Goal: Task Accomplishment & Management: Use online tool/utility

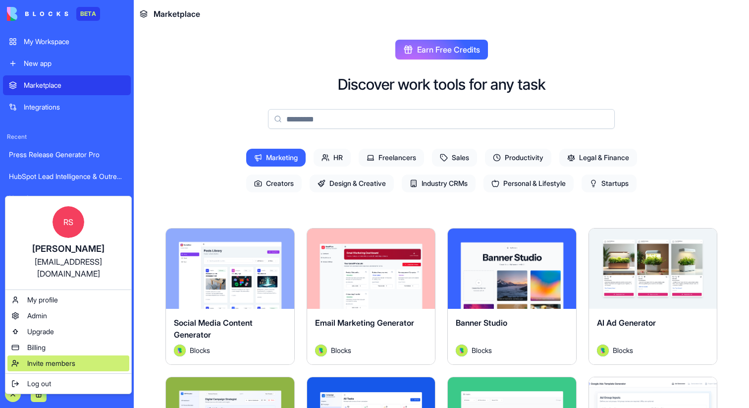
scroll to position [142, 0]
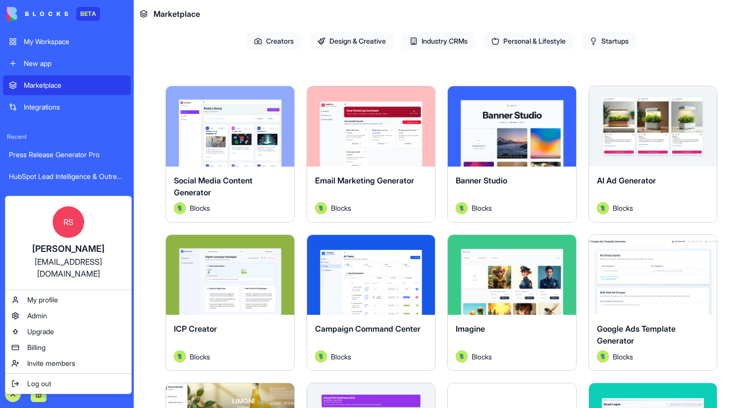
click at [149, 151] on html "BETA My Workspace New app Marketplace Integrations Recent Press Release Generat…" at bounding box center [374, 204] width 749 height 408
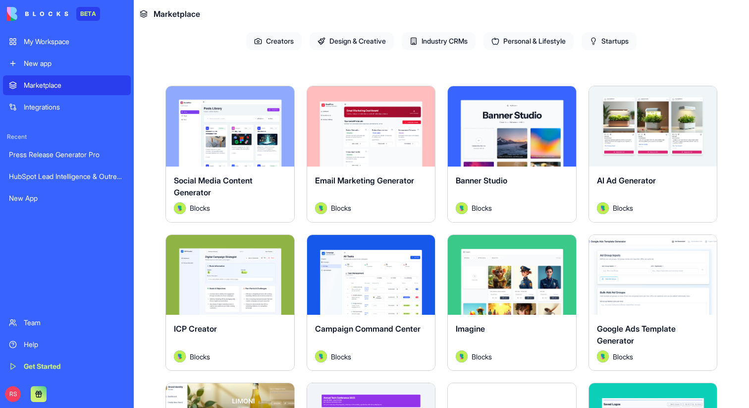
click at [40, 64] on div "New app" at bounding box center [74, 63] width 101 height 10
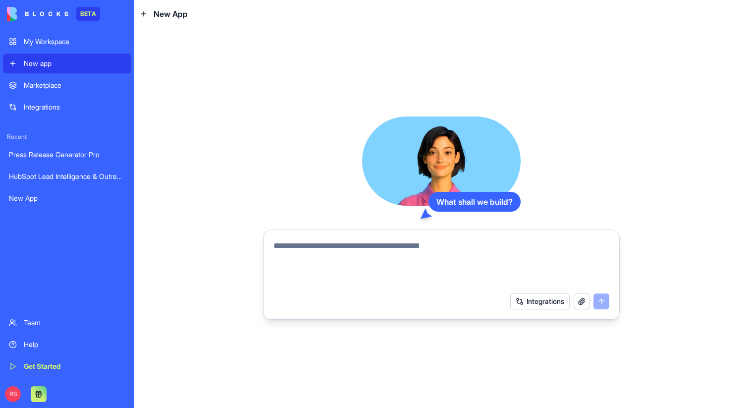
paste textarea "**********"
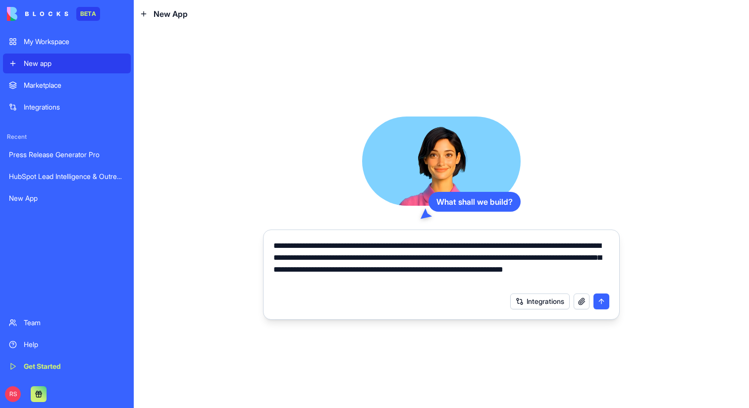
click at [273, 244] on textarea "**********" at bounding box center [441, 264] width 336 height 48
click at [455, 279] on textarea "**********" at bounding box center [441, 264] width 336 height 48
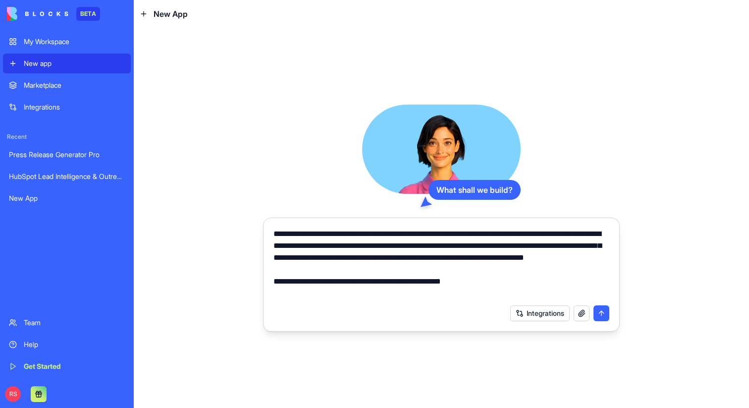
paste textarea "**********"
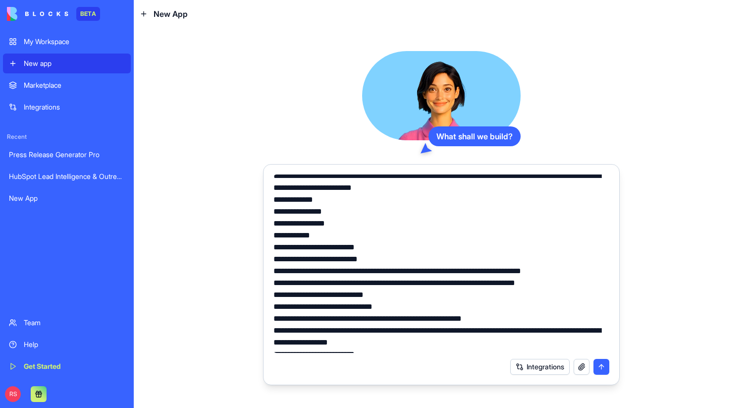
scroll to position [55, 0]
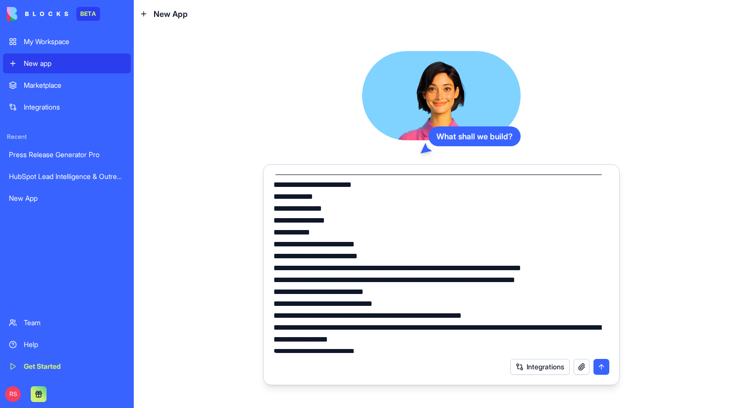
drag, startPoint x: 275, startPoint y: 207, endPoint x: 315, endPoint y: 241, distance: 51.6
click at [315, 241] on textarea at bounding box center [441, 263] width 336 height 178
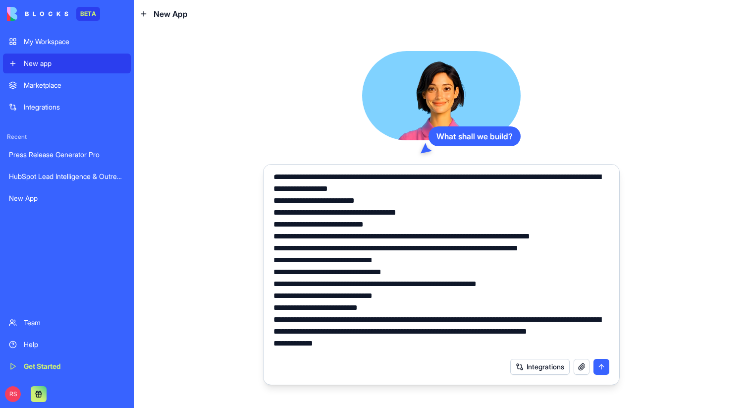
scroll to position [172, 0]
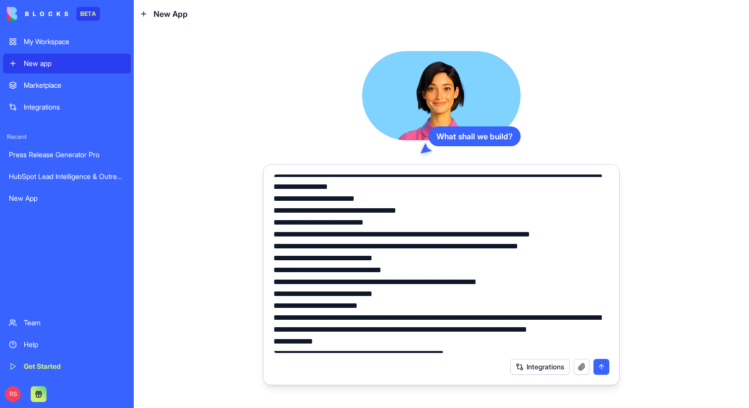
drag, startPoint x: 383, startPoint y: 214, endPoint x: 269, endPoint y: 213, distance: 113.9
click at [269, 213] on div at bounding box center [442, 260] width 348 height 184
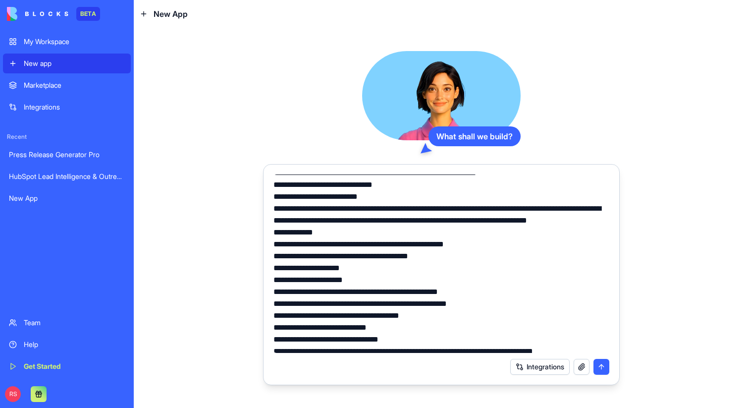
scroll to position [281, 0]
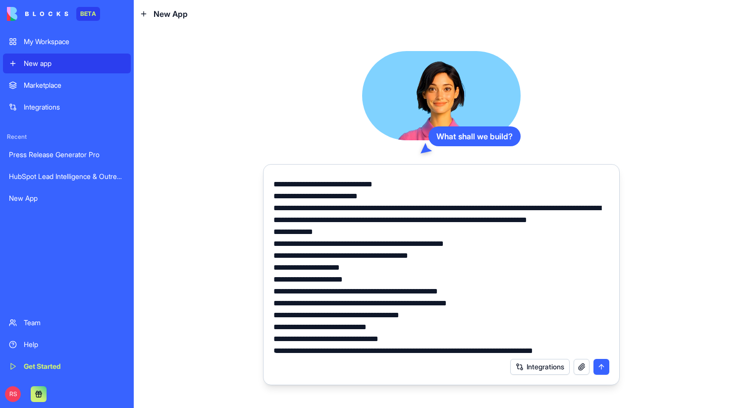
drag, startPoint x: 355, startPoint y: 217, endPoint x: 357, endPoint y: 240, distance: 22.8
click at [357, 240] on textarea at bounding box center [441, 263] width 336 height 178
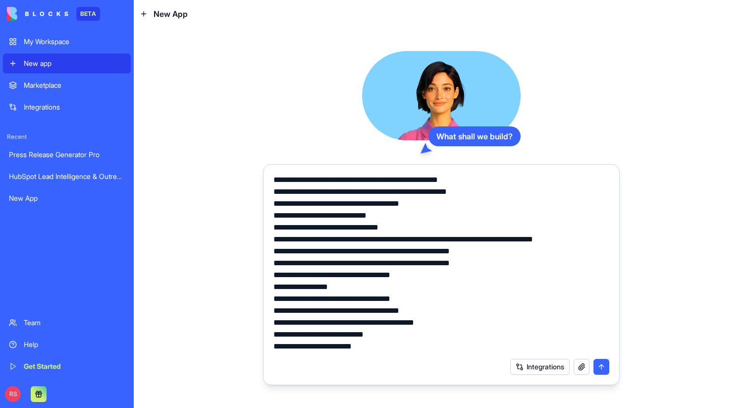
scroll to position [381, 0]
drag, startPoint x: 284, startPoint y: 248, endPoint x: 455, endPoint y: 252, distance: 171.0
click at [455, 252] on textarea at bounding box center [441, 263] width 336 height 178
click at [414, 275] on textarea at bounding box center [441, 263] width 336 height 178
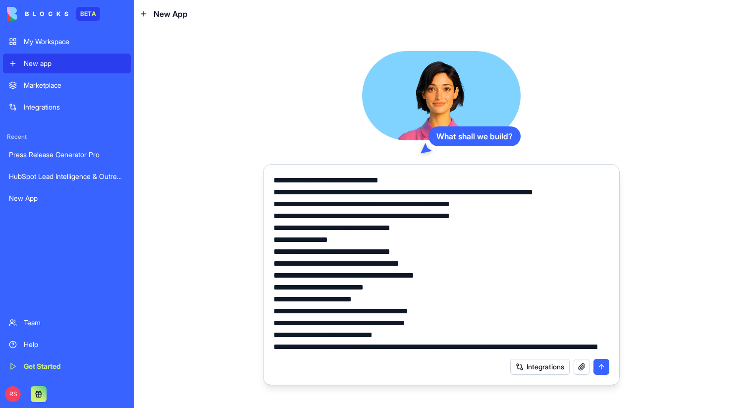
scroll to position [452, 0]
click at [367, 349] on textarea at bounding box center [441, 263] width 336 height 178
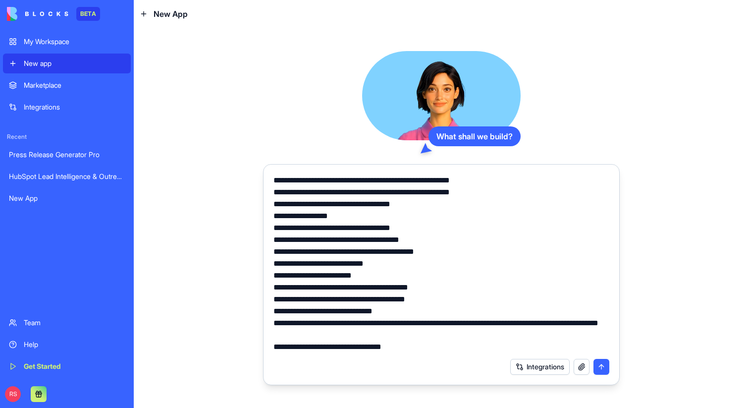
paste textarea "**********"
click at [354, 337] on textarea at bounding box center [441, 263] width 336 height 178
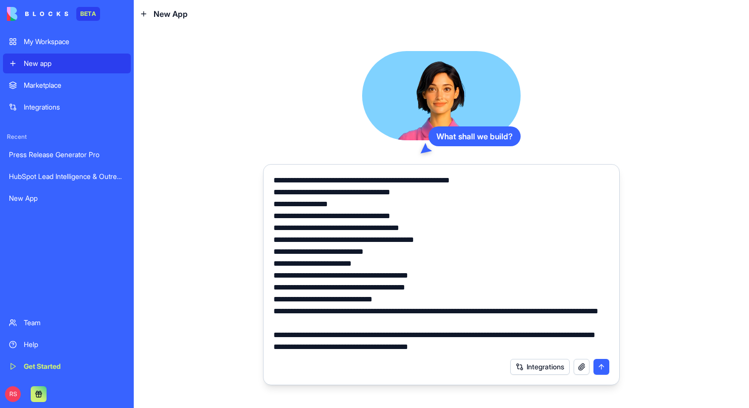
paste textarea "**********"
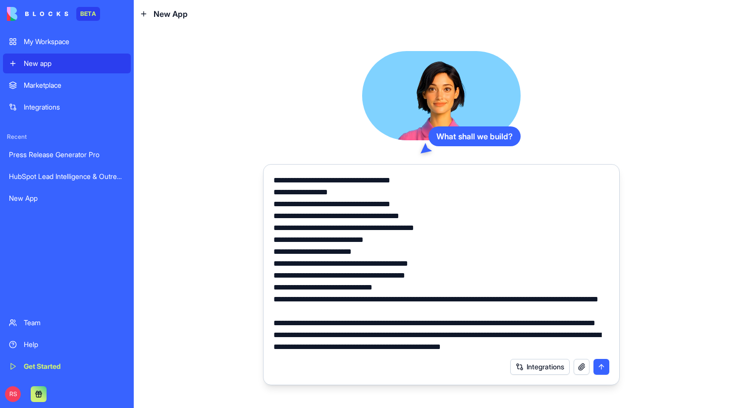
scroll to position [522, 0]
click at [552, 338] on textarea at bounding box center [441, 263] width 336 height 178
click at [513, 307] on textarea at bounding box center [441, 263] width 336 height 178
type textarea "**********"
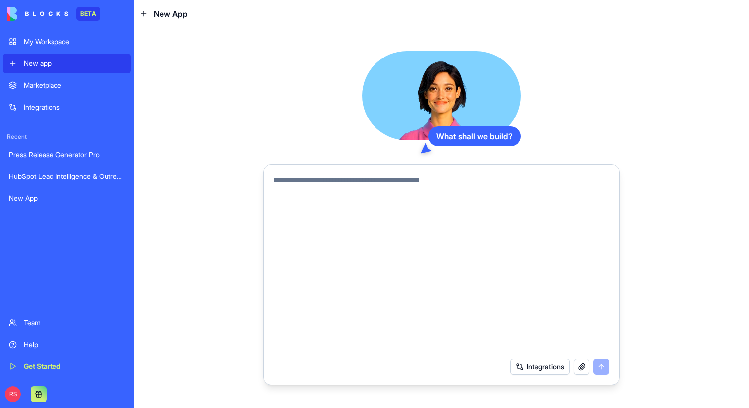
scroll to position [0, 0]
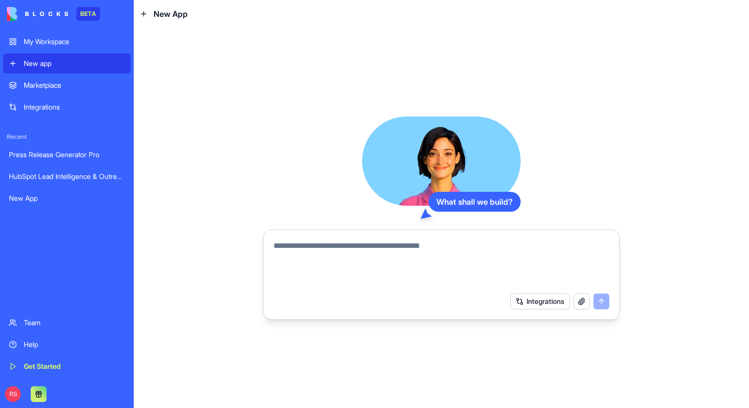
paste textarea "**********"
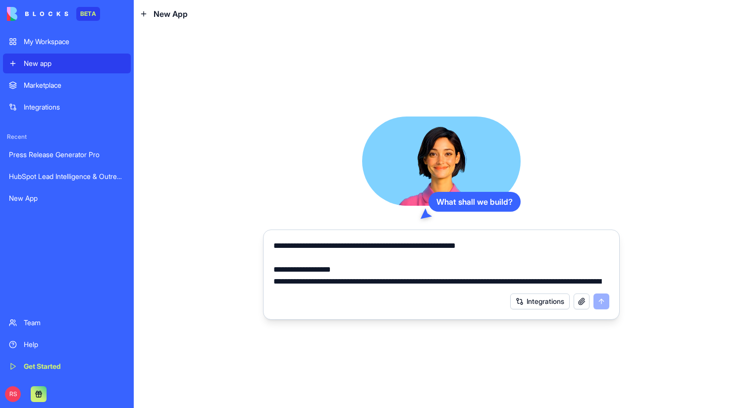
scroll to position [1390, 0]
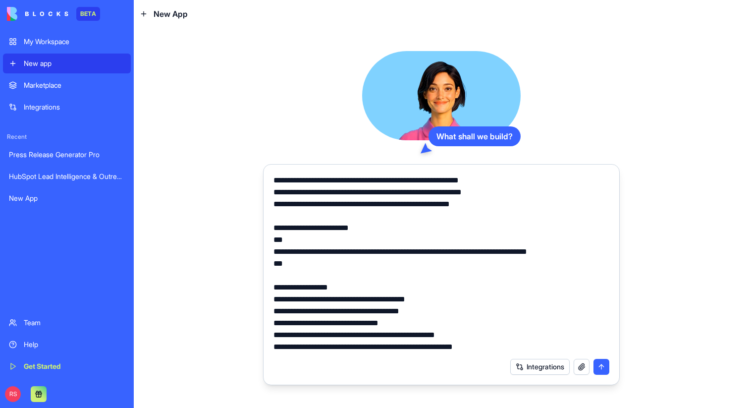
type textarea "**********"
click at [602, 372] on button "submit" at bounding box center [601, 367] width 16 height 16
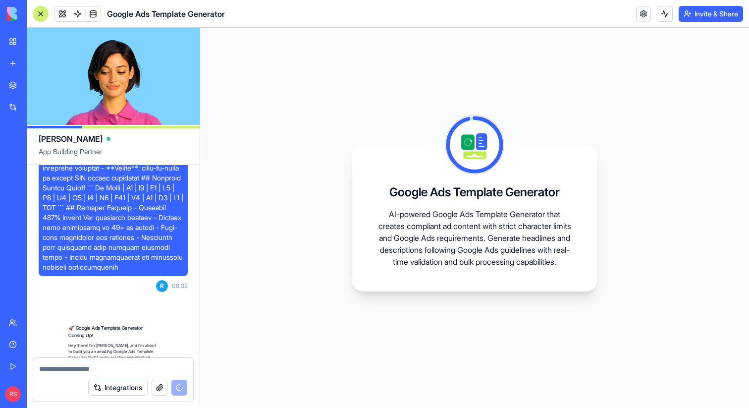
scroll to position [1490, 0]
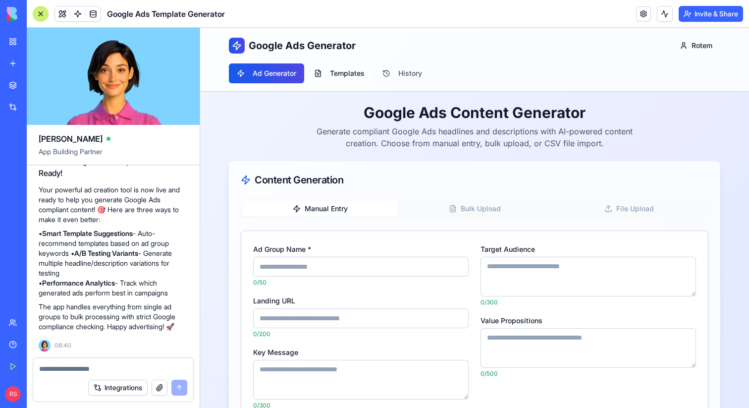
click at [347, 77] on button "Templates" at bounding box center [339, 73] width 66 height 20
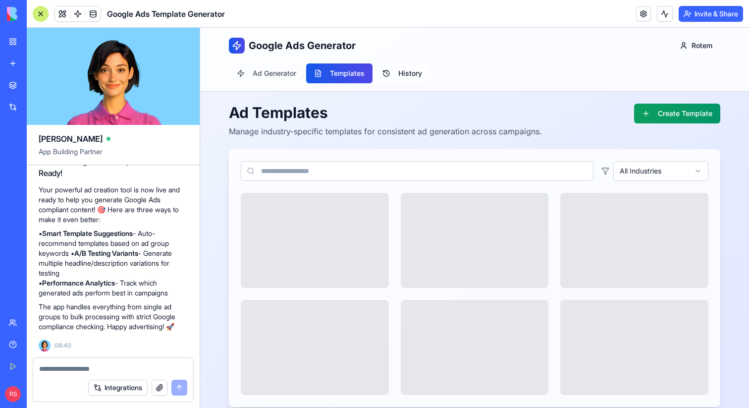
click at [404, 77] on button "History" at bounding box center [402, 73] width 55 height 20
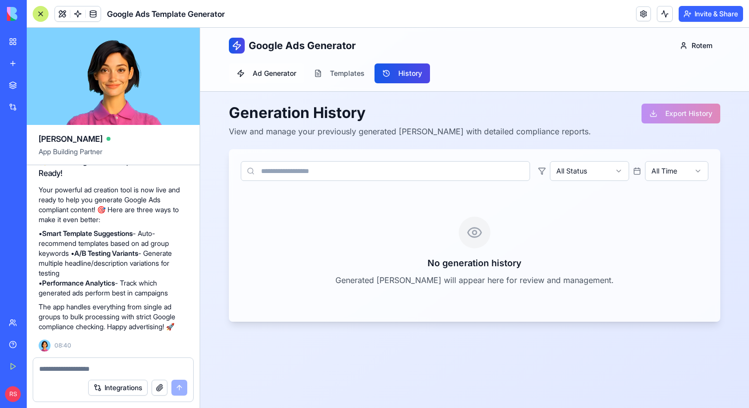
click at [277, 73] on button "Ad Generator" at bounding box center [266, 73] width 75 height 20
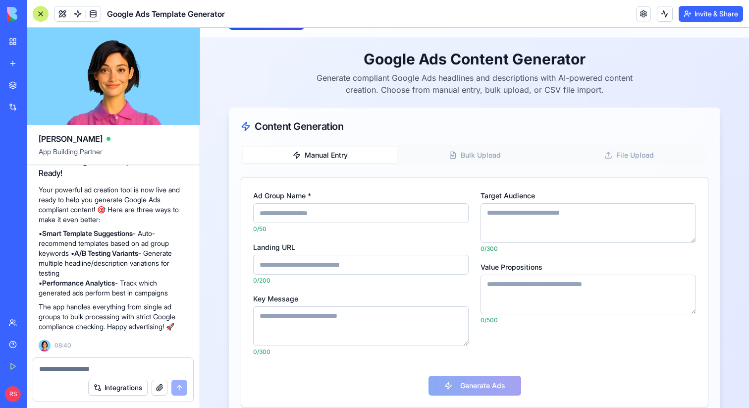
scroll to position [53, 0]
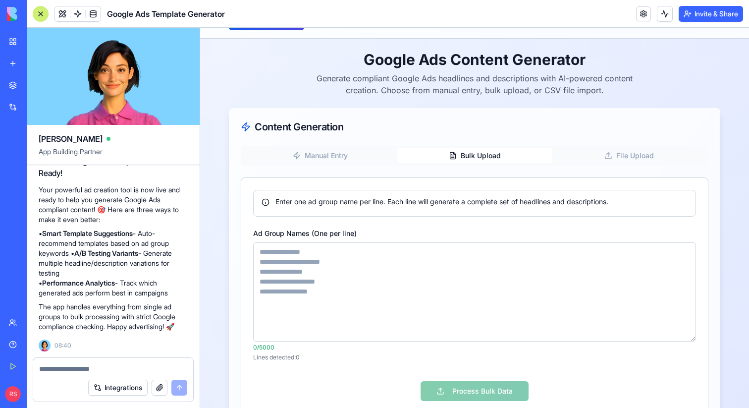
click at [461, 151] on button "Bulk Upload" at bounding box center [474, 156] width 155 height 16
click at [605, 154] on icon "button" at bounding box center [608, 156] width 8 height 8
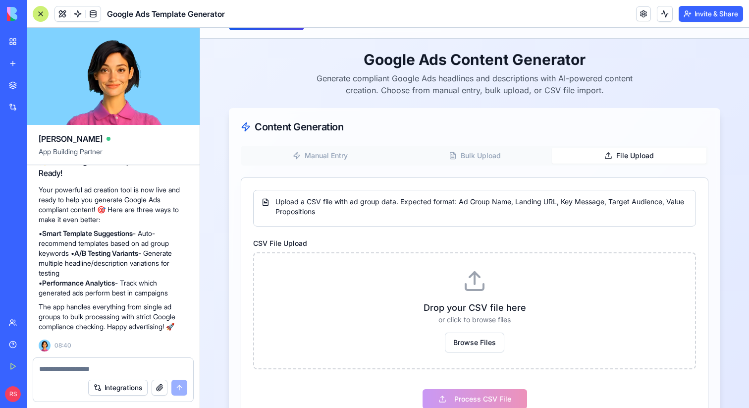
click at [484, 157] on button "Bulk Upload" at bounding box center [474, 156] width 155 height 16
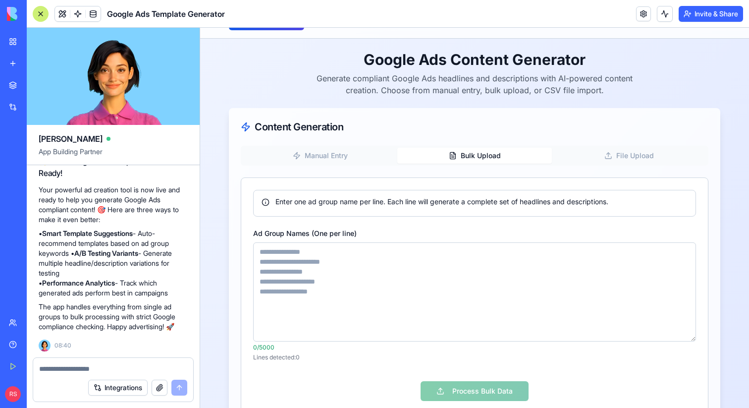
click at [338, 165] on div "Manual Entry Bulk Upload File Upload Enter one ad group name per line. Each lin…" at bounding box center [475, 280] width 468 height 268
click at [320, 154] on button "Manual Entry" at bounding box center [320, 156] width 155 height 16
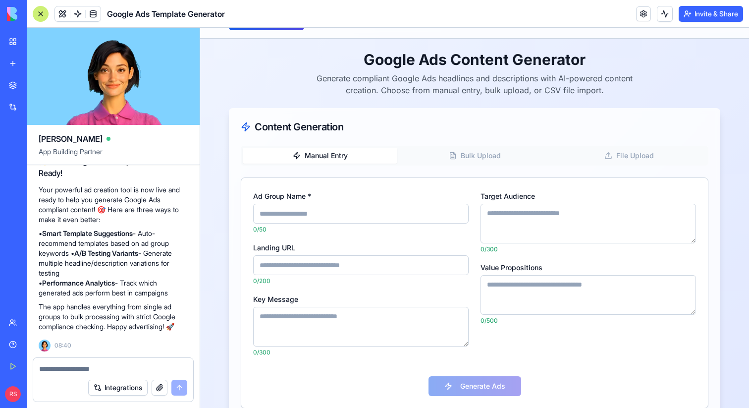
click at [451, 154] on icon "button" at bounding box center [453, 156] width 8 height 8
click at [342, 151] on button "Manual Entry" at bounding box center [320, 156] width 155 height 16
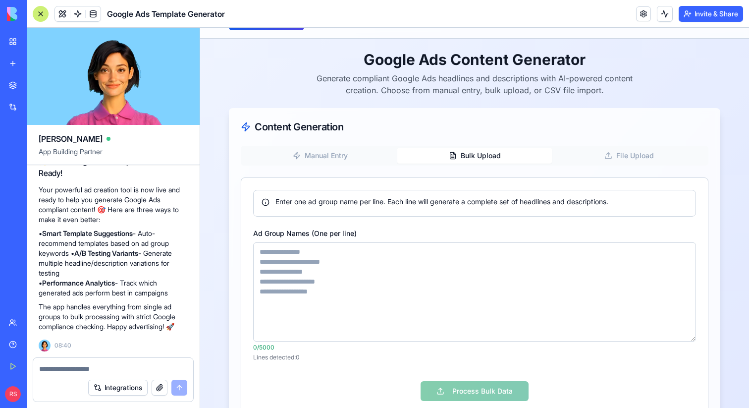
click at [473, 156] on button "Bulk Upload" at bounding box center [474, 156] width 155 height 16
click at [347, 258] on textarea "Ad Group Names (One per line)" at bounding box center [474, 291] width 443 height 99
click at [348, 152] on button "Manual Entry" at bounding box center [320, 156] width 155 height 16
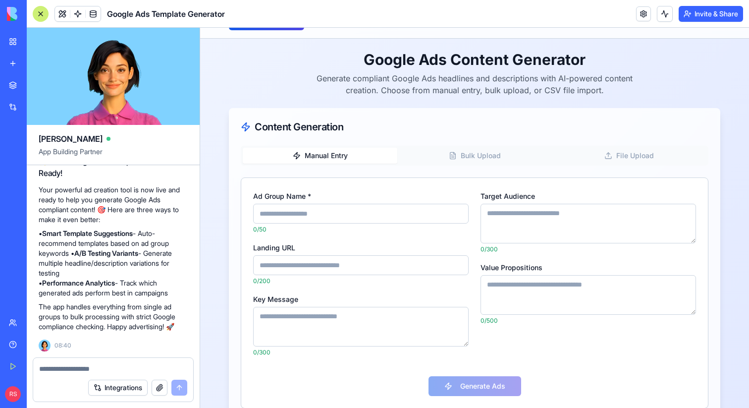
click at [334, 214] on input "Ad Group Name *" at bounding box center [361, 214] width 216 height 20
type input "**********"
click at [315, 265] on input "Landing URL" at bounding box center [361, 265] width 216 height 20
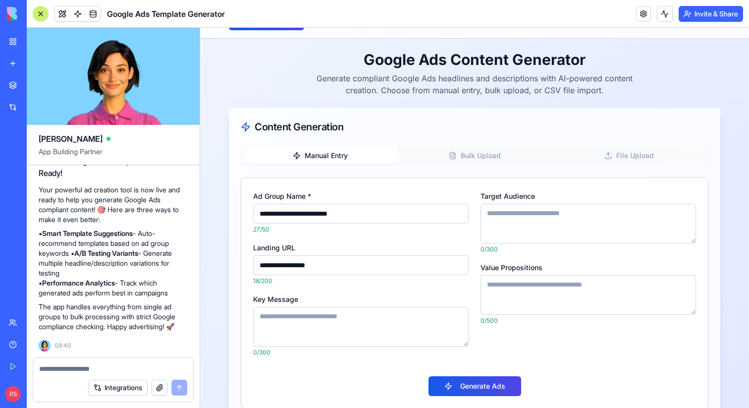
type input "**********"
click at [333, 320] on textarea "Key Message" at bounding box center [361, 327] width 216 height 40
type textarea "**********"
click at [551, 225] on textarea "Target Audience" at bounding box center [589, 224] width 216 height 40
type textarea "********"
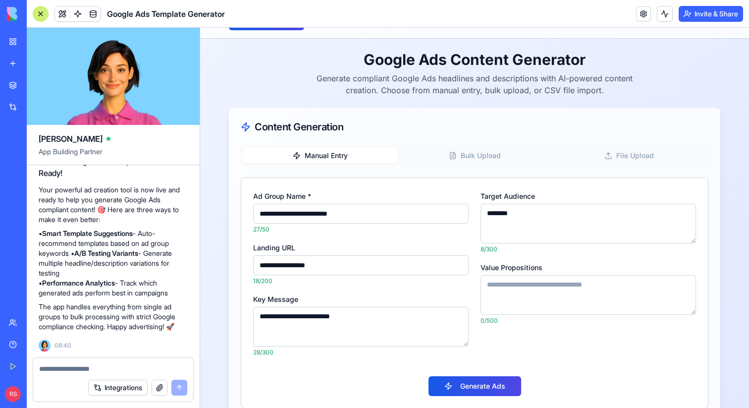
click at [546, 283] on textarea "Value Propositions" at bounding box center [589, 295] width 216 height 40
click at [575, 283] on textarea "**********" at bounding box center [589, 295] width 216 height 40
type textarea "**********"
click at [460, 383] on button "Generate Ads" at bounding box center [475, 386] width 93 height 20
click at [293, 263] on input "**********" at bounding box center [361, 265] width 216 height 20
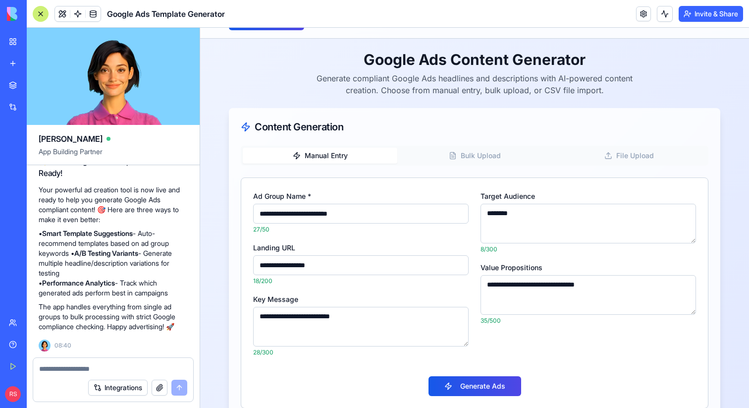
click at [293, 263] on input "**********" at bounding box center [361, 265] width 216 height 20
click at [429, 376] on button "Generate Ads" at bounding box center [475, 386] width 93 height 20
click at [444, 302] on div "**********" at bounding box center [361, 324] width 216 height 63
click at [446, 382] on button "Generate Ads" at bounding box center [475, 386] width 93 height 20
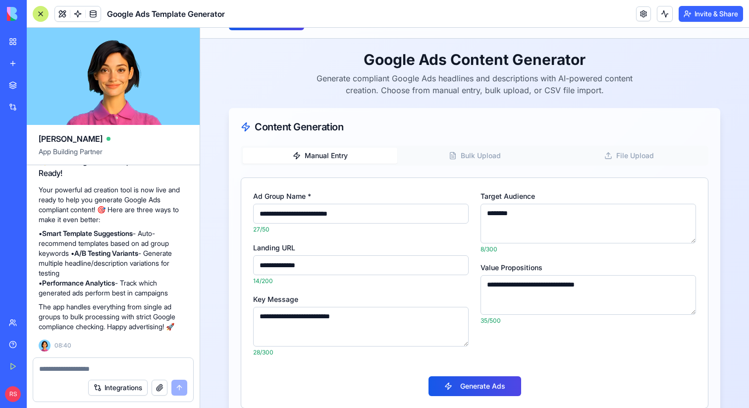
click at [329, 268] on input "**********" at bounding box center [361, 265] width 216 height 20
paste input "**********"
type input "**********"
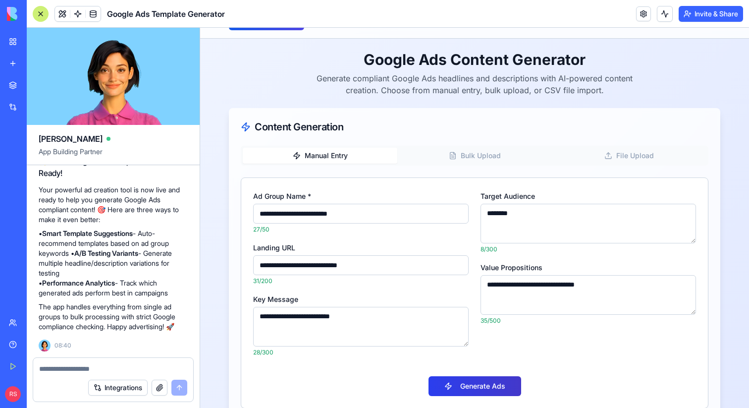
click at [465, 387] on button "Generate Ads" at bounding box center [475, 386] width 93 height 20
click at [465, 385] on div "Generating Ads..." at bounding box center [474, 382] width 443 height 28
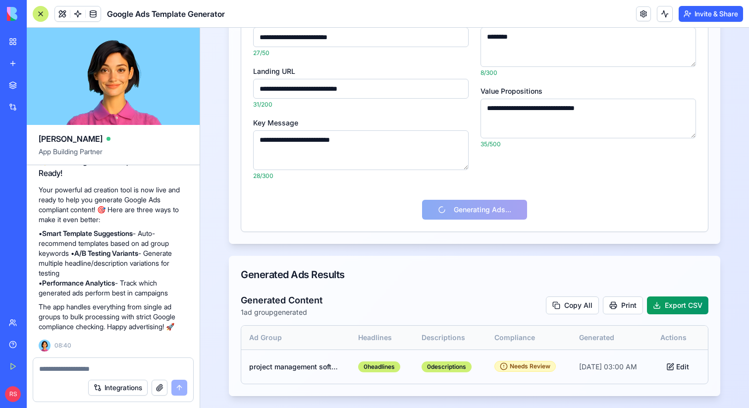
scroll to position [229, 0]
click at [152, 367] on textarea at bounding box center [113, 369] width 148 height 10
click at [686, 367] on button "Edit" at bounding box center [677, 367] width 35 height 18
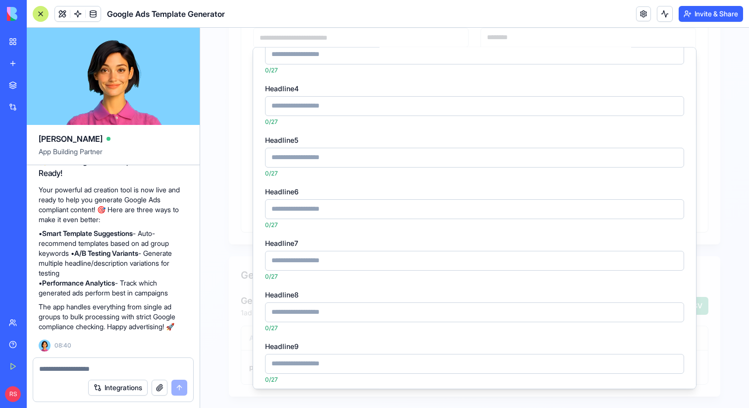
scroll to position [0, 0]
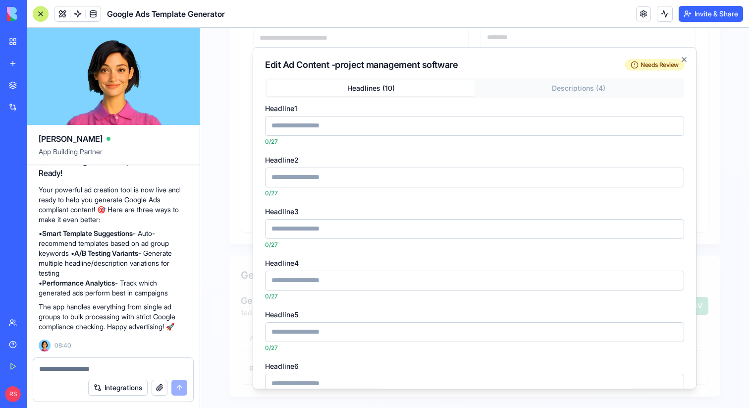
click at [721, 107] on div at bounding box center [474, 218] width 549 height 380
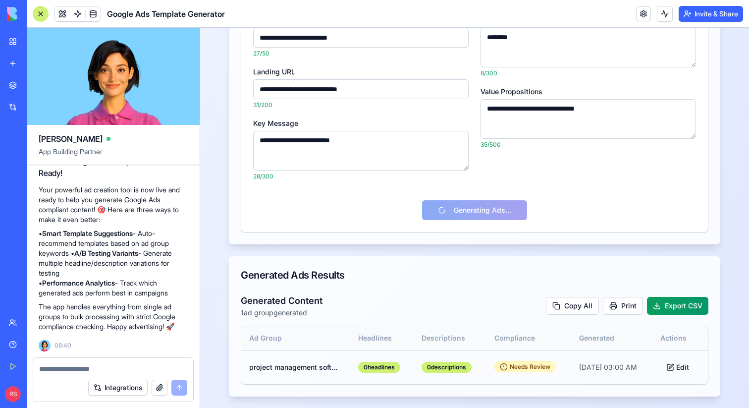
click at [110, 367] on textarea at bounding box center [113, 369] width 148 height 10
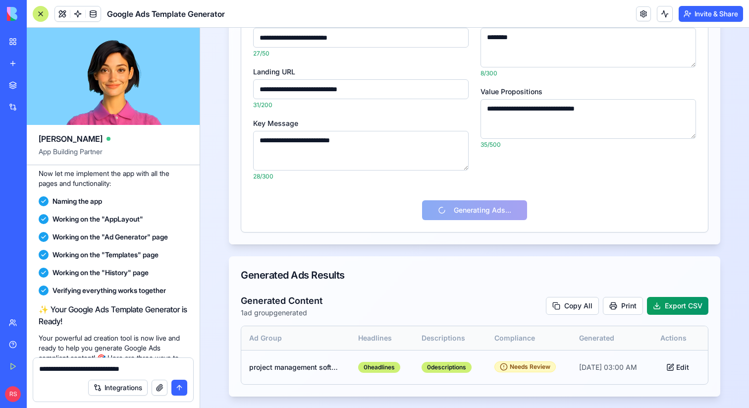
scroll to position [1692, 0]
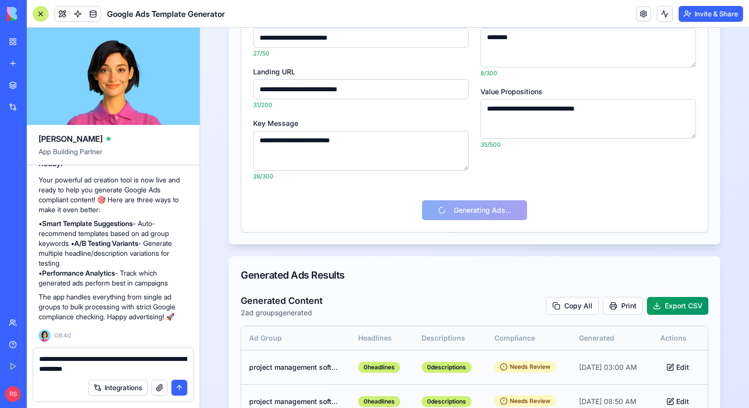
type textarea "**********"
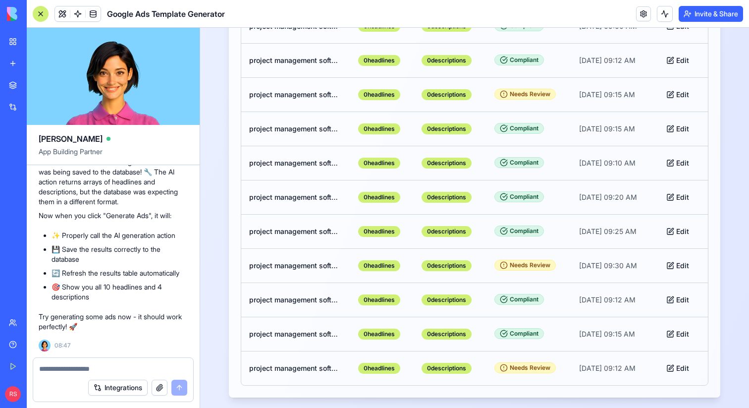
scroll to position [1049, 0]
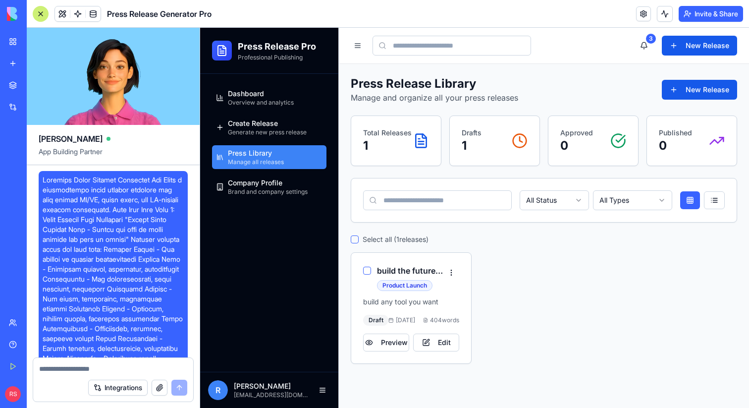
scroll to position [1778, 0]
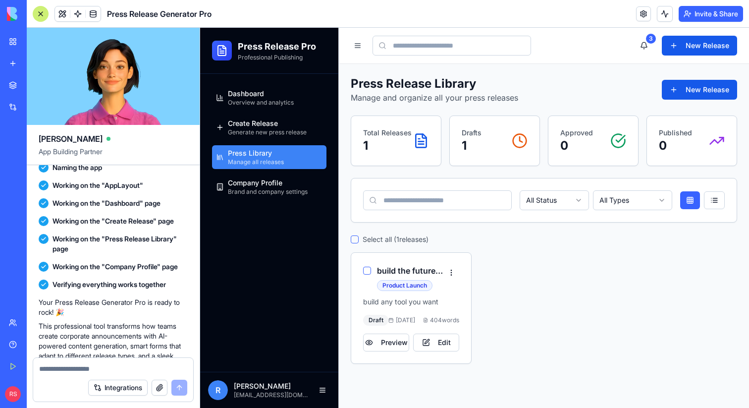
click at [37, 85] on div "Marketplace" at bounding box center [30, 85] width 13 height 10
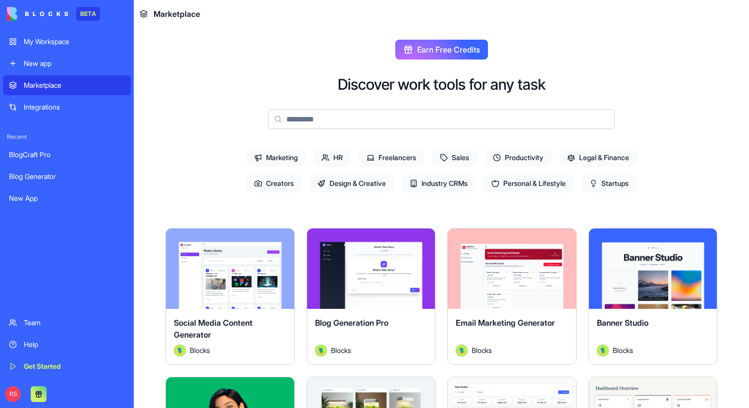
click at [372, 124] on input at bounding box center [441, 119] width 347 height 20
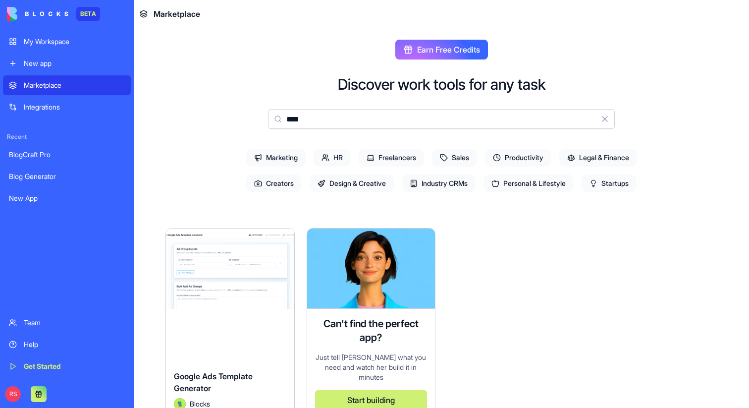
type input "****"
click at [219, 302] on div "Explore" at bounding box center [230, 268] width 128 height 80
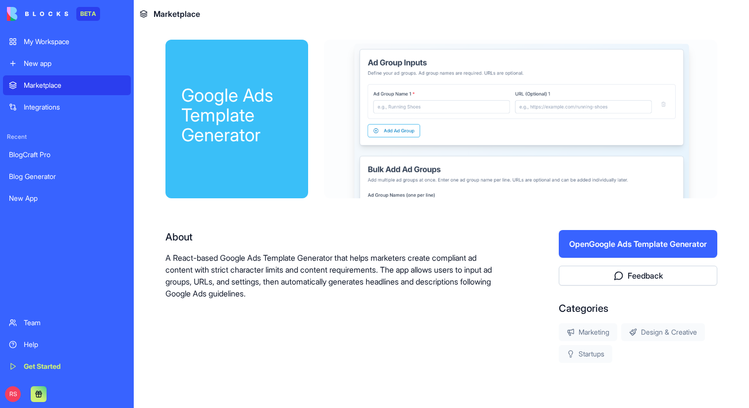
click at [623, 251] on button "Open Google Ads Template Generator" at bounding box center [638, 244] width 159 height 28
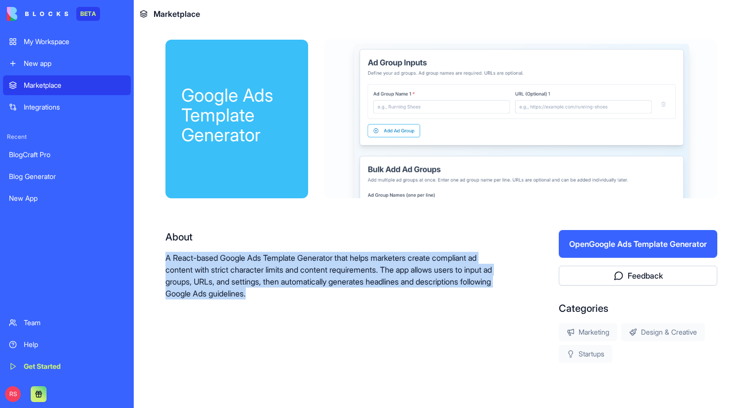
drag, startPoint x: 164, startPoint y: 257, endPoint x: 368, endPoint y: 314, distance: 212.0
click at [368, 314] on div "Google Ads Template Generator About A React-based Google Ads Template Generator…" at bounding box center [441, 233] width 615 height 410
copy p "A React-based Google Ads Template Generator that helps marketers create complia…"
click at [639, 253] on button "Open Google Ads Template Generator" at bounding box center [638, 244] width 159 height 28
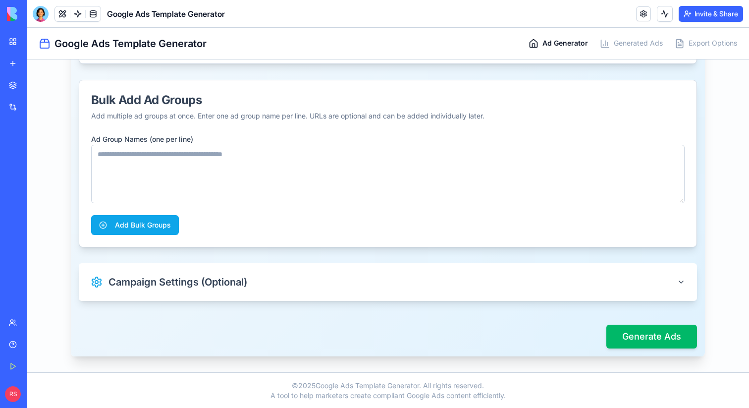
scroll to position [347, 0]
click at [162, 288] on div "Campaign Settings (Optional)" at bounding box center [169, 281] width 157 height 14
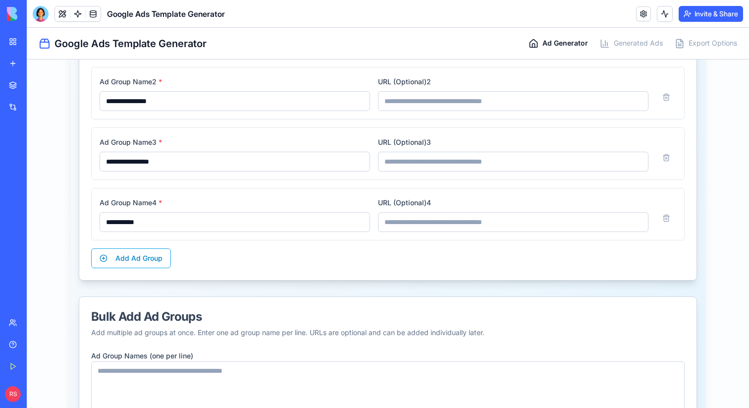
scroll to position [0, 0]
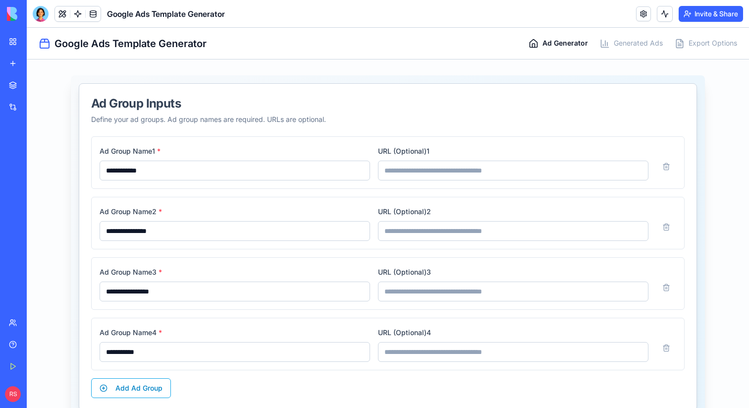
click at [153, 118] on div "Define your ad groups. Ad group names are required. URLs are optional." at bounding box center [387, 119] width 593 height 10
copy div "Define your ad groups. Ad group names are required. URLs are optional."
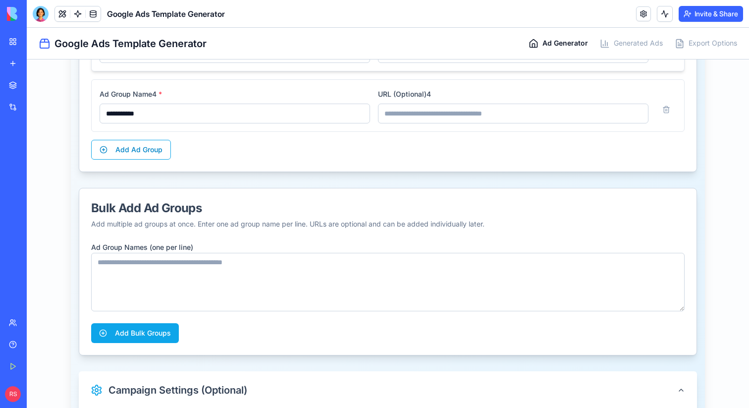
scroll to position [240, 0]
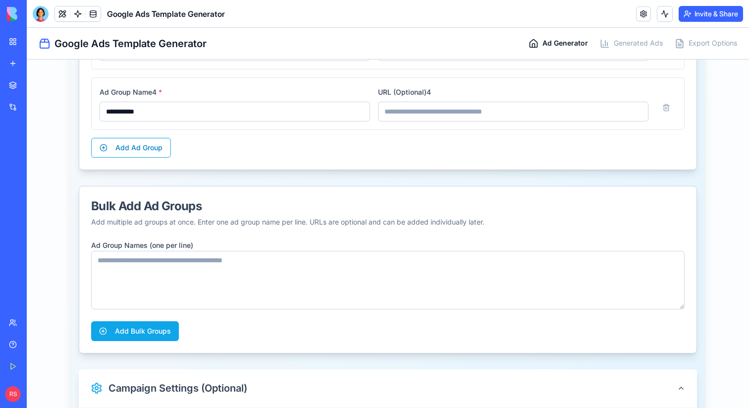
click at [158, 222] on div "Add multiple ad groups at once. Enter one ad group name per line. URLs are opti…" at bounding box center [387, 222] width 593 height 10
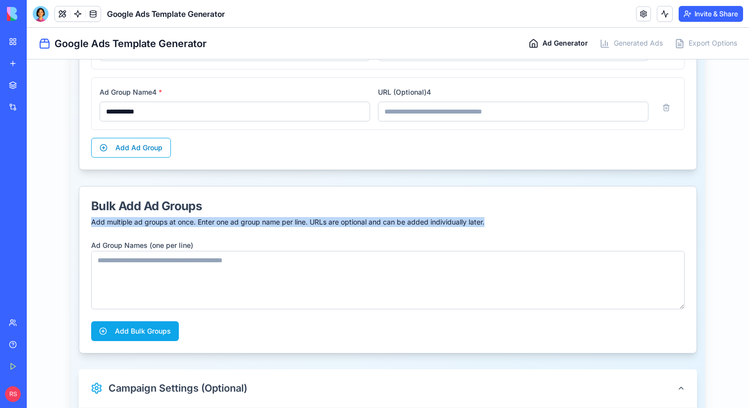
click at [158, 222] on div "Add multiple ad groups at once. Enter one ad group name per line. URLs are opti…" at bounding box center [387, 222] width 593 height 10
copy div "Add multiple ad groups at once. Enter one ad group name per line. URLs are opti…"
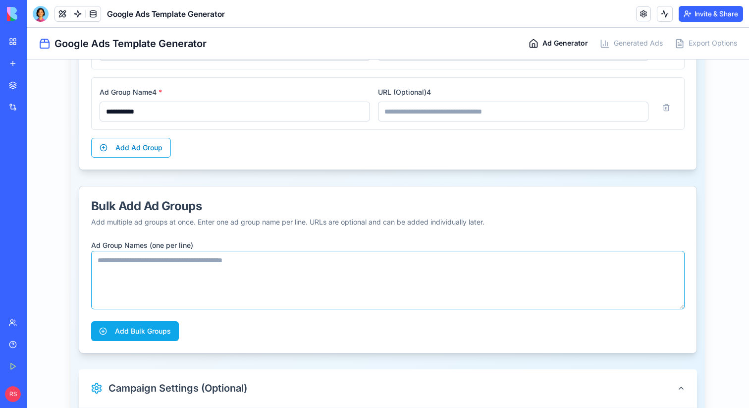
click at [204, 265] on textarea "Ad Group Names (one per line)" at bounding box center [387, 280] width 593 height 58
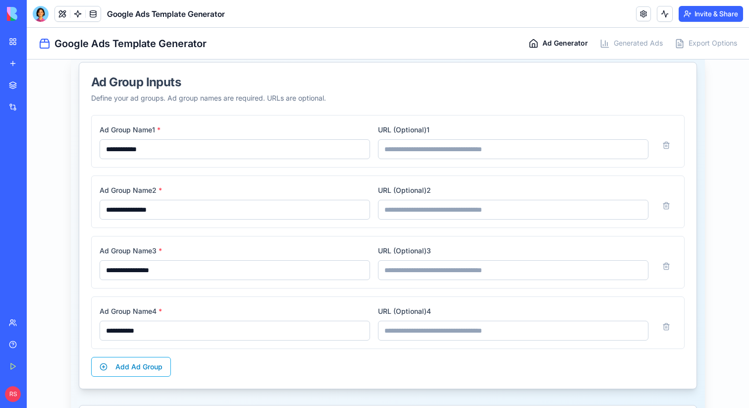
scroll to position [0, 0]
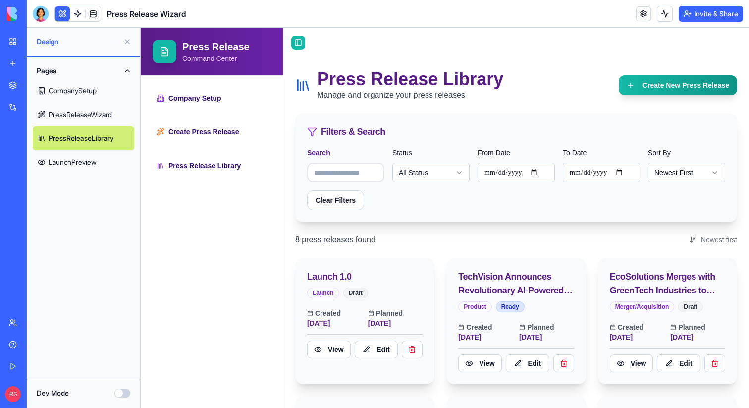
scroll to position [30, 0]
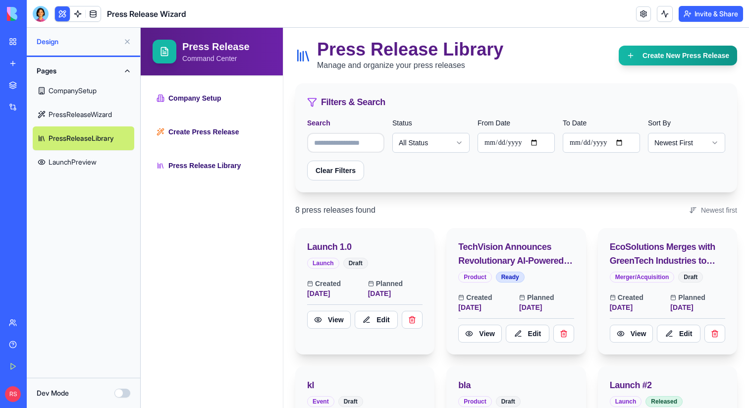
click at [28, 65] on div "New app" at bounding box center [30, 63] width 13 height 10
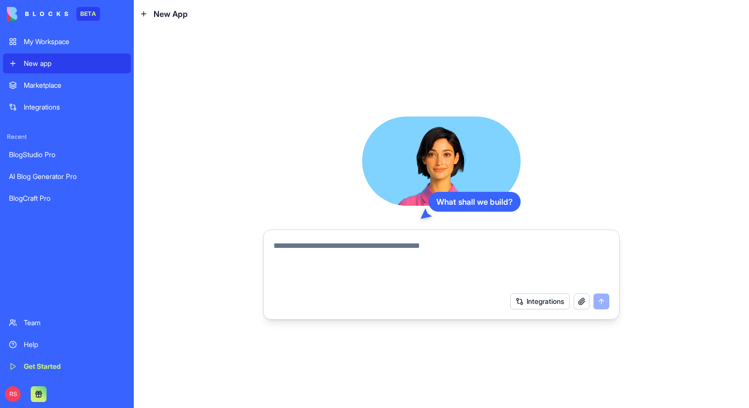
click at [33, 88] on div "Marketplace" at bounding box center [74, 85] width 101 height 10
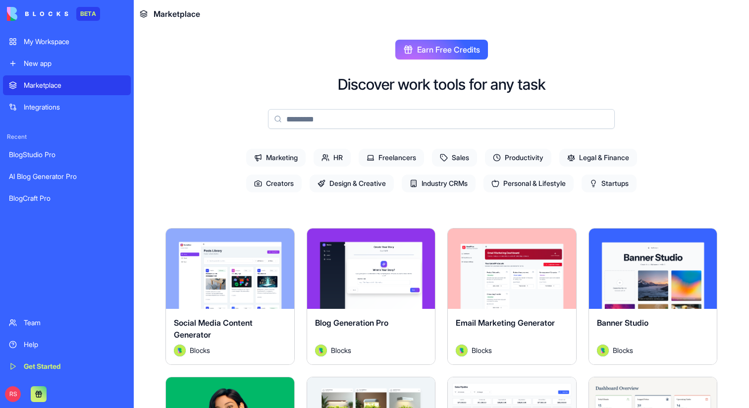
click at [383, 116] on input at bounding box center [441, 119] width 347 height 20
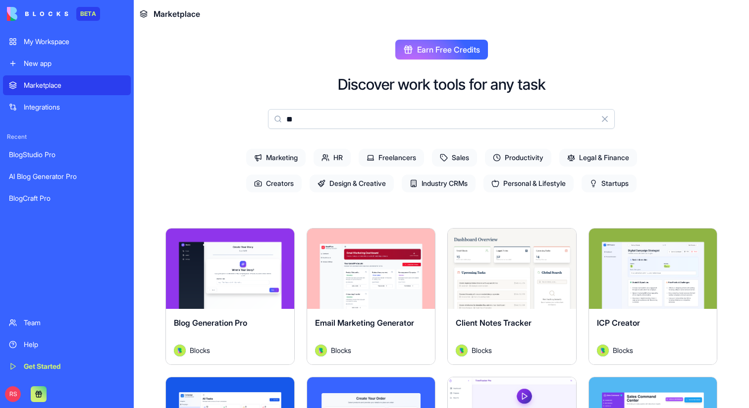
type input "*"
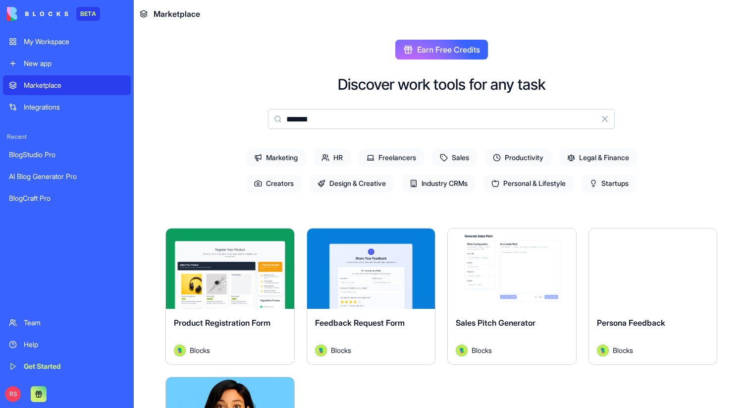
type input "*******"
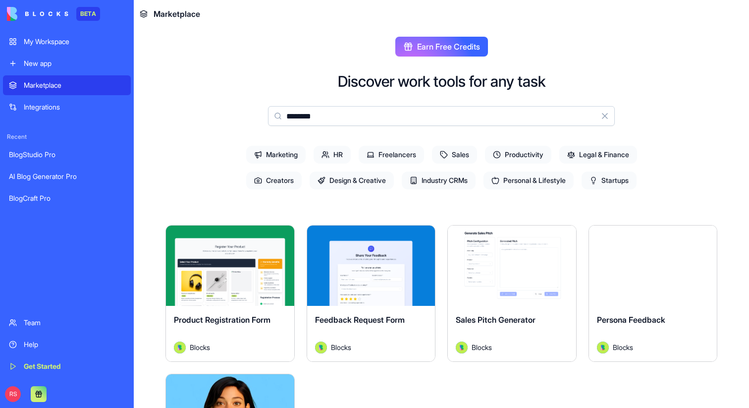
scroll to position [0, 0]
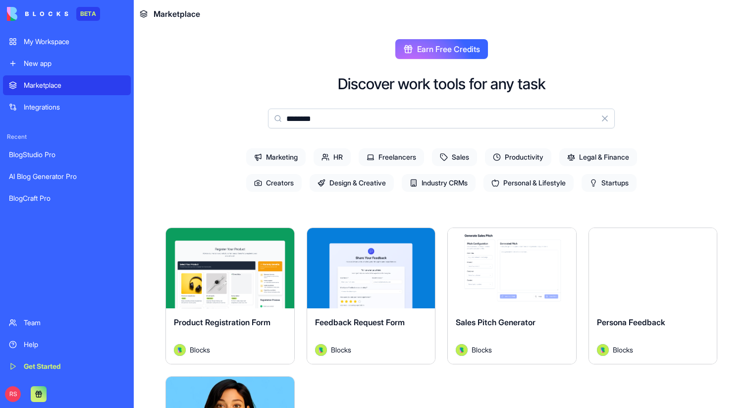
click at [324, 118] on input "*******" at bounding box center [441, 118] width 347 height 20
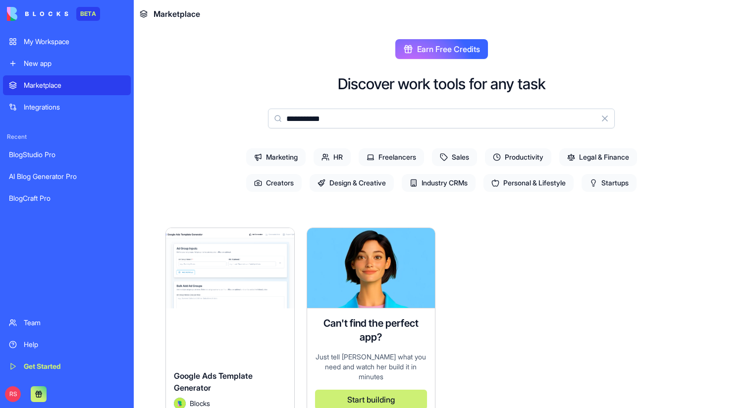
type input "**********"
click at [56, 45] on div "My Workspace" at bounding box center [74, 42] width 101 height 10
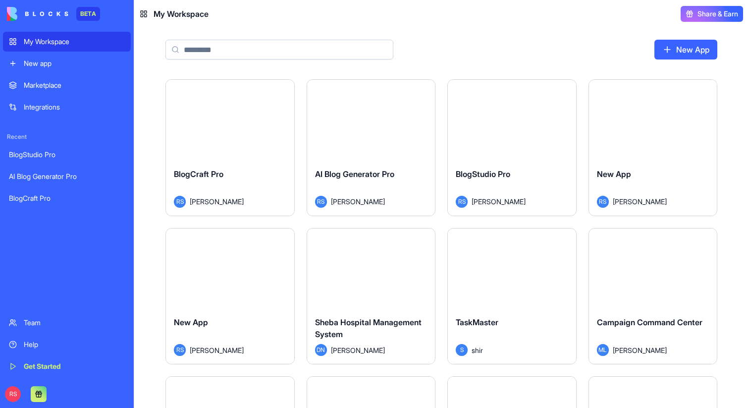
click at [332, 54] on input at bounding box center [279, 50] width 228 height 20
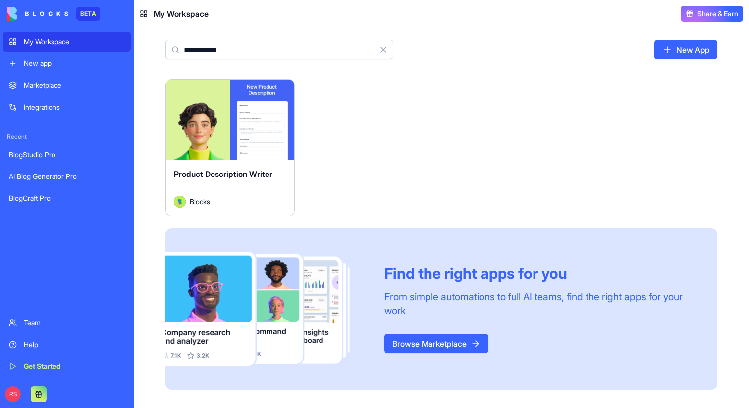
type input "**********"
click at [255, 169] on span "Product Description Writer" at bounding box center [223, 174] width 99 height 10
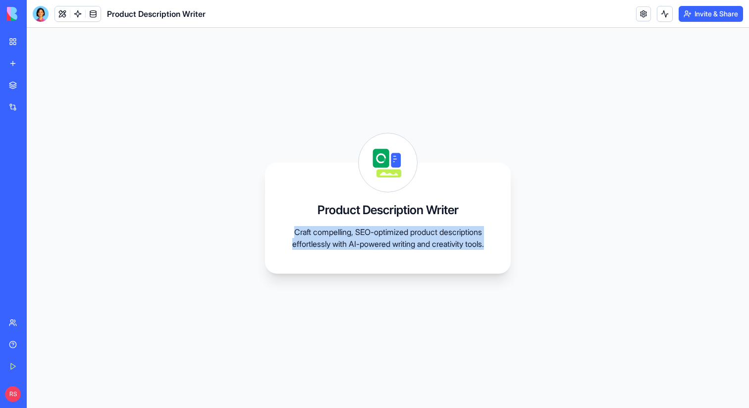
drag, startPoint x: 314, startPoint y: 225, endPoint x: 444, endPoint y: 251, distance: 132.8
click at [444, 250] on p "Craft compelling, SEO-optimized product descriptions effortlessly with AI-power…" at bounding box center [388, 238] width 198 height 24
copy p "Craft compelling, SEO-optimized product descriptions effortlessly with AI-power…"
click at [319, 227] on p "Craft compelling, SEO-optimized product descriptions effortlessly with AI-power…" at bounding box center [388, 238] width 198 height 24
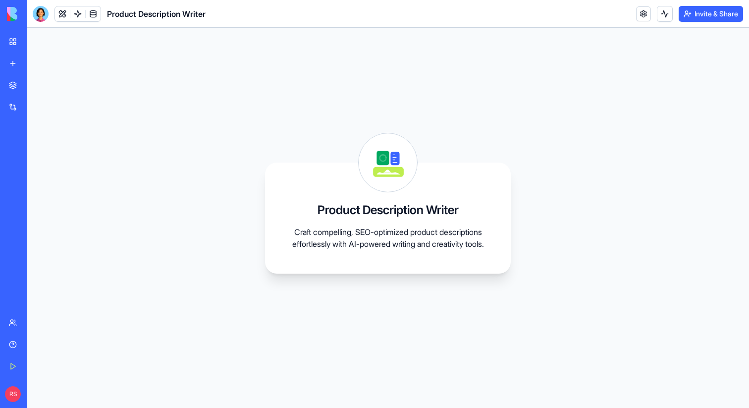
click at [386, 151] on icon at bounding box center [383, 158] width 12 height 14
click at [31, 63] on div "New app" at bounding box center [30, 63] width 13 height 10
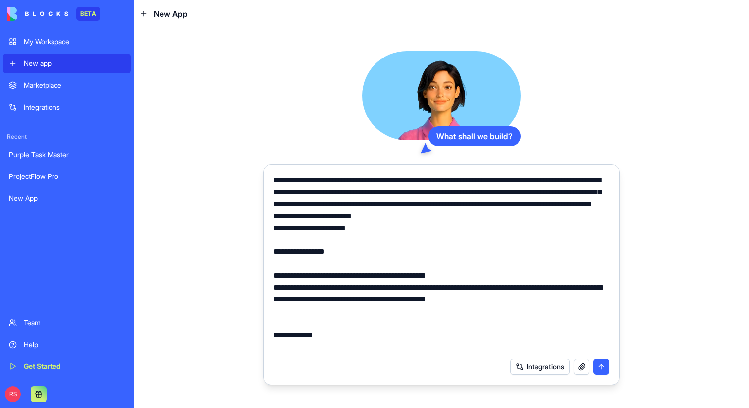
scroll to position [3019, 0]
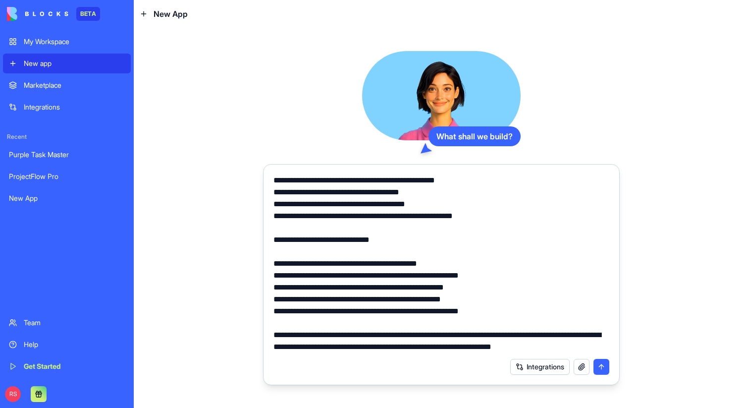
type textarea "**********"
click at [599, 365] on button "submit" at bounding box center [601, 367] width 16 height 16
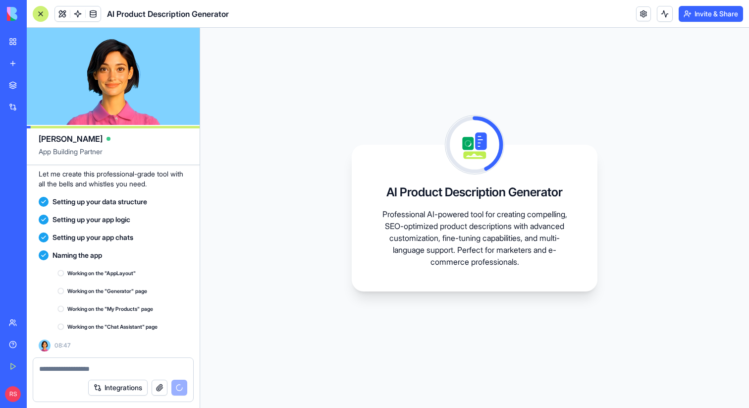
scroll to position [1999, 0]
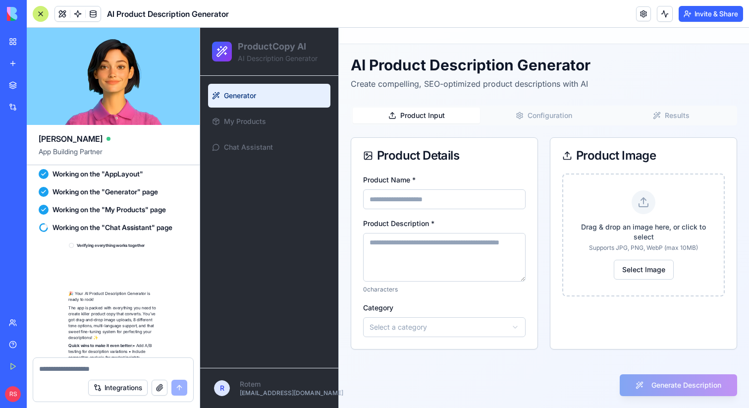
scroll to position [2186, 0]
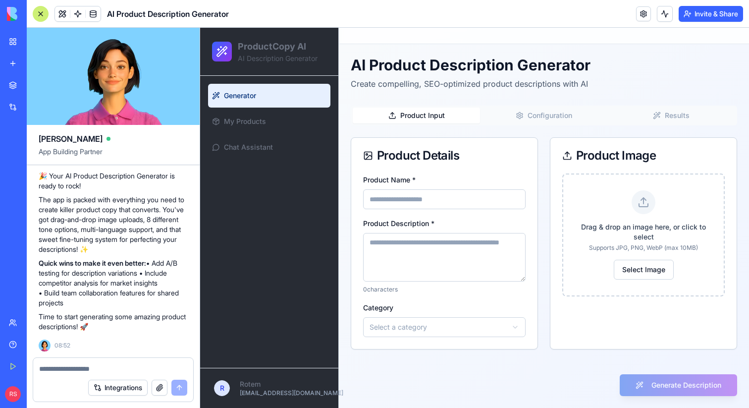
click at [380, 197] on input "Product Name *" at bounding box center [444, 199] width 162 height 20
click at [355, 238] on div "Product Name * Product Description * 0 characters Category Select a category" at bounding box center [444, 260] width 186 height 175
click at [475, 197] on input "Product Name *" at bounding box center [444, 199] width 162 height 20
type input "*"
type input "**********"
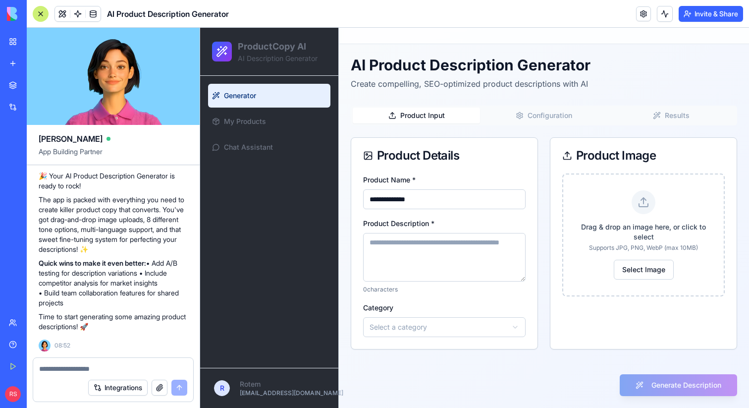
click at [453, 245] on textarea "Product Description *" at bounding box center [444, 257] width 162 height 49
type textarea "**********"
click at [422, 328] on html "**********" at bounding box center [474, 218] width 549 height 380
click at [635, 381] on div "Generate Description" at bounding box center [678, 385] width 117 height 22
click at [548, 115] on button "Configuration" at bounding box center [543, 116] width 127 height 16
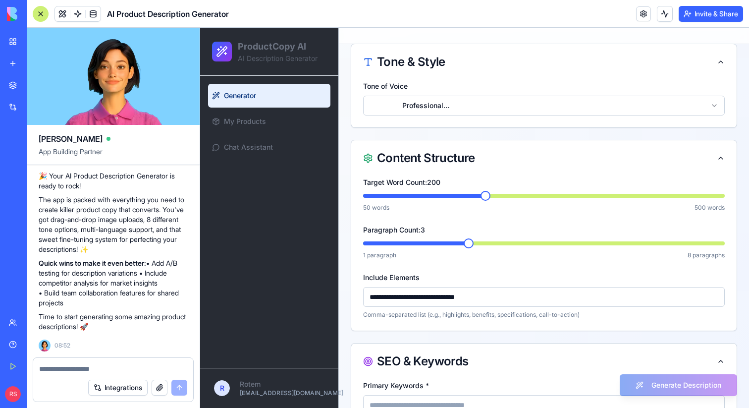
scroll to position [0, 0]
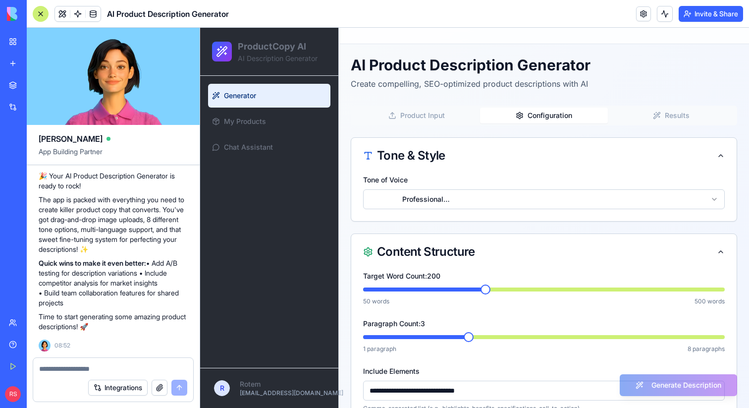
click at [653, 115] on icon "button" at bounding box center [657, 115] width 8 height 8
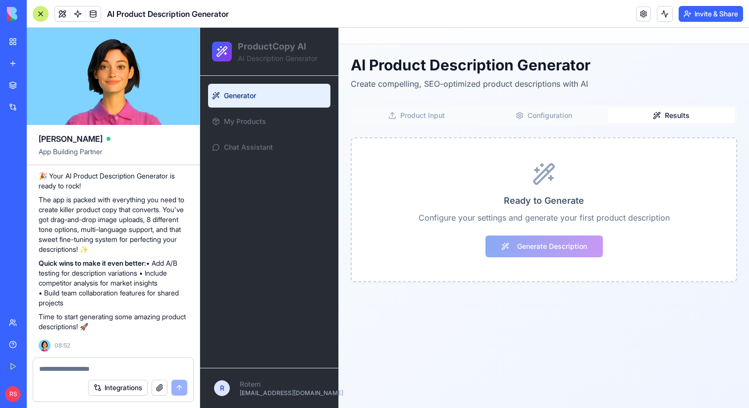
click at [436, 117] on button "Product Input" at bounding box center [416, 116] width 127 height 16
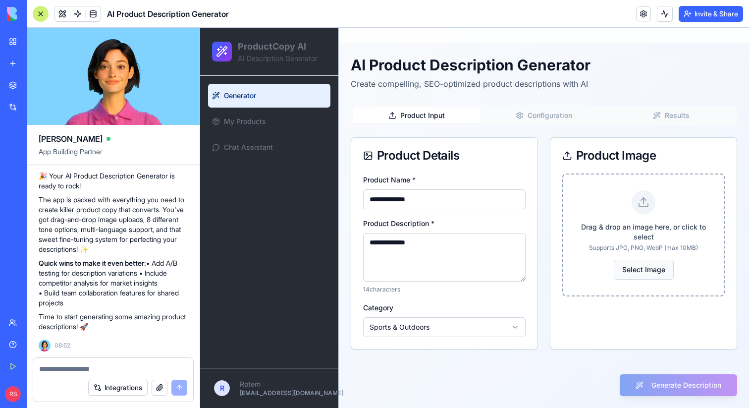
click at [625, 273] on label "Select Image" at bounding box center [644, 270] width 60 height 20
click at [200, 28] on input "Select Image" at bounding box center [200, 28] width 0 height 0
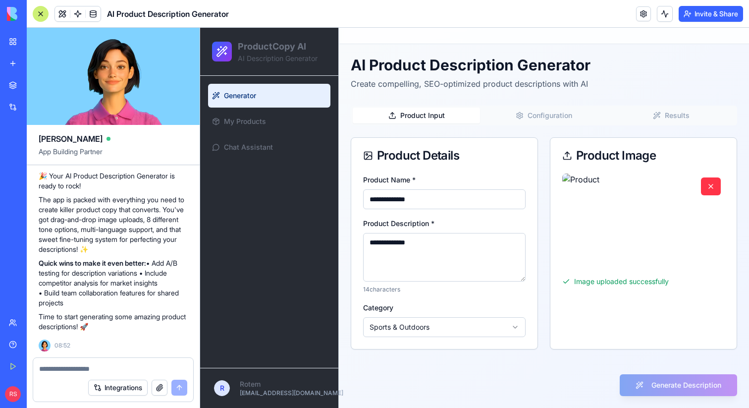
click at [649, 386] on div "Generate Description" at bounding box center [678, 385] width 117 height 22
click at [646, 387] on div "Generate Description" at bounding box center [678, 385] width 117 height 22
click at [73, 371] on textarea at bounding box center [113, 369] width 148 height 10
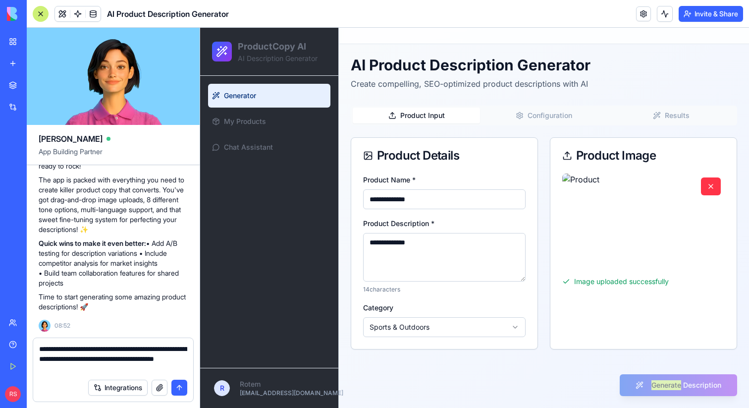
type textarea "**********"
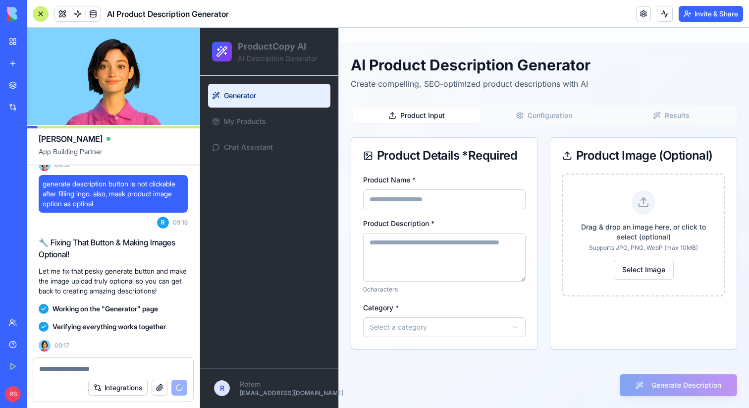
scroll to position [2457, 0]
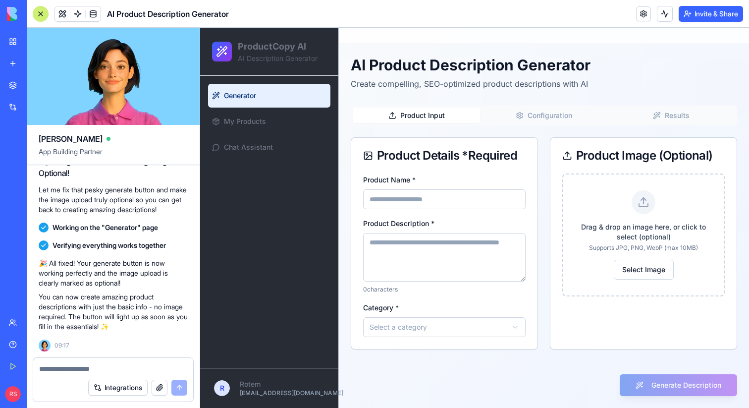
click at [431, 200] on input "Product Name *" at bounding box center [444, 199] width 162 height 20
type input "****"
click at [408, 240] on textarea "*" at bounding box center [444, 257] width 162 height 49
type textarea "****"
click at [405, 329] on html "ProductCopy AI AI Description Generator Generator My Products Chat Assistant R …" at bounding box center [474, 218] width 549 height 380
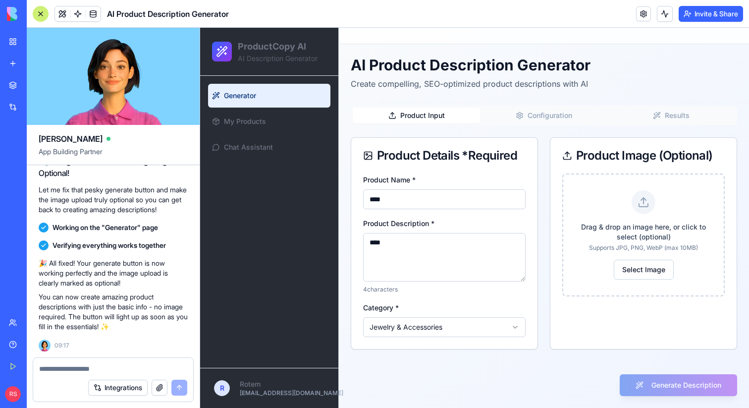
click at [647, 386] on div "Generate Description" at bounding box center [678, 385] width 117 height 22
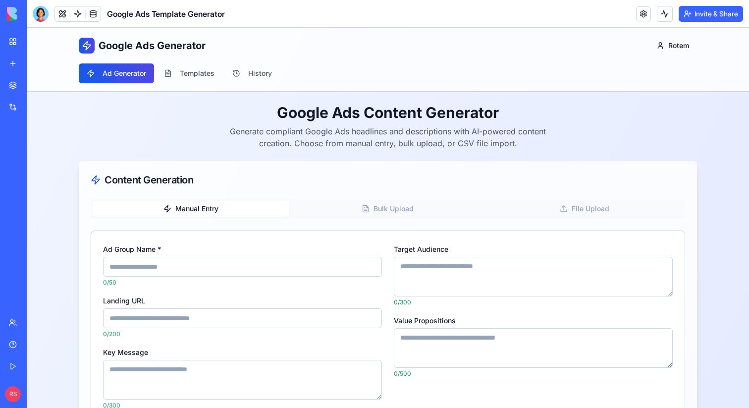
click at [176, 266] on input "Ad Group Name *" at bounding box center [242, 267] width 279 height 20
type input "**********"
click at [188, 322] on input "Landing URL" at bounding box center [242, 318] width 279 height 20
paste input "**********"
type input "**********"
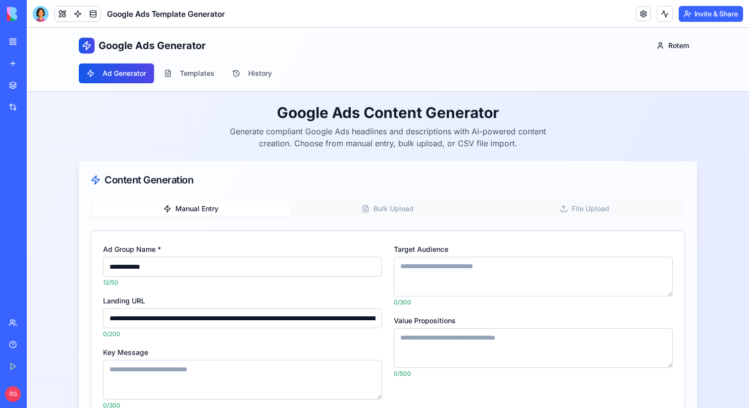
scroll to position [0, 24343]
click at [188, 322] on input "Landing URL" at bounding box center [242, 318] width 279 height 20
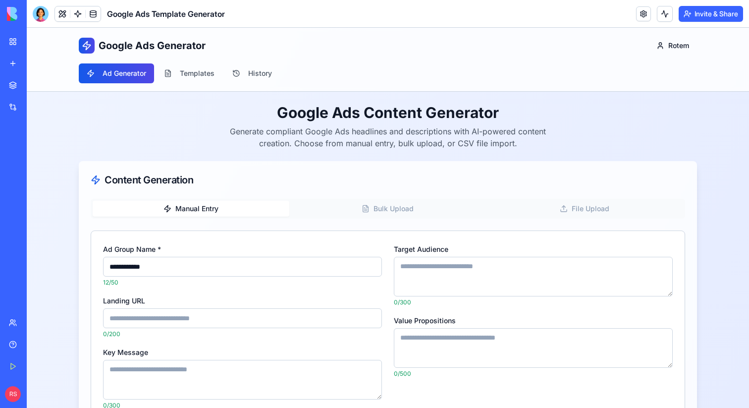
paste input "**********"
type input "**********"
click at [166, 369] on textarea "Key Message" at bounding box center [242, 380] width 279 height 40
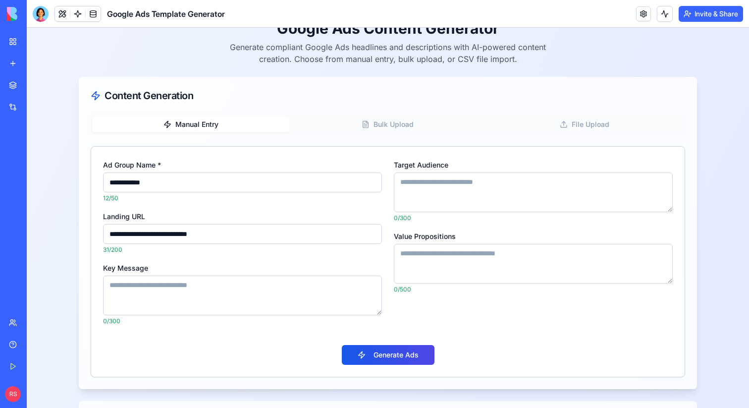
scroll to position [85, 0]
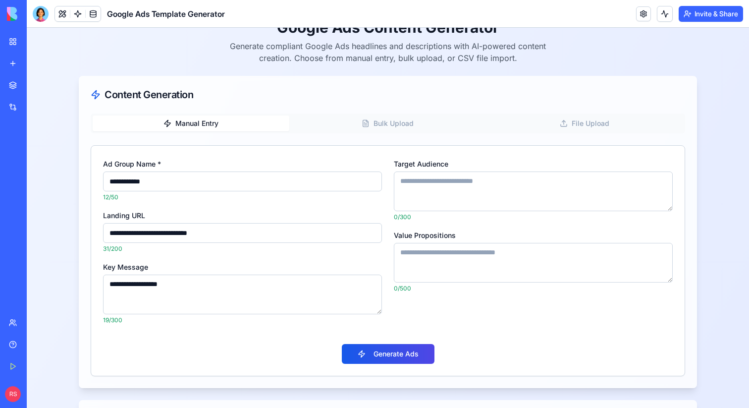
type textarea "**********"
click at [435, 188] on textarea "Target Audience" at bounding box center [533, 191] width 279 height 40
type textarea "********"
click at [449, 253] on textarea "Value Propositions" at bounding box center [533, 263] width 279 height 40
type textarea "**********"
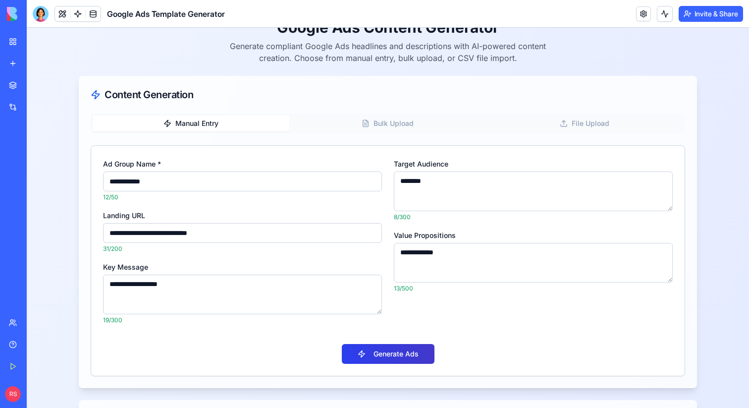
click at [404, 349] on button "Generate Ads" at bounding box center [388, 354] width 93 height 20
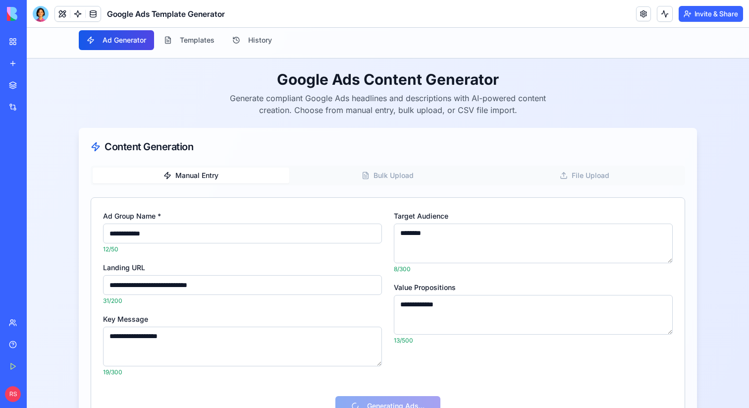
scroll to position [0, 0]
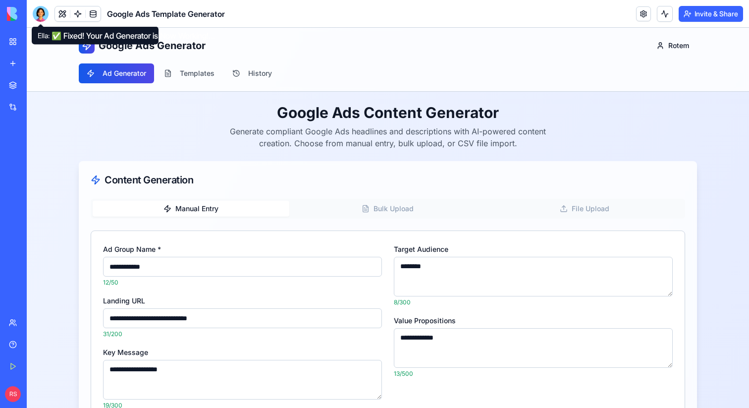
click at [42, 11] on div at bounding box center [41, 14] width 16 height 16
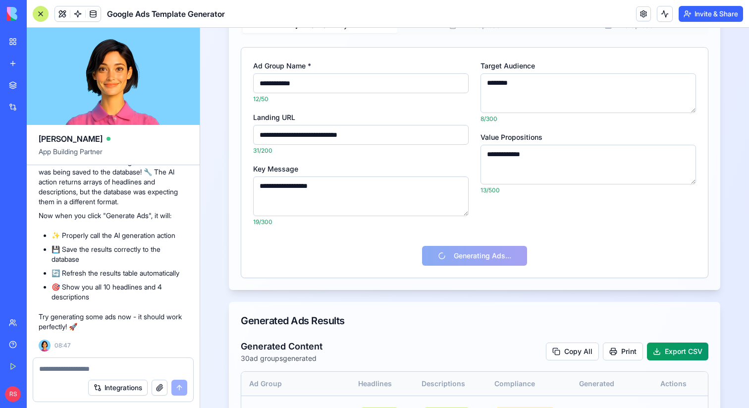
scroll to position [192, 0]
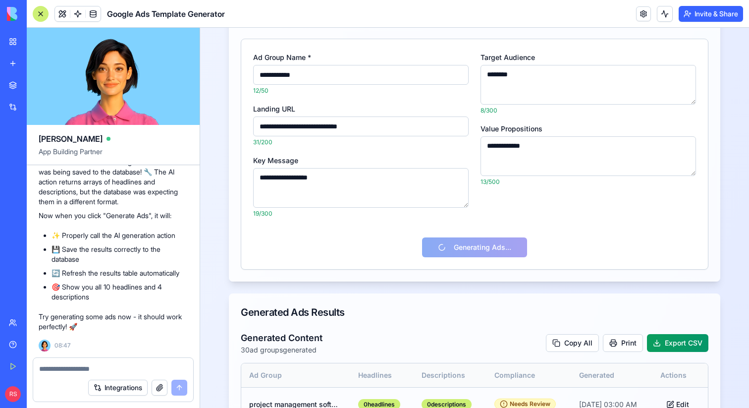
click at [101, 364] on textarea at bounding box center [113, 369] width 148 height 10
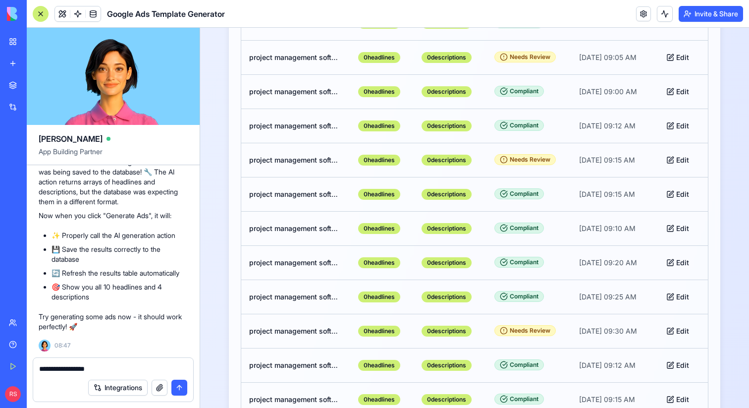
scroll to position [1220, 0]
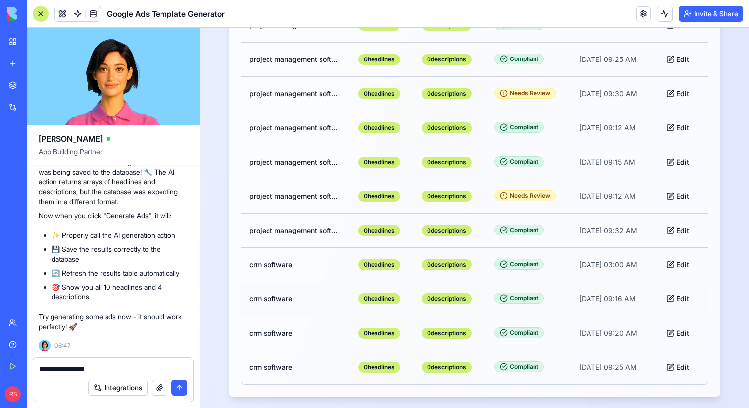
click at [688, 298] on button "Edit" at bounding box center [677, 299] width 35 height 18
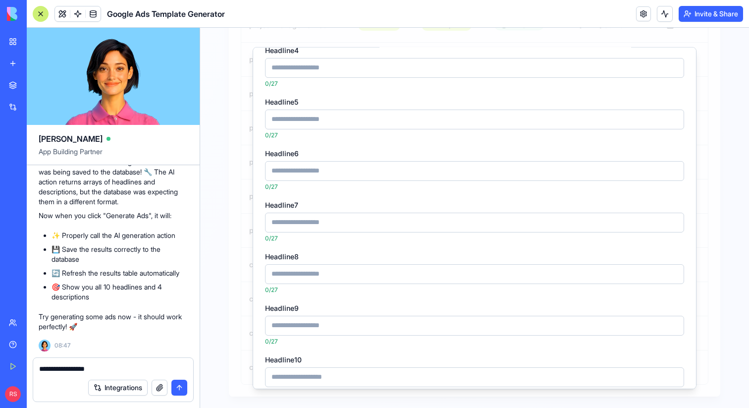
scroll to position [268, 0]
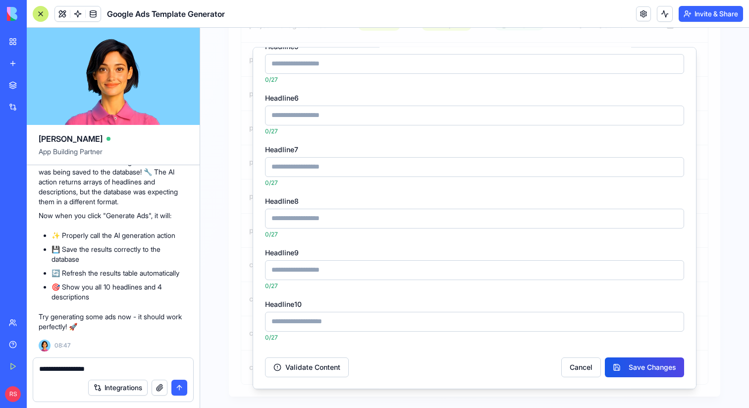
click at [127, 366] on textarea "**********" at bounding box center [113, 369] width 148 height 10
click at [578, 367] on button "Cancel" at bounding box center [581, 367] width 40 height 20
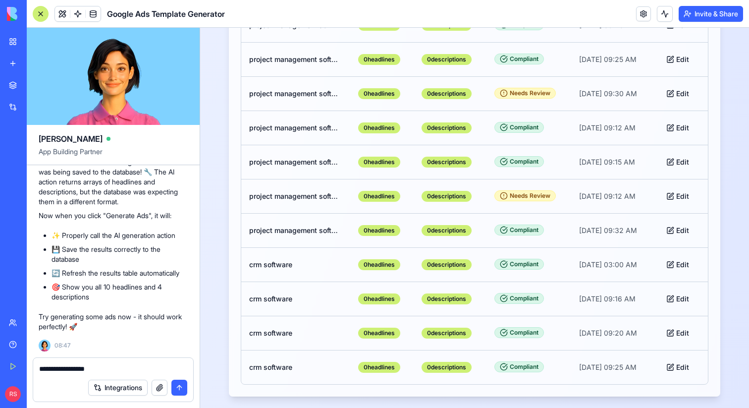
click at [144, 366] on textarea "**********" at bounding box center [113, 369] width 148 height 10
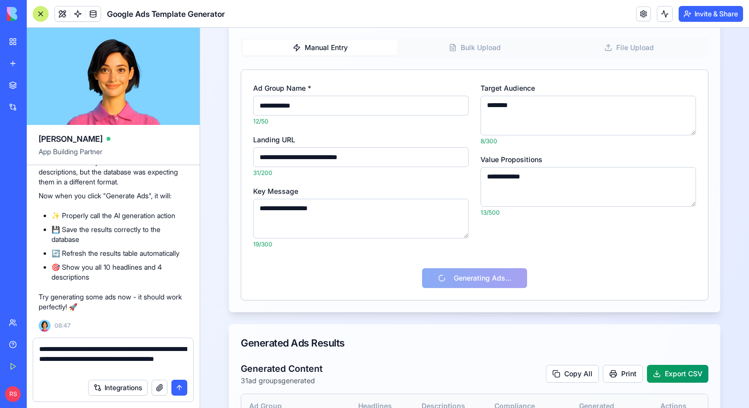
scroll to position [177, 0]
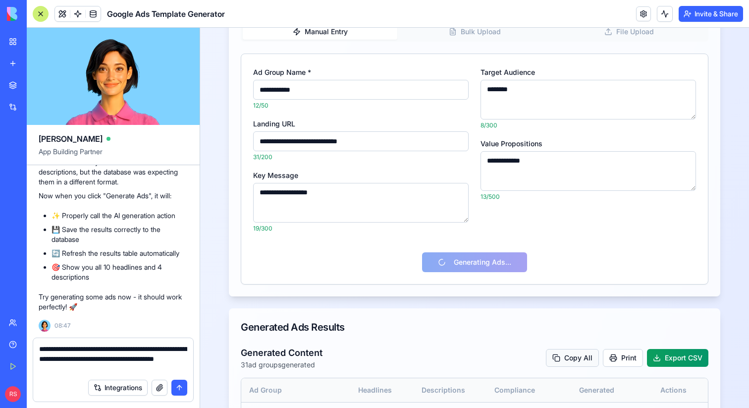
type textarea "**********"
click at [564, 356] on button "Copy All" at bounding box center [572, 358] width 53 height 18
click at [668, 364] on button "Export CSV" at bounding box center [677, 358] width 61 height 18
click at [136, 369] on textarea "**********" at bounding box center [113, 359] width 148 height 30
click at [178, 387] on button "submit" at bounding box center [179, 387] width 16 height 16
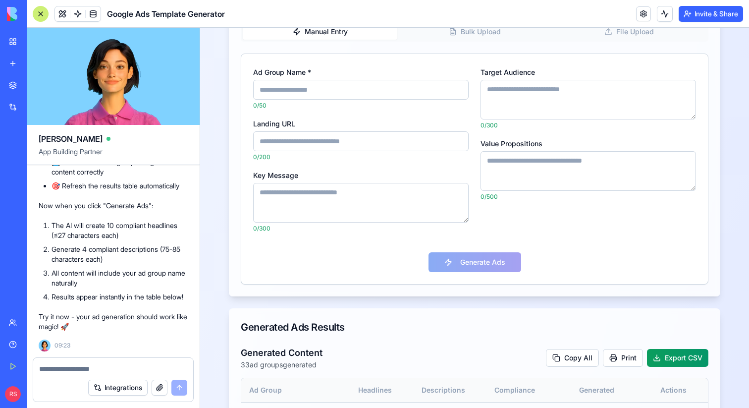
scroll to position [2730, 0]
click at [64, 14] on span at bounding box center [78, 14] width 28 height 28
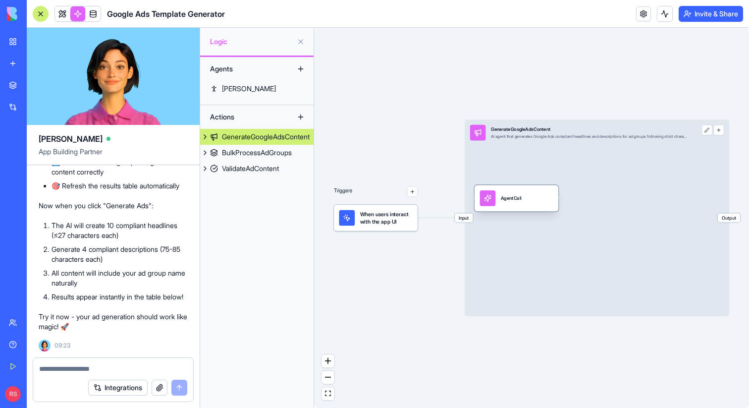
click at [491, 194] on div at bounding box center [488, 198] width 16 height 16
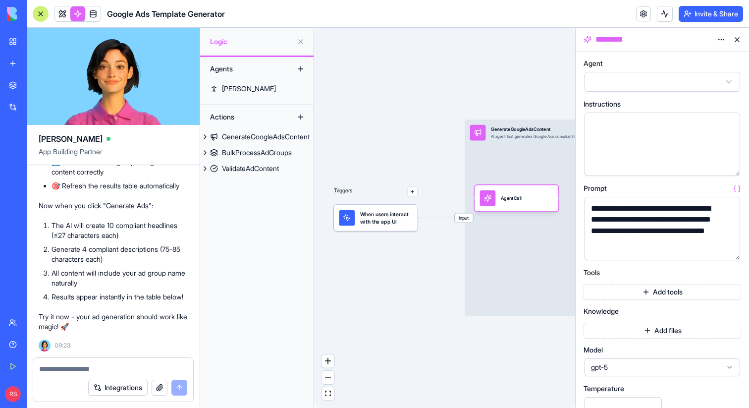
click at [629, 293] on button "Add tools" at bounding box center [663, 292] width 158 height 16
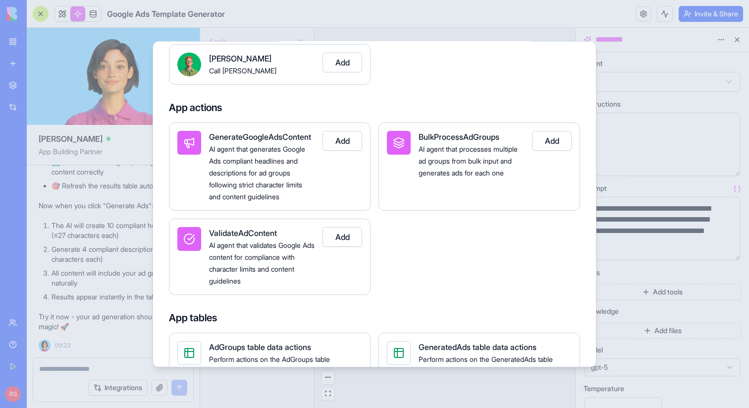
scroll to position [91, 0]
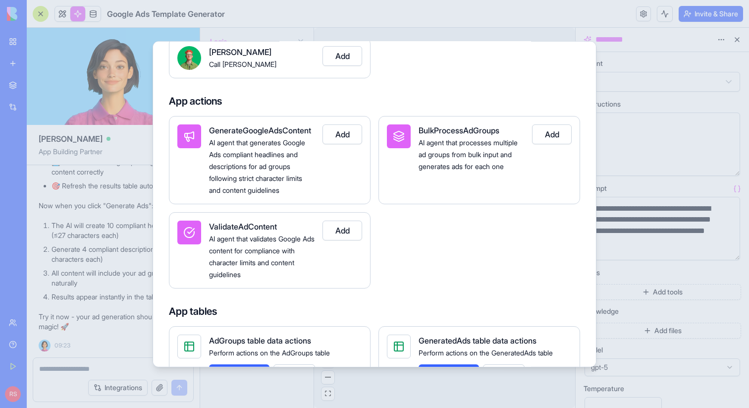
click at [344, 135] on button "Add" at bounding box center [343, 134] width 40 height 20
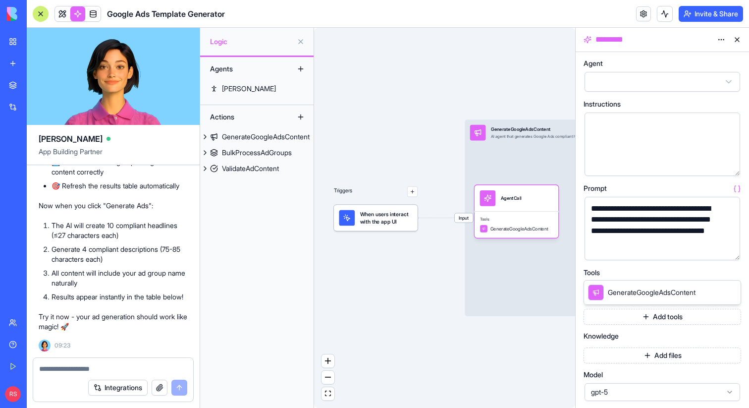
click at [610, 311] on button "Add tools" at bounding box center [663, 317] width 158 height 16
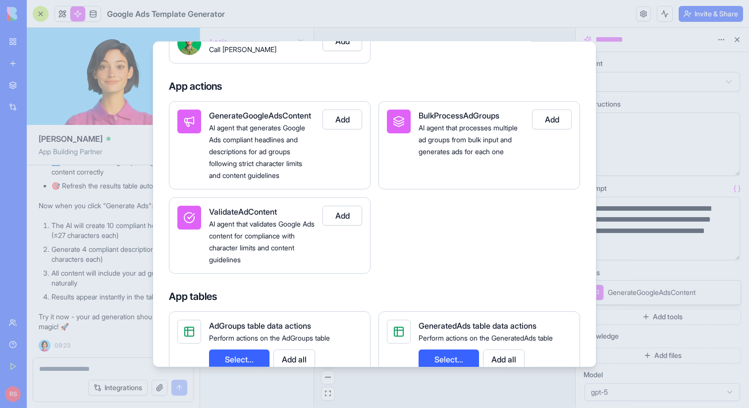
scroll to position [130, 0]
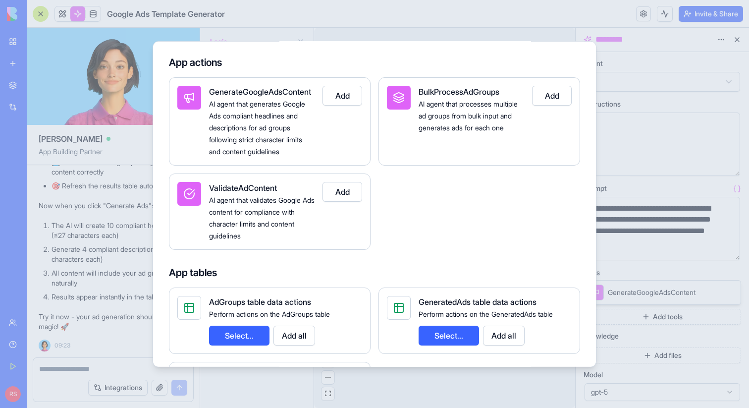
click at [344, 189] on button "Add" at bounding box center [343, 191] width 40 height 20
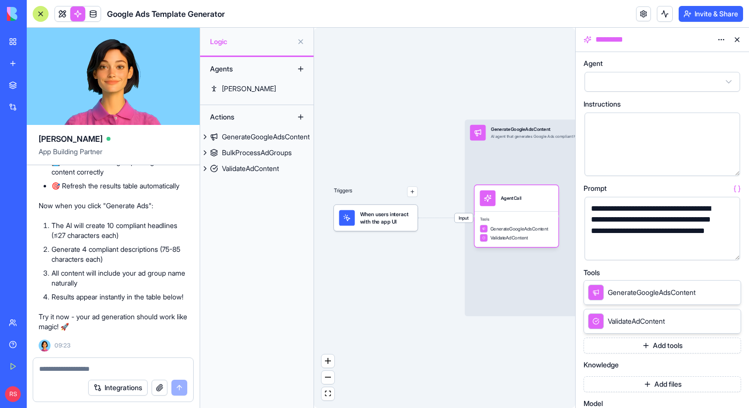
click at [611, 345] on button "Add tools" at bounding box center [663, 345] width 158 height 16
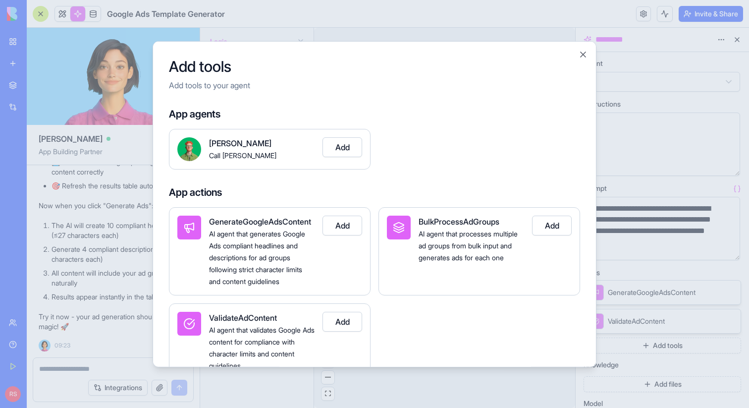
click at [556, 223] on button "Add" at bounding box center [552, 225] width 40 height 20
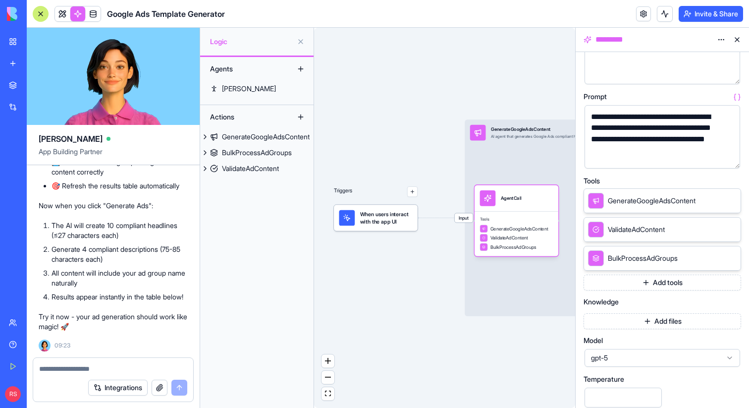
scroll to position [95, 0]
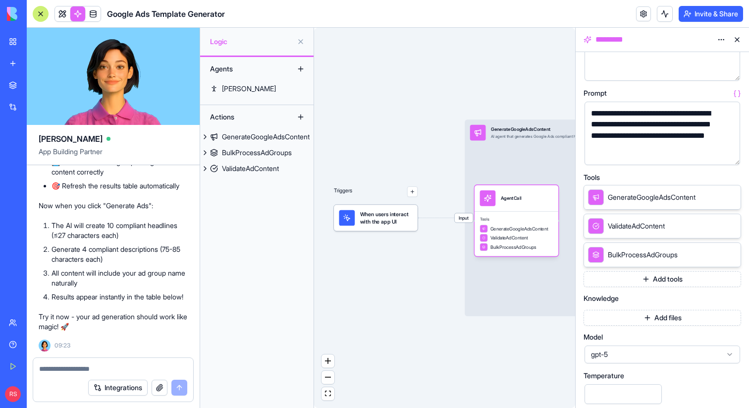
click at [629, 281] on button "Add tools" at bounding box center [663, 279] width 158 height 16
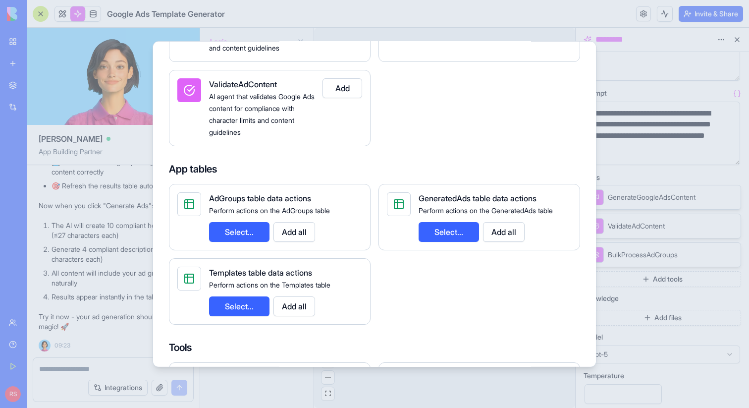
scroll to position [259, 0]
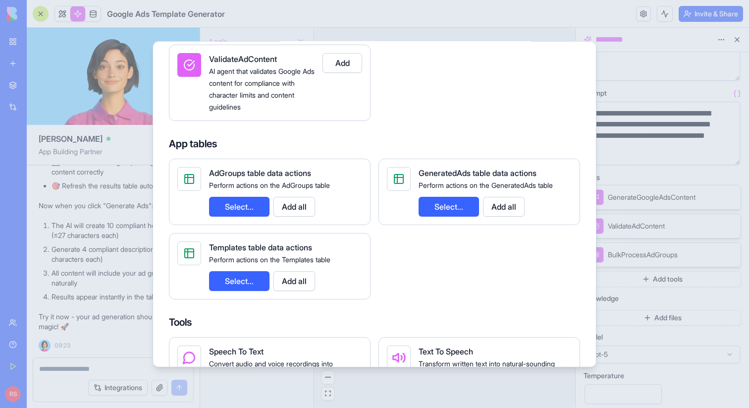
click at [250, 205] on button "Select..." at bounding box center [239, 206] width 60 height 20
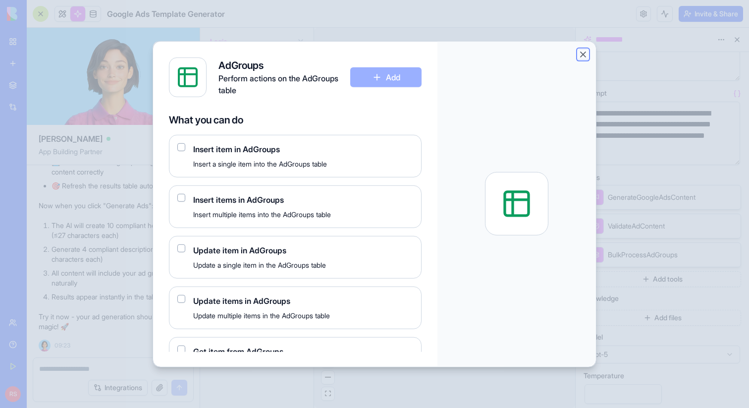
click at [586, 52] on button "Close" at bounding box center [583, 54] width 10 height 10
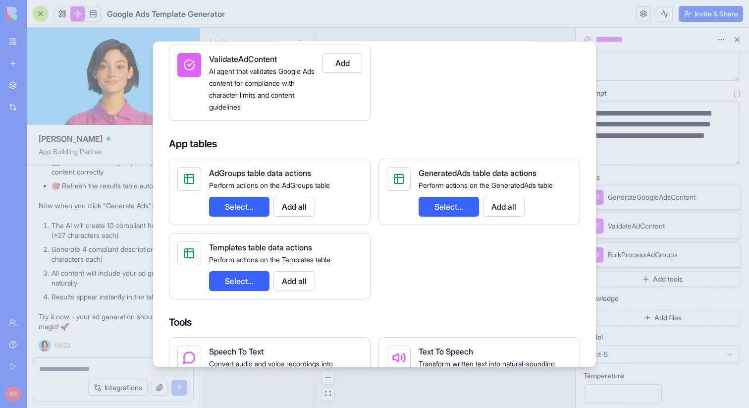
click at [291, 211] on button "Add all" at bounding box center [294, 206] width 42 height 20
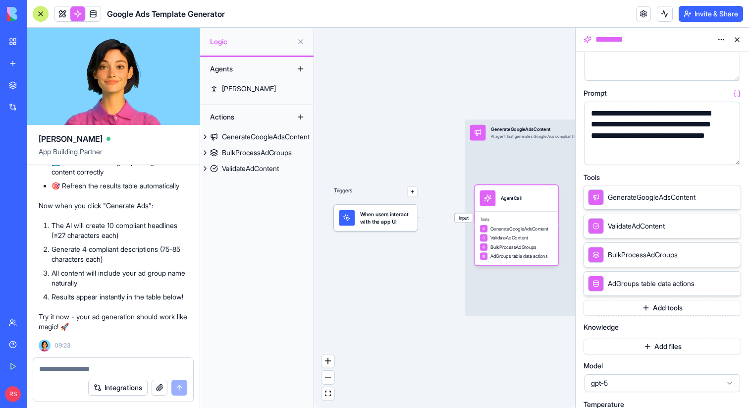
click at [636, 309] on button "Add tools" at bounding box center [663, 308] width 158 height 16
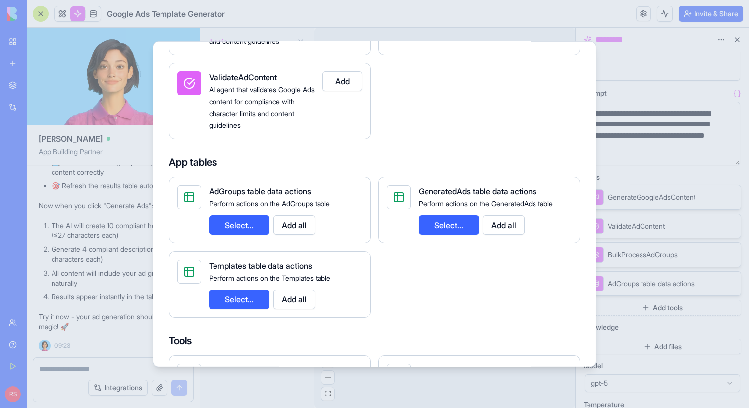
scroll to position [242, 0]
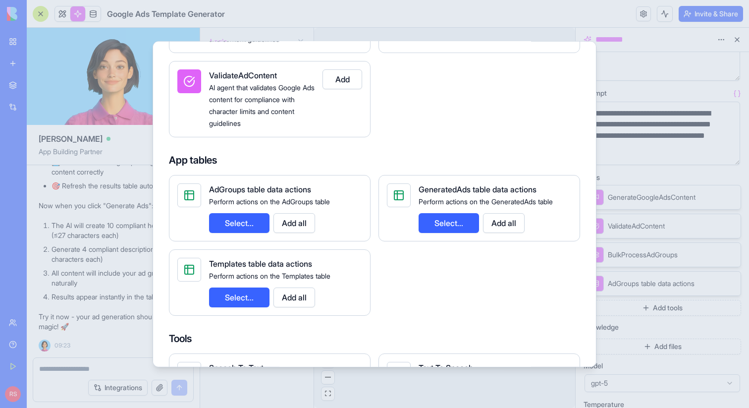
click at [495, 222] on button "Add all" at bounding box center [504, 223] width 42 height 20
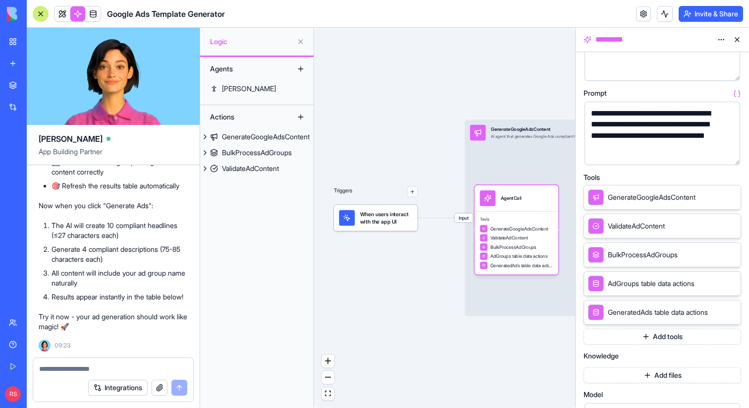
click at [618, 334] on button "Add tools" at bounding box center [663, 336] width 158 height 16
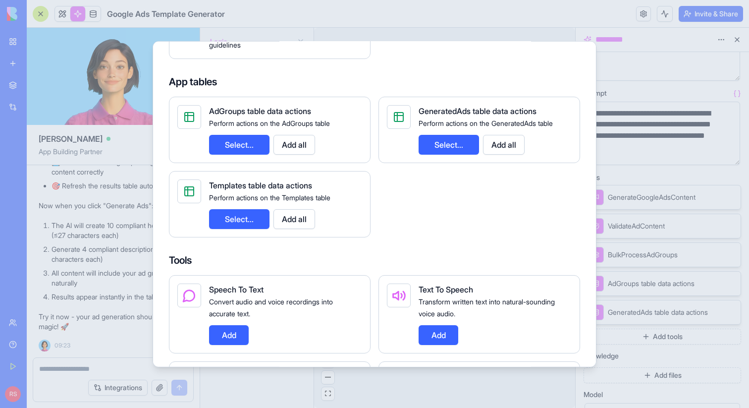
scroll to position [323, 0]
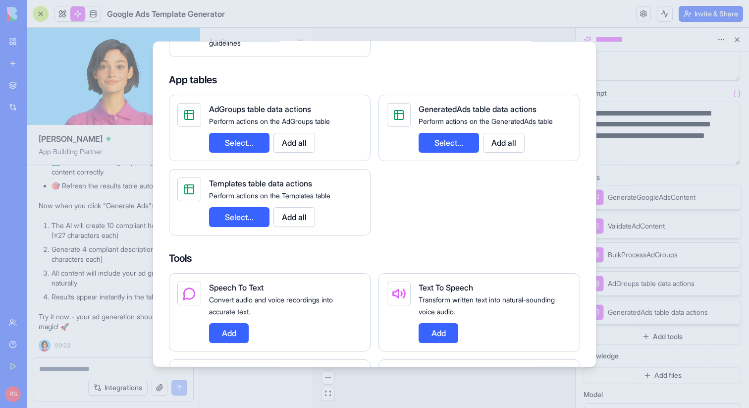
click at [290, 214] on button "Add all" at bounding box center [294, 217] width 42 height 20
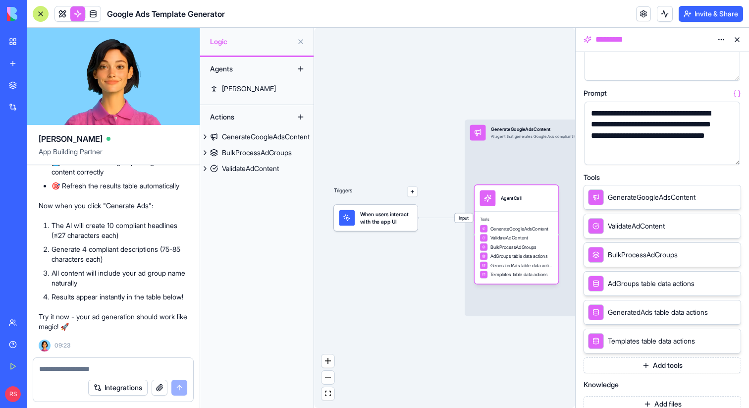
click at [613, 368] on button "Add tools" at bounding box center [663, 365] width 158 height 16
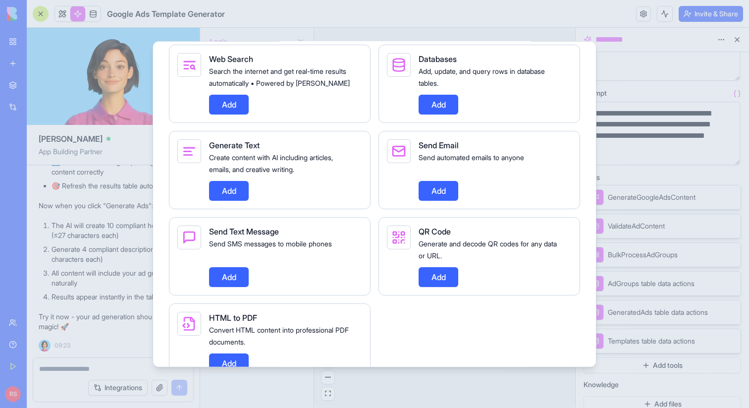
scroll to position [814, 0]
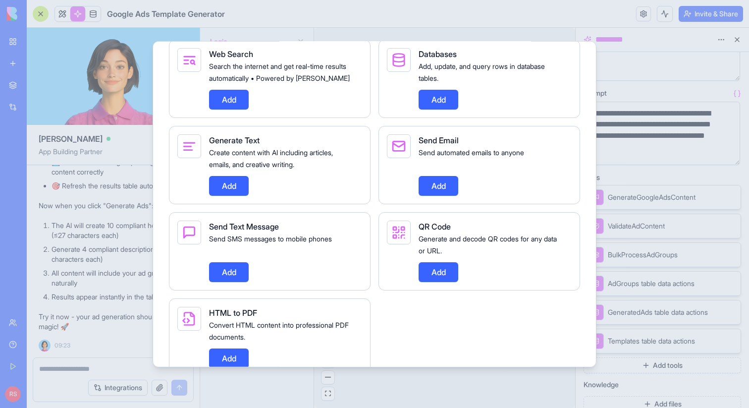
click at [242, 195] on button "Add" at bounding box center [229, 185] width 40 height 20
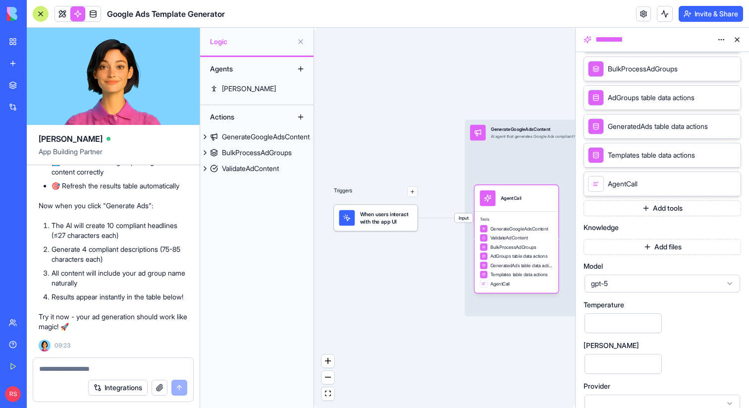
scroll to position [294, 0]
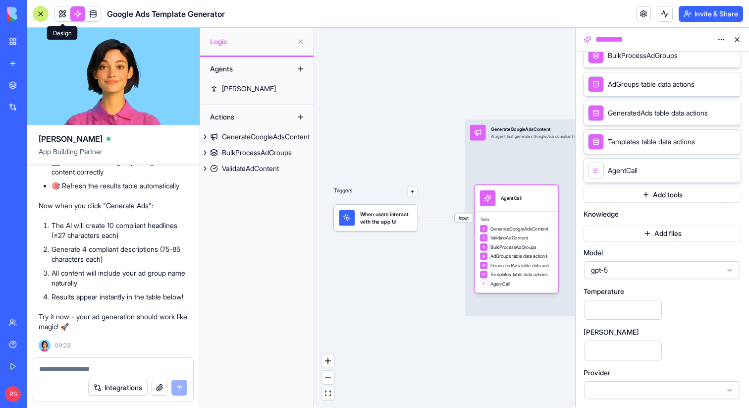
click at [61, 14] on link at bounding box center [62, 13] width 15 height 15
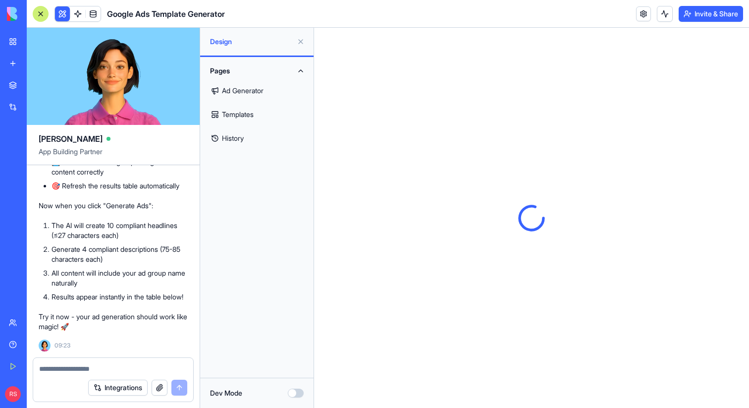
click at [246, 89] on link "Ad Generator" at bounding box center [257, 91] width 102 height 24
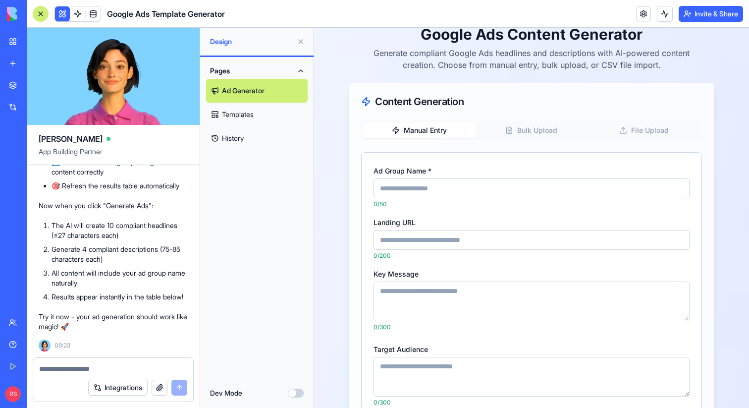
scroll to position [71, 0]
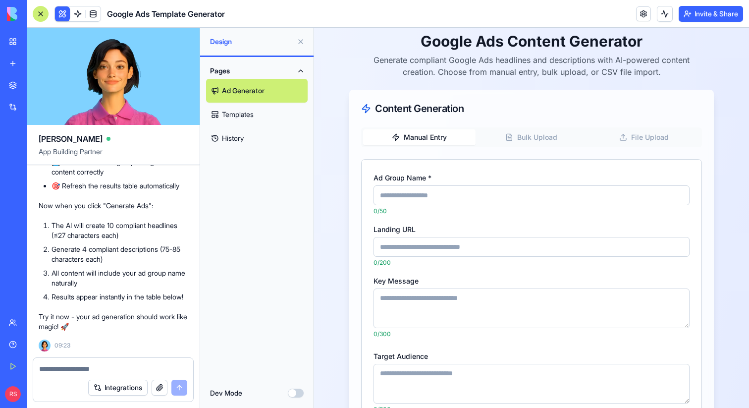
click at [510, 136] on icon "button" at bounding box center [509, 137] width 8 height 8
click at [441, 136] on button "Manual Entry" at bounding box center [419, 137] width 112 height 16
click at [411, 192] on input "Ad Group Name *" at bounding box center [532, 195] width 316 height 20
type input "**********"
click at [444, 243] on input "Landing URL" at bounding box center [532, 247] width 316 height 20
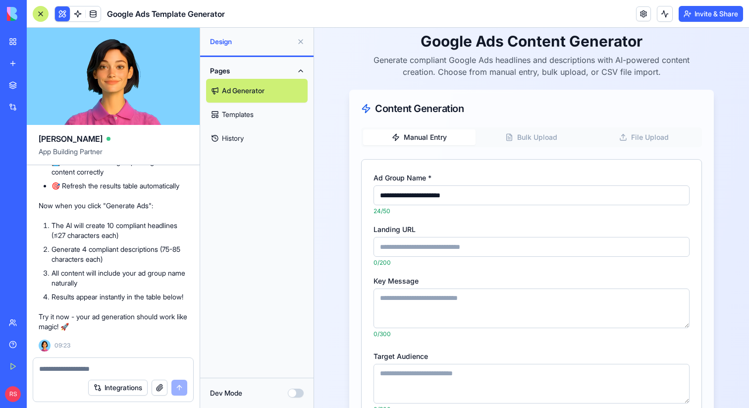
paste input "**********"
type input "**********"
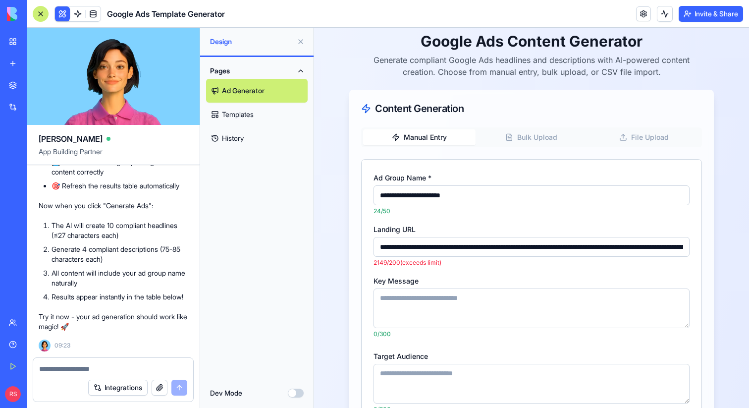
scroll to position [0, 6784]
click at [444, 243] on input "Landing URL" at bounding box center [532, 247] width 316 height 20
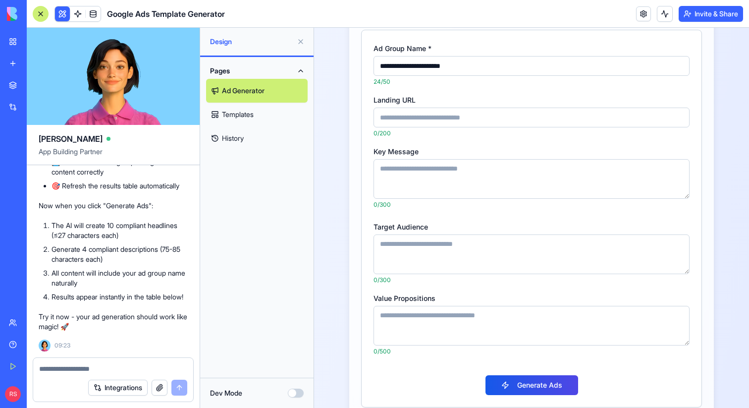
scroll to position [202, 0]
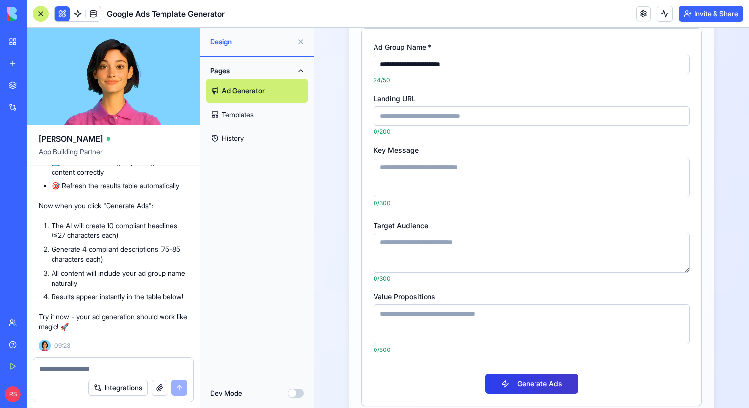
click at [506, 380] on button "Generate Ads" at bounding box center [531, 384] width 93 height 20
click at [448, 320] on textarea "Value Propositions" at bounding box center [532, 324] width 316 height 40
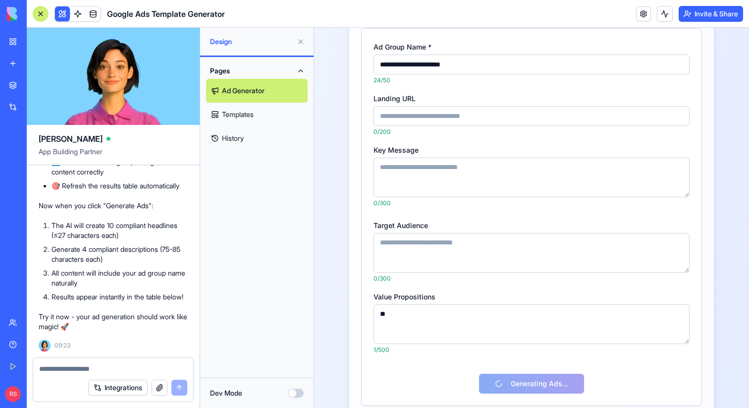
type textarea "***"
click at [398, 318] on textarea "***" at bounding box center [532, 324] width 316 height 40
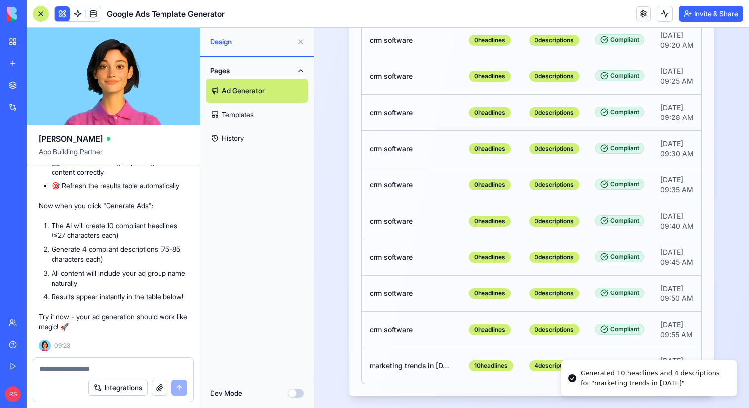
scroll to position [2092, 0]
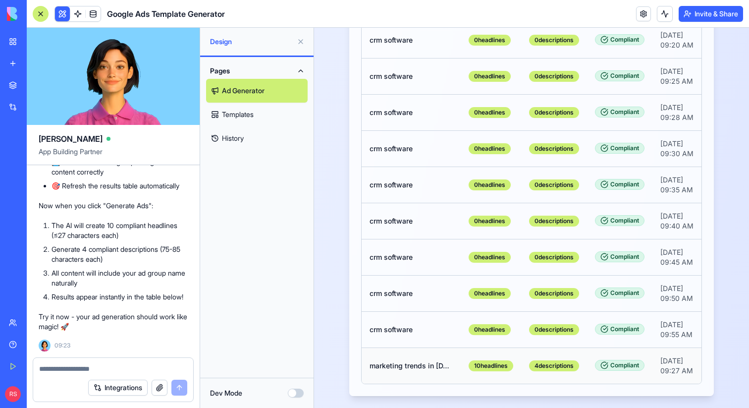
click at [418, 361] on div "marketing trends in 2025" at bounding box center [411, 366] width 83 height 10
click at [673, 356] on td "Sep 7, 2025, 09:27 AM" at bounding box center [677, 365] width 51 height 36
click at [616, 360] on div "Compliant" at bounding box center [620, 365] width 50 height 11
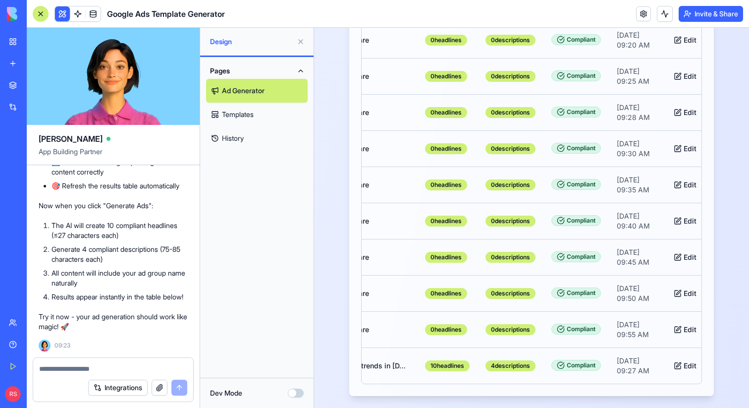
click at [37, 11] on div at bounding box center [41, 14] width 16 height 16
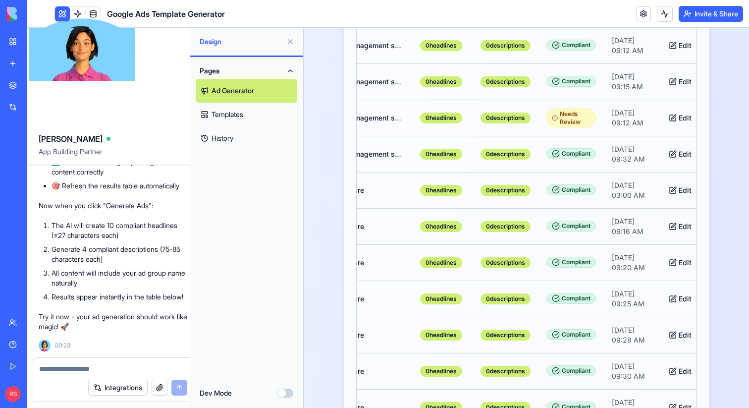
scroll to position [0, 0]
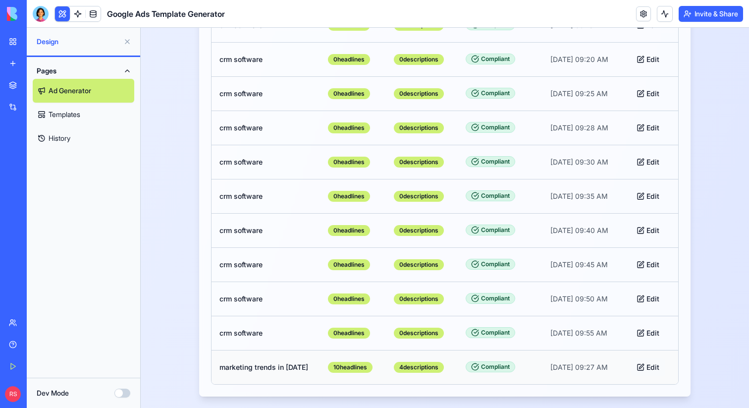
click at [651, 367] on button "Edit" at bounding box center [648, 367] width 35 height 18
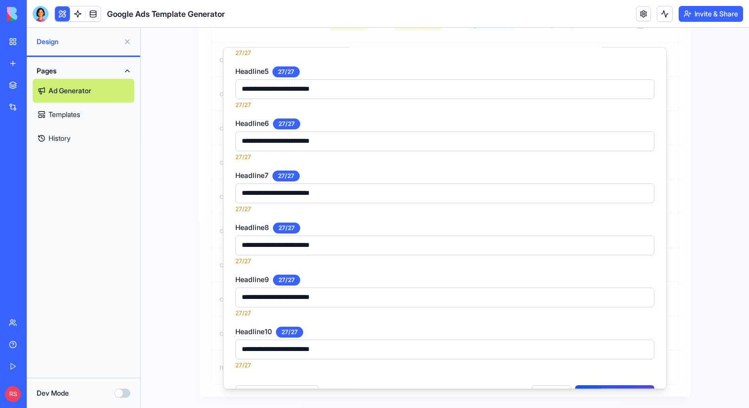
scroll to position [270, 0]
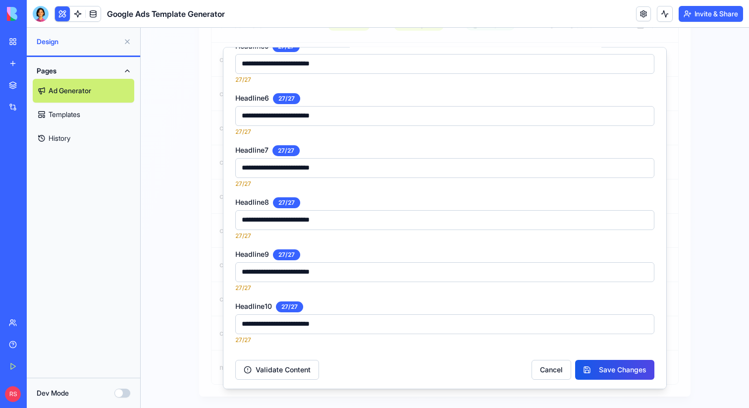
click at [702, 272] on div at bounding box center [445, 218] width 608 height 380
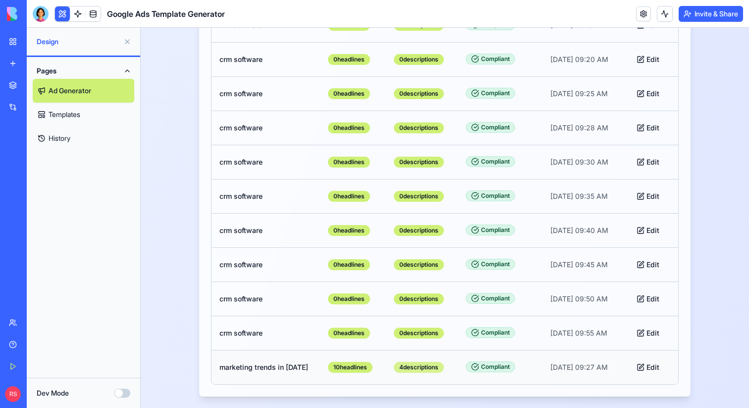
click at [423, 365] on div "4 description s" at bounding box center [419, 367] width 50 height 11
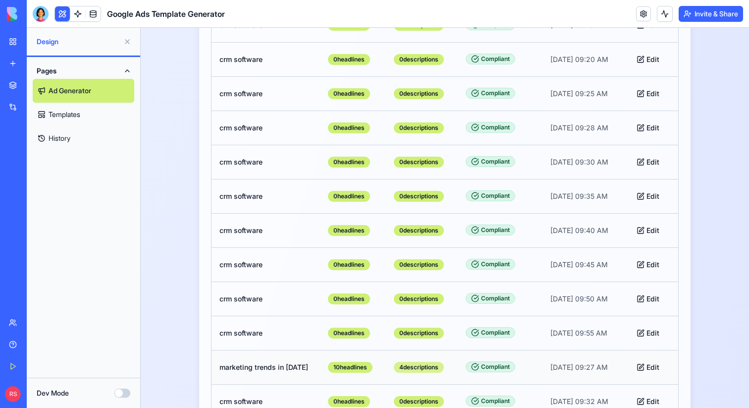
scroll to position [1528, 0]
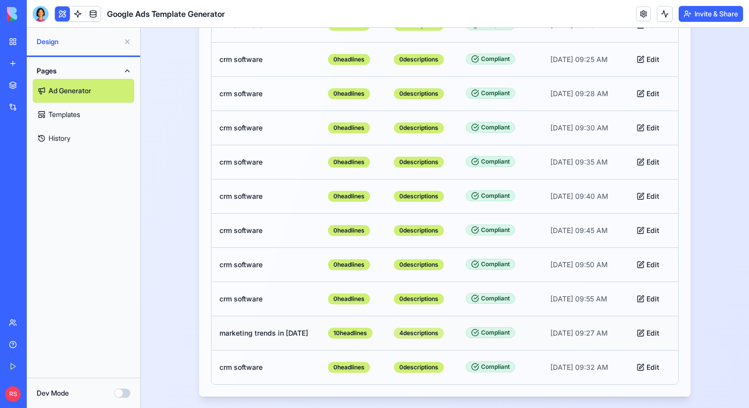
click at [424, 333] on div "4 description s" at bounding box center [419, 332] width 50 height 11
click at [466, 332] on div "Compliant" at bounding box center [491, 332] width 50 height 11
click at [410, 330] on div "4 description s" at bounding box center [419, 332] width 50 height 11
click at [644, 333] on button "Edit" at bounding box center [648, 333] width 35 height 18
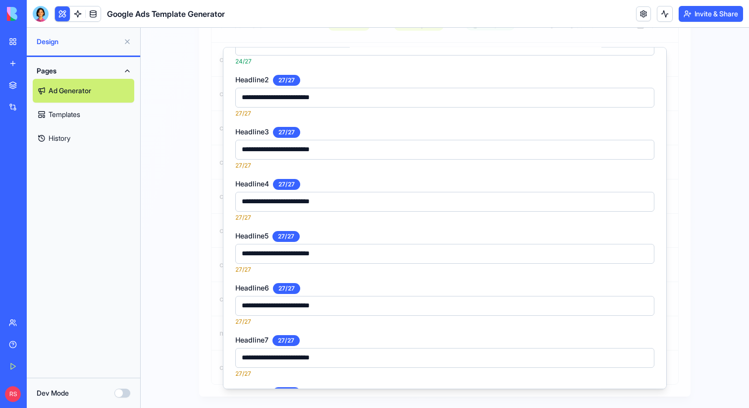
scroll to position [270, 0]
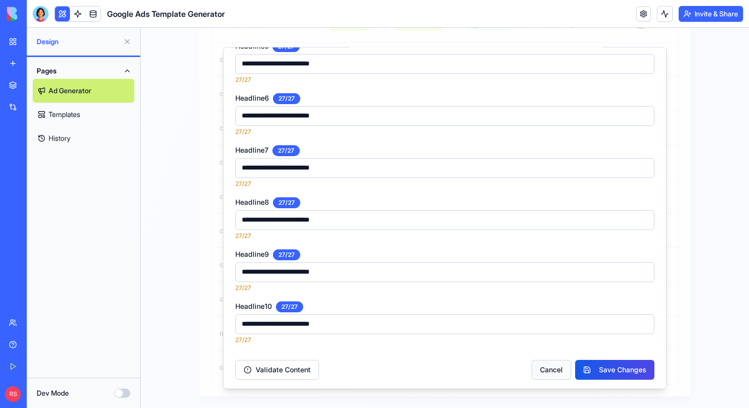
click at [553, 369] on button "Cancel" at bounding box center [552, 369] width 40 height 20
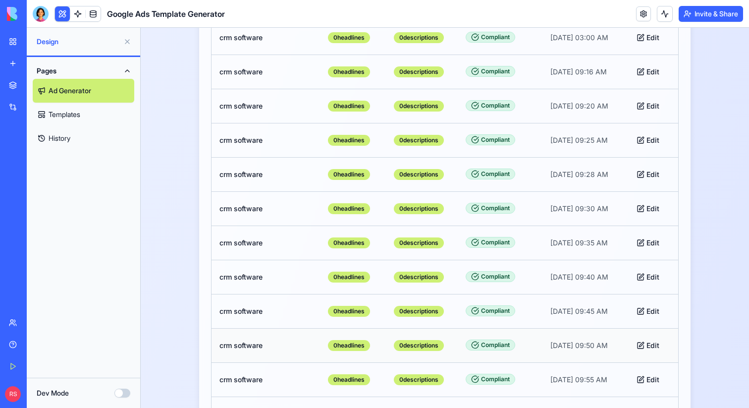
scroll to position [1528, 0]
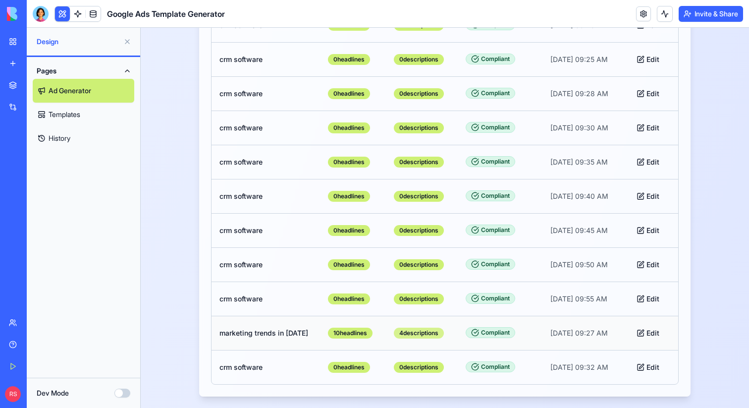
click at [416, 333] on div "4 description s" at bounding box center [419, 332] width 50 height 11
click at [648, 335] on button "Edit" at bounding box center [648, 333] width 35 height 18
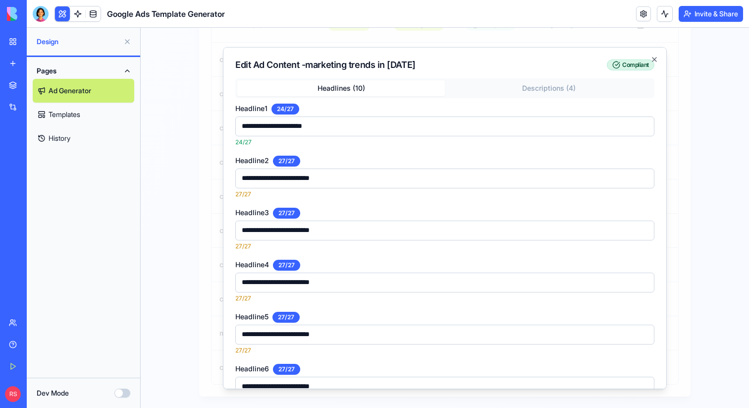
click at [556, 83] on div "**********" at bounding box center [445, 218] width 444 height 342
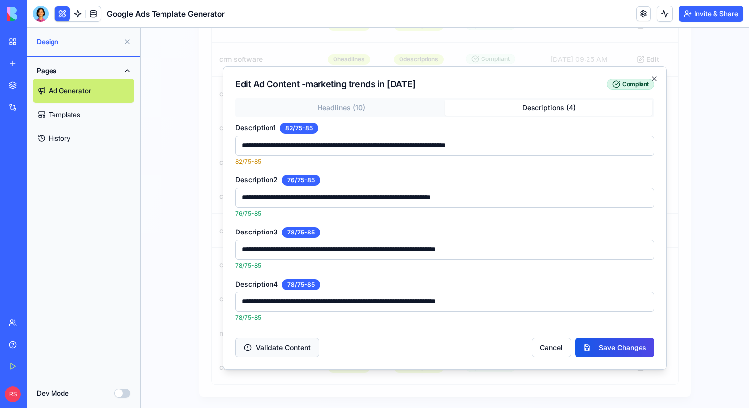
click at [270, 352] on button "Validate Content" at bounding box center [277, 347] width 84 height 20
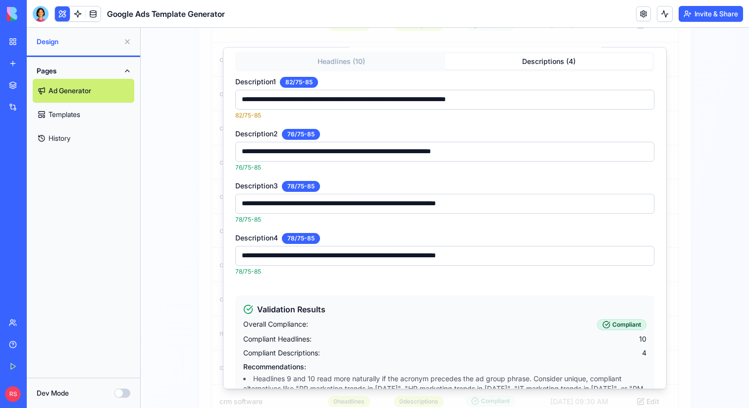
scroll to position [151, 0]
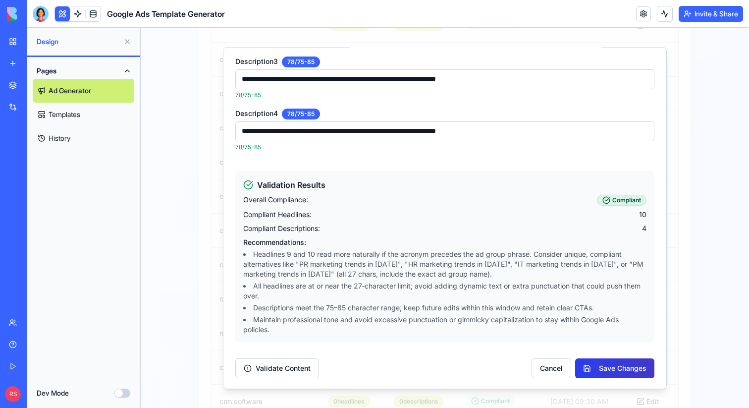
click at [638, 361] on button "Save Changes" at bounding box center [614, 368] width 79 height 20
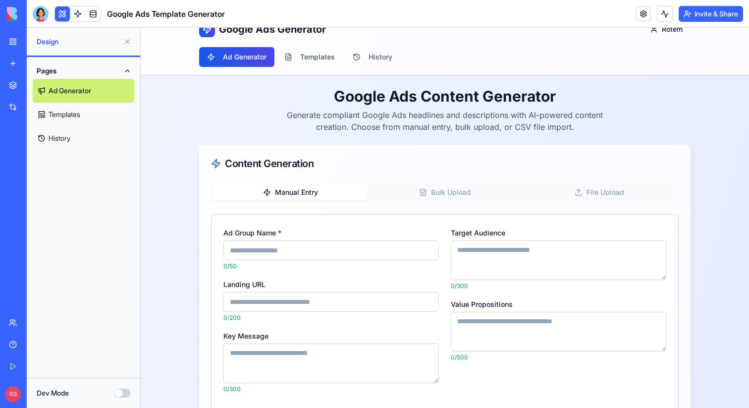
scroll to position [0, 0]
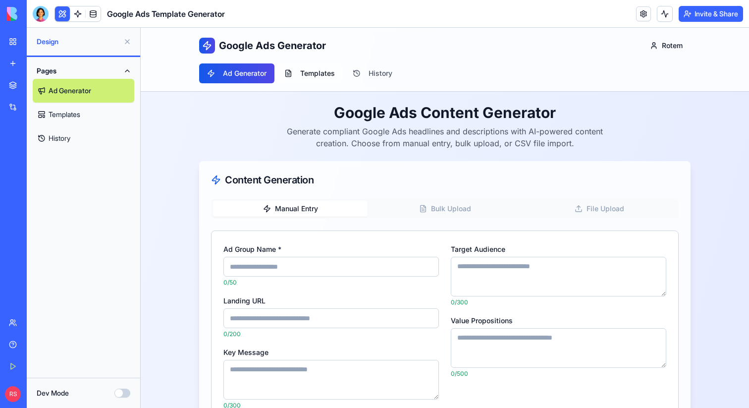
click at [310, 75] on button "Templates" at bounding box center [309, 73] width 66 height 20
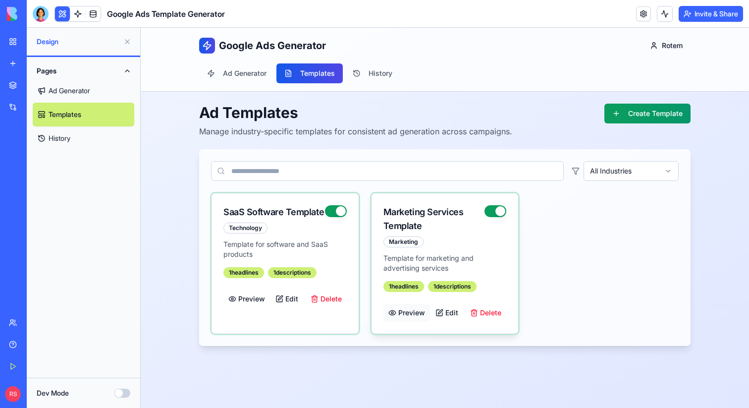
click at [418, 309] on button "Preview" at bounding box center [406, 313] width 47 height 18
click at [364, 74] on button "History" at bounding box center [372, 73] width 55 height 20
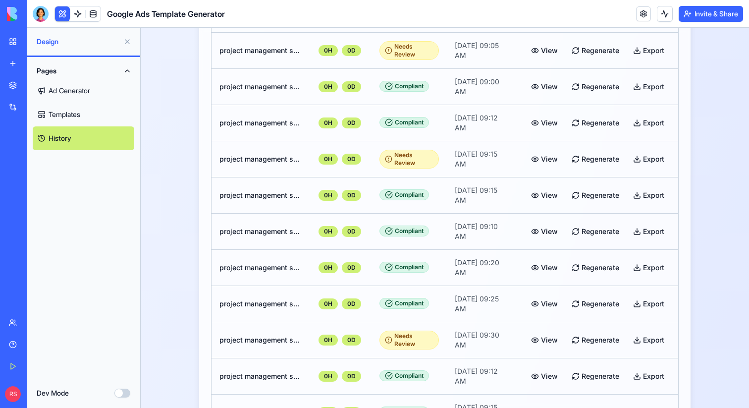
scroll to position [78, 0]
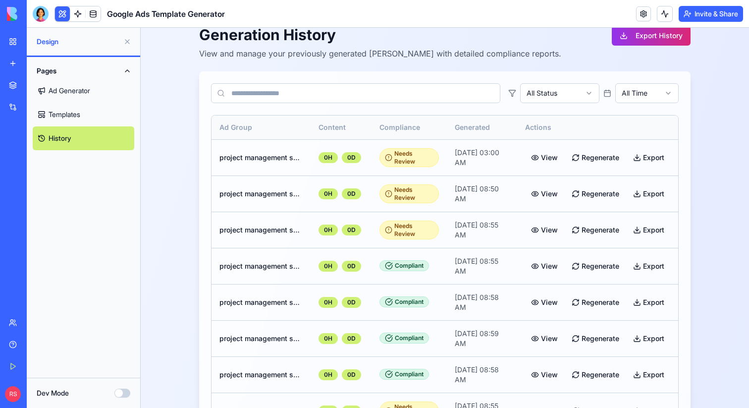
click at [82, 94] on link "Ad Generator" at bounding box center [84, 91] width 102 height 24
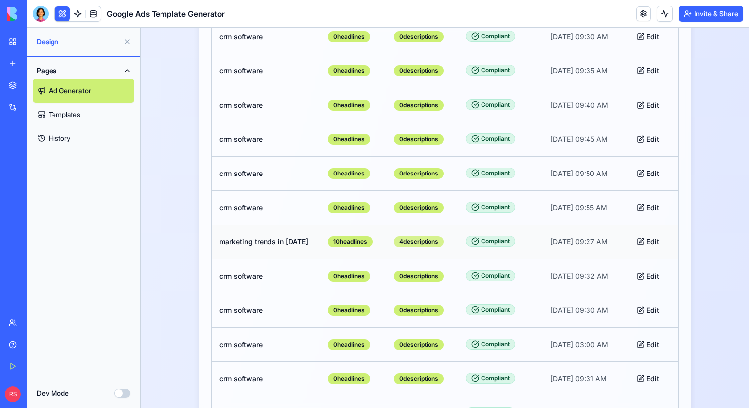
scroll to position [1647, 0]
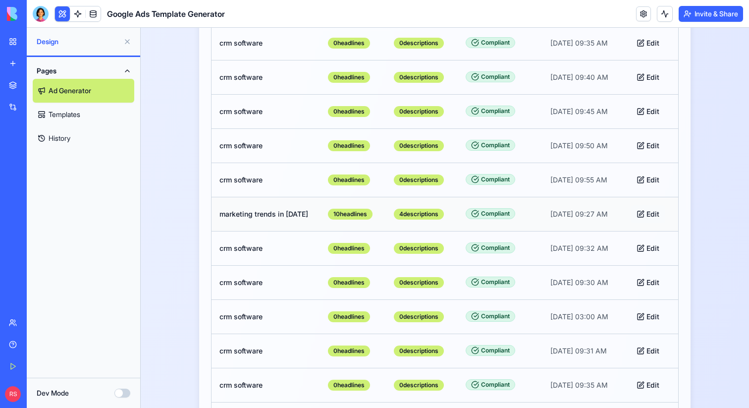
click at [647, 214] on button "Edit" at bounding box center [648, 214] width 35 height 18
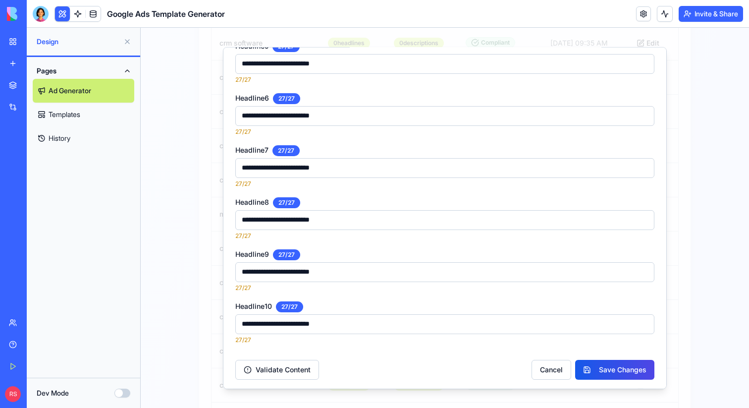
scroll to position [0, 0]
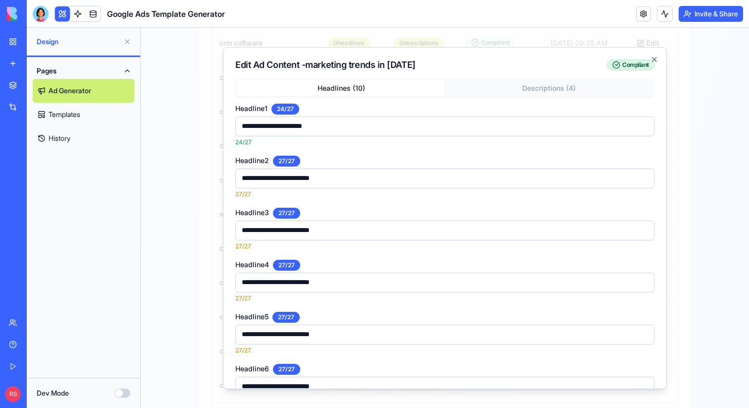
click at [519, 89] on div "**********" at bounding box center [445, 218] width 444 height 342
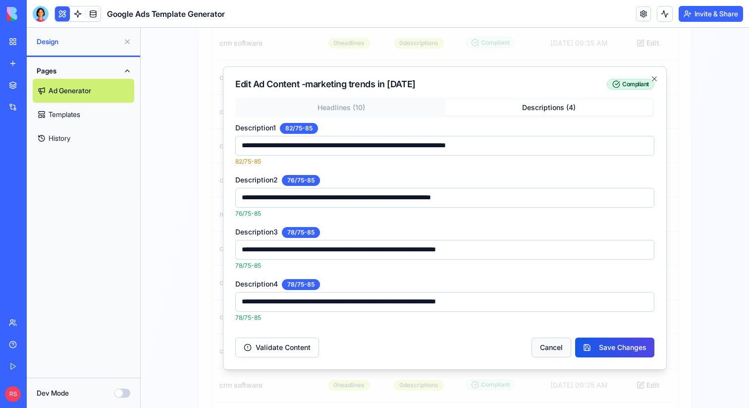
click at [538, 353] on button "Cancel" at bounding box center [552, 347] width 40 height 20
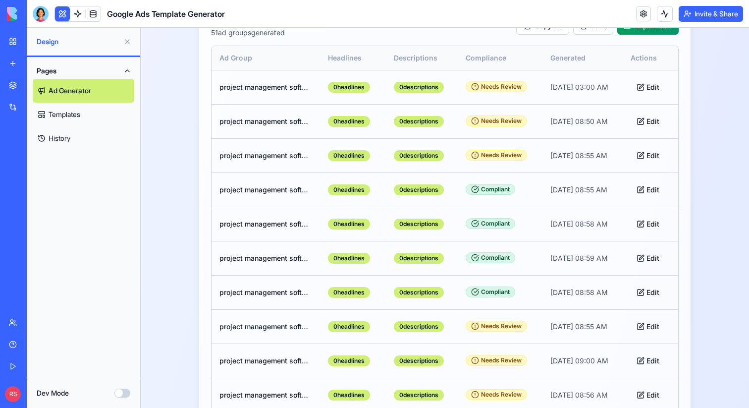
scroll to position [352, 0]
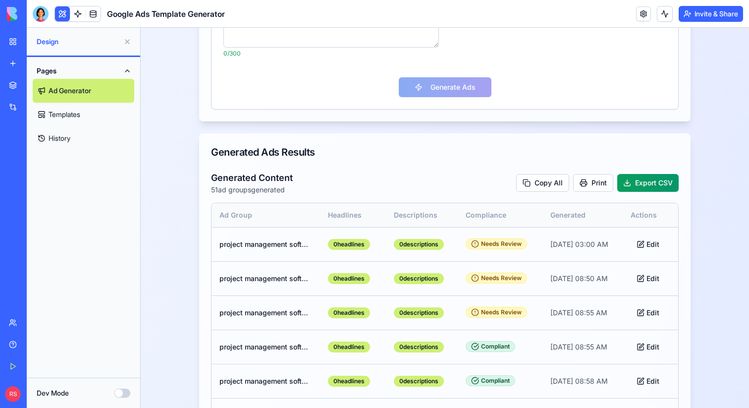
click at [70, 133] on link "History" at bounding box center [84, 138] width 102 height 24
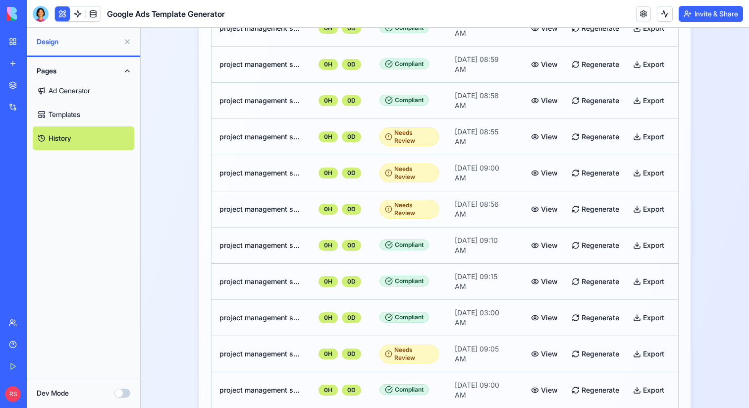
click at [70, 114] on link "Templates" at bounding box center [84, 115] width 102 height 24
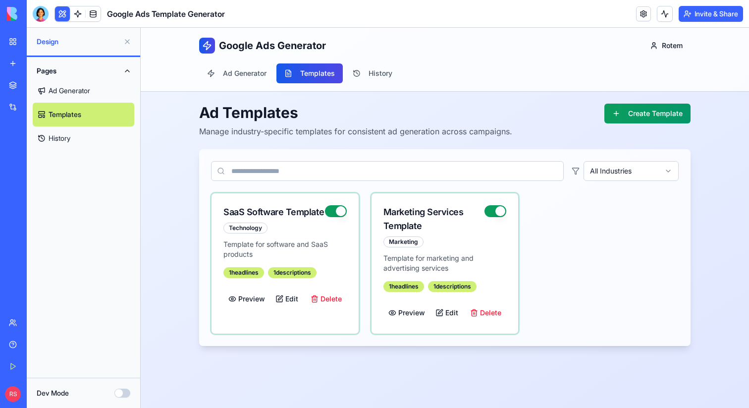
click at [72, 90] on link "Ad Generator" at bounding box center [84, 91] width 102 height 24
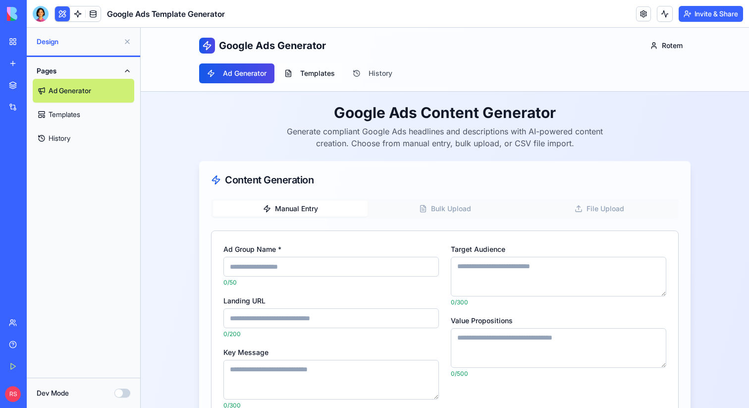
click at [320, 77] on button "Templates" at bounding box center [309, 73] width 66 height 20
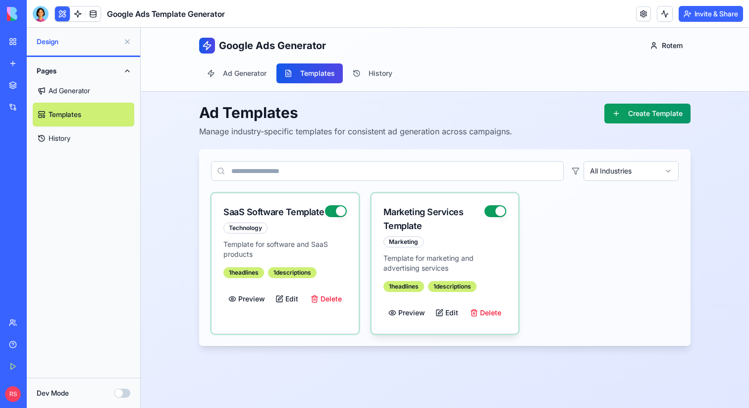
click at [486, 213] on button "button" at bounding box center [496, 211] width 22 height 12
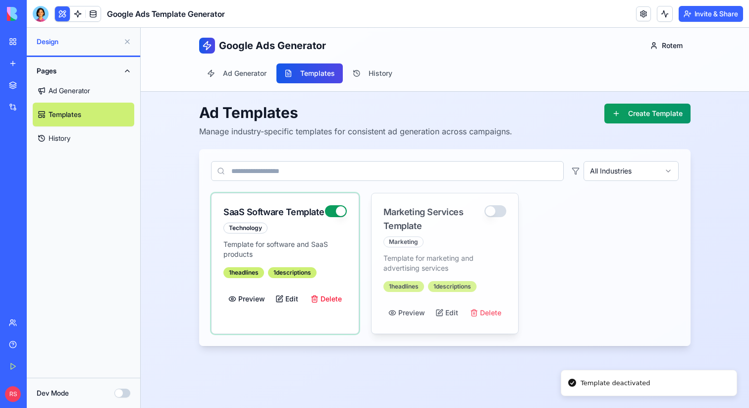
click at [495, 213] on button "button" at bounding box center [496, 211] width 22 height 12
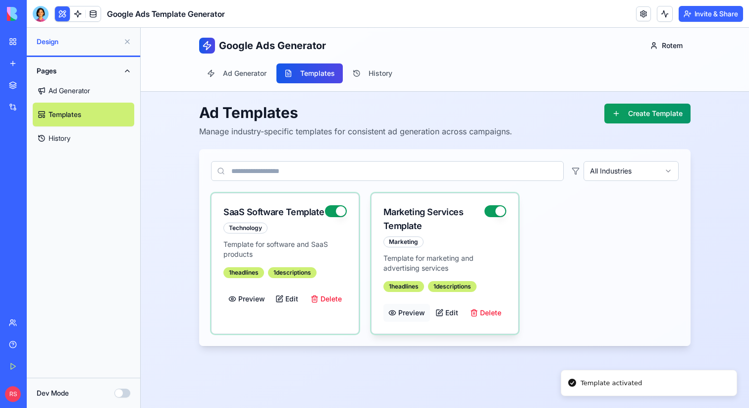
click at [409, 312] on button "Preview" at bounding box center [406, 313] width 47 height 18
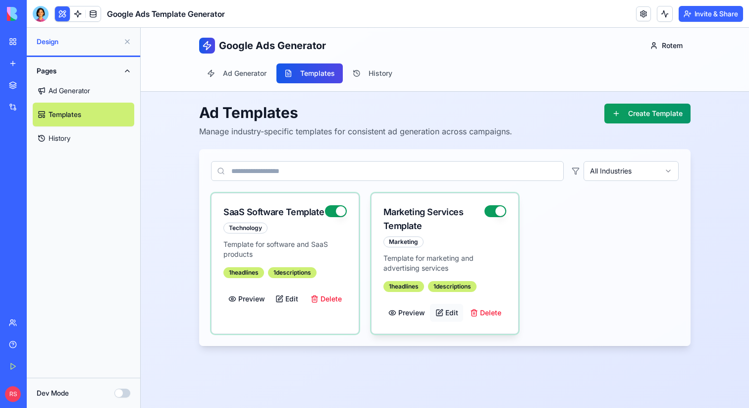
click at [453, 307] on button "Edit" at bounding box center [446, 313] width 33 height 18
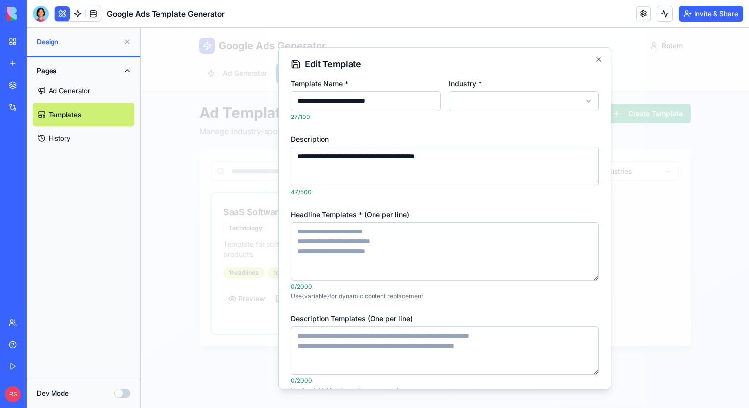
scroll to position [57, 0]
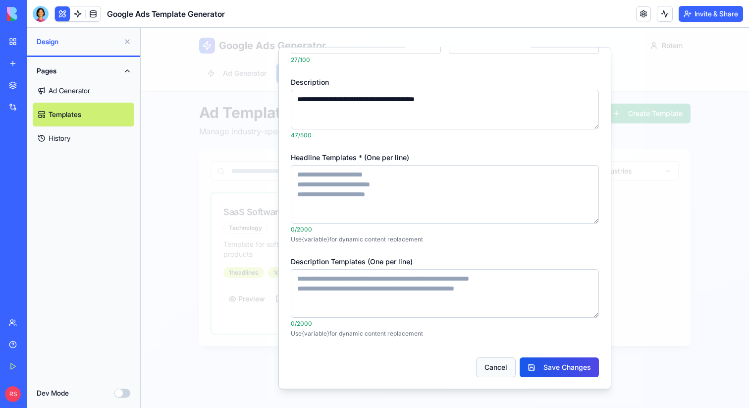
click at [499, 361] on button "Cancel" at bounding box center [496, 367] width 40 height 20
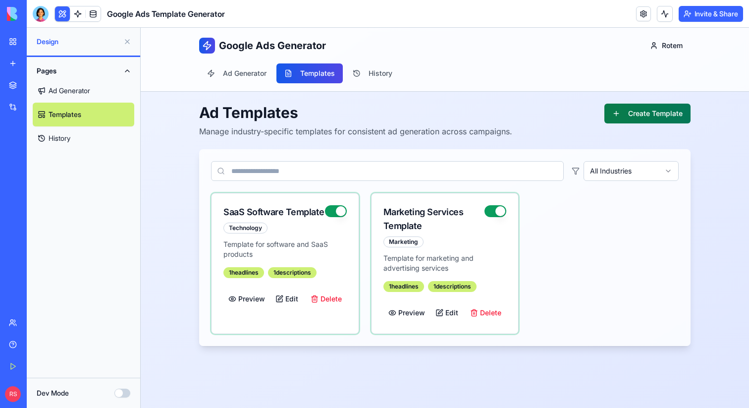
click at [656, 111] on button "Create Template" at bounding box center [647, 114] width 86 height 20
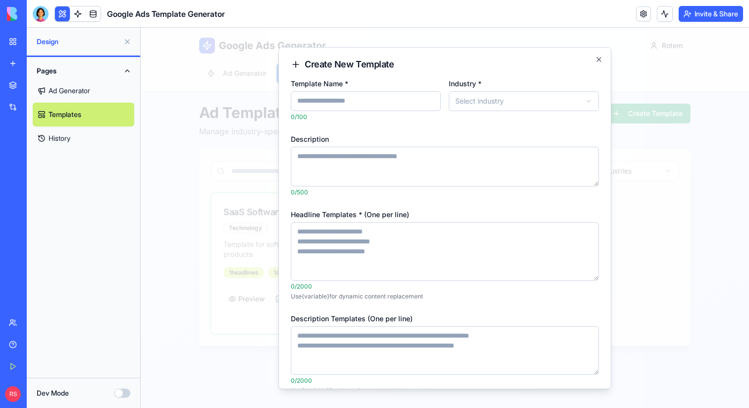
click at [709, 189] on div at bounding box center [445, 218] width 608 height 380
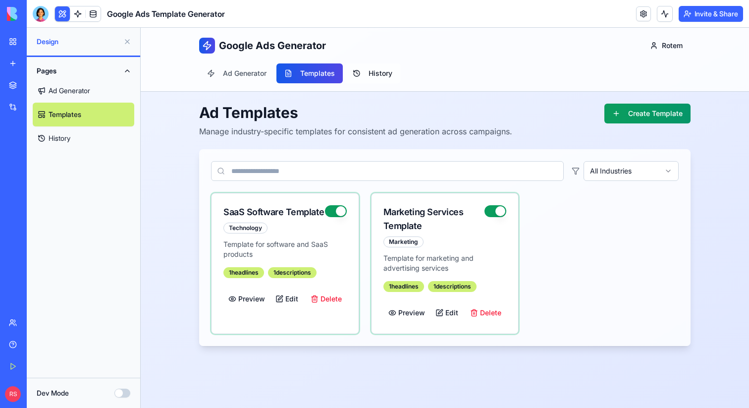
click at [385, 72] on button "History" at bounding box center [372, 73] width 55 height 20
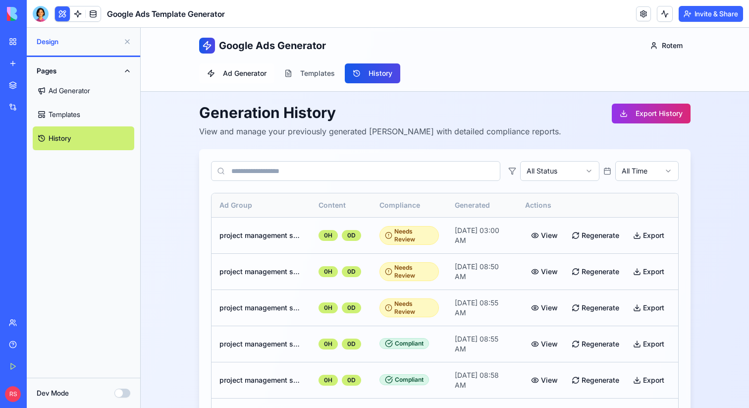
click at [237, 73] on button "Ad Generator" at bounding box center [236, 73] width 75 height 20
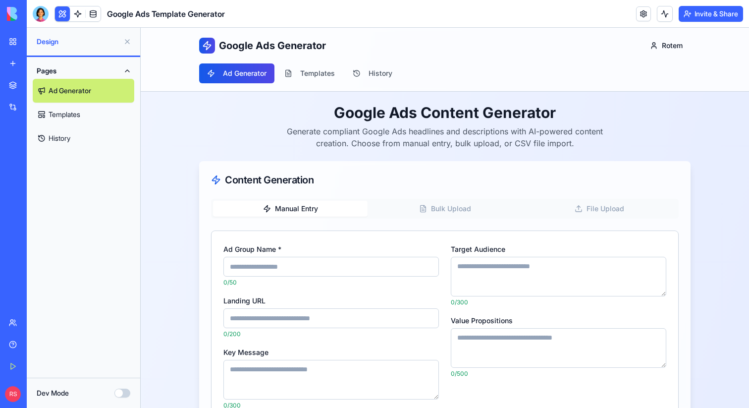
click at [428, 207] on button "Bulk Upload" at bounding box center [445, 209] width 155 height 16
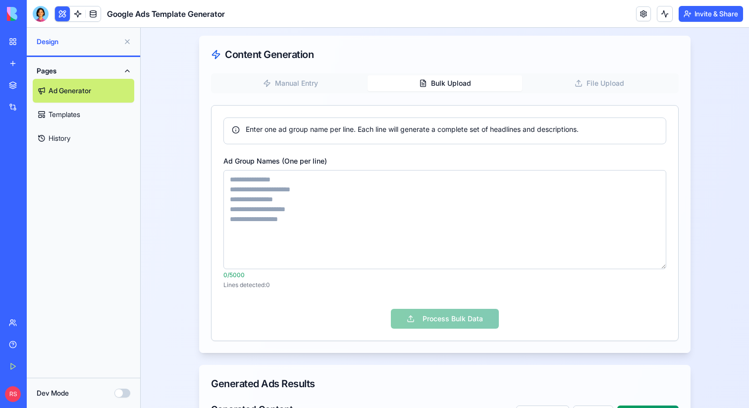
scroll to position [130, 0]
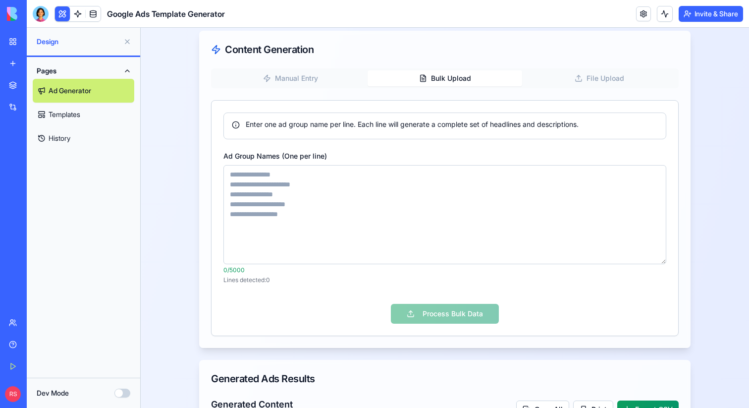
click at [325, 194] on textarea "Ad Group Names (One per line)" at bounding box center [444, 214] width 443 height 99
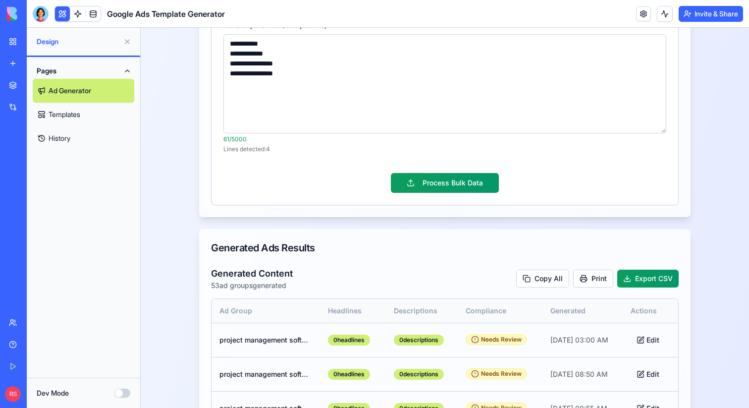
scroll to position [266, 0]
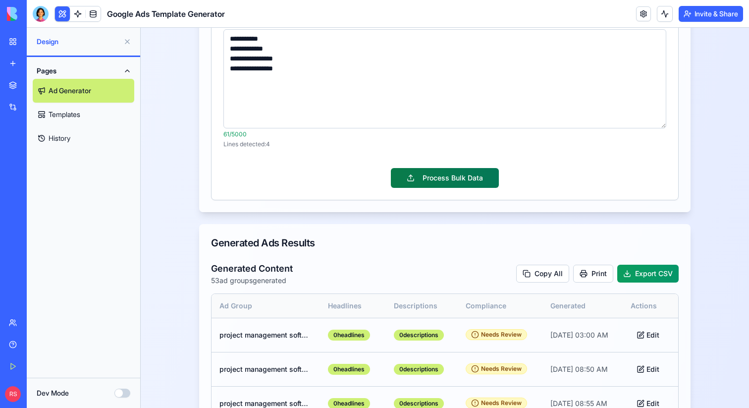
type textarea "**********"
click at [439, 177] on button "Process Bulk Data" at bounding box center [445, 178] width 108 height 20
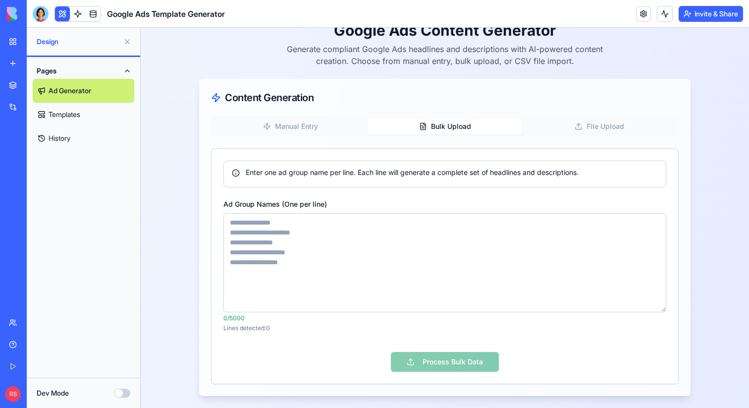
scroll to position [83, 0]
click at [322, 128] on button "Manual Entry" at bounding box center [290, 126] width 155 height 16
click at [423, 131] on button "Bulk Upload" at bounding box center [445, 126] width 155 height 16
click at [351, 219] on textarea "Ad Group Names (One per line)" at bounding box center [444, 262] width 443 height 99
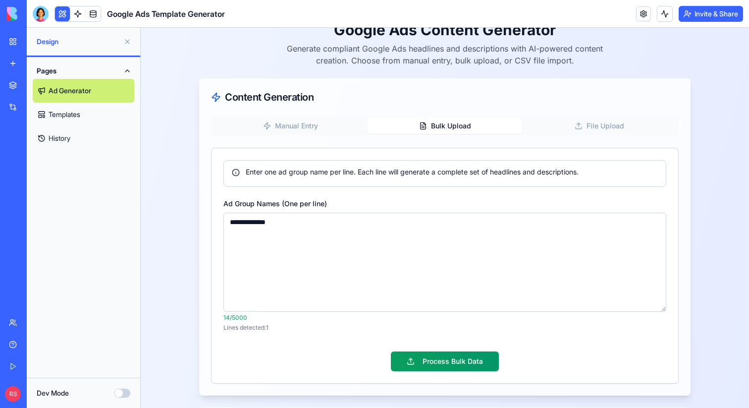
click at [357, 220] on textarea "**********" at bounding box center [444, 262] width 443 height 99
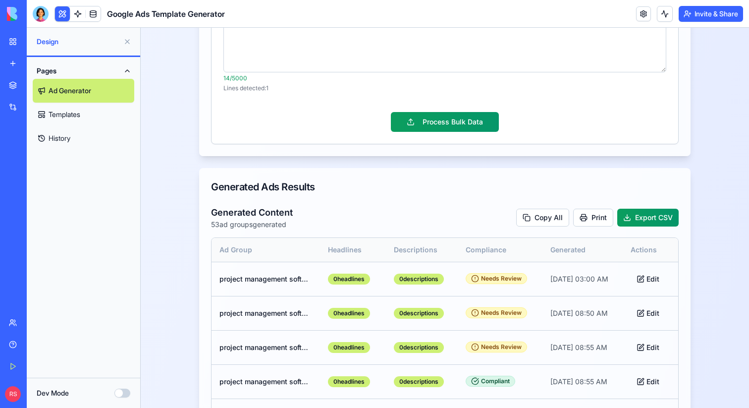
scroll to position [321, 0]
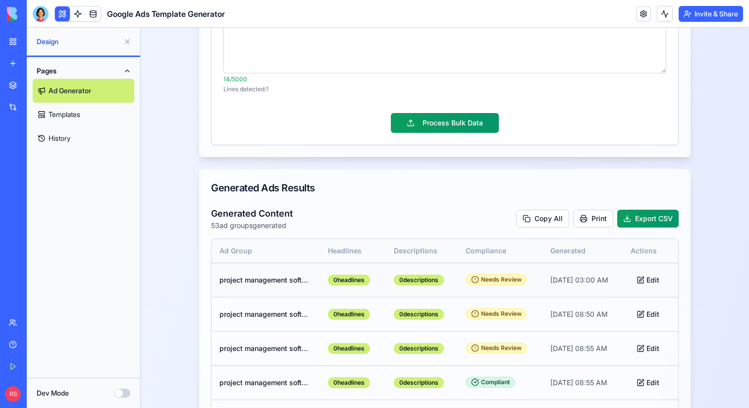
type textarea "**********"
click at [655, 279] on button "Edit" at bounding box center [648, 280] width 35 height 18
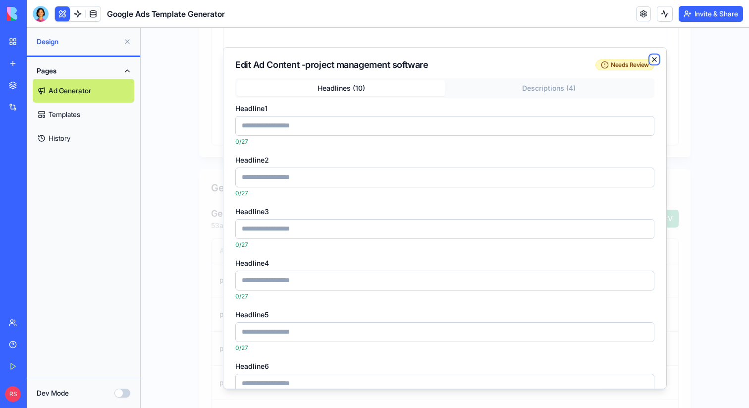
click at [652, 57] on icon "button" at bounding box center [654, 59] width 8 height 8
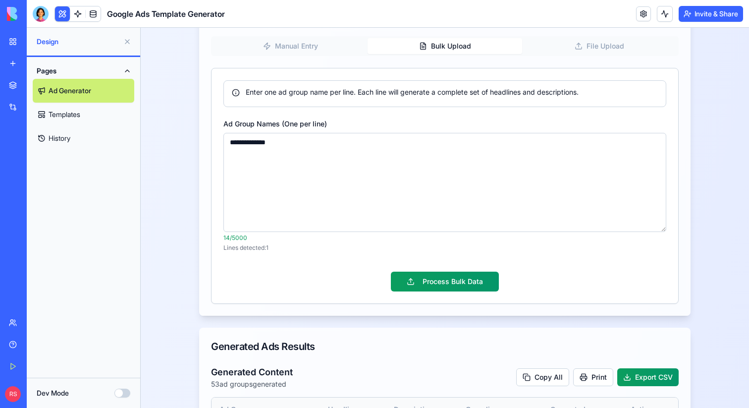
scroll to position [155, 0]
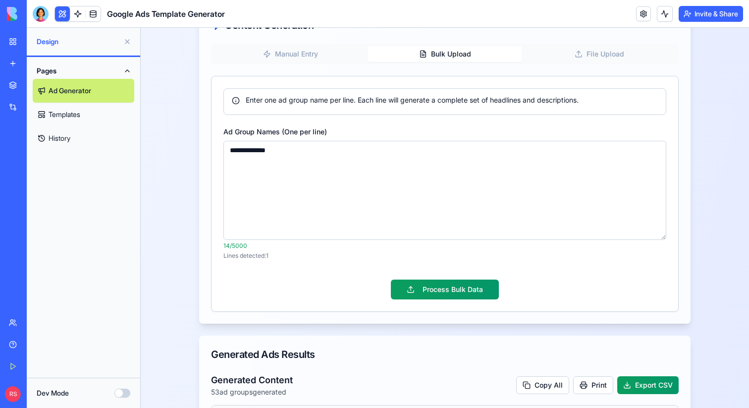
click at [86, 118] on link "Templates" at bounding box center [84, 115] width 102 height 24
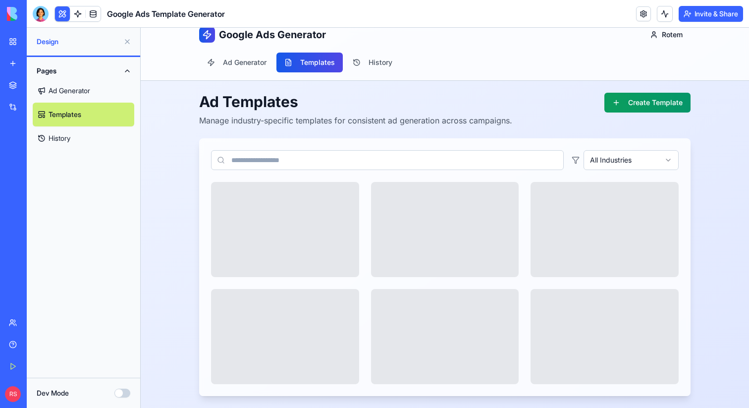
click at [84, 87] on link "Ad Generator" at bounding box center [84, 91] width 102 height 24
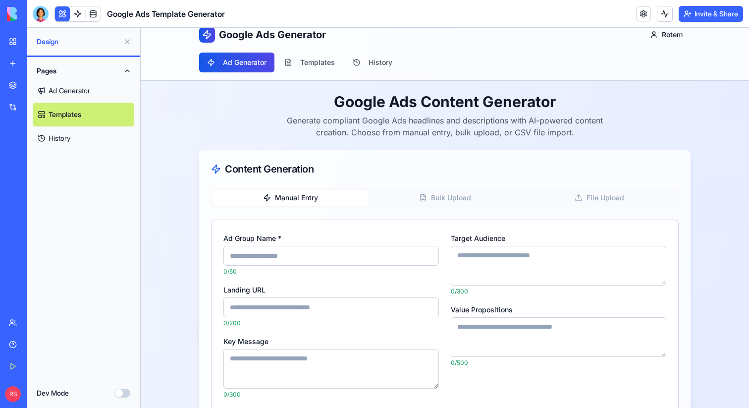
scroll to position [155, 0]
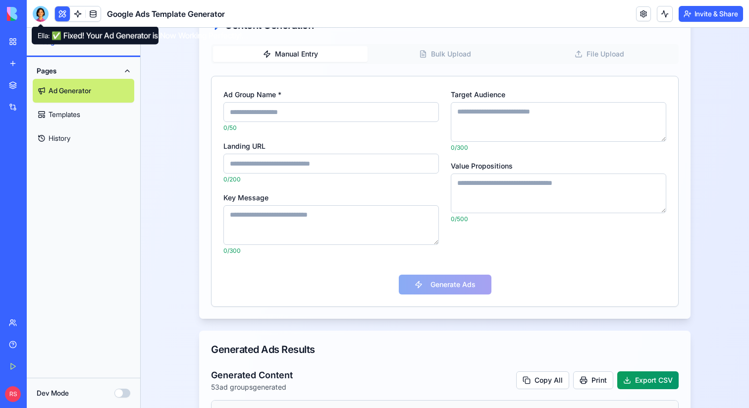
click at [41, 14] on div at bounding box center [41, 14] width 16 height 16
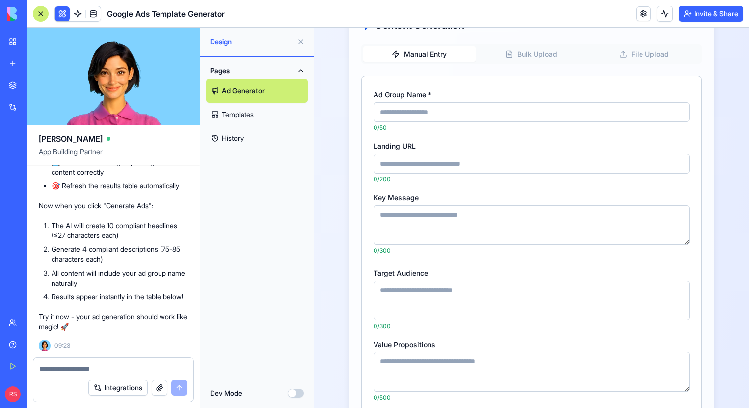
scroll to position [0, 0]
click at [105, 368] on textarea at bounding box center [113, 369] width 148 height 10
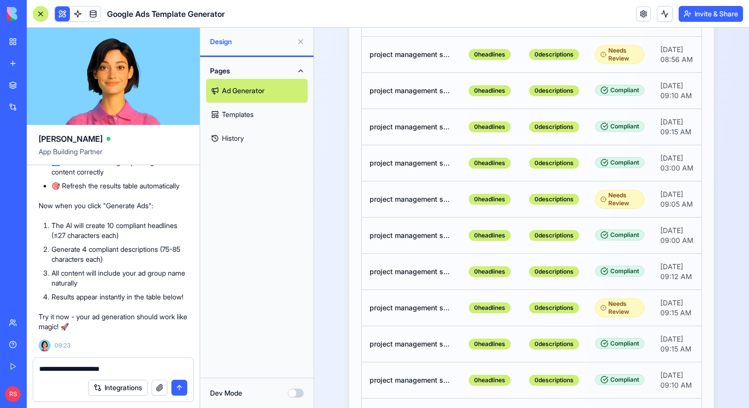
scroll to position [1019, 0]
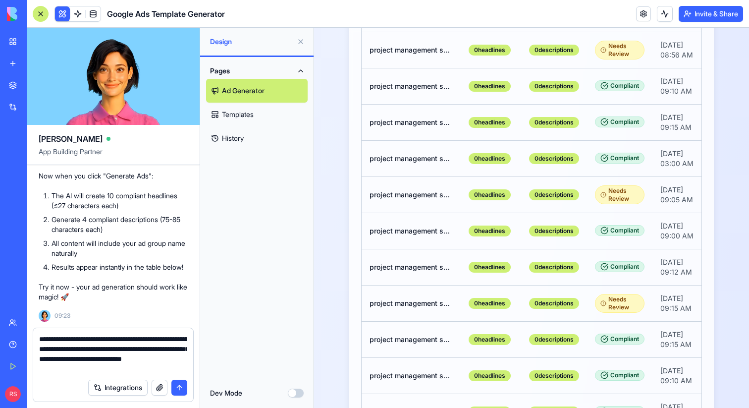
type textarea "**********"
click at [184, 388] on button "submit" at bounding box center [179, 387] width 16 height 16
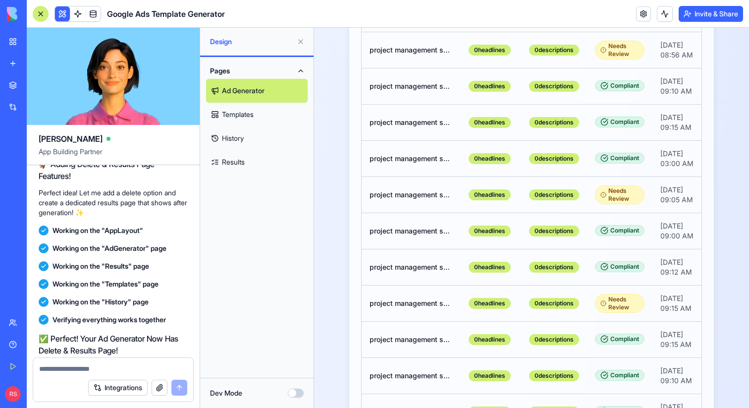
scroll to position [2926, 0]
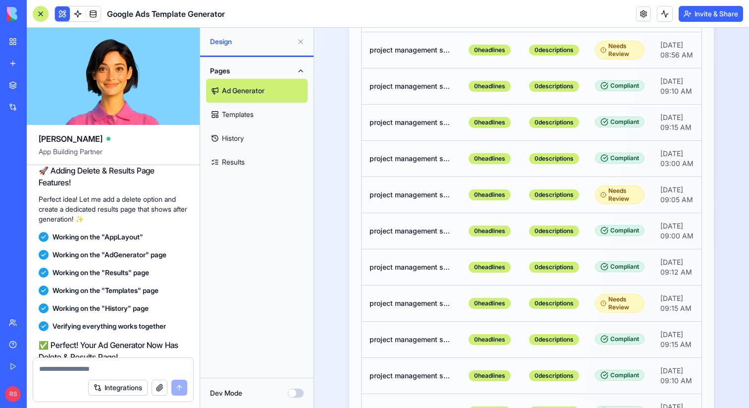
click at [242, 164] on link "Results" at bounding box center [257, 162] width 102 height 24
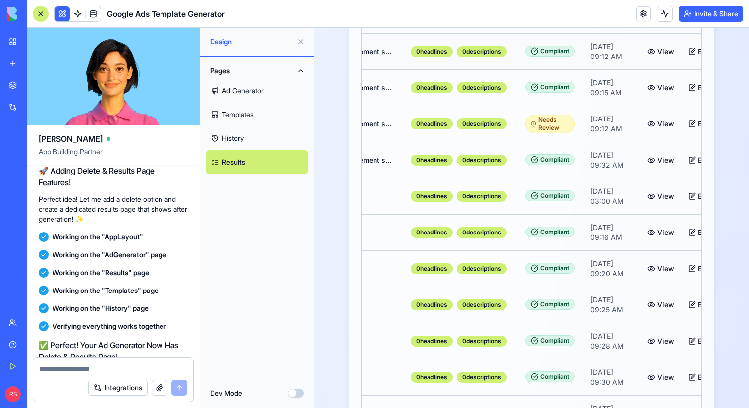
scroll to position [0, 62]
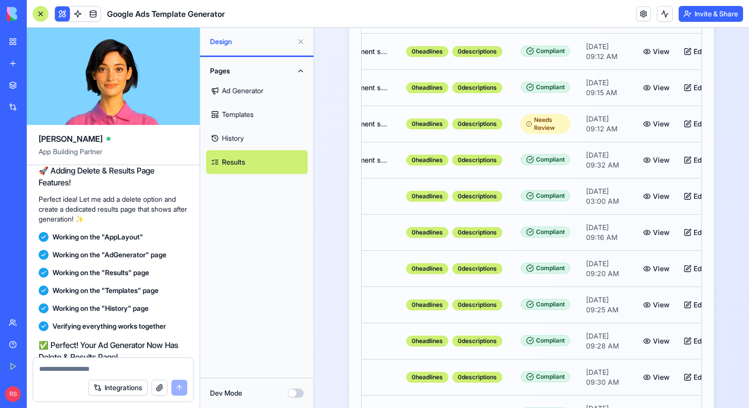
click at [45, 14] on div at bounding box center [41, 14] width 16 height 16
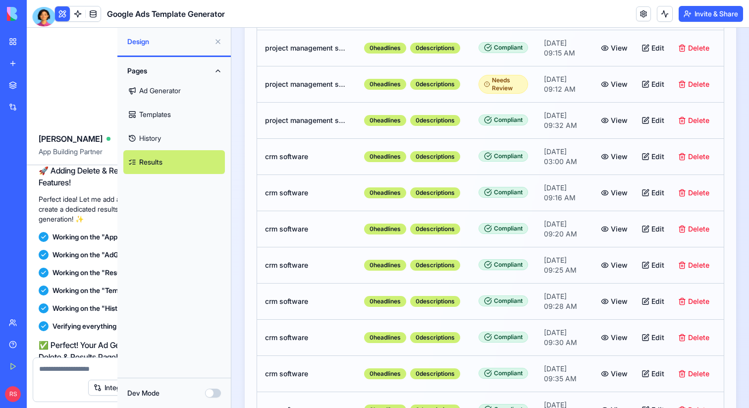
scroll to position [0, 0]
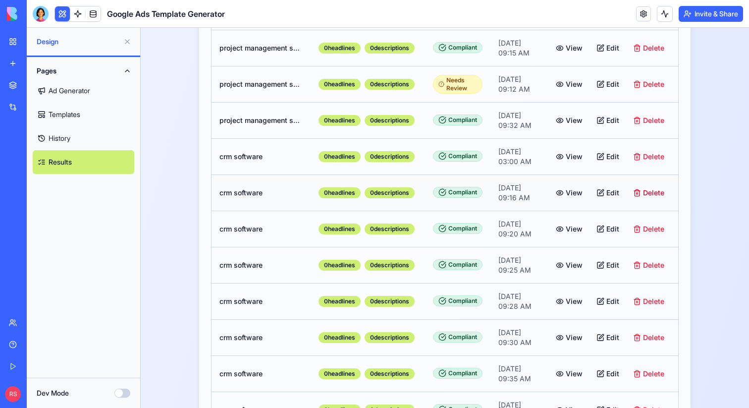
click at [659, 194] on button "Delete" at bounding box center [648, 193] width 43 height 18
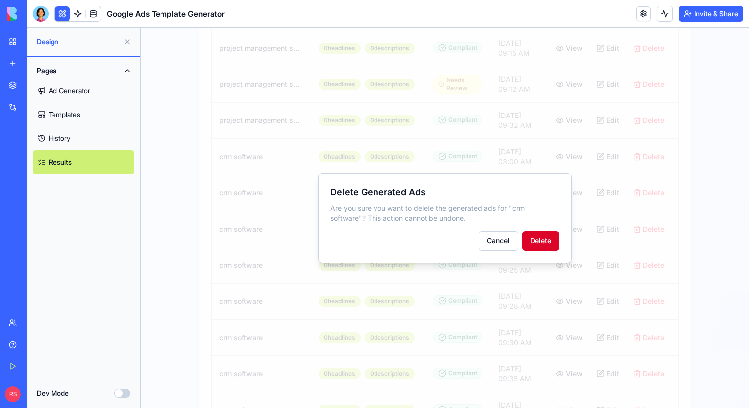
click at [541, 244] on button "Delete" at bounding box center [540, 241] width 37 height 20
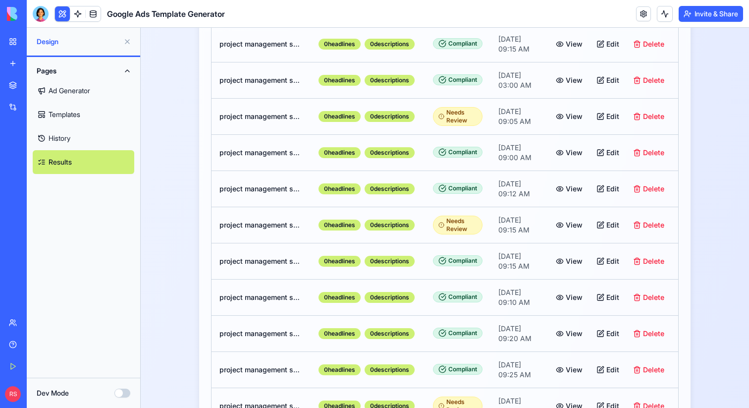
scroll to position [249, 0]
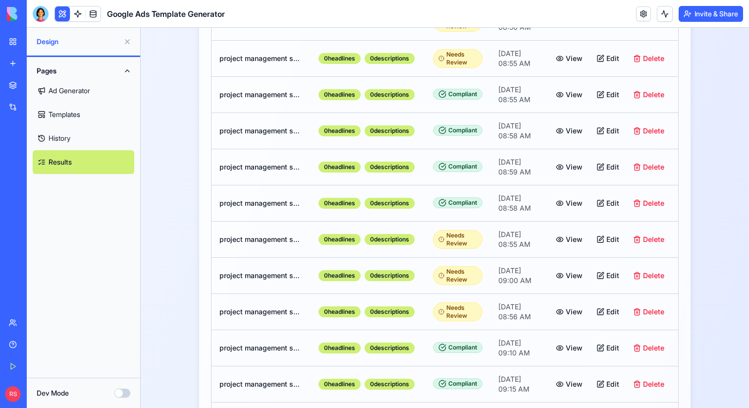
click at [73, 88] on link "Ad Generator" at bounding box center [84, 91] width 102 height 24
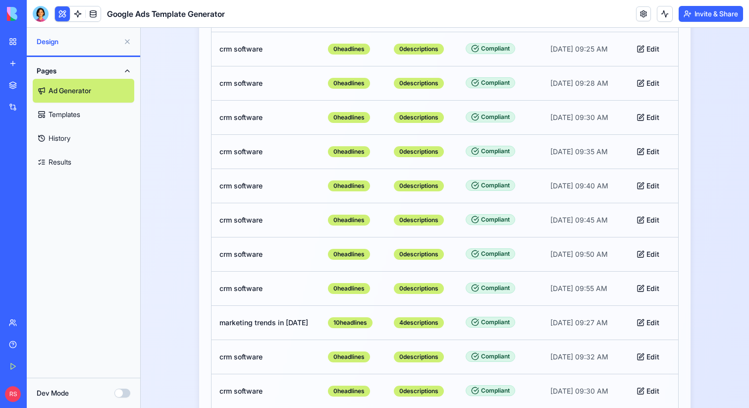
scroll to position [1972, 0]
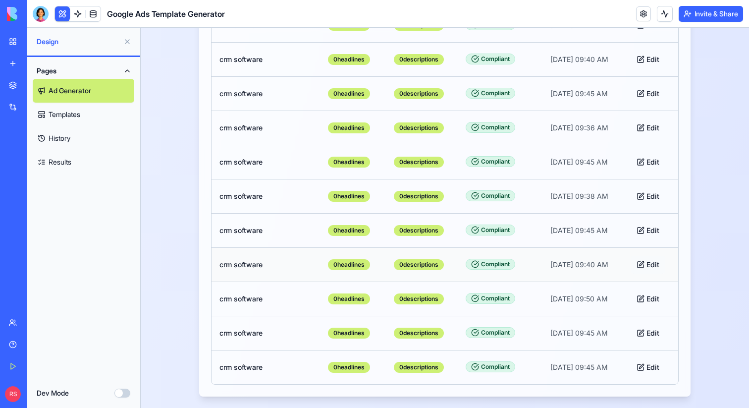
click at [654, 265] on button "Edit" at bounding box center [648, 265] width 35 height 18
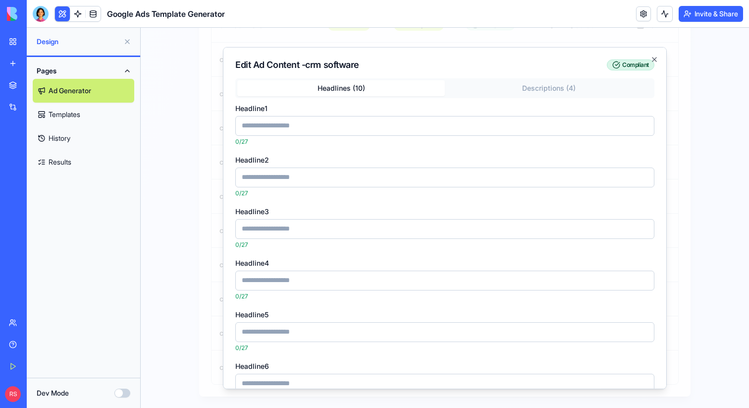
click at [693, 208] on div at bounding box center [445, 218] width 608 height 380
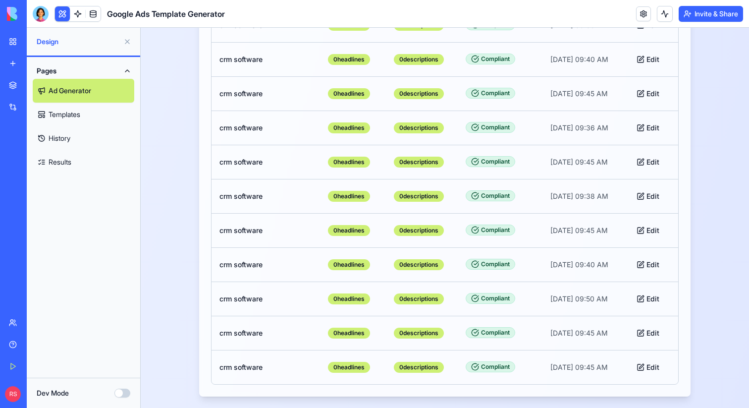
click at [90, 160] on link "Results" at bounding box center [84, 162] width 102 height 24
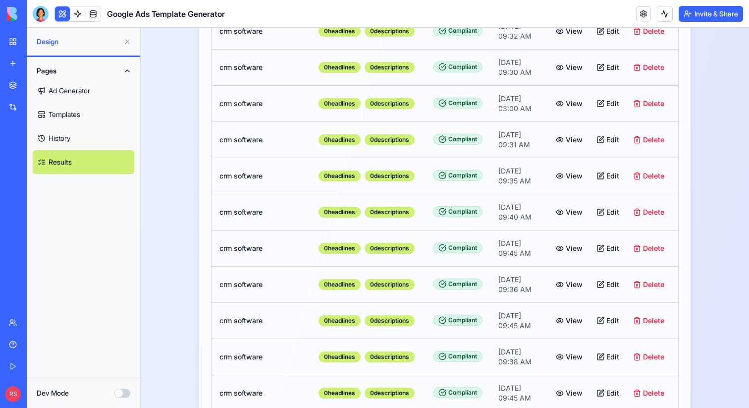
scroll to position [1535, 0]
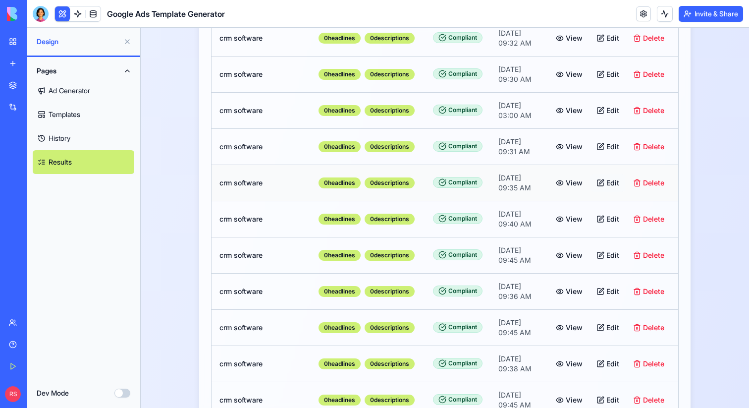
click at [603, 180] on button "Edit" at bounding box center [608, 183] width 35 height 18
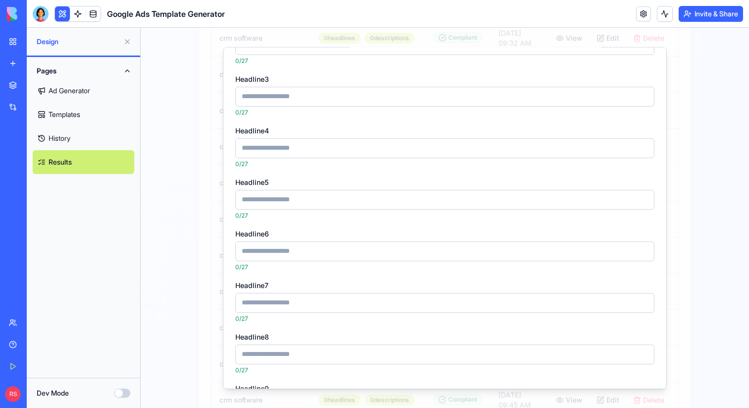
scroll to position [0, 0]
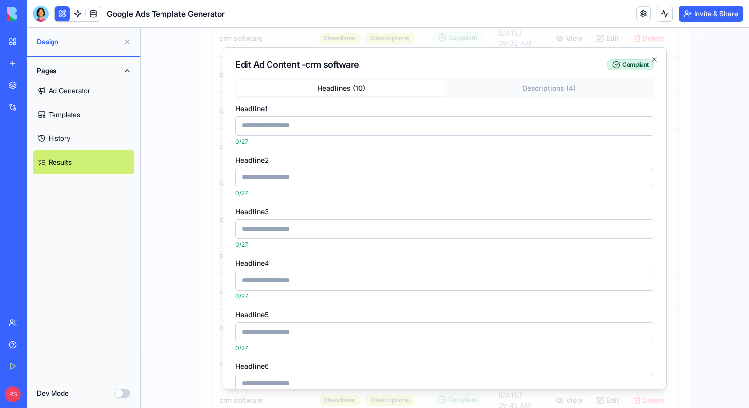
click at [560, 92] on div "Edit Ad Content - crm software Compliant Headlines (10) Descriptions (4) Headli…" at bounding box center [445, 218] width 444 height 342
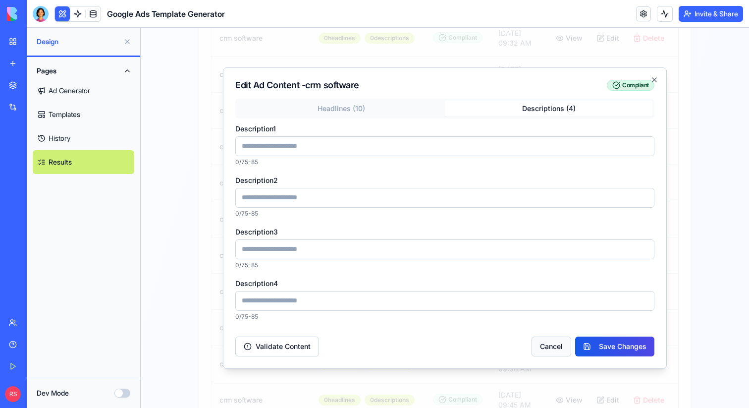
click at [549, 344] on button "Cancel" at bounding box center [552, 346] width 40 height 20
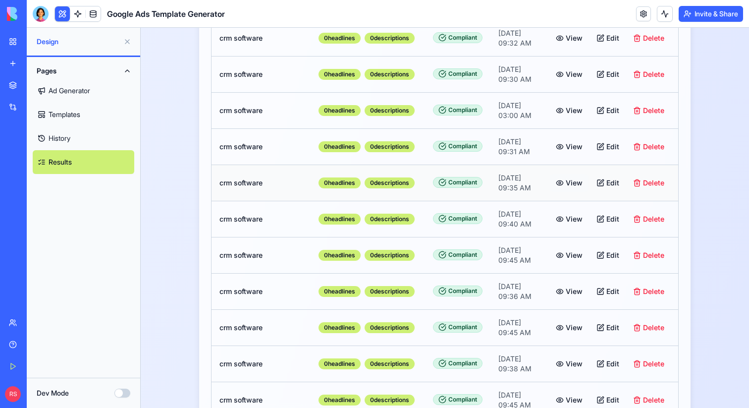
click at [571, 186] on button "View" at bounding box center [569, 183] width 39 height 18
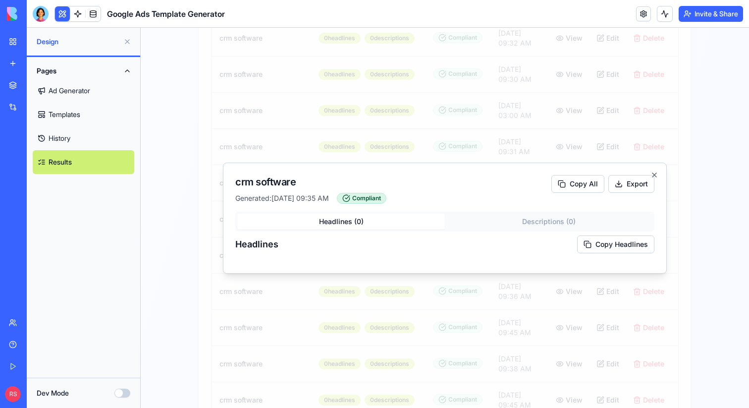
click at [713, 217] on div at bounding box center [445, 218] width 608 height 380
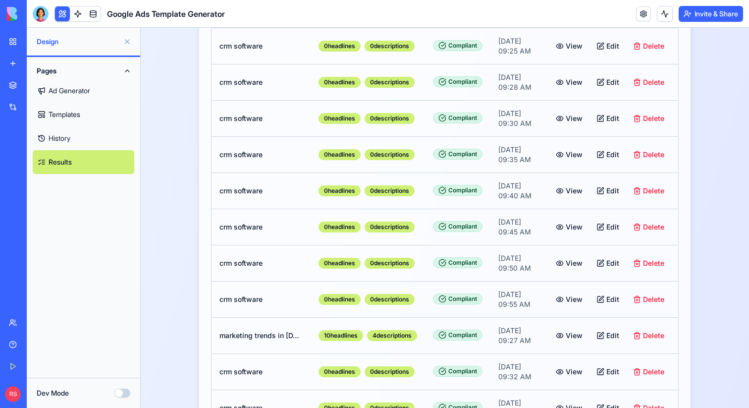
scroll to position [1204, 0]
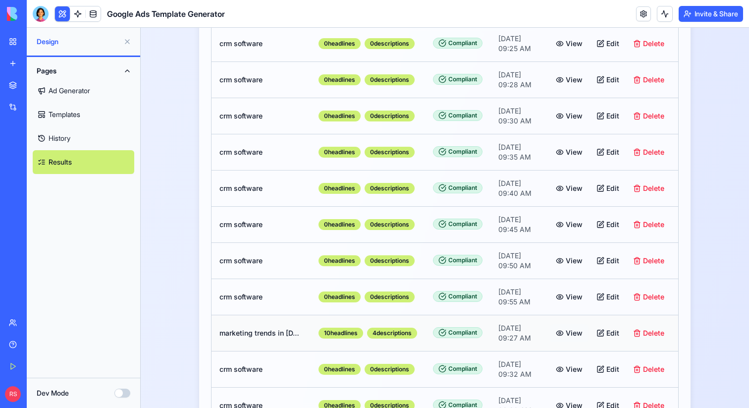
click at [581, 333] on button "View" at bounding box center [569, 333] width 39 height 18
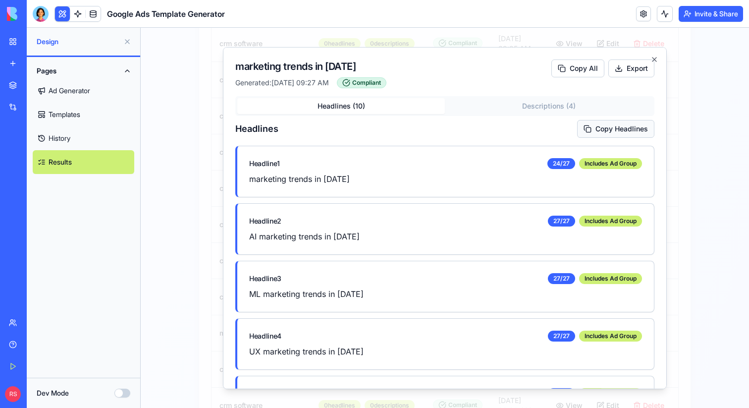
click at [602, 132] on button "Copy Headlines" at bounding box center [615, 128] width 77 height 18
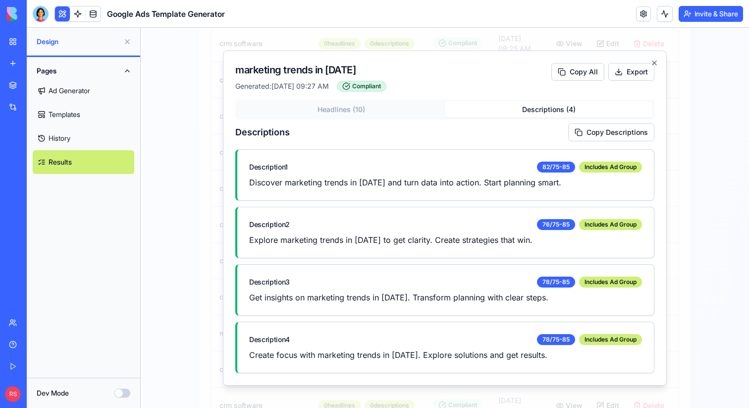
click at [557, 105] on button "Descriptions ( 4 )" at bounding box center [549, 110] width 208 height 16
click at [586, 131] on button "Copy Descriptions" at bounding box center [611, 132] width 86 height 18
click at [394, 112] on button "Headlines ( 10 )" at bounding box center [341, 110] width 208 height 16
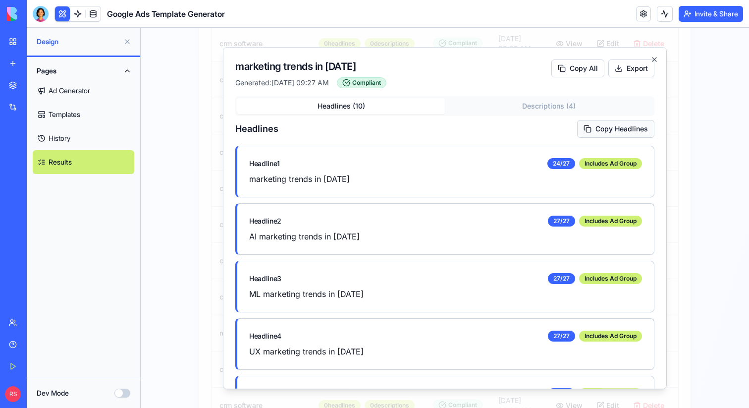
click at [584, 125] on button "Copy Headlines" at bounding box center [615, 128] width 77 height 18
click at [603, 128] on button "Copy Headlines" at bounding box center [615, 128] width 77 height 18
click at [583, 73] on button "Copy All" at bounding box center [577, 68] width 53 height 18
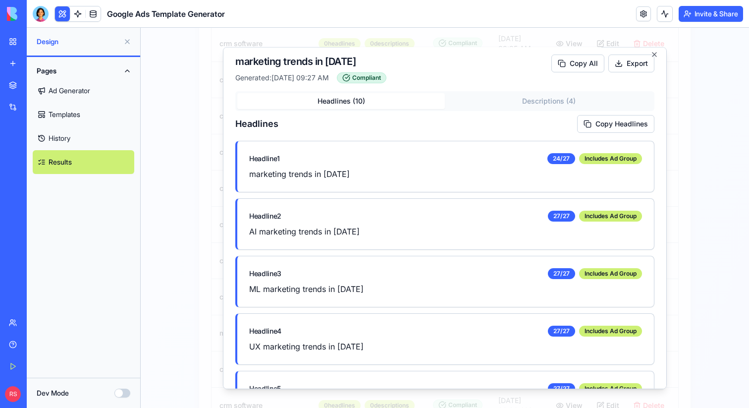
scroll to position [0, 0]
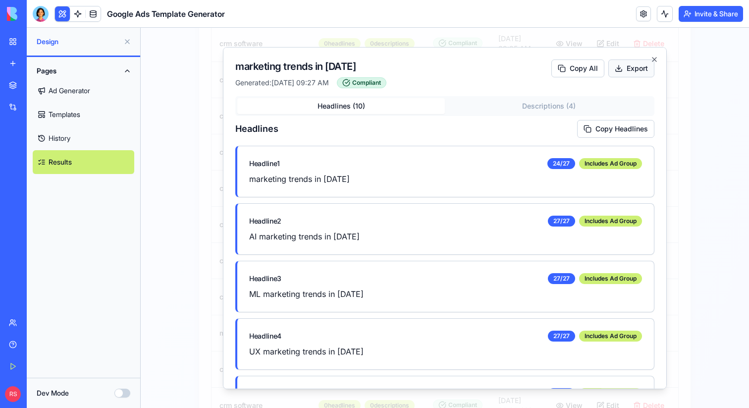
click at [624, 68] on button "Export" at bounding box center [631, 68] width 46 height 18
click at [596, 165] on div "Includes Ad Group" at bounding box center [610, 163] width 63 height 11
click at [596, 220] on div "Includes Ad Group" at bounding box center [610, 220] width 63 height 11
click at [513, 104] on button "Descriptions ( 4 )" at bounding box center [549, 106] width 208 height 16
click at [384, 104] on button "Headlines ( 10 )" at bounding box center [341, 106] width 208 height 16
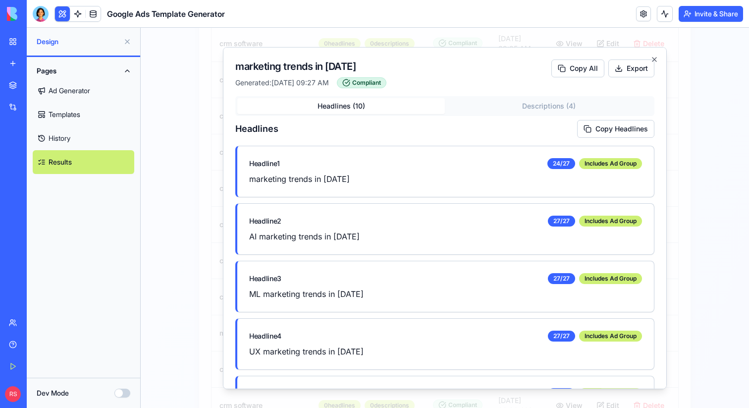
click at [487, 99] on div "Headlines ( 10 ) Descriptions ( 4 )" at bounding box center [444, 106] width 419 height 20
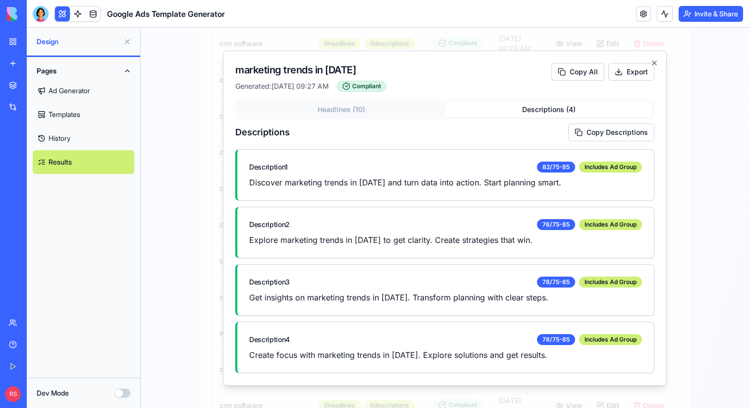
click at [413, 176] on p "Discover marketing trends in 2025 and turn data into action. Start planning sma…" at bounding box center [445, 182] width 393 height 12
click at [361, 110] on button "Headlines ( 10 )" at bounding box center [341, 110] width 208 height 16
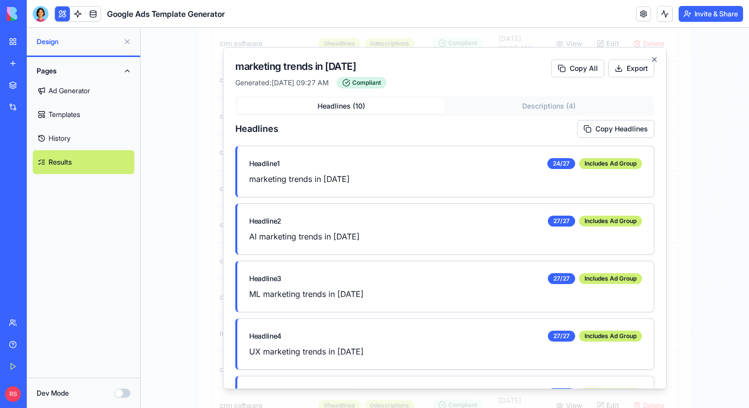
click at [91, 108] on link "Templates" at bounding box center [84, 115] width 102 height 24
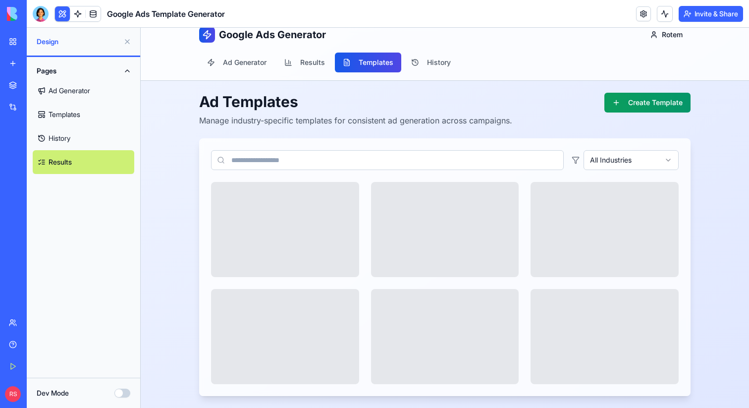
scroll to position [11, 0]
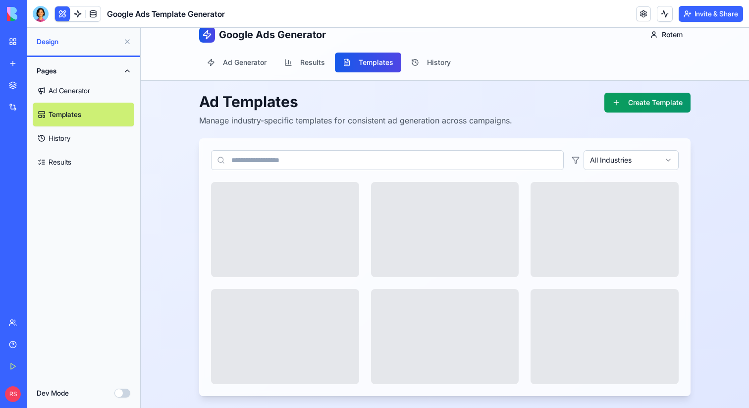
click at [89, 90] on link "Ad Generator" at bounding box center [84, 91] width 102 height 24
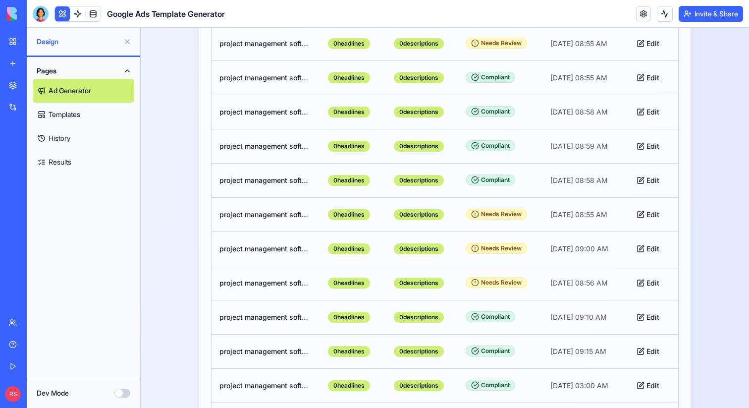
scroll to position [670, 0]
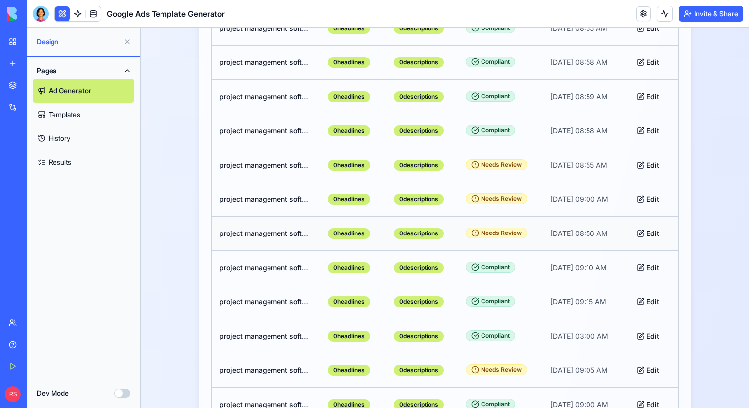
click at [656, 235] on button "Edit" at bounding box center [648, 233] width 35 height 18
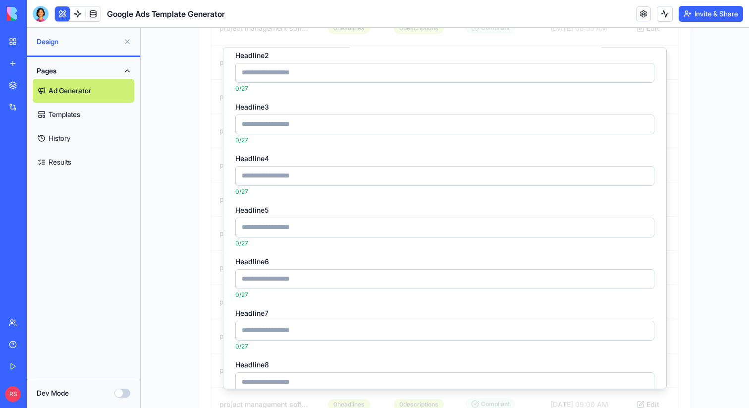
scroll to position [121, 0]
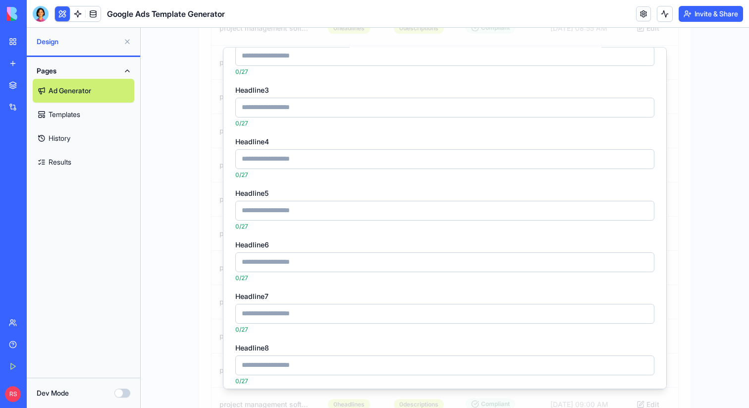
click at [675, 224] on div at bounding box center [445, 218] width 608 height 380
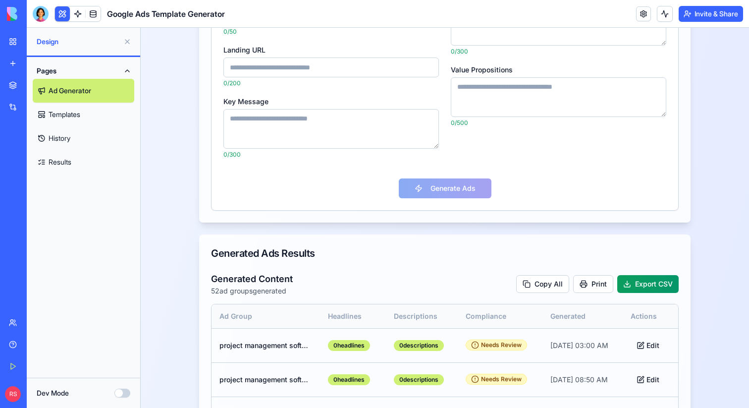
scroll to position [0, 0]
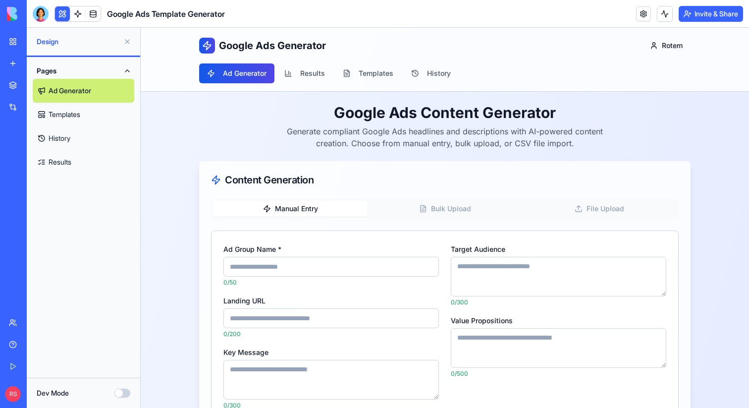
click at [448, 204] on button "Bulk Upload" at bounding box center [445, 209] width 155 height 16
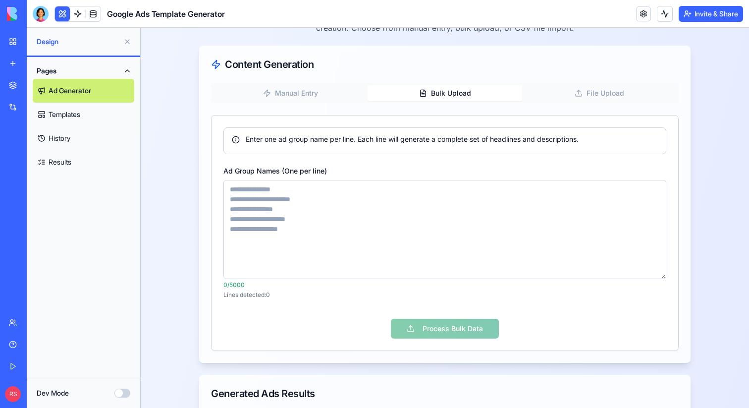
scroll to position [167, 0]
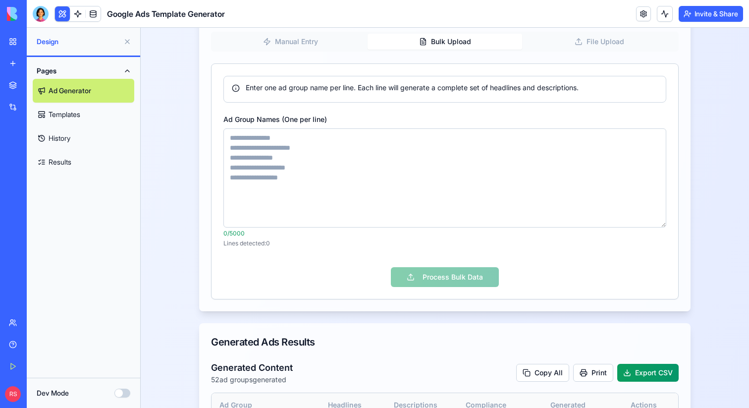
click at [295, 136] on textarea "Ad Group Names (One per line)" at bounding box center [444, 177] width 443 height 99
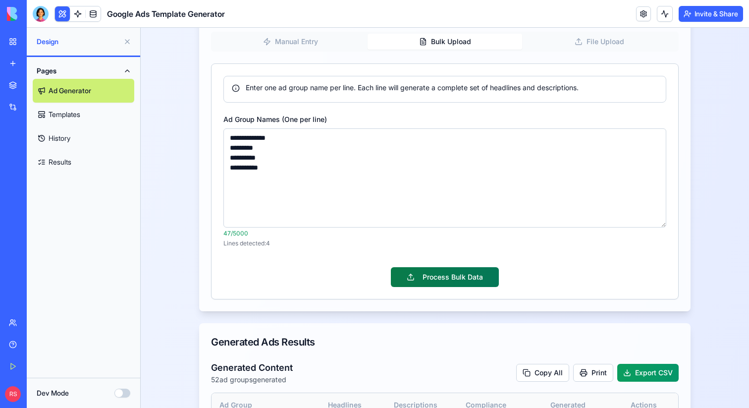
type textarea "**********"
click at [403, 282] on button "Process Bulk Data" at bounding box center [445, 277] width 108 height 20
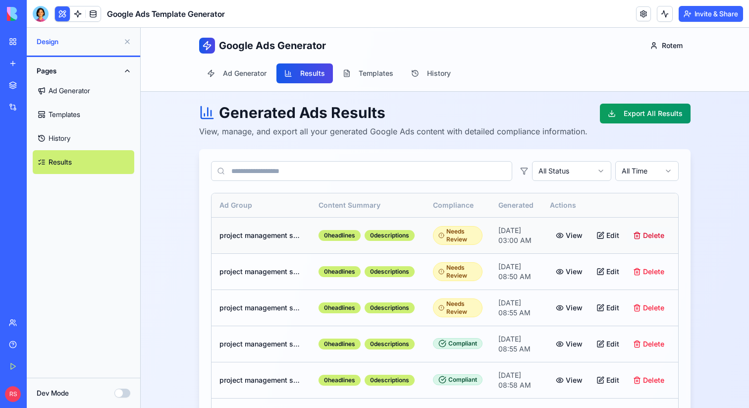
click at [645, 242] on button "Delete" at bounding box center [648, 235] width 43 height 18
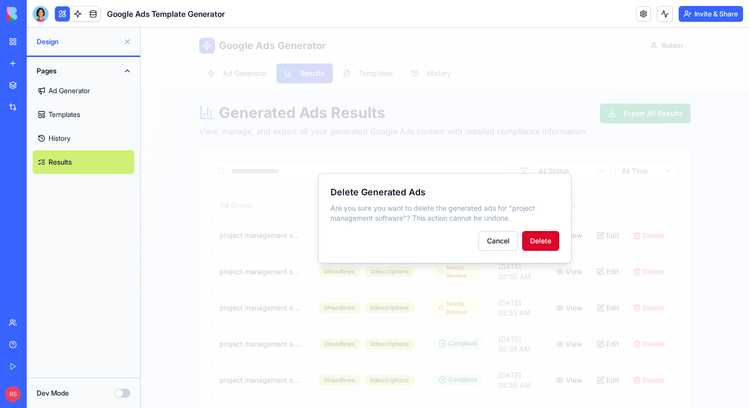
click at [548, 245] on button "Delete" at bounding box center [540, 241] width 37 height 20
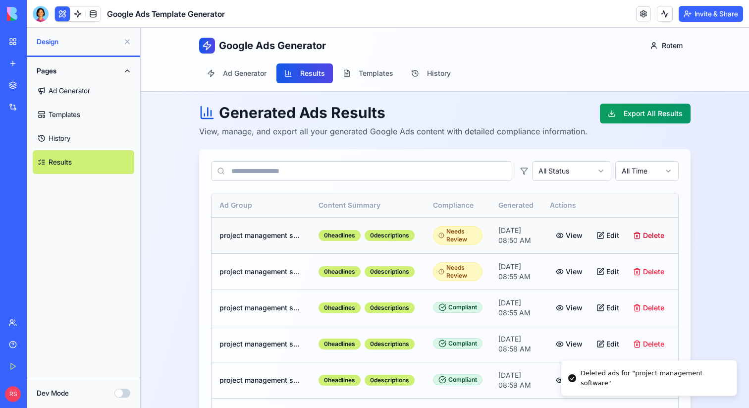
click at [648, 237] on button "Delete" at bounding box center [648, 235] width 43 height 18
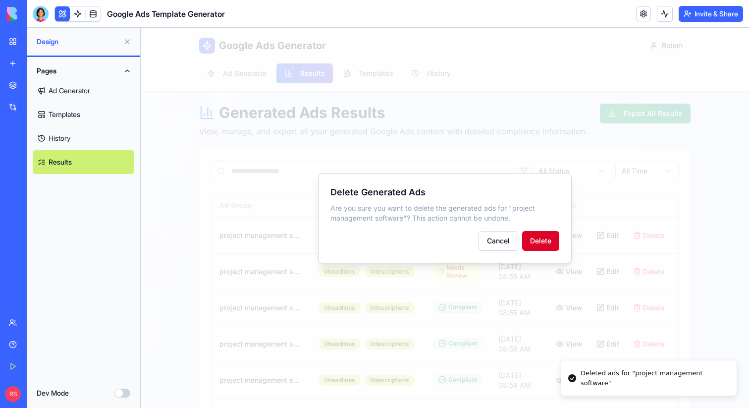
click at [531, 239] on button "Delete" at bounding box center [540, 241] width 37 height 20
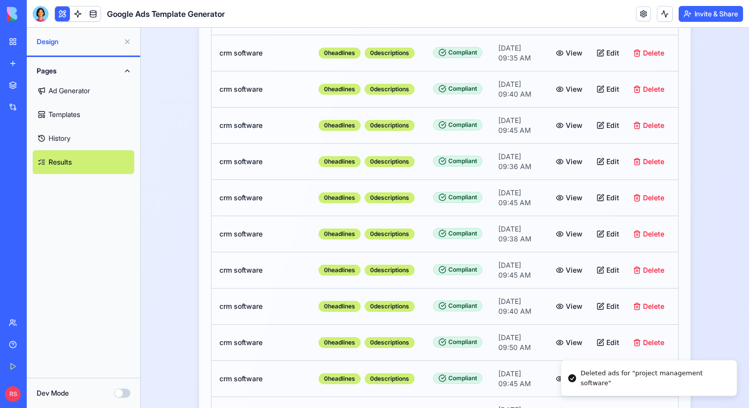
scroll to position [1641, 0]
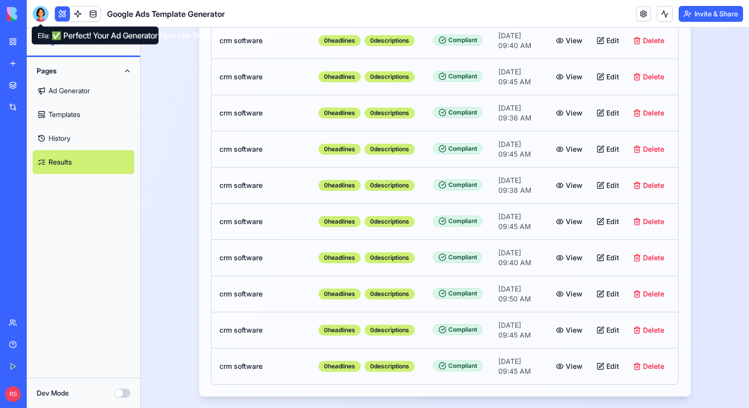
click at [42, 12] on div at bounding box center [41, 14] width 16 height 16
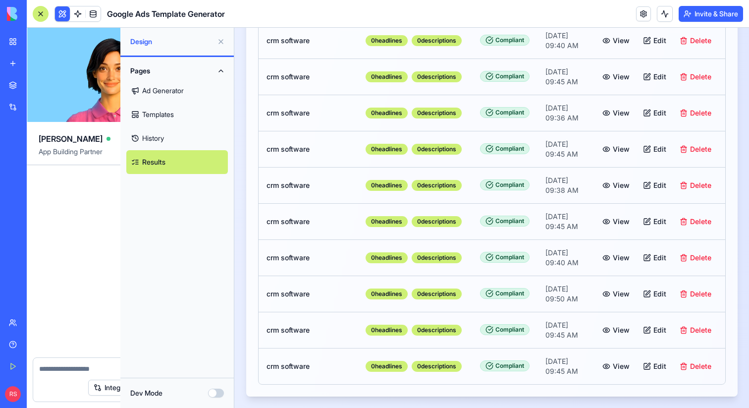
scroll to position [3492, 0]
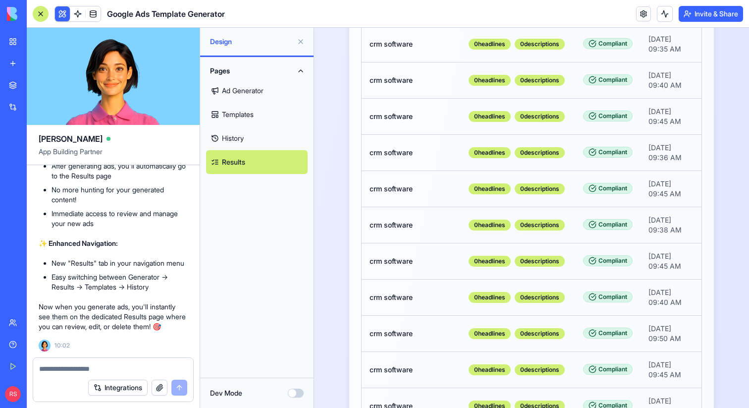
click at [91, 369] on textarea at bounding box center [113, 369] width 148 height 10
click at [267, 83] on link "Ad Generator" at bounding box center [257, 91] width 102 height 24
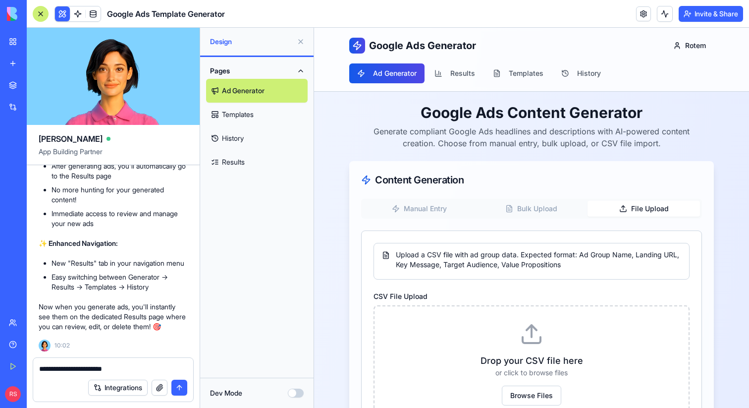
click at [652, 208] on button "File Upload" at bounding box center [644, 209] width 112 height 16
click at [548, 206] on button "Bulk Upload" at bounding box center [532, 209] width 112 height 16
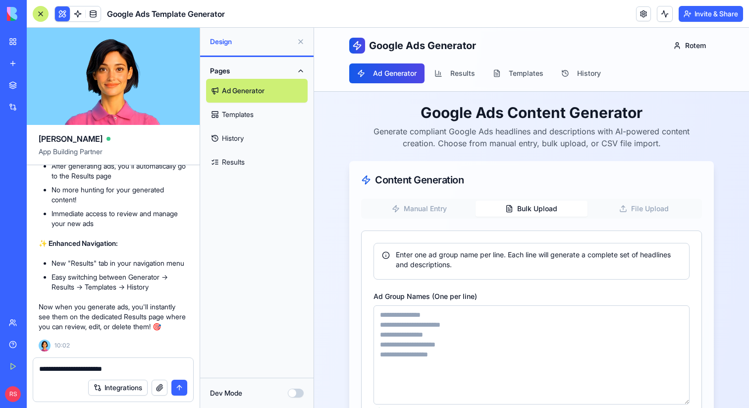
click at [137, 364] on textarea "**********" at bounding box center [113, 369] width 148 height 10
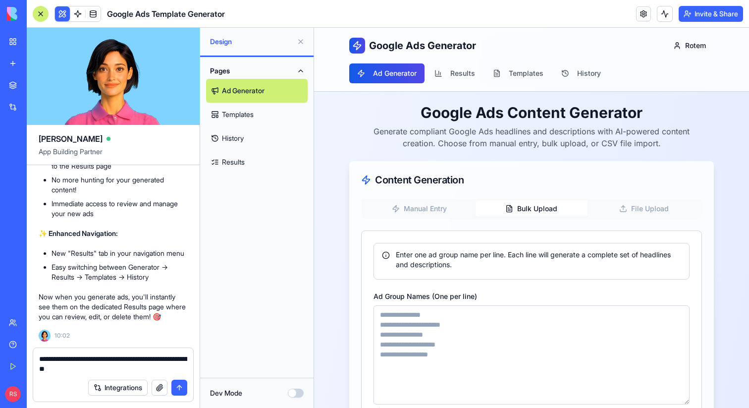
type textarea "**********"
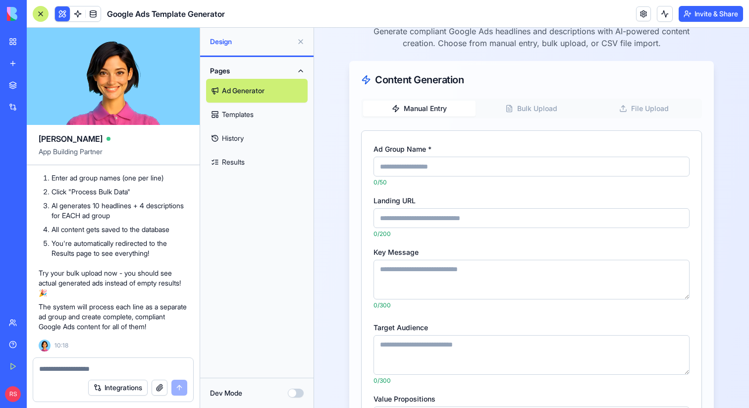
scroll to position [95, 0]
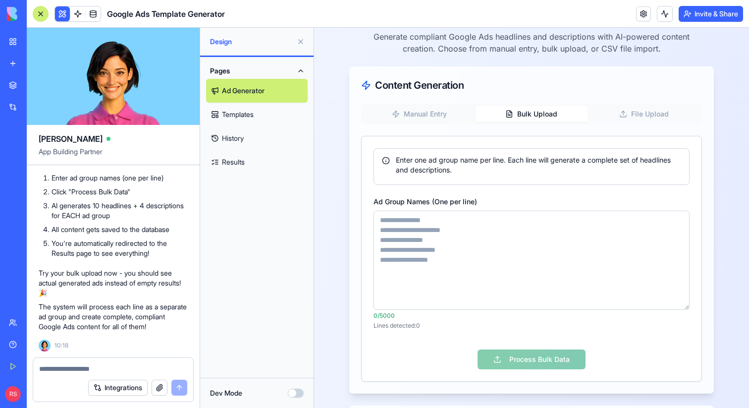
click at [535, 114] on button "Bulk Upload" at bounding box center [532, 114] width 112 height 16
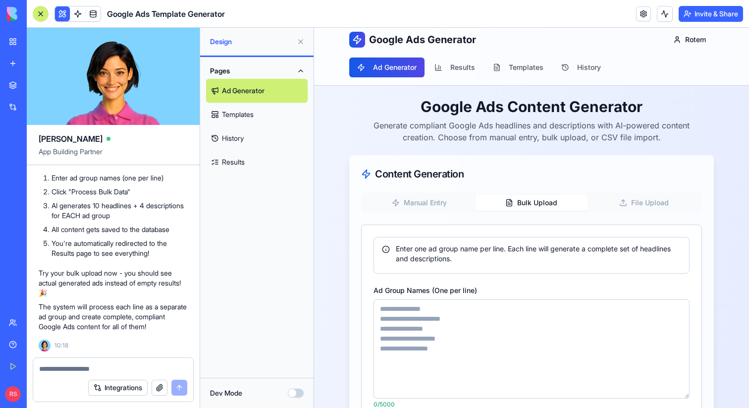
scroll to position [0, 0]
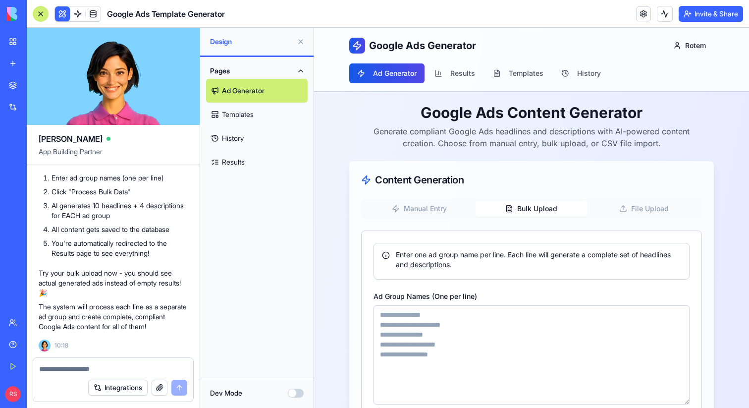
click at [438, 330] on textarea "Ad Group Names (One per line)" at bounding box center [532, 354] width 316 height 99
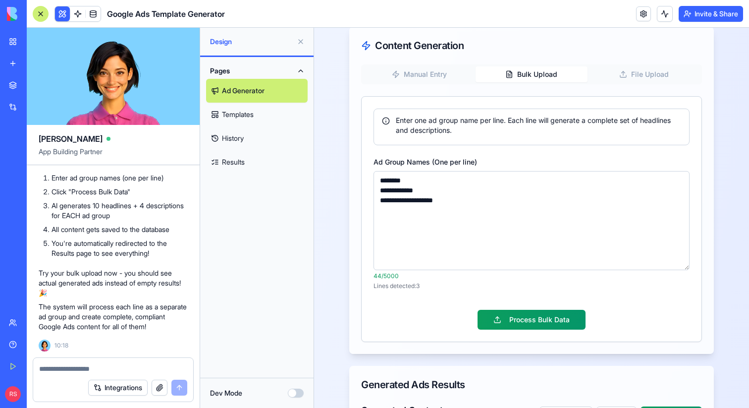
scroll to position [148, 0]
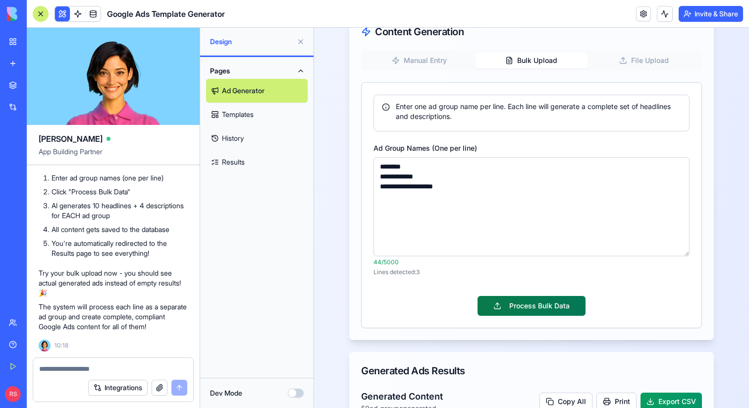
type textarea "**********"
click at [513, 311] on button "Process Bulk Data" at bounding box center [532, 306] width 108 height 20
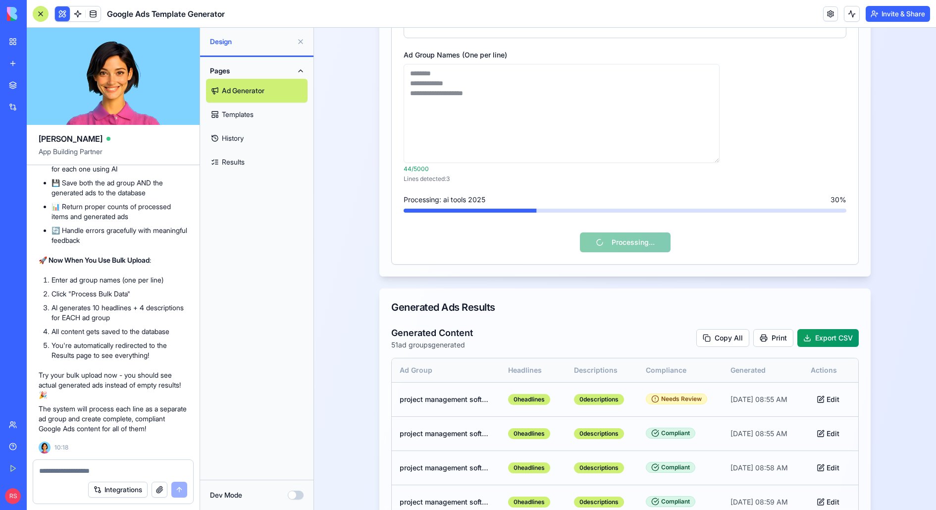
scroll to position [4083, 0]
click at [70, 16] on span at bounding box center [78, 14] width 28 height 28
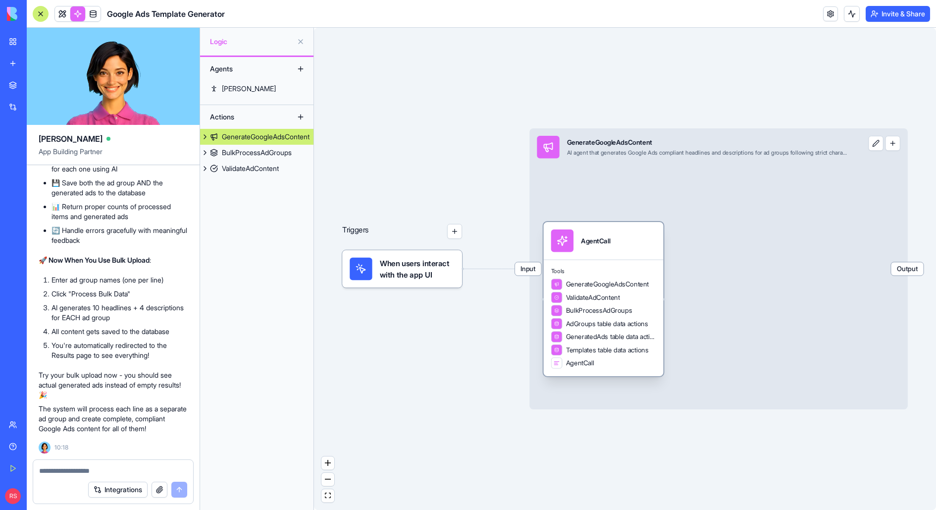
click at [607, 255] on div "AgentCall" at bounding box center [604, 241] width 120 height 38
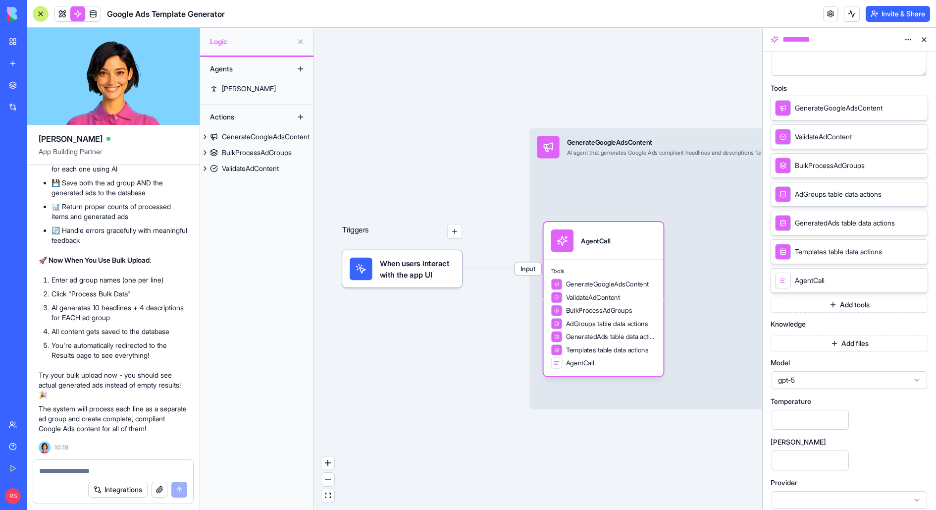
scroll to position [4083, 0]
click at [61, 13] on link at bounding box center [62, 13] width 15 height 15
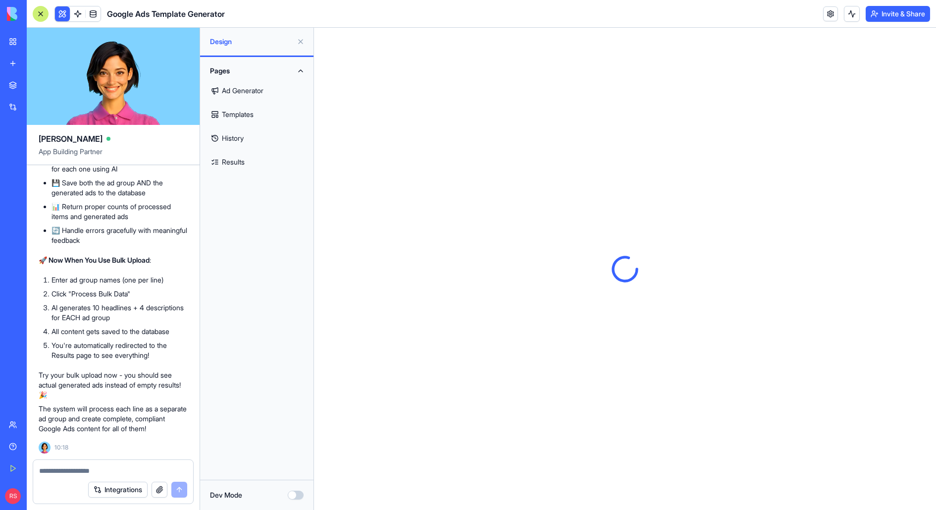
click at [258, 89] on link "Ad Generator" at bounding box center [257, 91] width 102 height 24
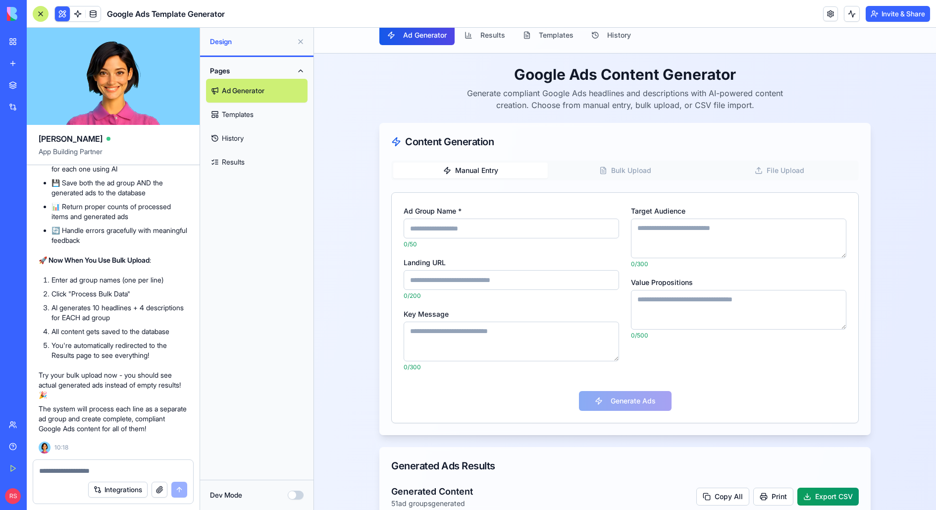
scroll to position [34, 0]
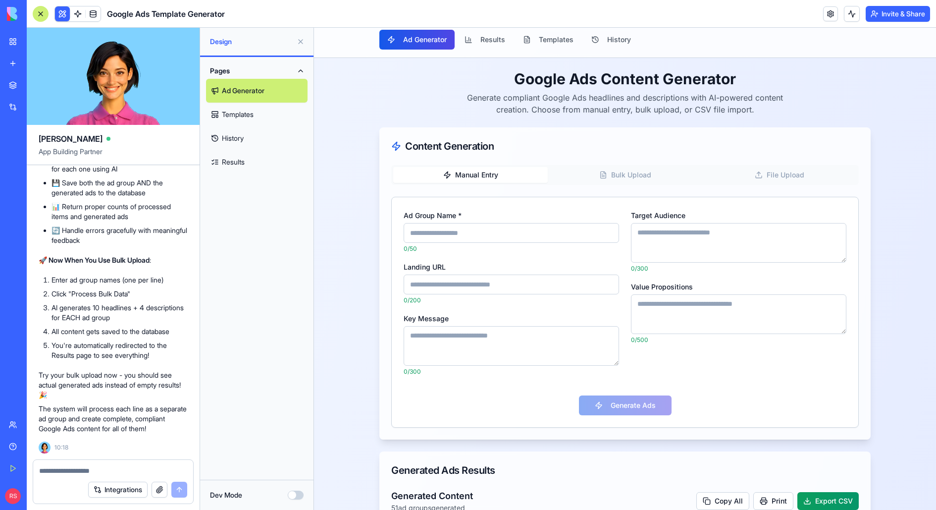
click at [476, 235] on input "Ad Group Name *" at bounding box center [512, 233] width 216 height 20
click at [618, 173] on button "Bulk Upload" at bounding box center [625, 175] width 155 height 16
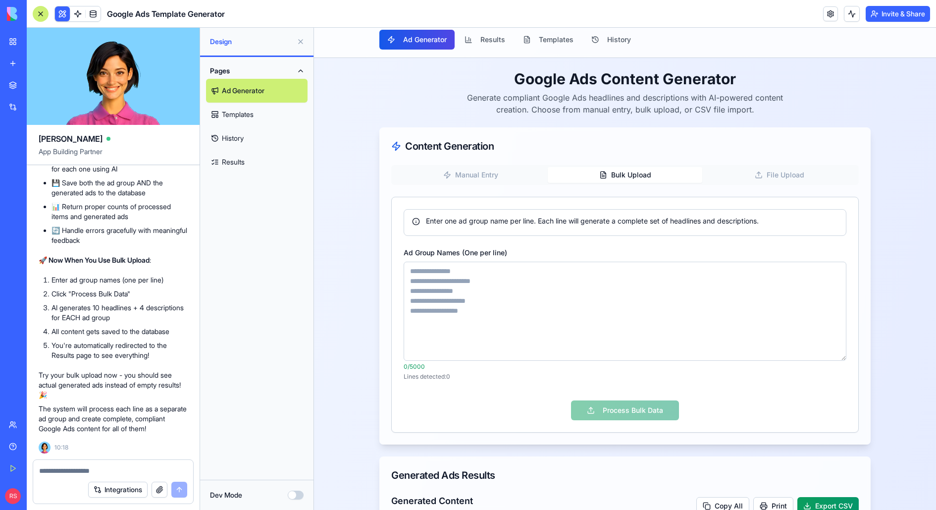
click at [493, 283] on textarea "Ad Group Names (One per line)" at bounding box center [625, 311] width 443 height 99
type textarea "**********"
click at [605, 400] on button "Process Bulk Data" at bounding box center [625, 410] width 108 height 20
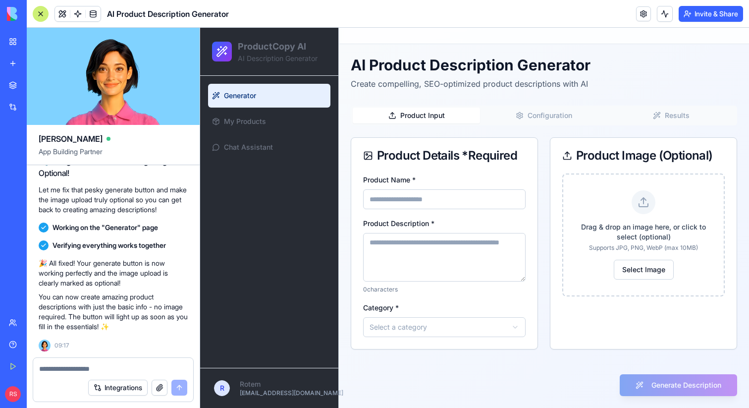
click at [445, 198] on input "Product Name *" at bounding box center [444, 199] width 162 height 20
type input "****"
click at [412, 251] on textarea "Product Description *" at bounding box center [444, 257] width 162 height 49
type textarea "****"
click at [396, 328] on html "ProductCopy AI AI Description Generator Generator My Products Chat Assistant R …" at bounding box center [474, 218] width 549 height 380
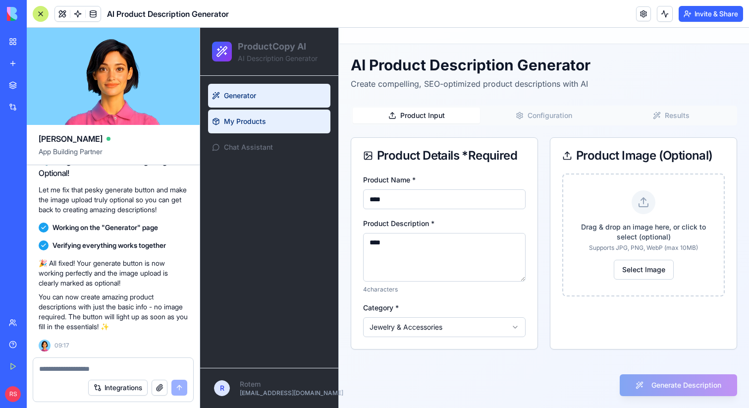
click at [285, 126] on link "My Products" at bounding box center [269, 121] width 122 height 24
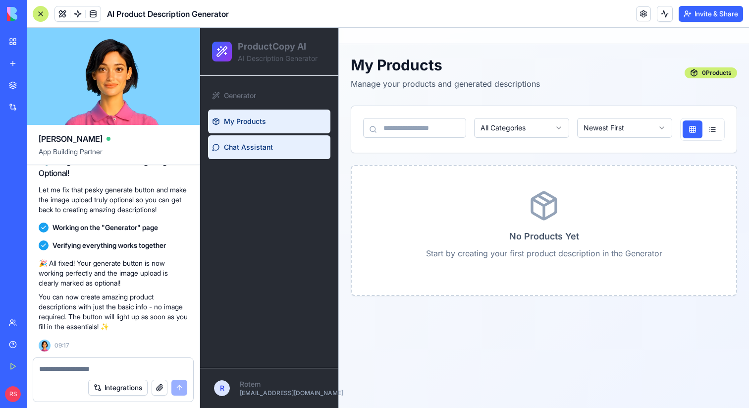
click at [289, 137] on link "Chat Assistant" at bounding box center [269, 147] width 122 height 24
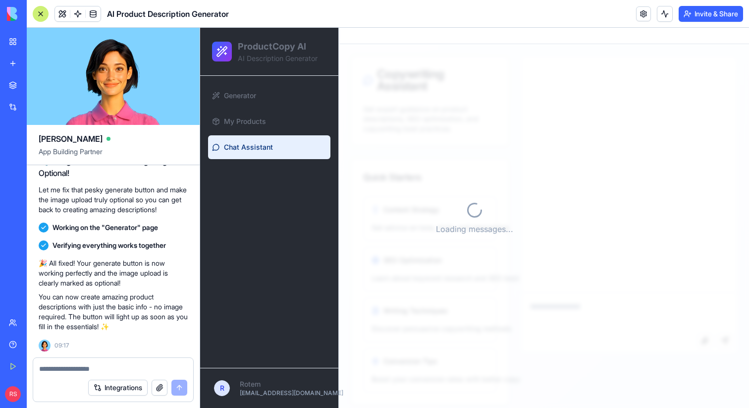
scroll to position [12, 0]
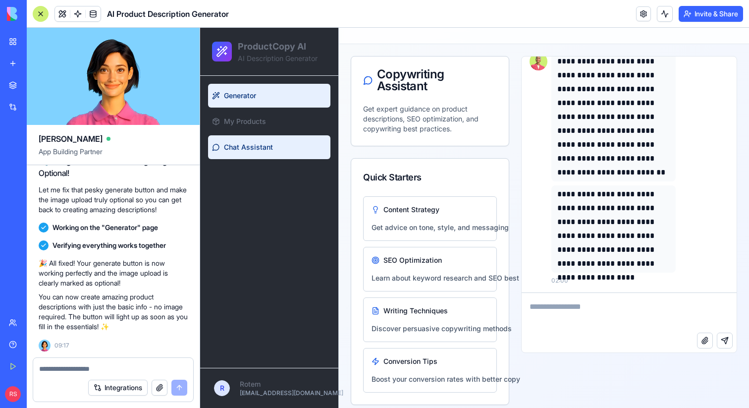
click at [280, 98] on link "Generator" at bounding box center [269, 96] width 122 height 24
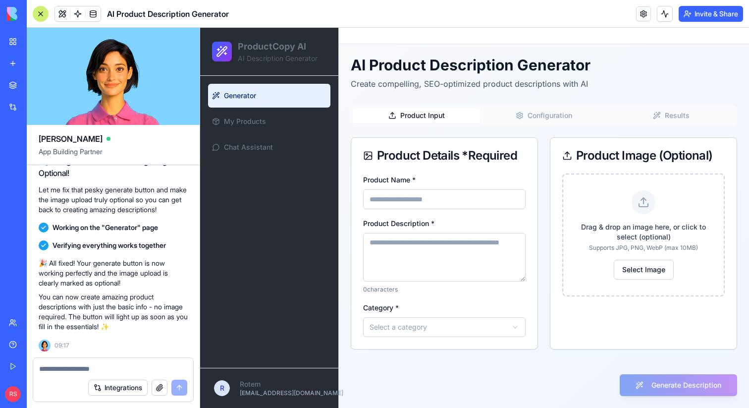
click at [664, 115] on button "Results" at bounding box center [671, 116] width 127 height 16
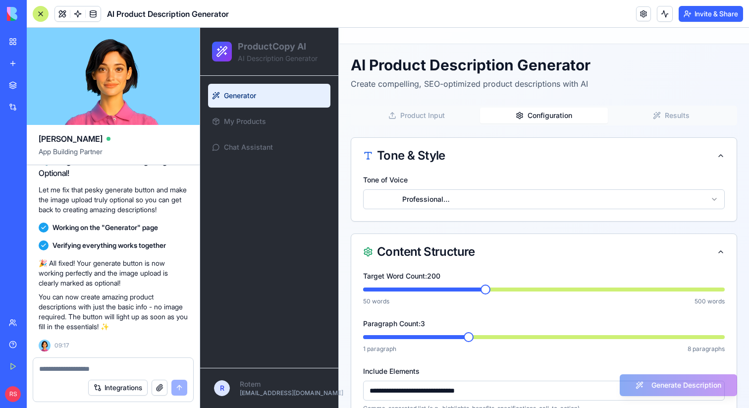
click at [570, 119] on button "Configuration" at bounding box center [543, 116] width 127 height 16
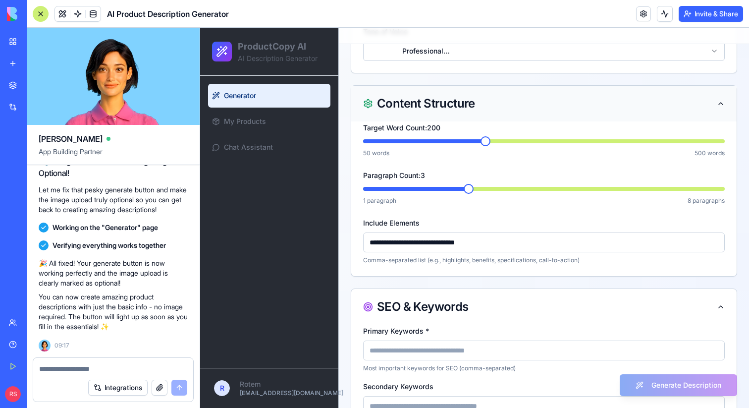
scroll to position [151, 0]
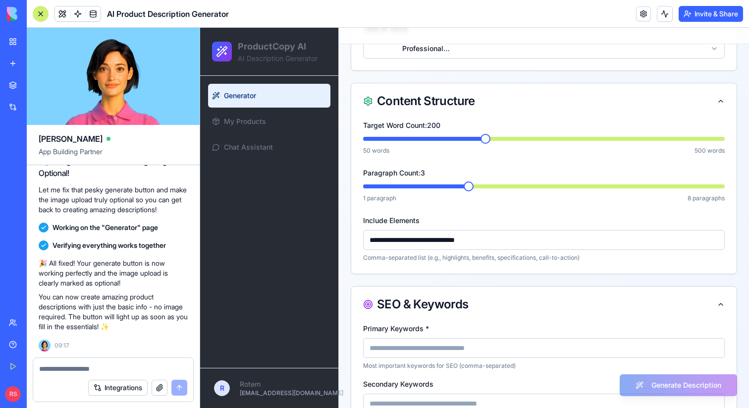
click at [485, 242] on input "**********" at bounding box center [544, 240] width 362 height 20
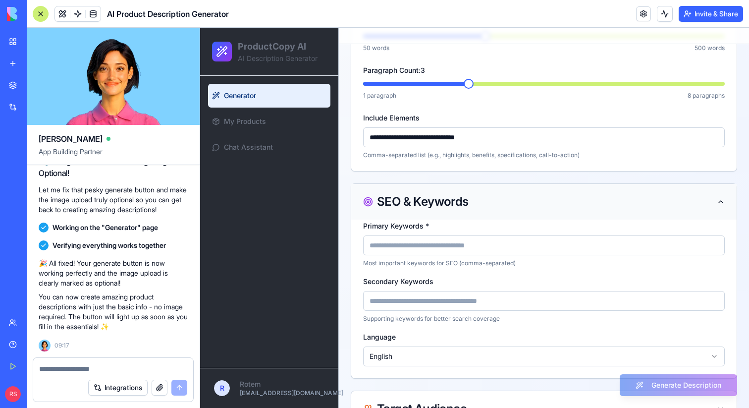
scroll to position [261, 0]
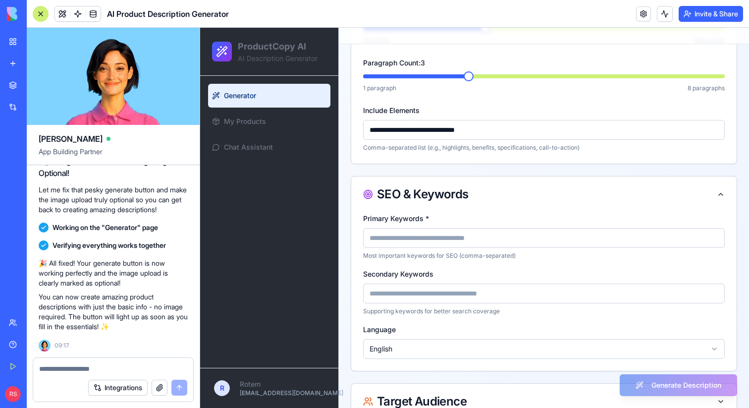
click at [436, 239] on input at bounding box center [544, 238] width 362 height 20
click at [422, 291] on input at bounding box center [544, 293] width 362 height 20
click at [404, 239] on input "****" at bounding box center [544, 238] width 362 height 20
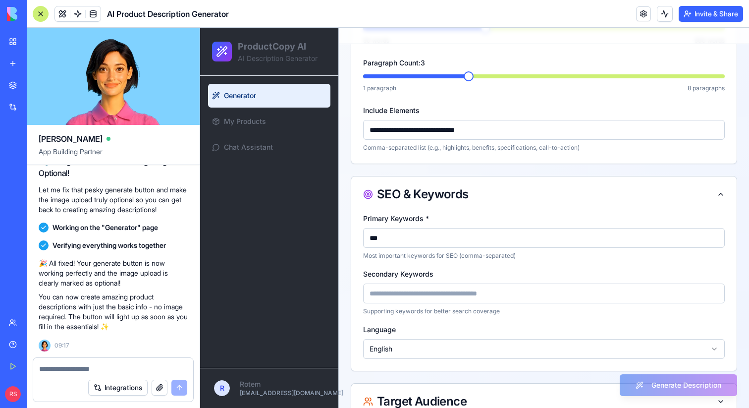
click at [405, 237] on input "***" at bounding box center [544, 238] width 362 height 20
type input "****"
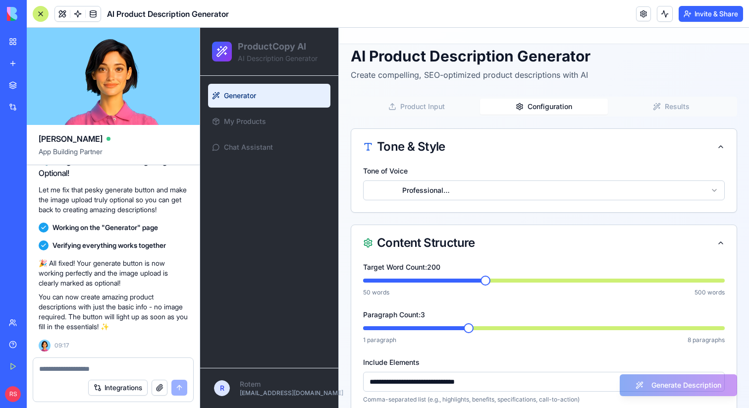
scroll to position [0, 0]
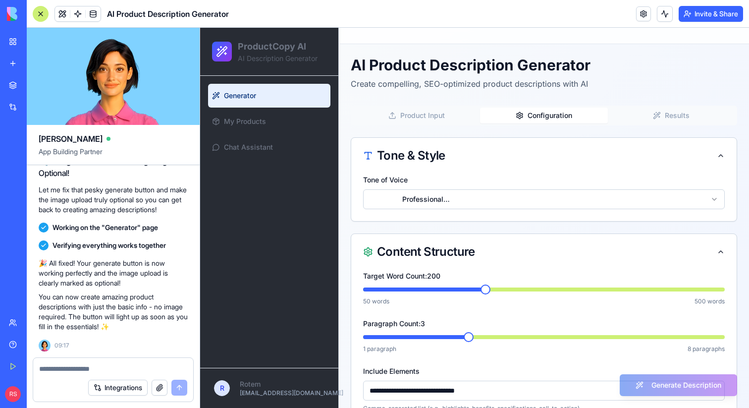
click at [431, 115] on button "Product Input" at bounding box center [416, 116] width 127 height 16
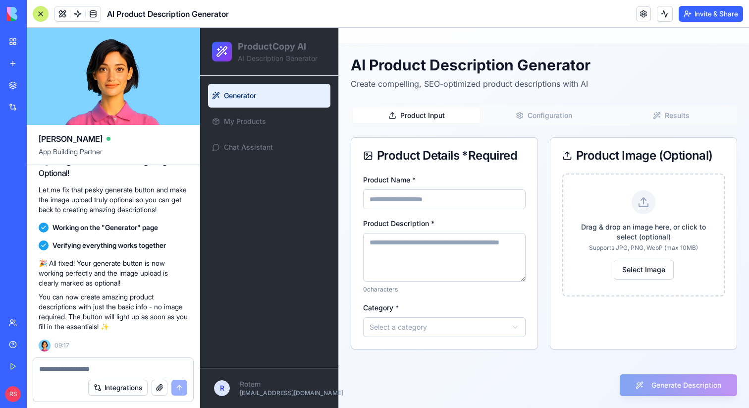
click at [438, 201] on input "Product Name *" at bounding box center [444, 199] width 162 height 20
type input "****"
click at [423, 261] on textarea "Product Description *" at bounding box center [444, 257] width 162 height 49
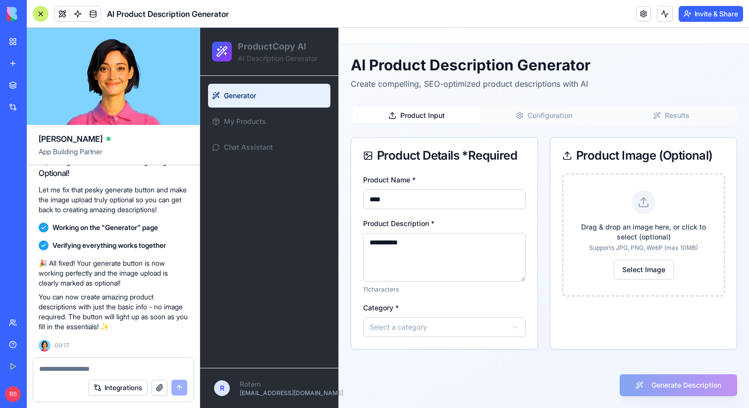
type textarea "**********"
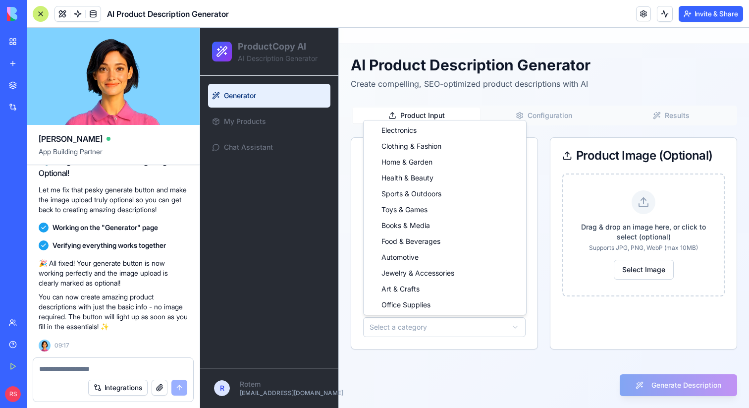
click at [413, 331] on html "**********" at bounding box center [474, 218] width 549 height 380
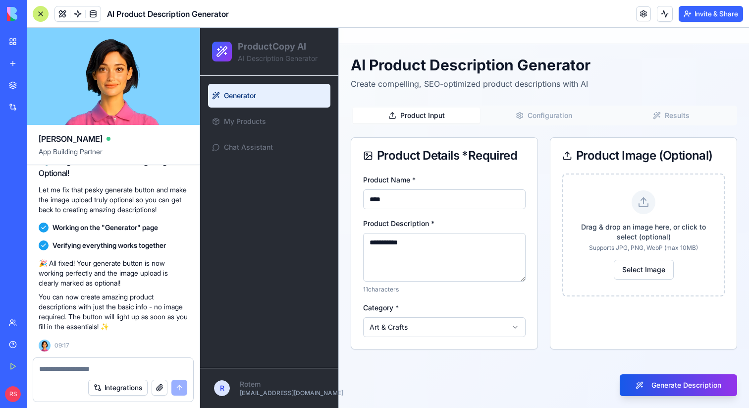
click at [414, 200] on input "****" at bounding box center [444, 199] width 162 height 20
type input "*"
type input "********"
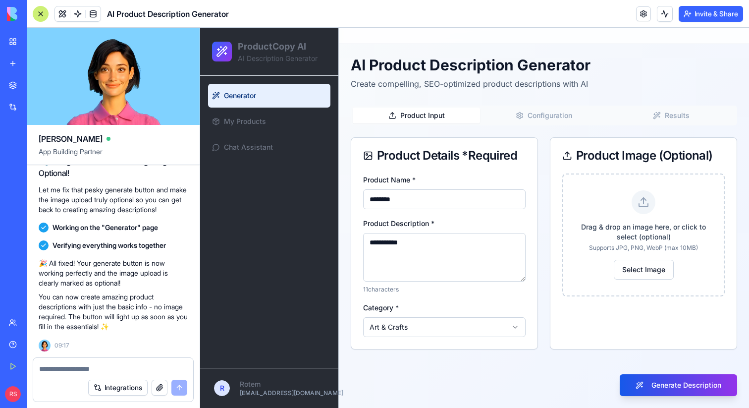
click at [398, 240] on textarea "**********" at bounding box center [444, 257] width 162 height 49
type textarea "**********"
click at [390, 326] on html "**********" at bounding box center [474, 218] width 549 height 380
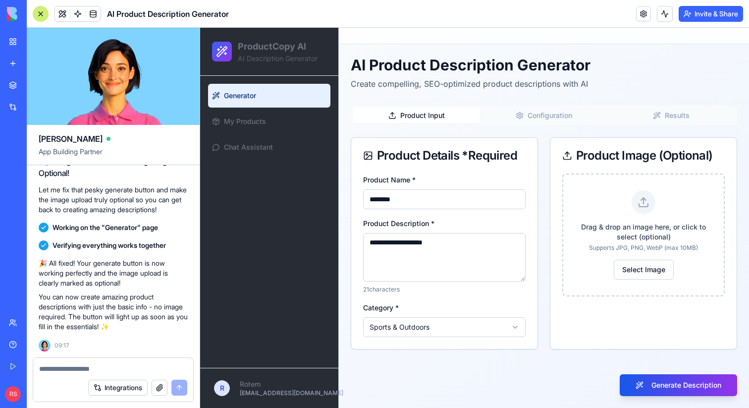
click at [556, 118] on button "Configuration" at bounding box center [543, 116] width 127 height 16
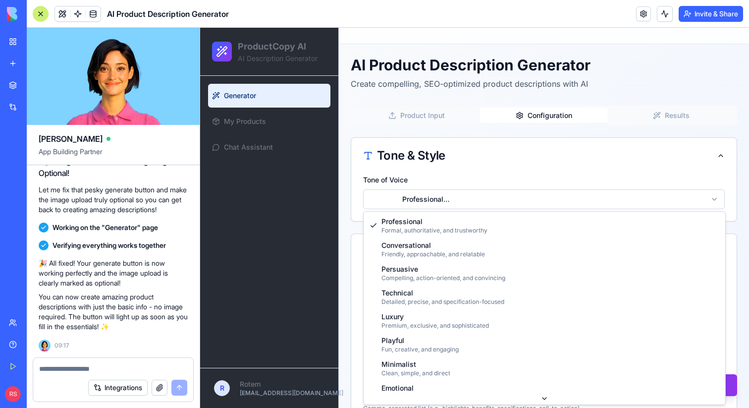
click at [477, 198] on html "**********" at bounding box center [474, 360] width 549 height 664
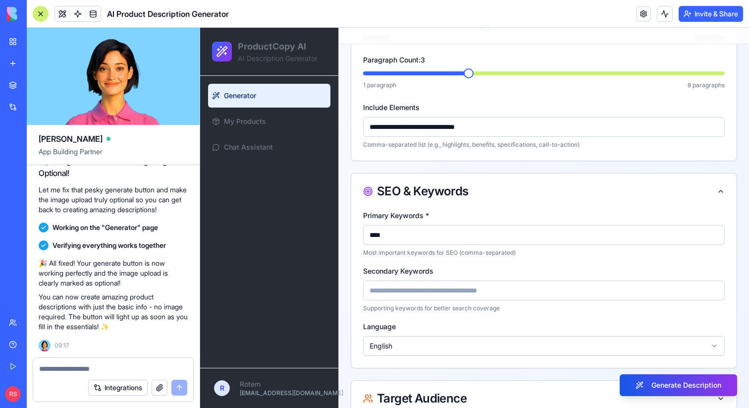
scroll to position [284, 0]
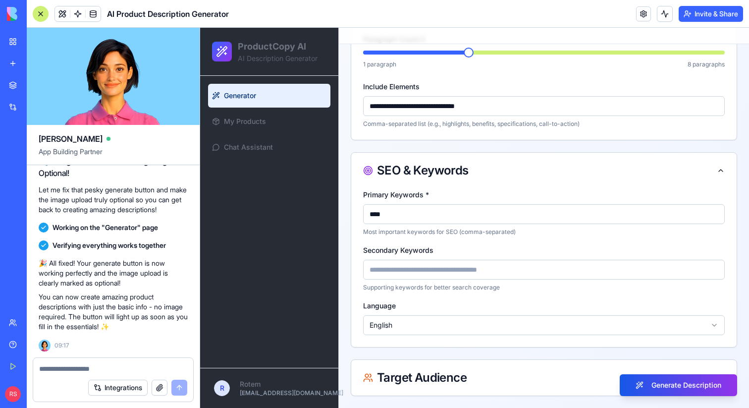
click at [450, 212] on input "****" at bounding box center [544, 214] width 362 height 20
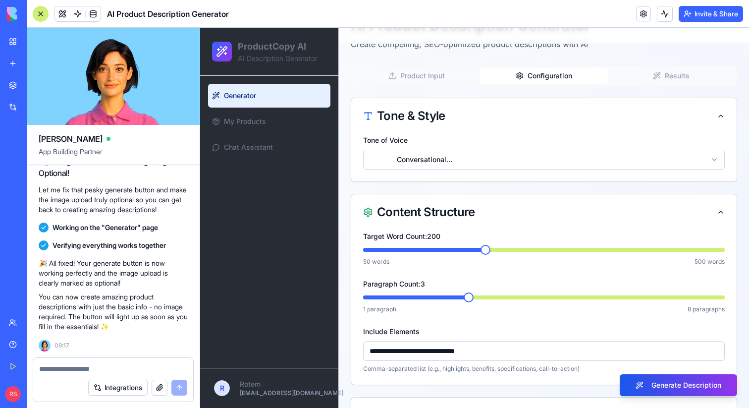
scroll to position [0, 0]
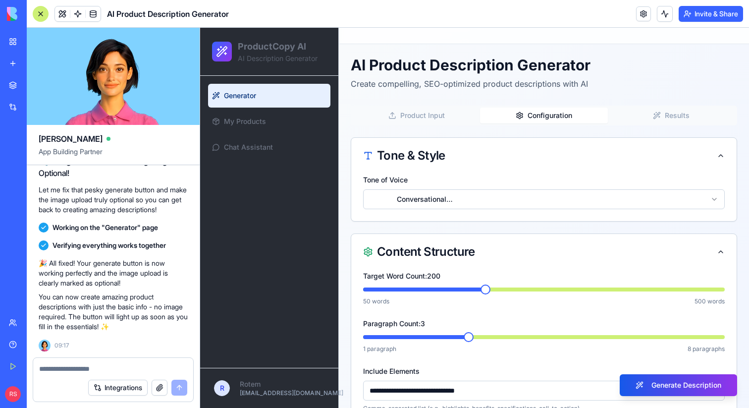
click at [426, 119] on button "Product Input" at bounding box center [416, 116] width 127 height 16
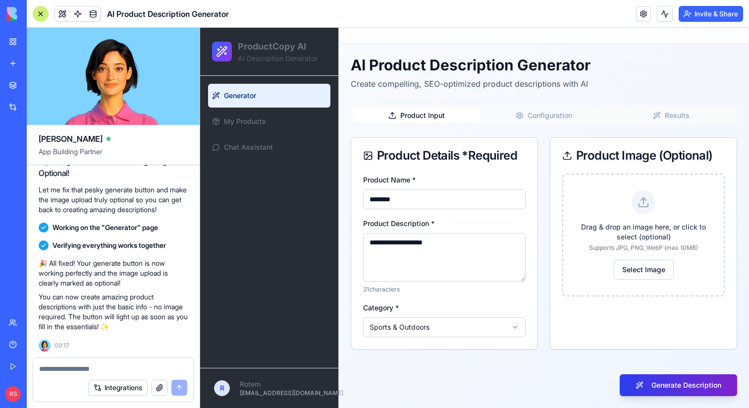
click at [646, 385] on button "Generate Description" at bounding box center [678, 385] width 117 height 22
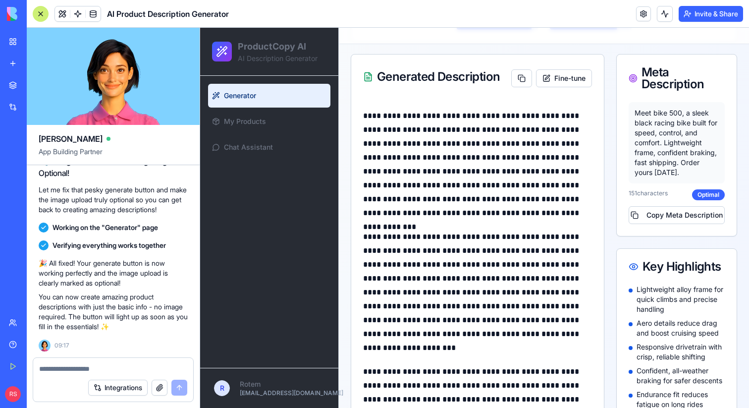
scroll to position [182, 0]
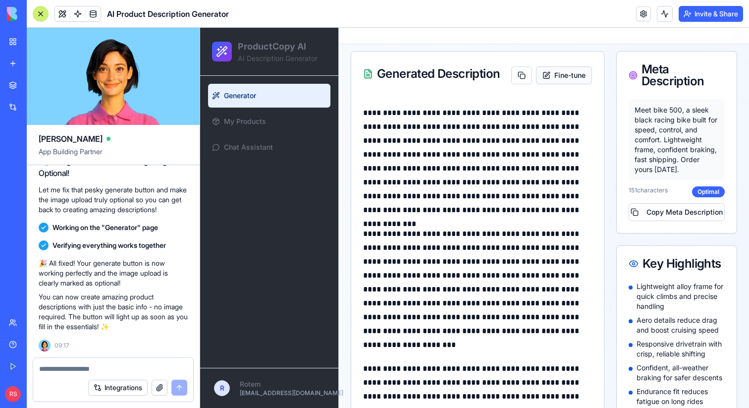
click at [548, 73] on button "Fine-tune" at bounding box center [564, 75] width 56 height 18
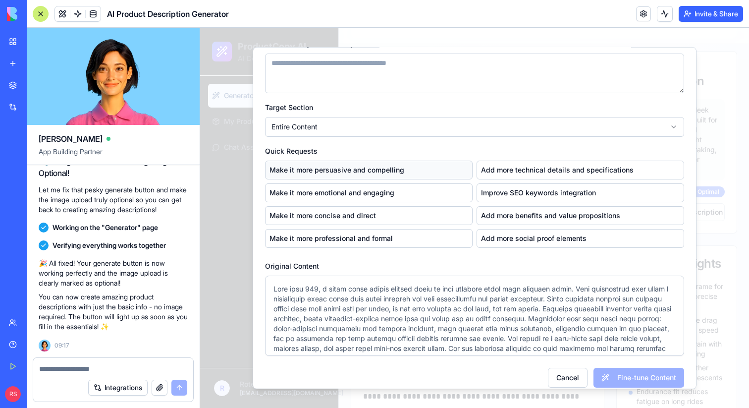
scroll to position [49, 0]
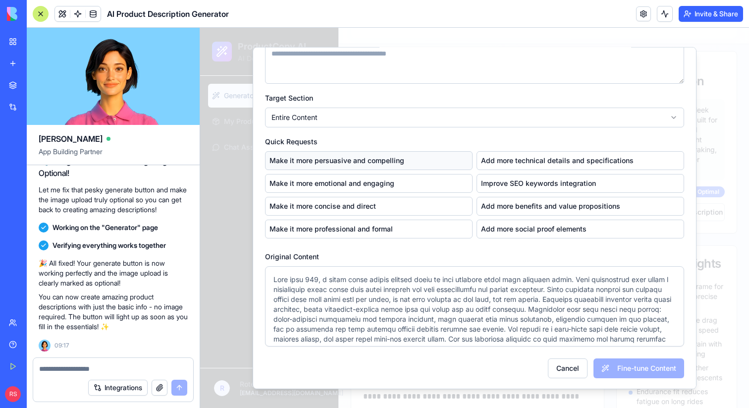
click at [436, 162] on button "Make it more persuasive and compelling" at bounding box center [369, 160] width 208 height 19
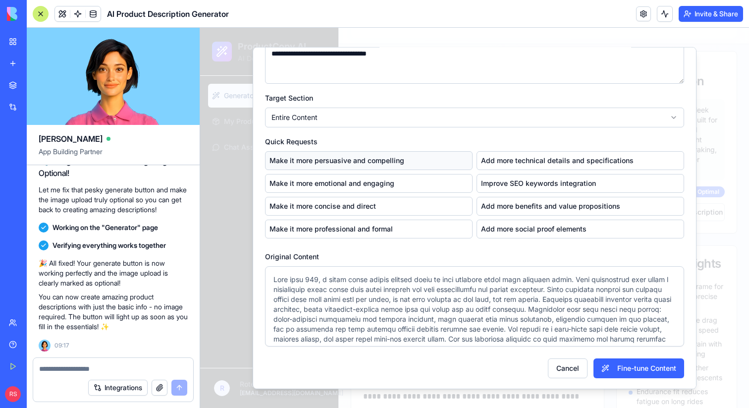
click at [436, 162] on button "Make it more persuasive and compelling" at bounding box center [369, 160] width 208 height 19
click at [428, 181] on button "Make it more emotional and engaging" at bounding box center [369, 182] width 208 height 19
click at [410, 202] on button "Make it more concise and direct" at bounding box center [369, 205] width 208 height 19
click at [401, 230] on button "Make it more professional and formal" at bounding box center [369, 228] width 208 height 19
type textarea "**********"
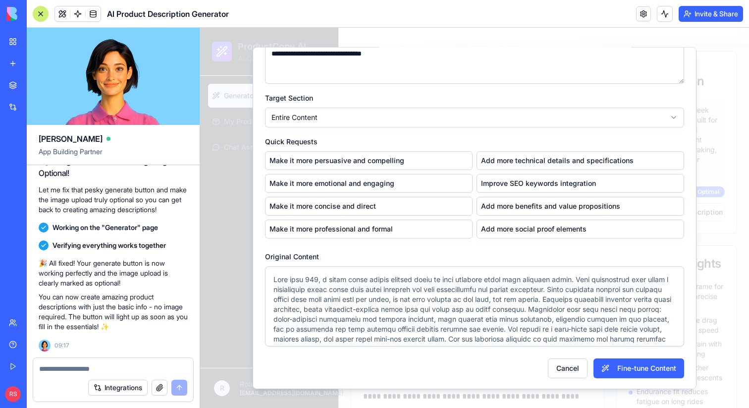
click at [389, 294] on p at bounding box center [474, 323] width 402 height 99
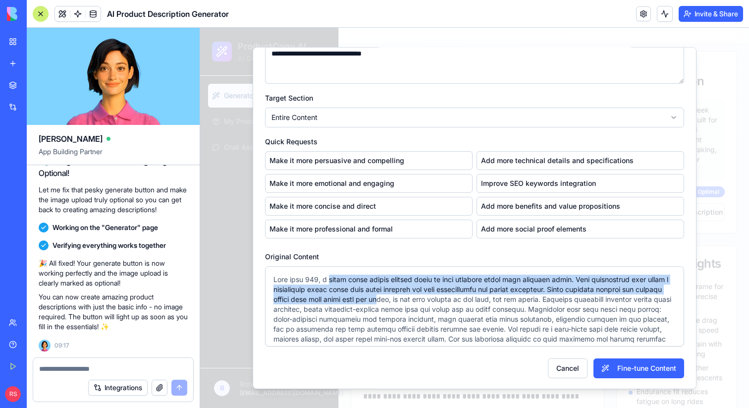
drag, startPoint x: 389, startPoint y: 294, endPoint x: 330, endPoint y: 280, distance: 61.2
click at [330, 280] on p at bounding box center [474, 323] width 402 height 99
click at [396, 228] on button "Make it more professional and formal" at bounding box center [369, 228] width 208 height 19
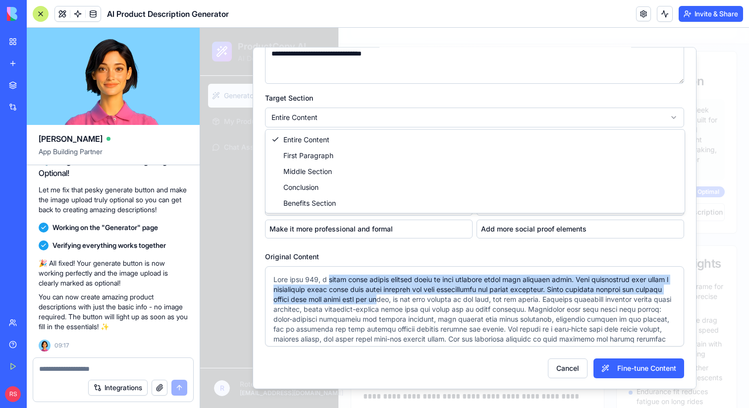
click at [400, 119] on body "**********" at bounding box center [474, 380] width 549 height 1071
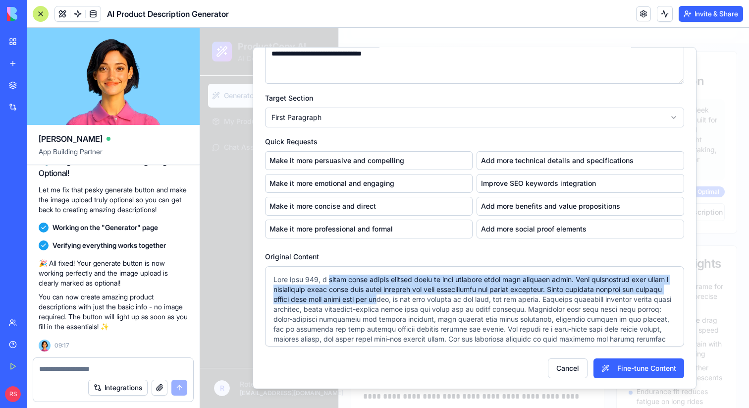
click at [396, 122] on body "**********" at bounding box center [474, 380] width 549 height 1071
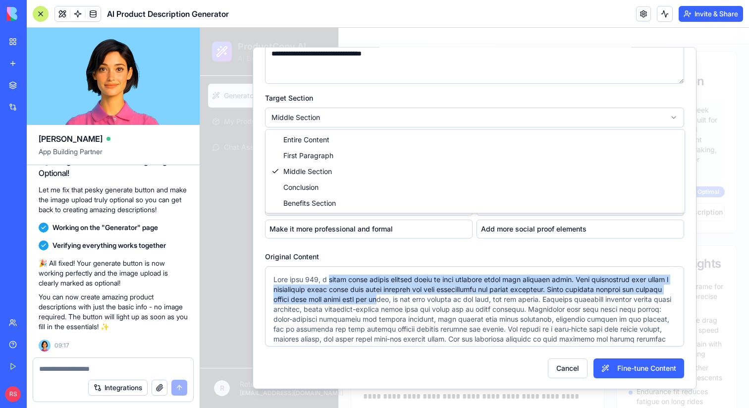
click at [393, 120] on body "**********" at bounding box center [474, 380] width 549 height 1071
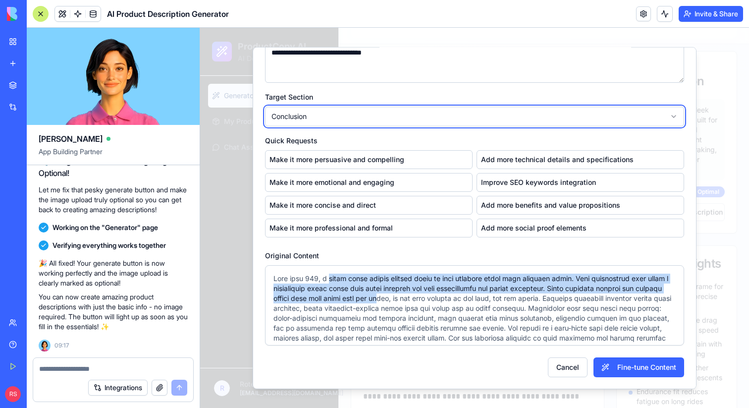
scroll to position [36, 0]
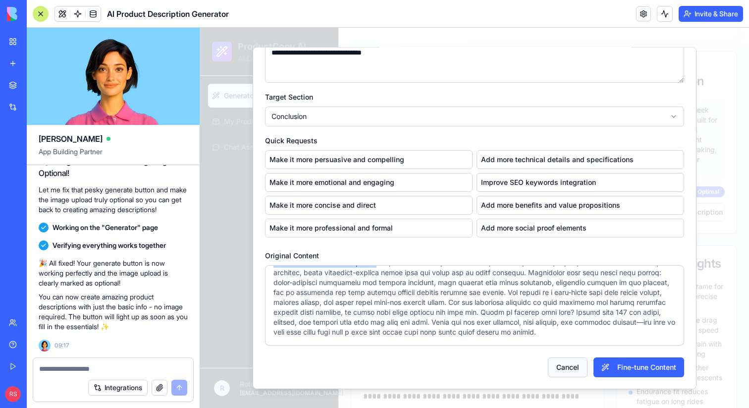
click at [556, 369] on button "Cancel" at bounding box center [568, 367] width 40 height 20
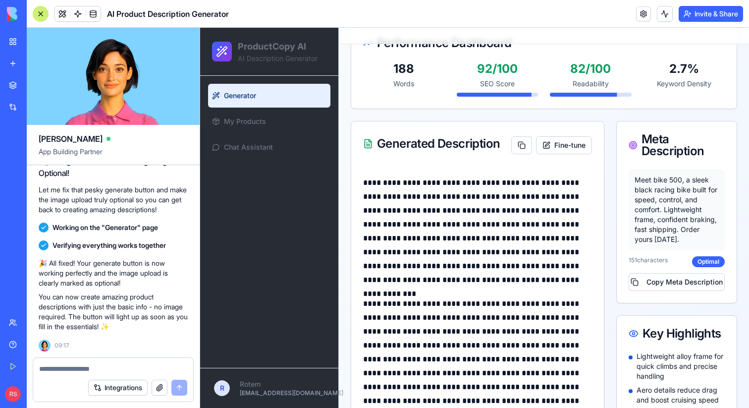
scroll to position [0, 0]
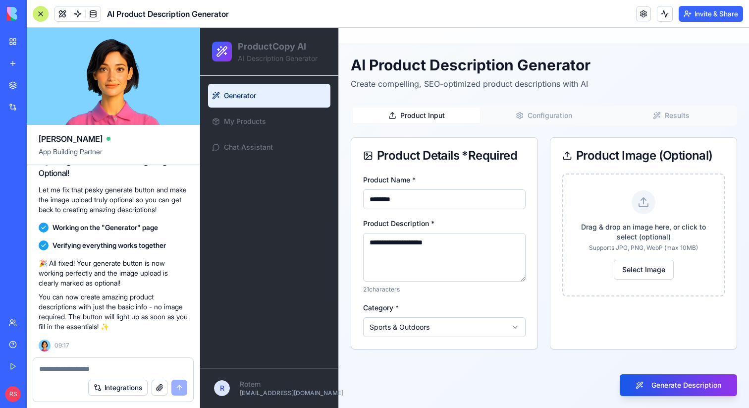
click at [427, 119] on button "Product Input" at bounding box center [416, 116] width 127 height 16
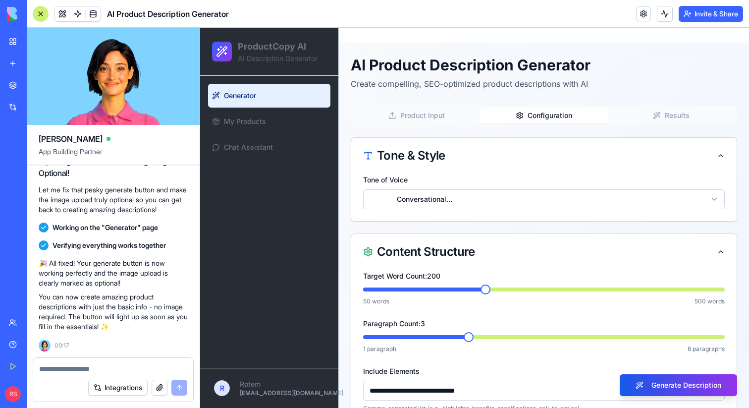
click at [539, 116] on button "Configuration" at bounding box center [543, 116] width 127 height 16
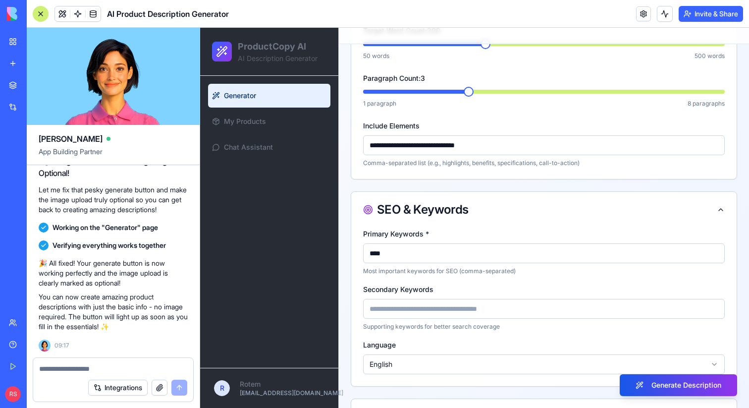
scroll to position [247, 0]
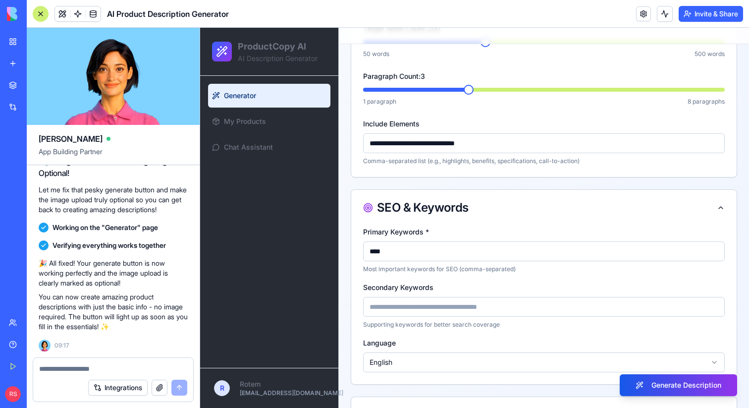
click at [124, 368] on textarea at bounding box center [113, 369] width 148 height 10
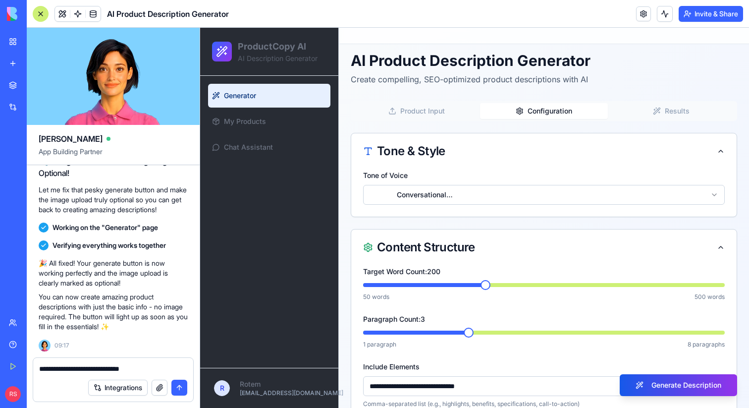
scroll to position [0, 0]
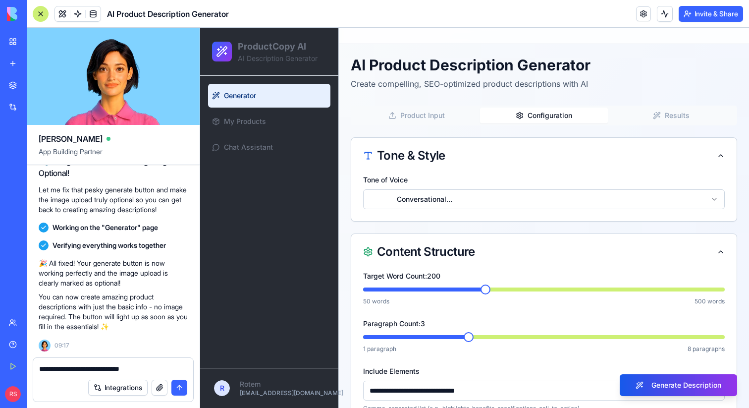
drag, startPoint x: 526, startPoint y: 116, endPoint x: 577, endPoint y: 113, distance: 50.6
click at [577, 113] on button "Configuration" at bounding box center [543, 116] width 127 height 16
drag, startPoint x: 577, startPoint y: 113, endPoint x: 515, endPoint y: 113, distance: 61.4
click at [516, 113] on button "Configuration" at bounding box center [543, 116] width 127 height 16
click at [161, 368] on textarea "**********" at bounding box center [113, 369] width 148 height 10
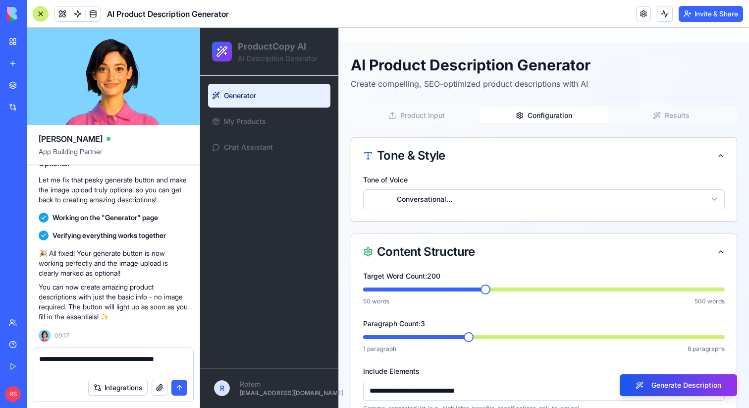
click at [60, 368] on textarea "**********" at bounding box center [113, 364] width 148 height 20
click at [91, 369] on textarea "**********" at bounding box center [113, 364] width 148 height 20
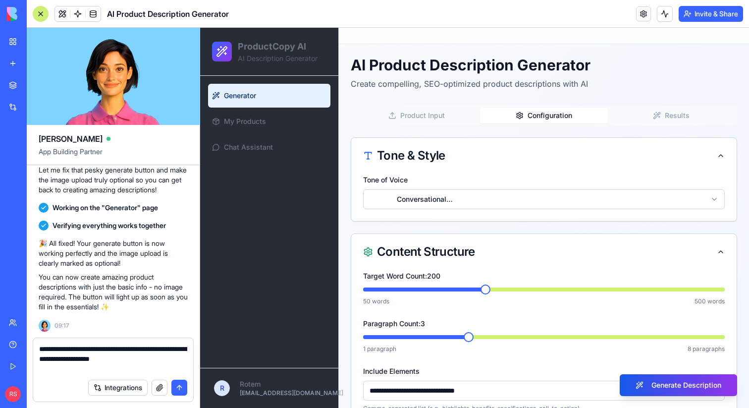
type textarea "**********"
click at [435, 112] on button "Product Input" at bounding box center [416, 116] width 127 height 16
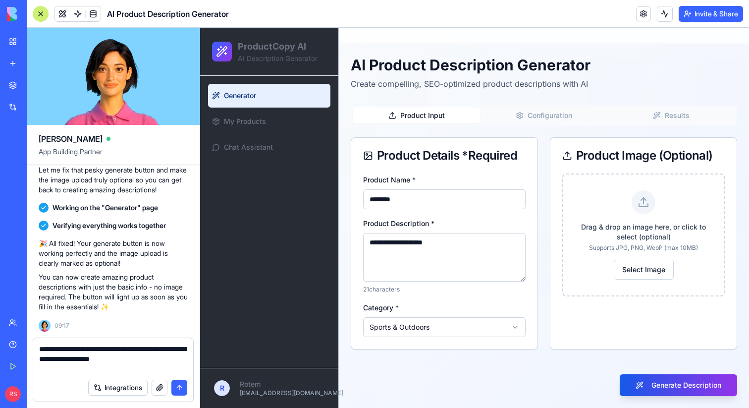
click at [544, 112] on button "Configuration" at bounding box center [543, 116] width 127 height 16
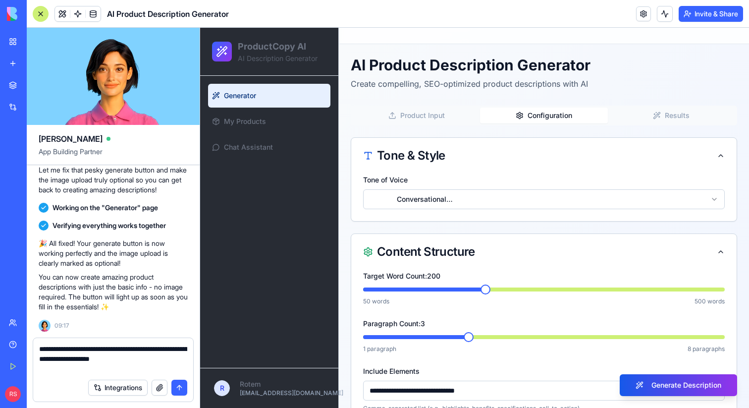
click at [524, 115] on button "Configuration" at bounding box center [543, 116] width 127 height 16
click at [425, 115] on button "Product Input" at bounding box center [416, 116] width 127 height 16
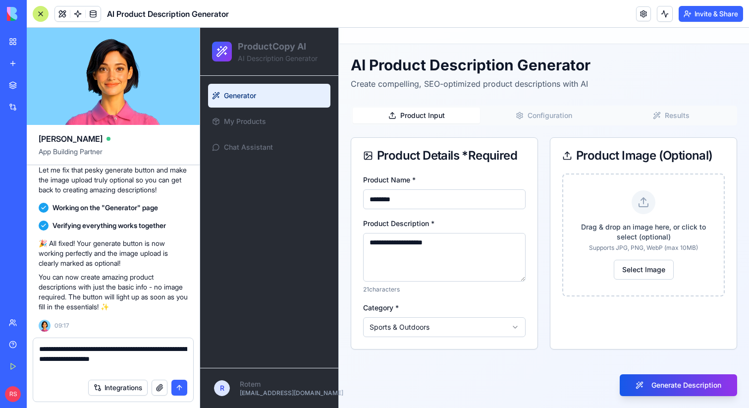
click at [531, 115] on button "Configuration" at bounding box center [543, 116] width 127 height 16
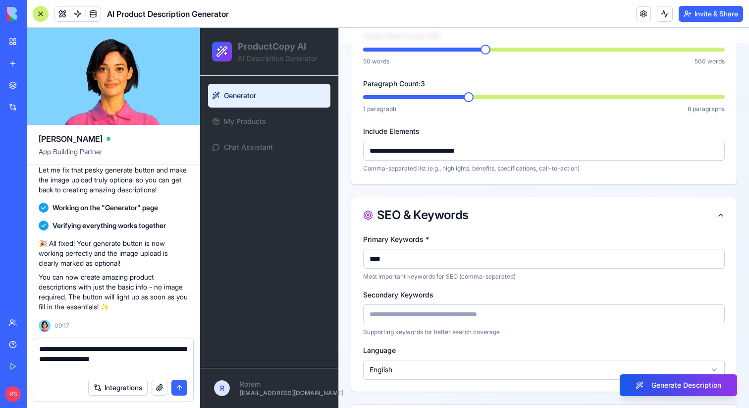
scroll to position [284, 0]
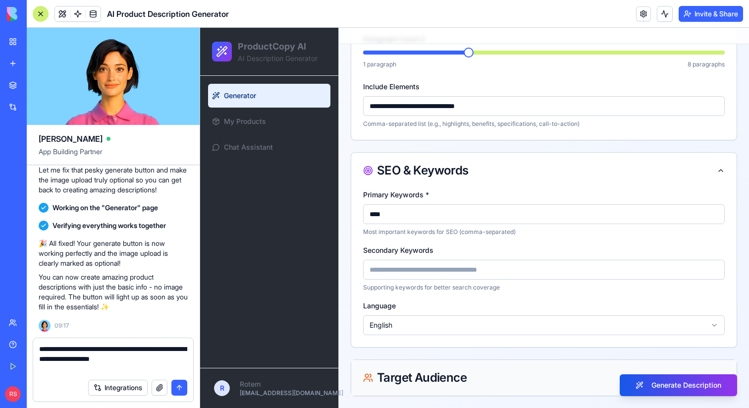
click at [546, 370] on div "Target Audience" at bounding box center [543, 378] width 385 height 36
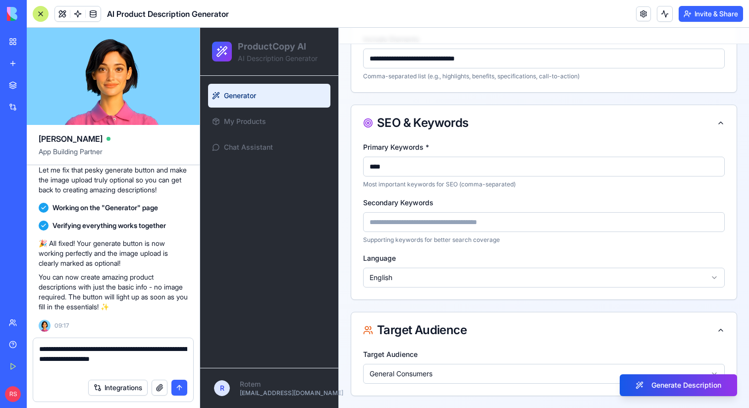
click at [530, 369] on html "**********" at bounding box center [474, 52] width 549 height 712
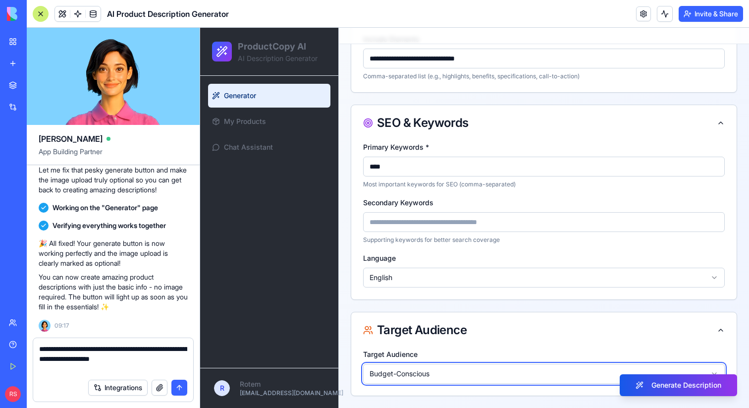
scroll to position [0, 0]
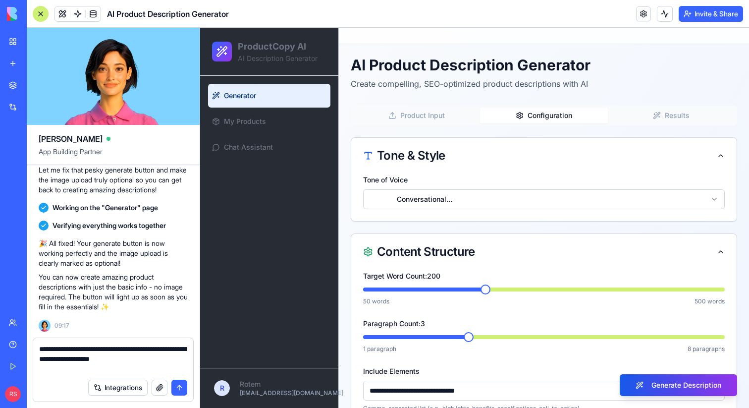
click at [177, 388] on button "submit" at bounding box center [179, 387] width 16 height 16
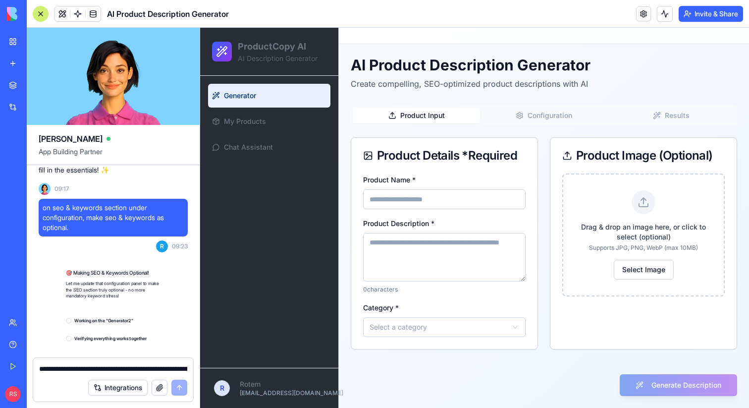
scroll to position [2717, 0]
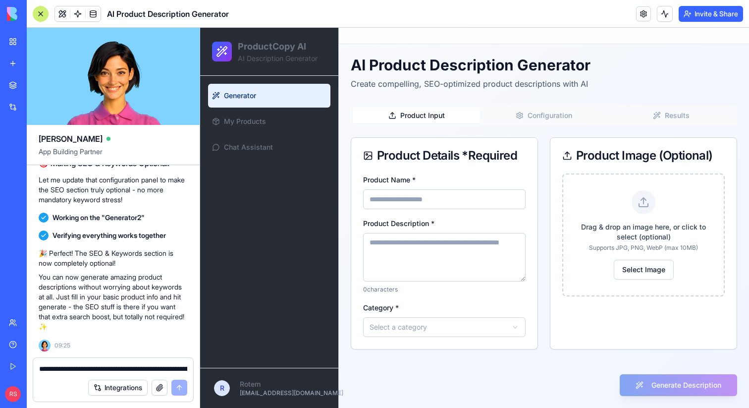
click at [543, 116] on button "Configuration" at bounding box center [543, 116] width 127 height 16
click at [463, 118] on button "Product Input" at bounding box center [416, 116] width 127 height 16
click at [430, 201] on input "Product Name *" at bounding box center [444, 199] width 162 height 20
type input "**********"
click at [424, 250] on textarea "Product Description *" at bounding box center [444, 257] width 162 height 49
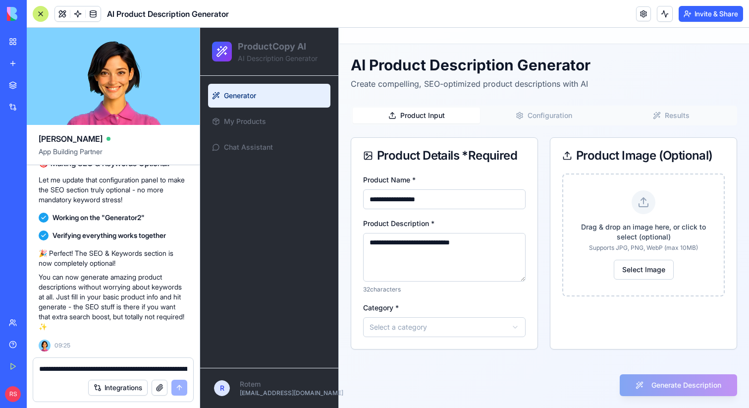
type textarea "**********"
click at [408, 333] on html "**********" at bounding box center [474, 218] width 549 height 380
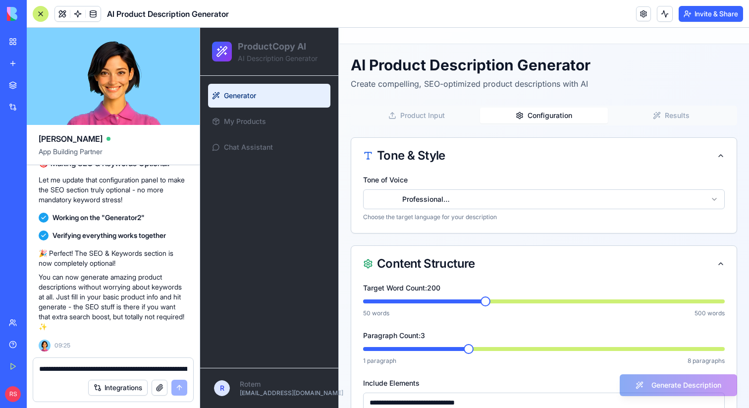
click at [548, 118] on button "Configuration" at bounding box center [543, 116] width 127 height 16
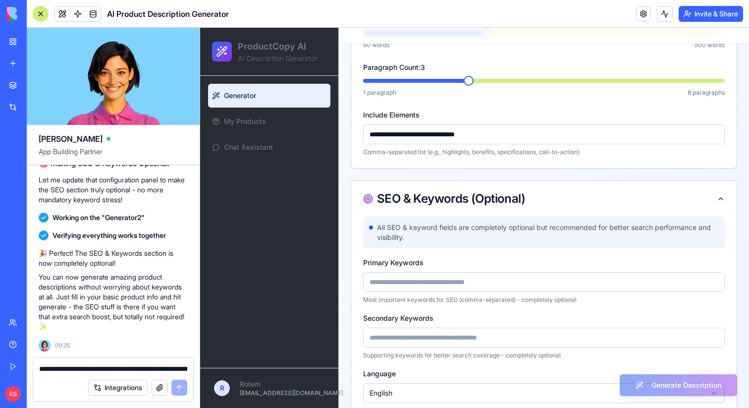
scroll to position [276, 0]
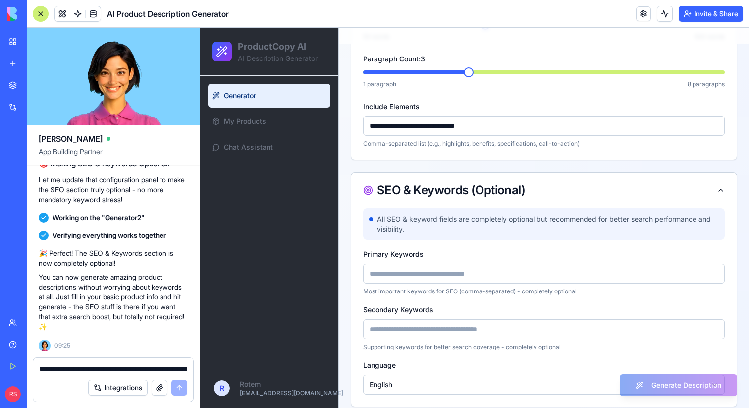
click at [443, 273] on input at bounding box center [544, 274] width 362 height 20
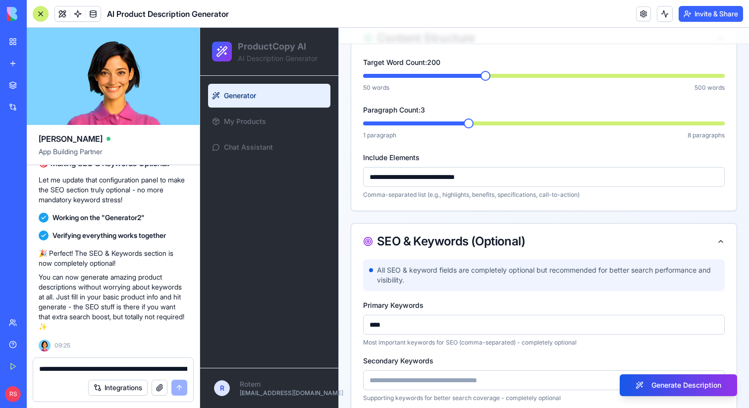
scroll to position [233, 0]
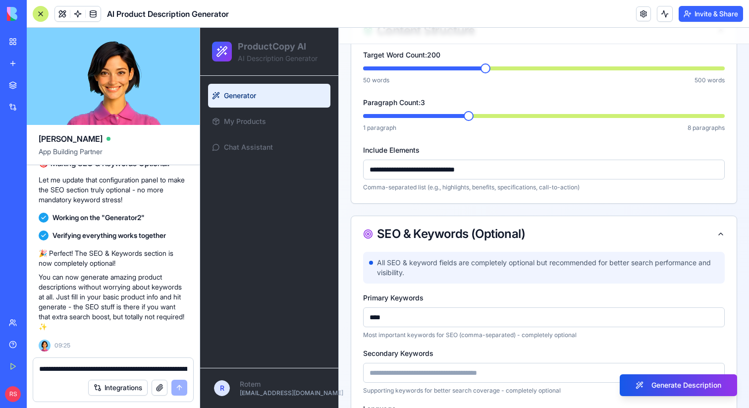
click at [455, 322] on input "****" at bounding box center [544, 317] width 362 height 20
type input "****"
click at [71, 366] on textarea "**********" at bounding box center [113, 369] width 148 height 10
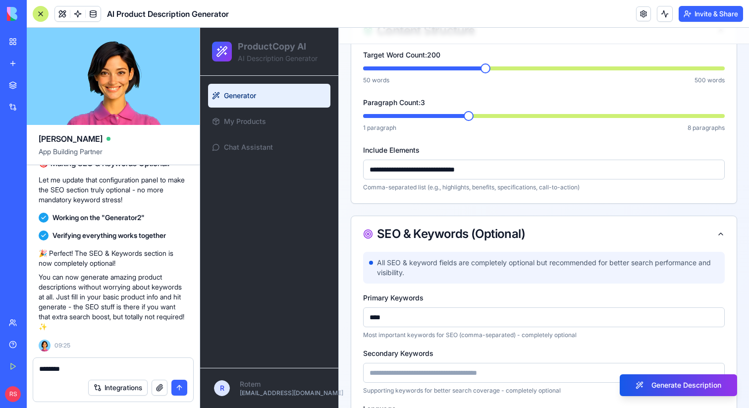
click at [79, 366] on textarea "*******" at bounding box center [113, 369] width 148 height 10
type textarea "*"
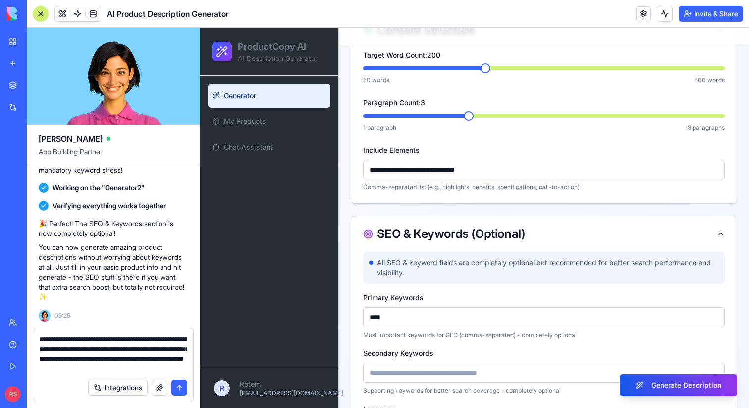
type textarea "**********"
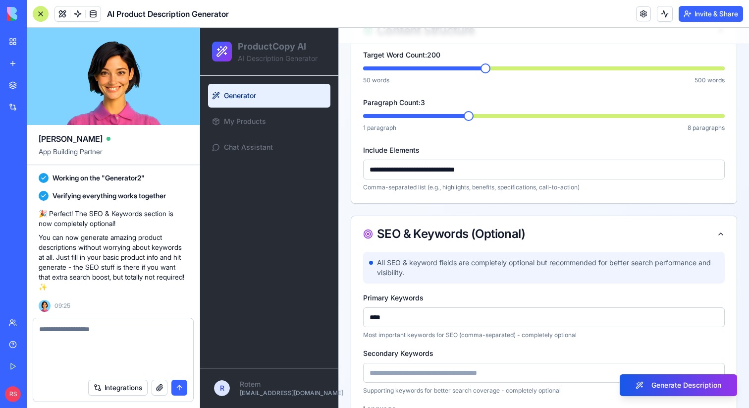
scroll to position [2794, 0]
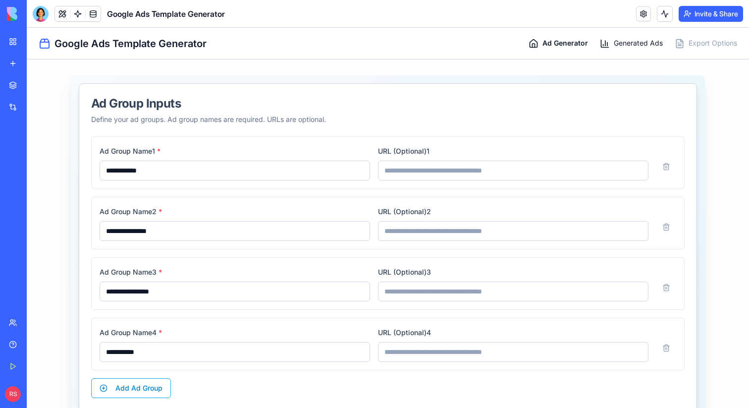
click at [612, 40] on link "Generated Ads" at bounding box center [631, 43] width 63 height 10
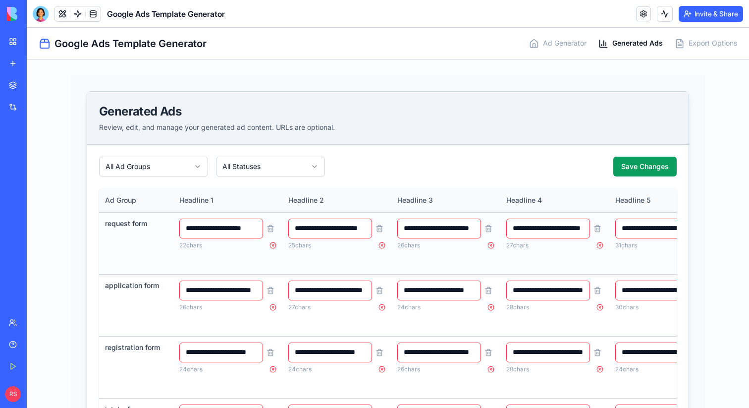
scroll to position [176, 0]
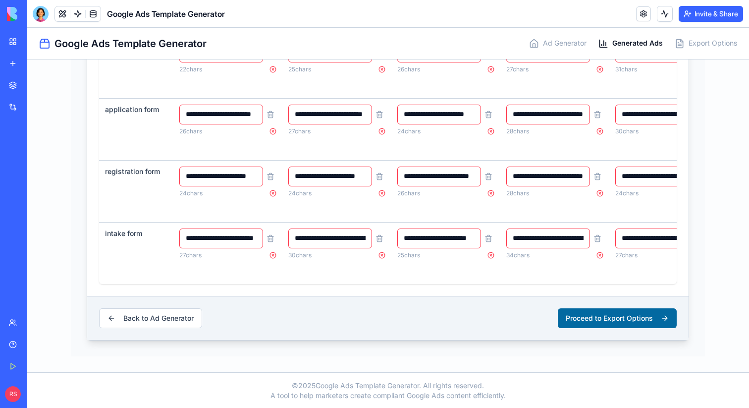
click at [582, 322] on button "Proceed to Export Options" at bounding box center [617, 318] width 119 height 20
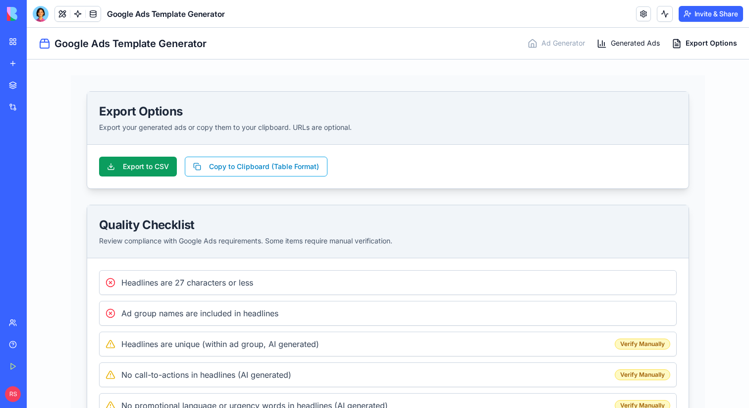
click at [605, 44] on icon at bounding box center [602, 44] width 10 height 10
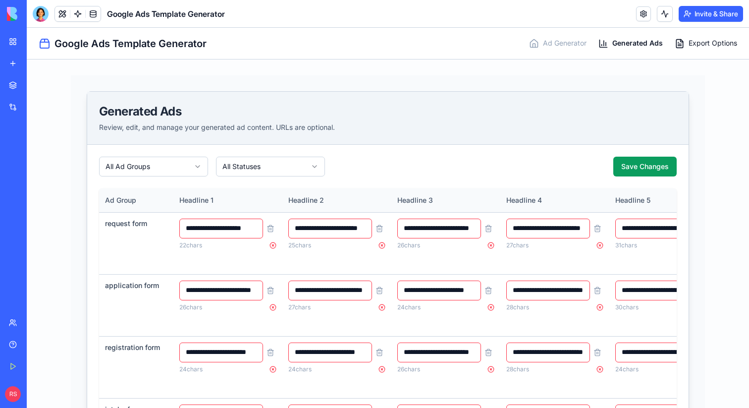
click at [684, 41] on icon at bounding box center [680, 44] width 10 height 10
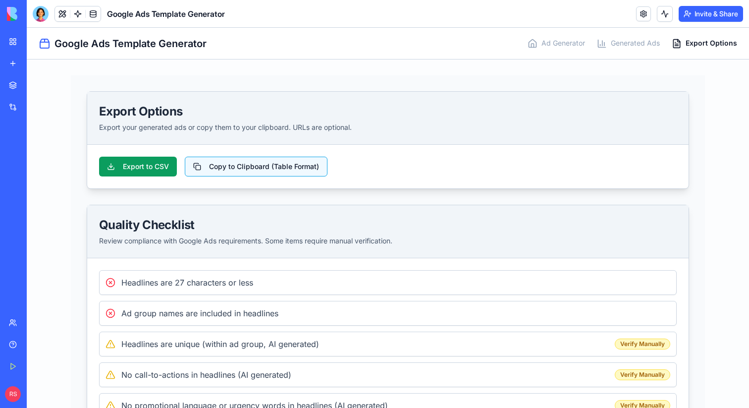
click at [281, 168] on button "Copy to Clipboard (Table Format)" at bounding box center [256, 167] width 143 height 20
click at [159, 165] on button "Export to CSV" at bounding box center [138, 167] width 78 height 20
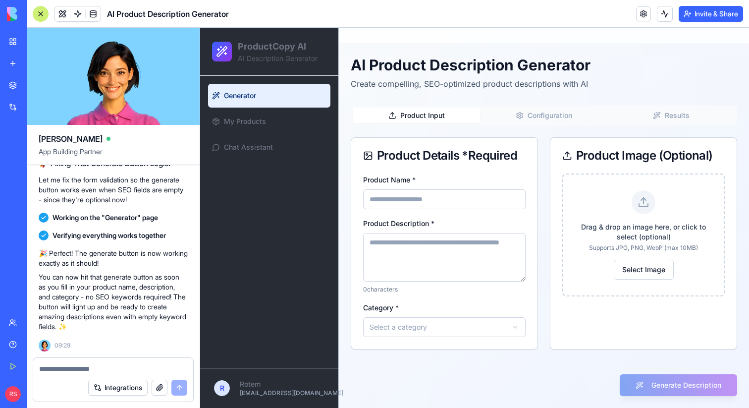
scroll to position [2996, 0]
click at [427, 199] on input "Product Name *" at bounding box center [444, 199] width 162 height 20
type input "****"
click at [391, 245] on textarea "Product Description *" at bounding box center [444, 257] width 162 height 49
type textarea "****"
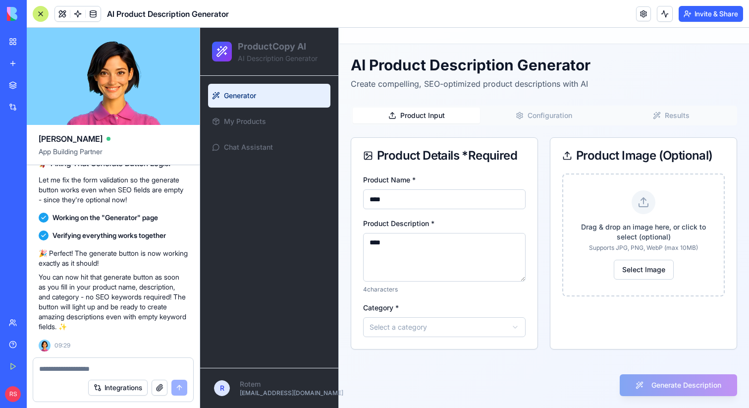
click at [384, 330] on html "ProductCopy AI AI Description Generator Generator My Products Chat Assistant R …" at bounding box center [474, 218] width 549 height 380
click at [525, 113] on button "Configuration" at bounding box center [543, 116] width 127 height 16
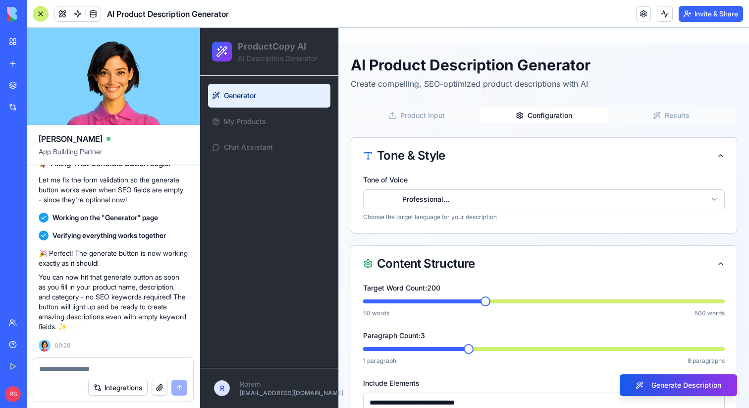
click at [651, 114] on button "Results" at bounding box center [671, 116] width 127 height 16
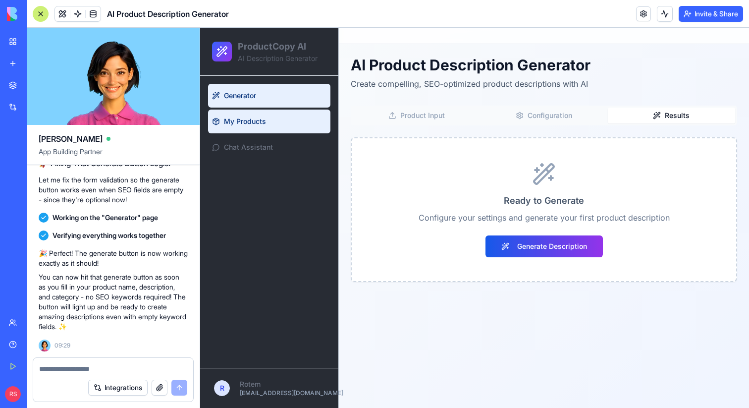
click at [254, 125] on span "My Products" at bounding box center [245, 121] width 42 height 10
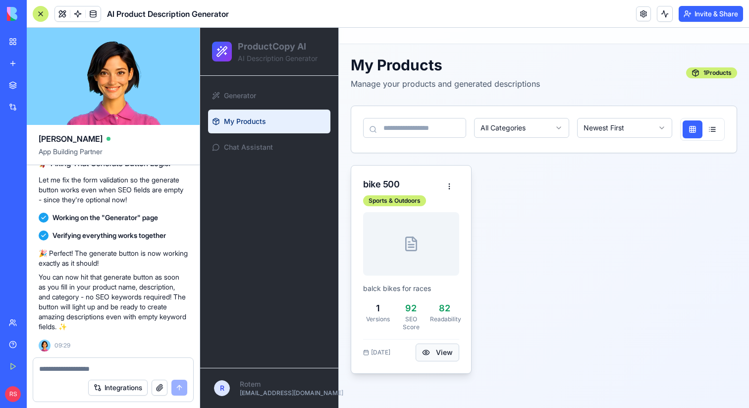
click at [436, 358] on button "View" at bounding box center [438, 352] width 44 height 18
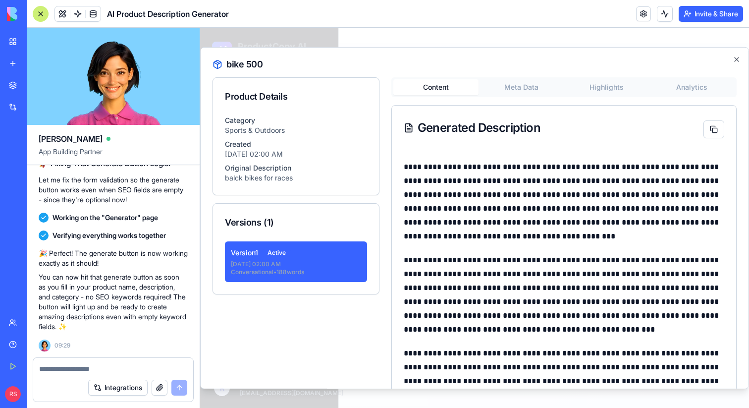
click at [526, 88] on button "Meta Data" at bounding box center [521, 87] width 85 height 16
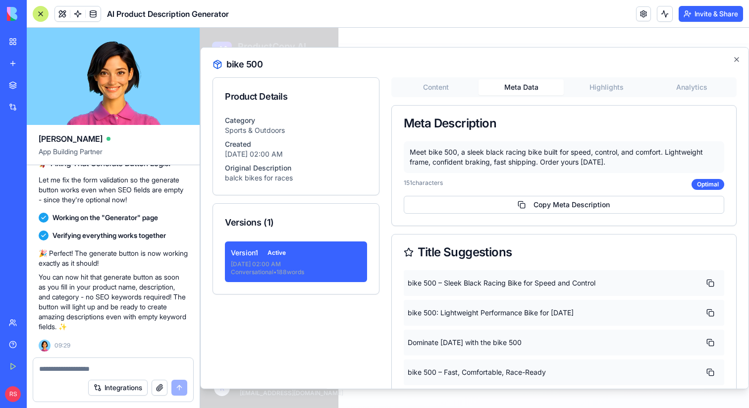
click at [602, 86] on body "ProductCopy AI AI Description Generator Generator My Products Chat Assistant R …" at bounding box center [474, 218] width 549 height 380
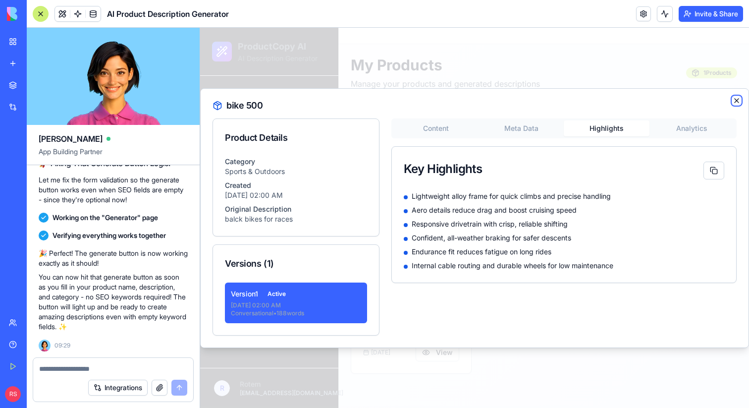
click at [737, 100] on icon "button" at bounding box center [737, 101] width 4 height 4
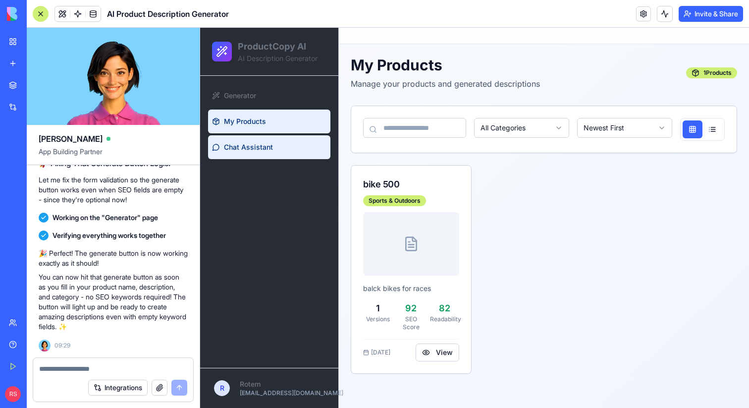
click at [278, 150] on link "Chat Assistant" at bounding box center [269, 147] width 122 height 24
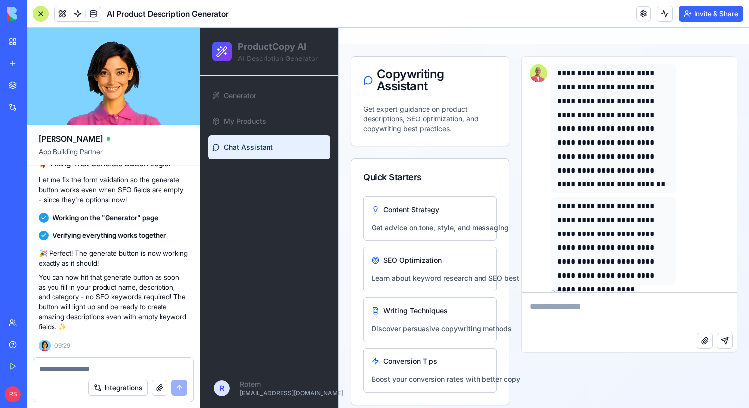
scroll to position [12, 0]
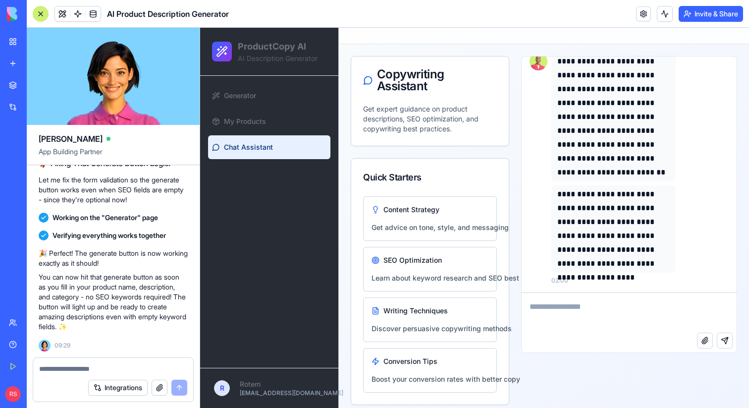
click at [593, 320] on textarea at bounding box center [629, 313] width 215 height 40
click at [123, 370] on textarea at bounding box center [113, 369] width 148 height 10
click at [93, 368] on textarea "**********" at bounding box center [113, 369] width 148 height 10
click at [163, 368] on textarea "**********" at bounding box center [113, 369] width 148 height 10
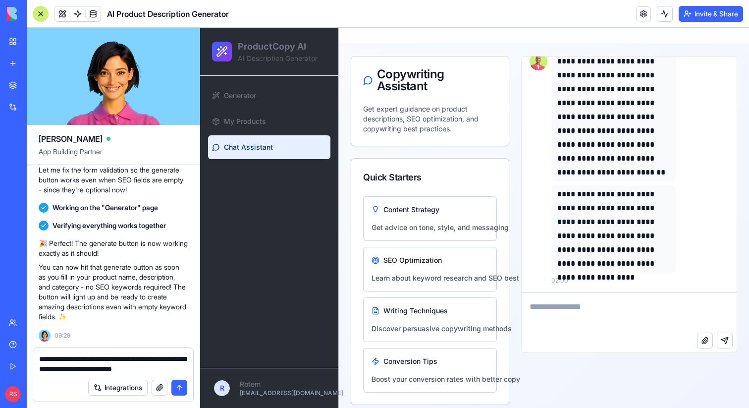
type textarea "**********"
click at [43, 15] on div at bounding box center [41, 14] width 16 height 16
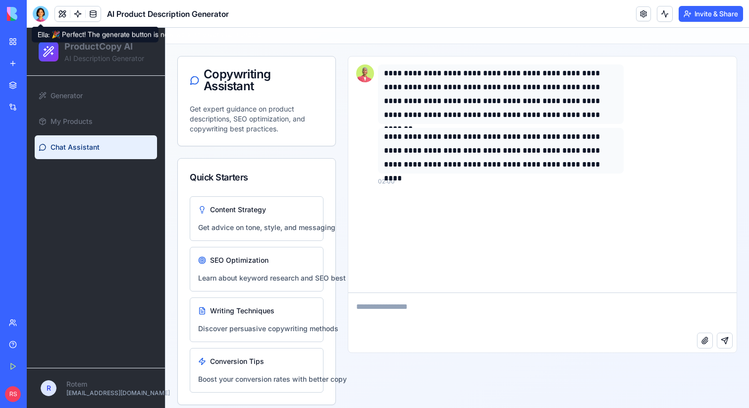
click at [43, 12] on div at bounding box center [41, 14] width 16 height 16
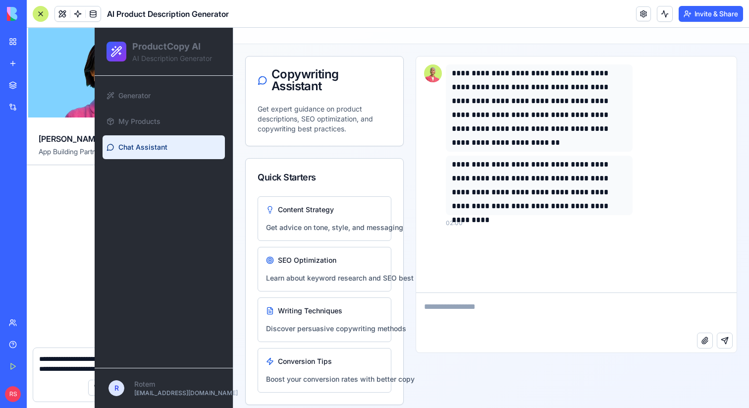
scroll to position [3006, 0]
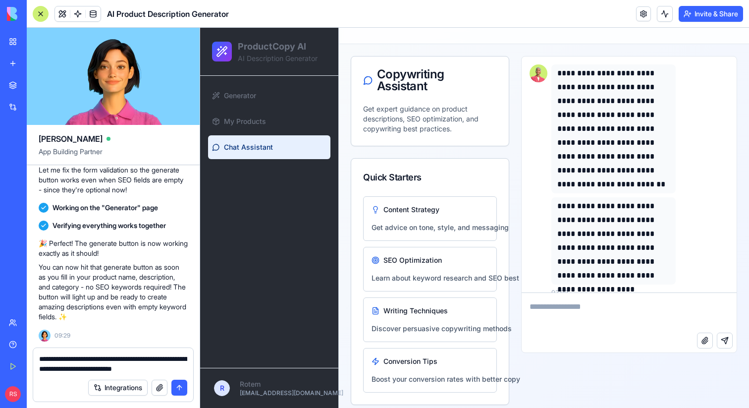
click at [133, 369] on textarea "**********" at bounding box center [113, 364] width 148 height 20
click at [180, 370] on textarea "**********" at bounding box center [113, 364] width 148 height 20
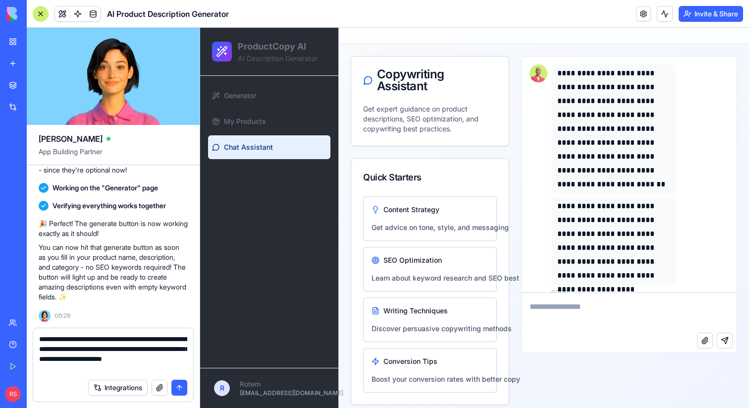
type textarea "**********"
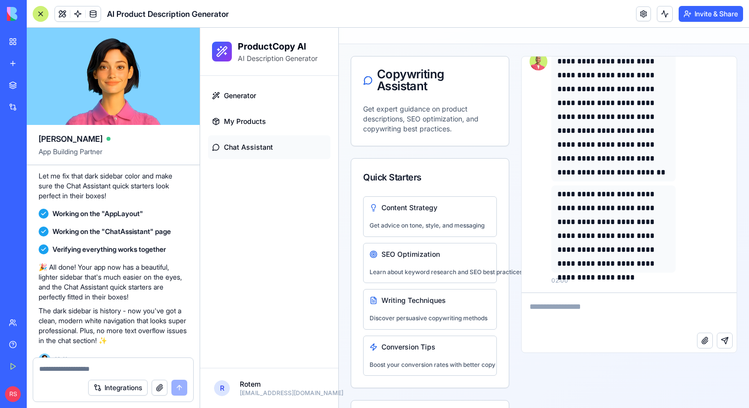
scroll to position [3156, 0]
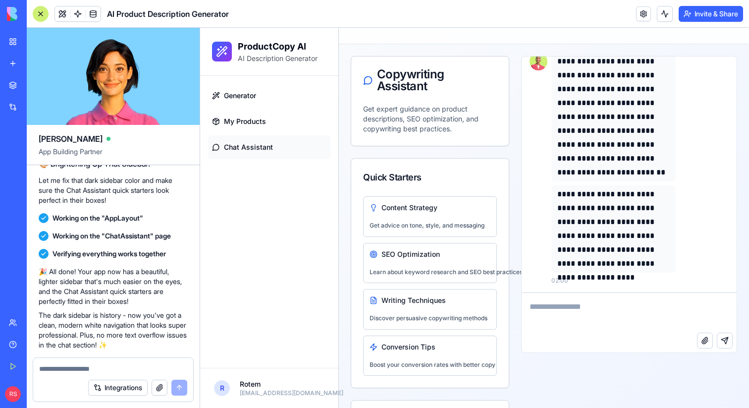
click at [245, 146] on span "Chat Assistant" at bounding box center [248, 147] width 49 height 10
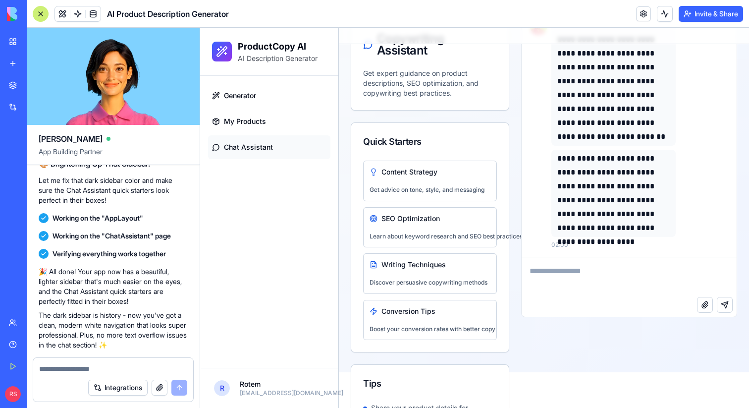
scroll to position [0, 0]
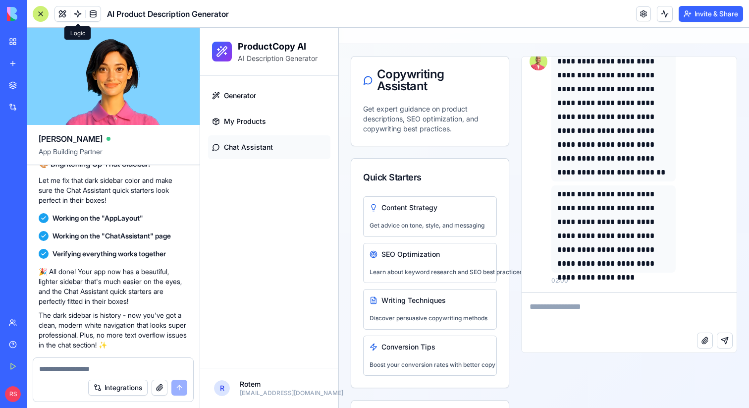
click at [78, 18] on span at bounding box center [78, 14] width 28 height 28
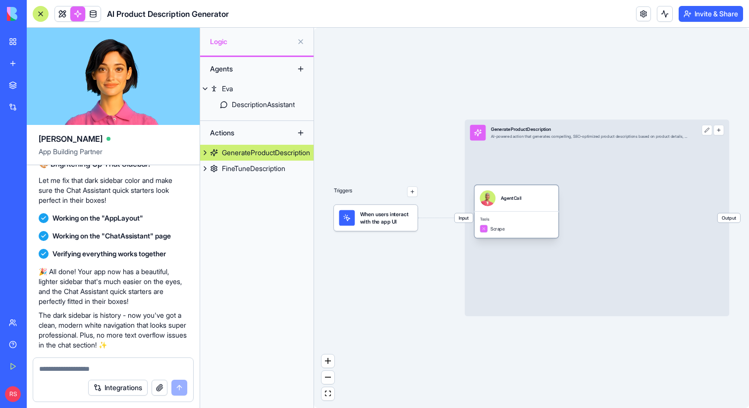
click at [516, 208] on div "AgentCall" at bounding box center [517, 198] width 84 height 26
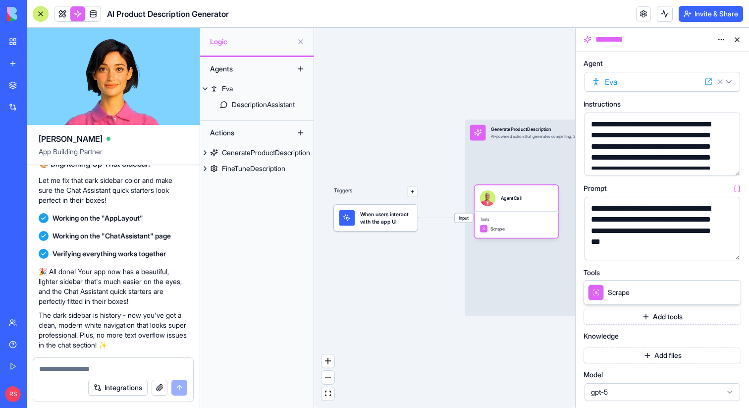
click at [612, 312] on button "Add tools" at bounding box center [663, 317] width 158 height 16
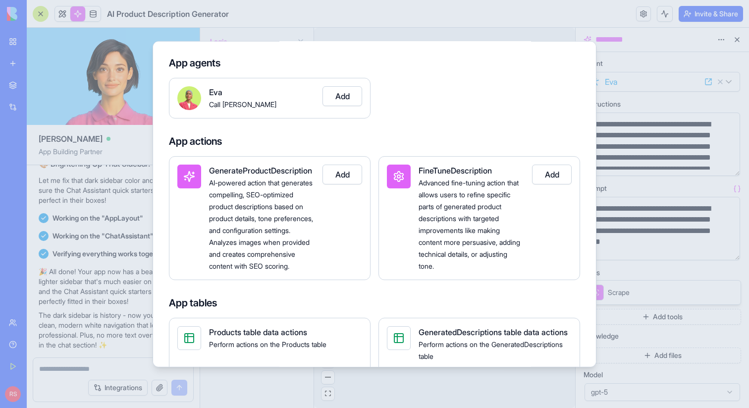
scroll to position [59, 0]
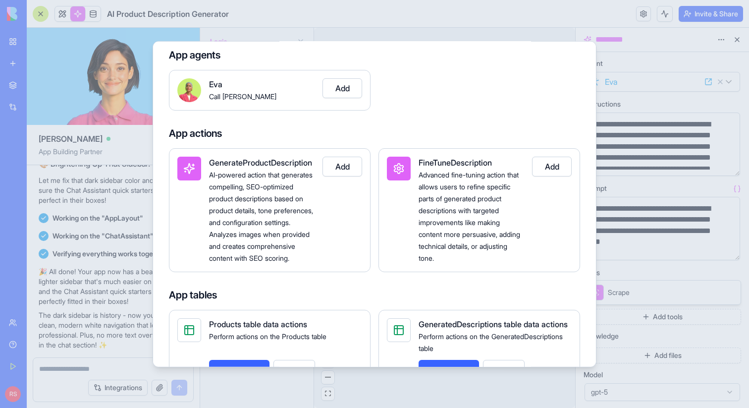
click at [543, 168] on button "Add" at bounding box center [552, 166] width 40 height 20
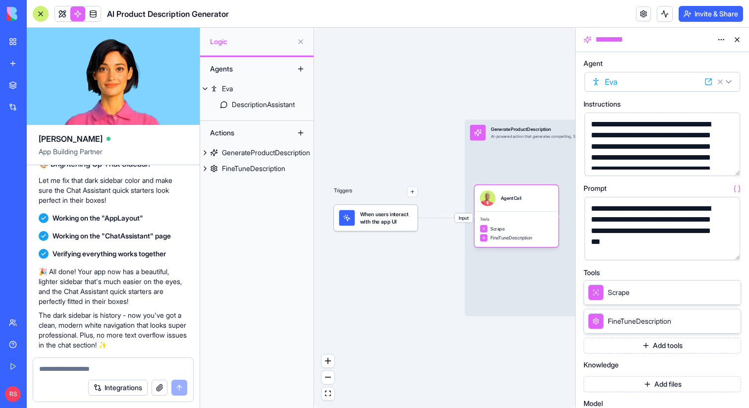
click at [624, 347] on button "Add tools" at bounding box center [663, 345] width 158 height 16
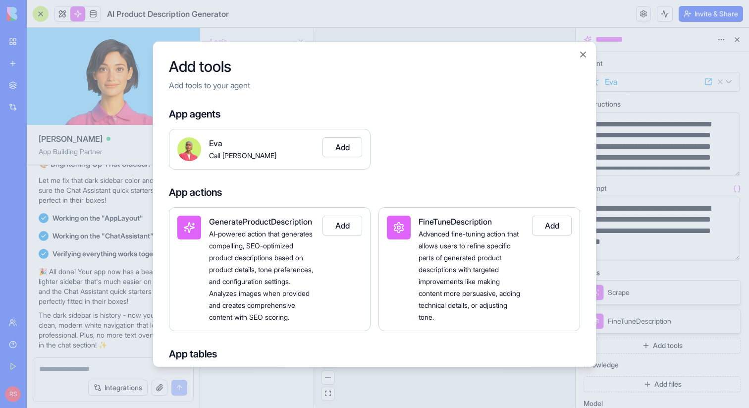
click at [345, 226] on button "Add" at bounding box center [343, 225] width 40 height 20
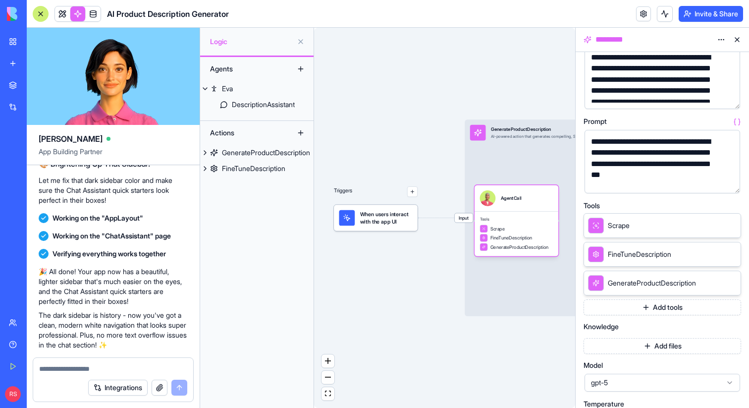
scroll to position [77, 0]
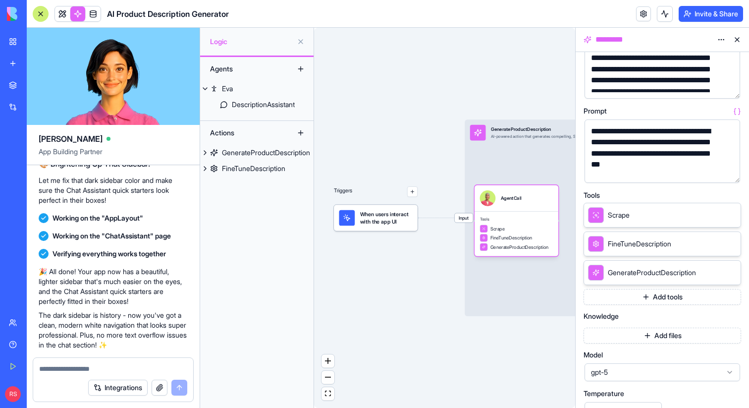
click at [632, 301] on button "Add tools" at bounding box center [663, 297] width 158 height 16
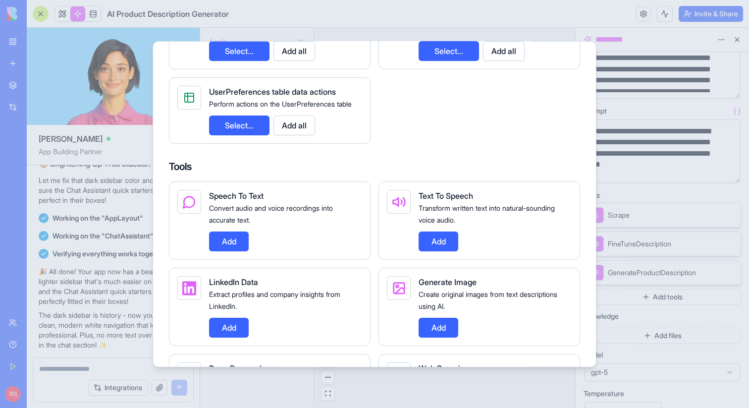
scroll to position [291, 0]
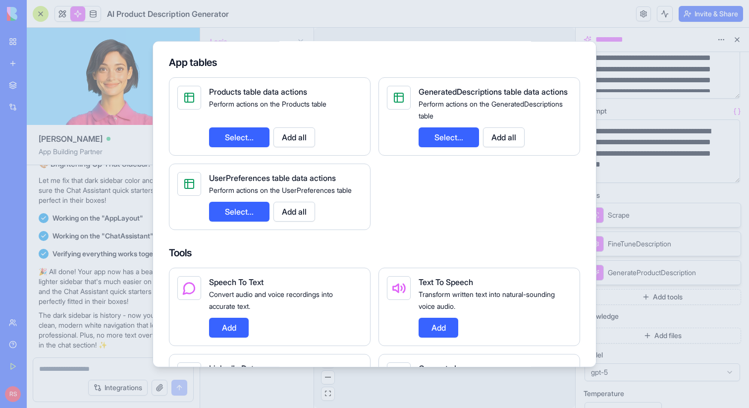
click at [498, 147] on button "Add all" at bounding box center [504, 137] width 42 height 20
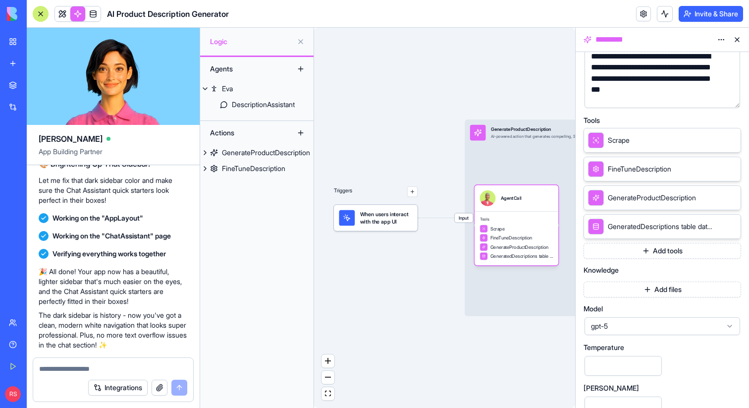
scroll to position [158, 0]
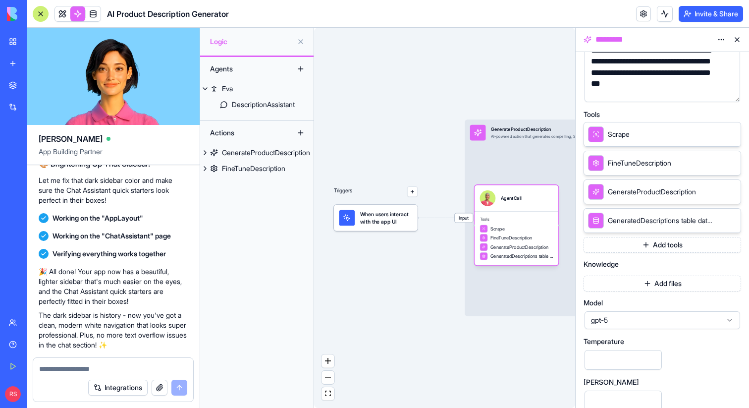
click at [631, 285] on button "Add files" at bounding box center [663, 283] width 158 height 16
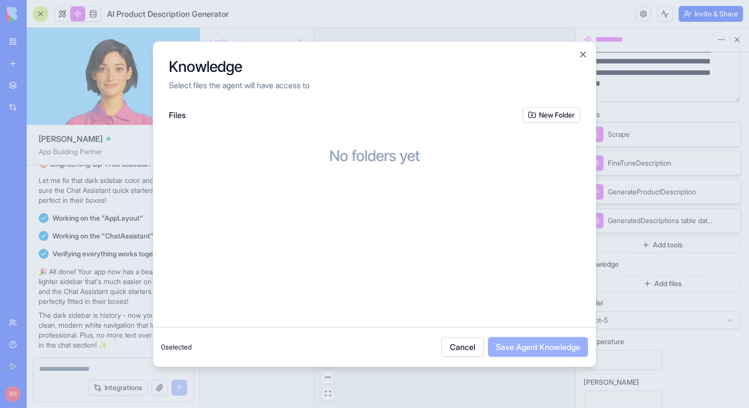
click at [456, 355] on button "Cancel" at bounding box center [462, 347] width 43 height 20
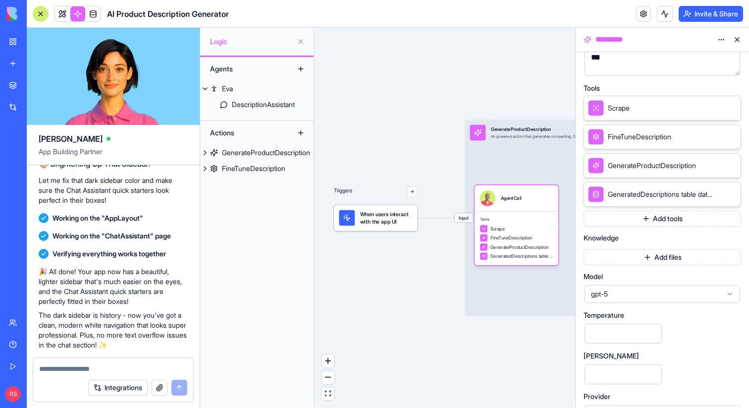
scroll to position [208, 0]
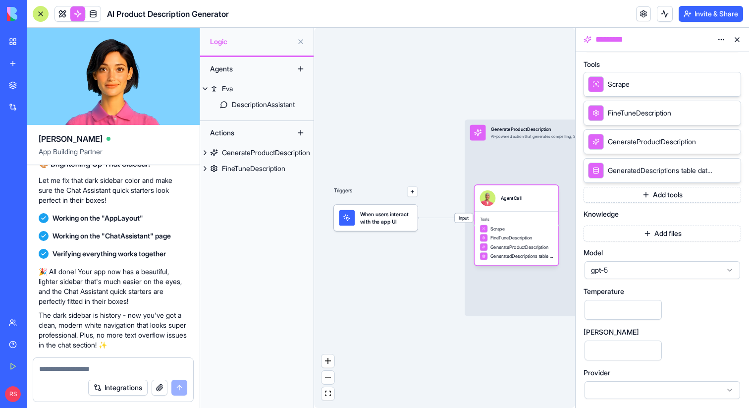
click at [636, 198] on button "Add tools" at bounding box center [663, 195] width 158 height 16
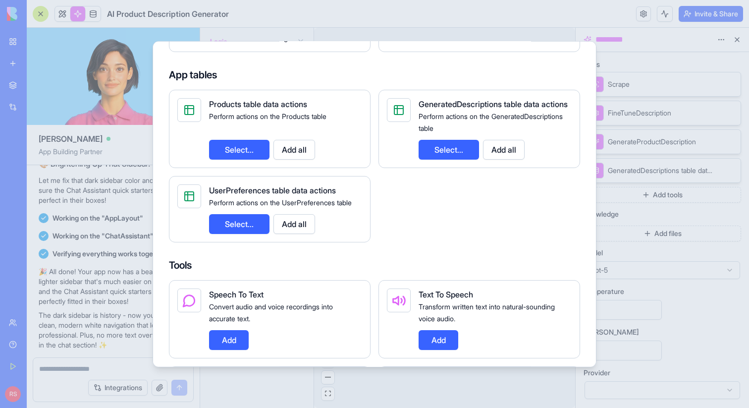
scroll to position [659, 0]
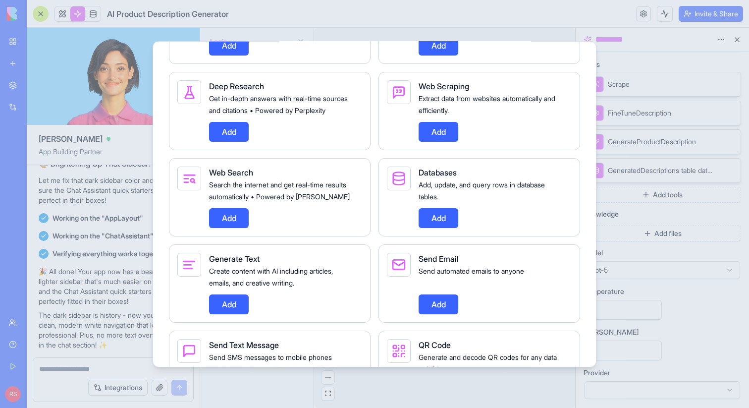
click at [430, 141] on button "Add" at bounding box center [439, 131] width 40 height 20
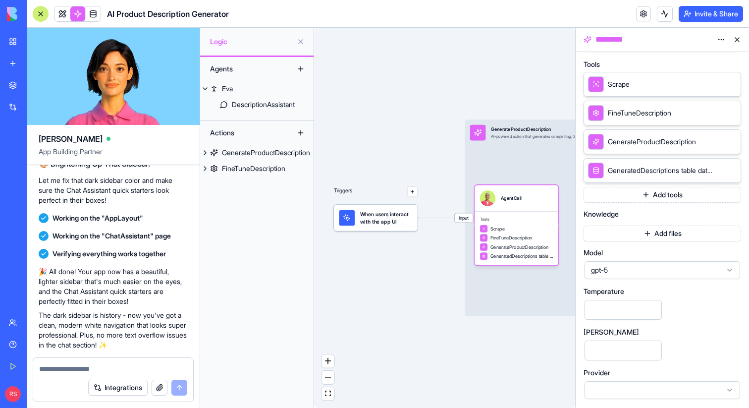
click at [634, 196] on button "Add tools" at bounding box center [663, 195] width 158 height 16
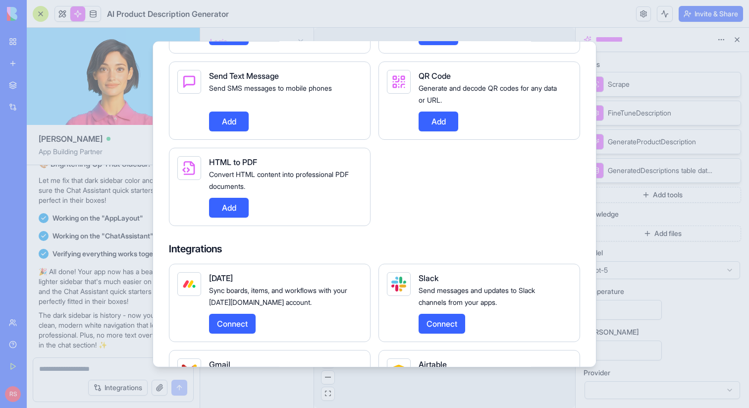
scroll to position [928, 0]
click at [634, 284] on div at bounding box center [374, 204] width 749 height 408
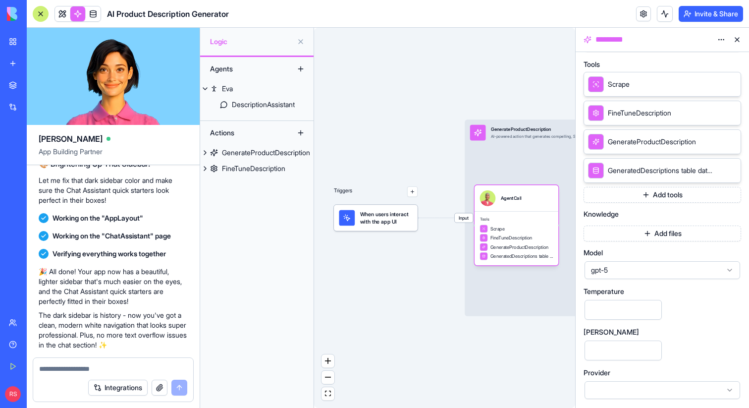
click at [120, 386] on button "Integrations" at bounding box center [117, 387] width 59 height 16
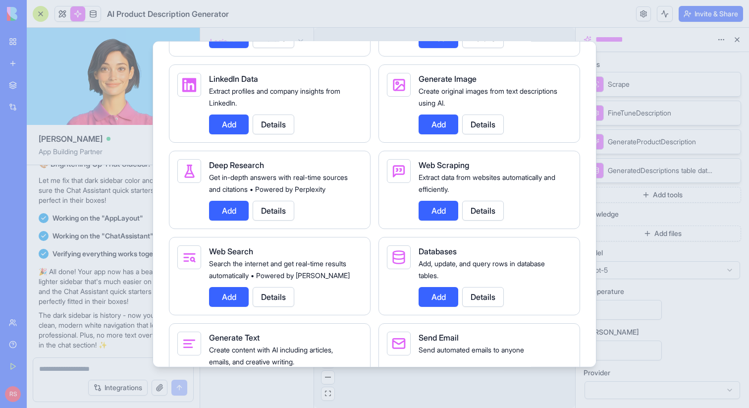
scroll to position [1177, 0]
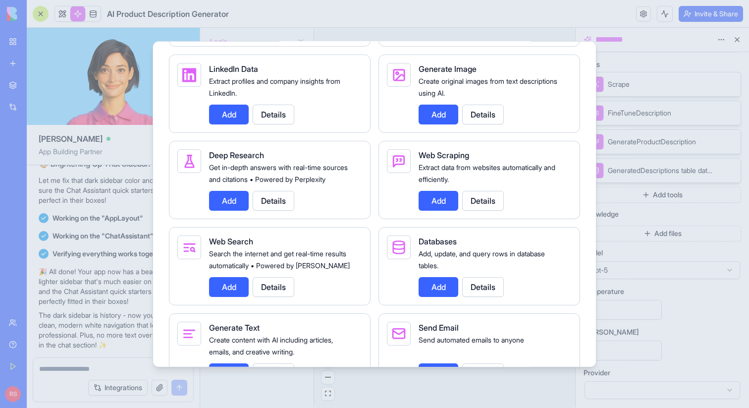
click at [236, 296] on button "Add" at bounding box center [229, 286] width 40 height 20
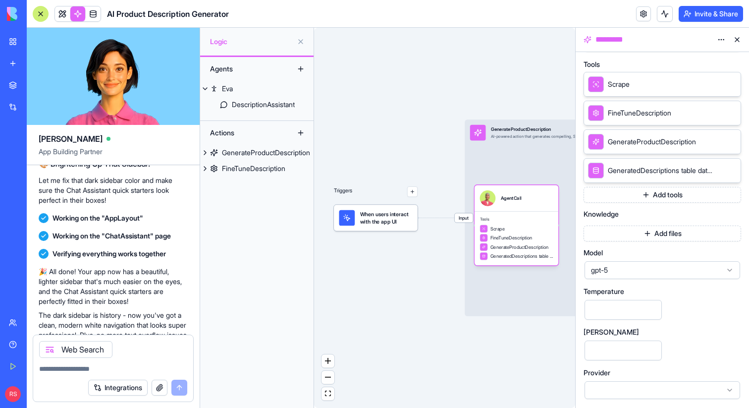
click at [163, 387] on button "button" at bounding box center [160, 387] width 16 height 16
click at [152, 386] on button "button" at bounding box center [160, 387] width 16 height 16
click at [134, 389] on button "Integrations" at bounding box center [117, 387] width 59 height 16
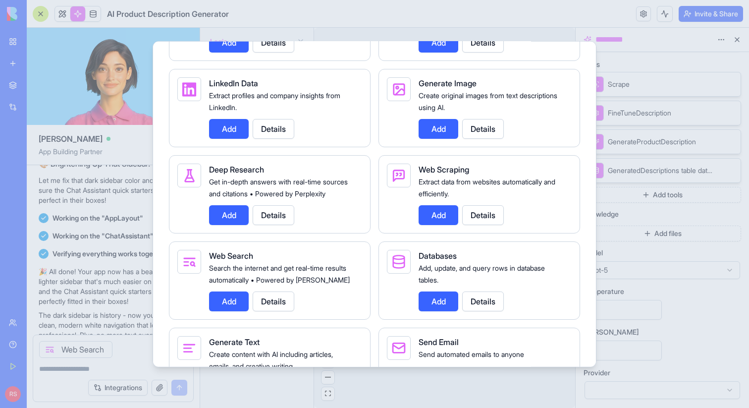
scroll to position [1154, 0]
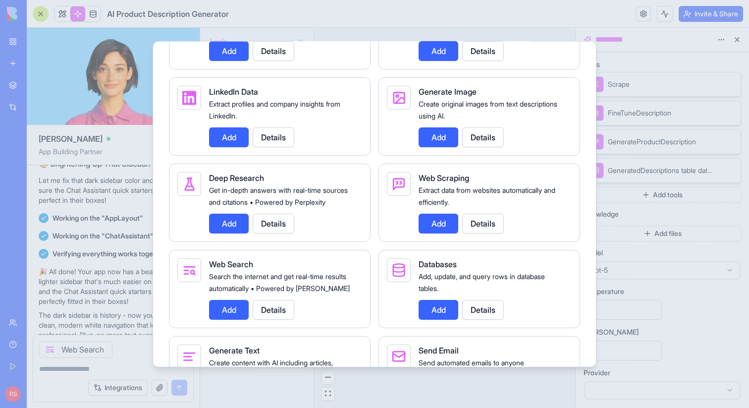
click at [429, 233] on button "Add" at bounding box center [439, 223] width 40 height 20
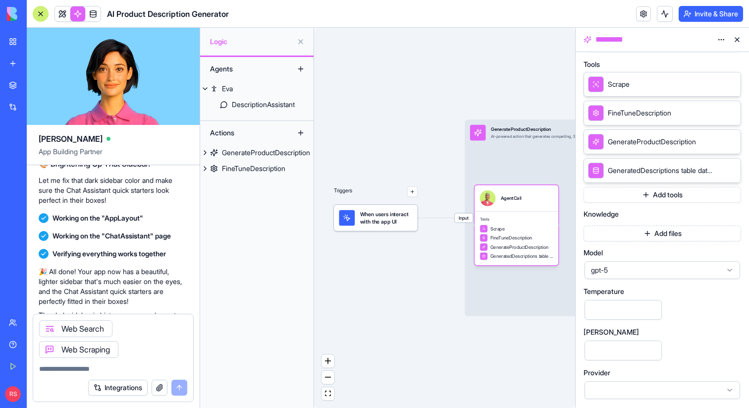
click at [126, 373] on textarea at bounding box center [113, 369] width 148 height 10
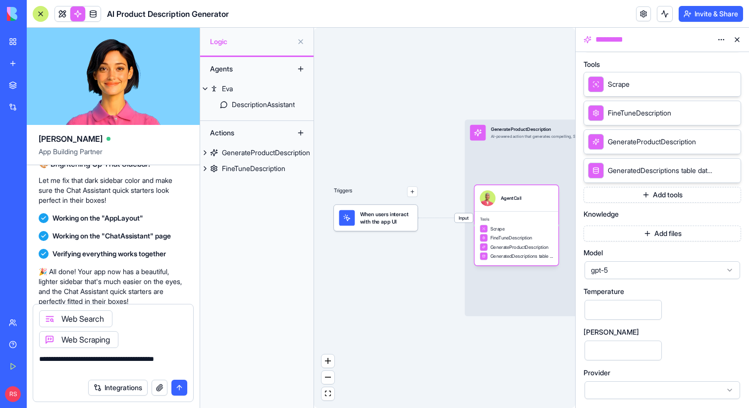
click at [143, 359] on textarea "**********" at bounding box center [113, 364] width 148 height 20
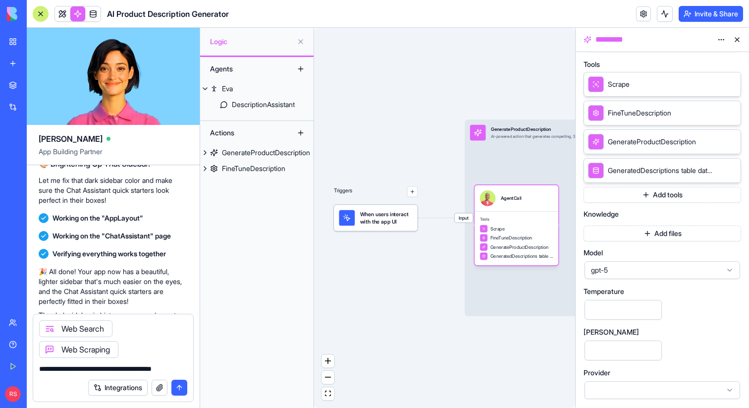
click at [186, 369] on textarea "**********" at bounding box center [113, 369] width 148 height 10
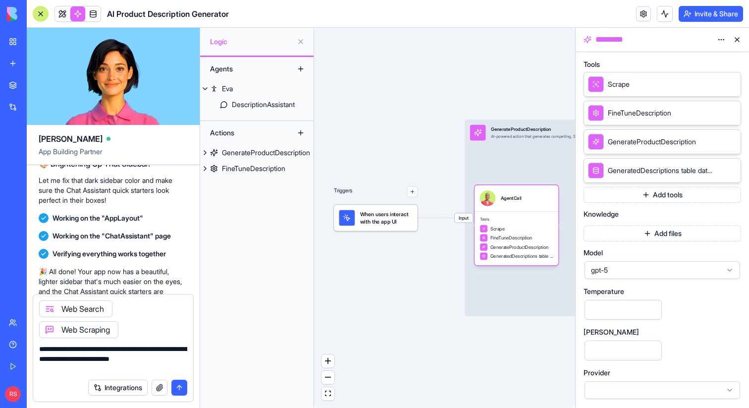
type textarea "**********"
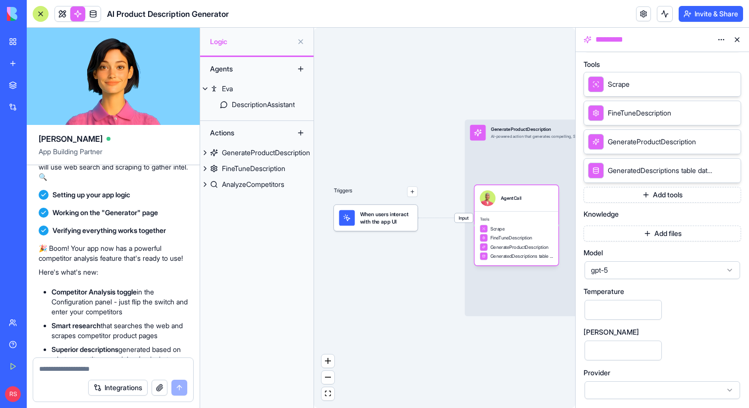
scroll to position [3487, 0]
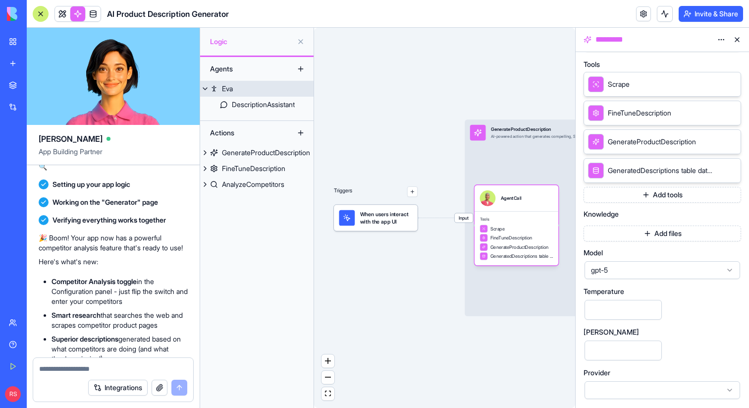
click at [251, 84] on link "Eva" at bounding box center [256, 89] width 113 height 16
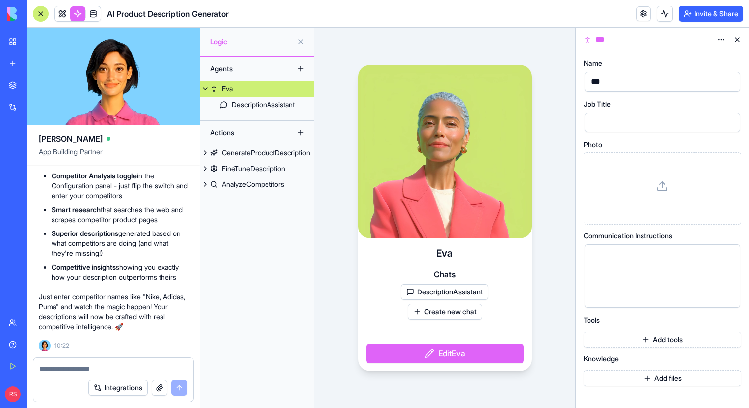
scroll to position [3721, 0]
click at [438, 354] on button "Edit [PERSON_NAME]" at bounding box center [445, 353] width 158 height 20
click at [448, 356] on button "Edit [PERSON_NAME]" at bounding box center [445, 353] width 158 height 20
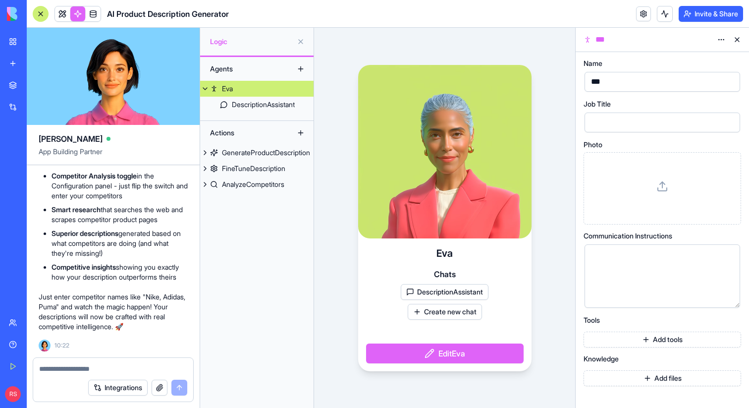
click at [614, 120] on div at bounding box center [654, 122] width 132 height 15
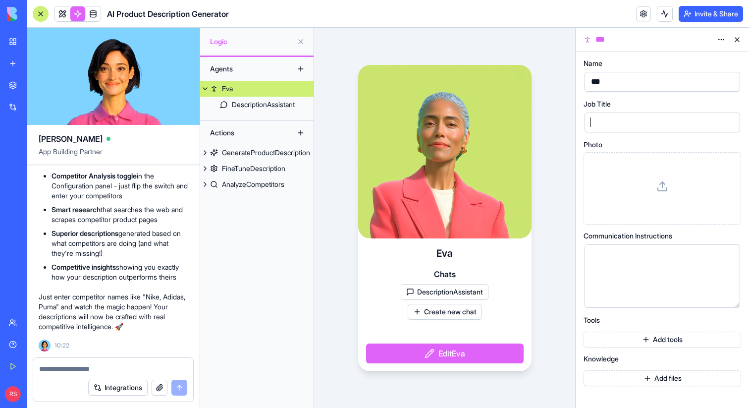
click at [607, 340] on button "Add tools" at bounding box center [663, 339] width 158 height 16
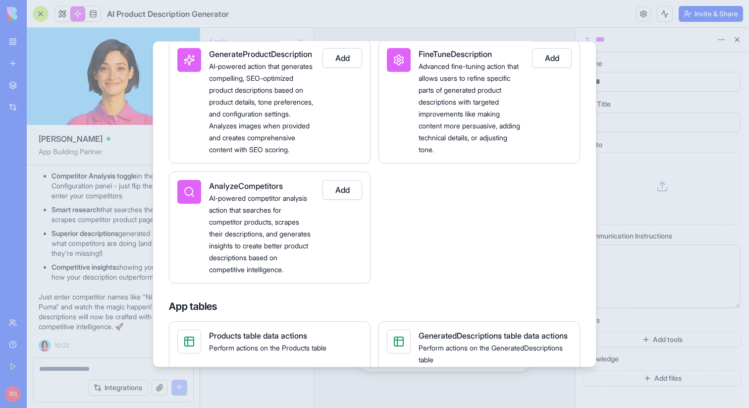
scroll to position [169, 0]
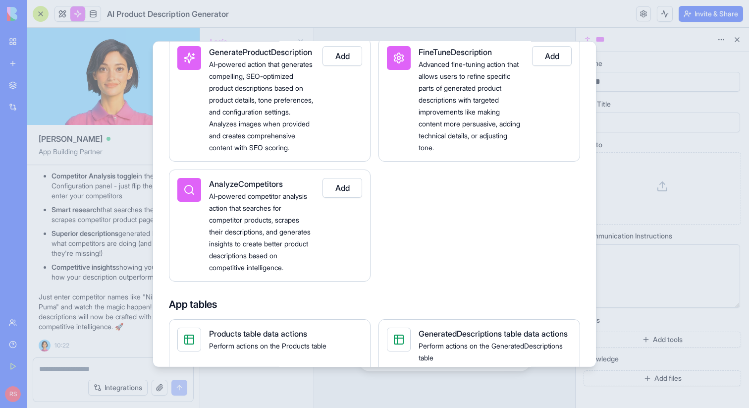
click at [335, 197] on button "Add" at bounding box center [343, 187] width 40 height 20
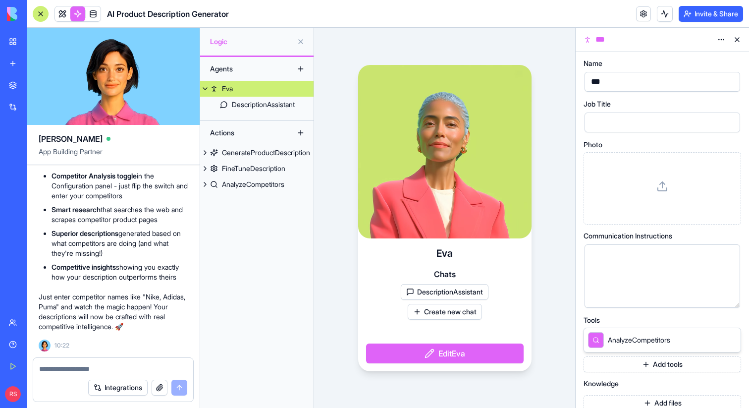
click at [616, 358] on button "Add tools" at bounding box center [663, 364] width 158 height 16
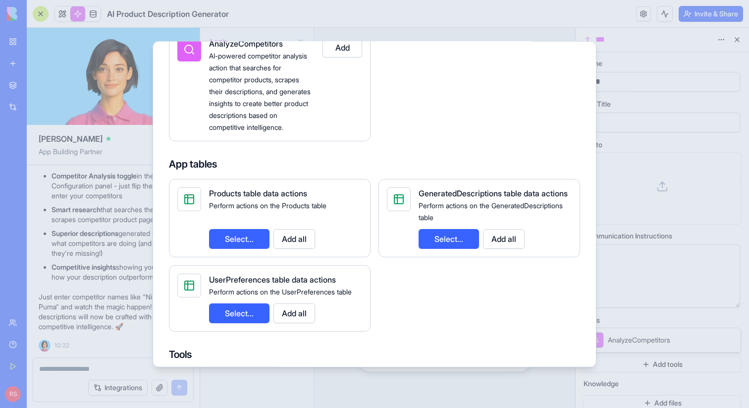
scroll to position [320, 0]
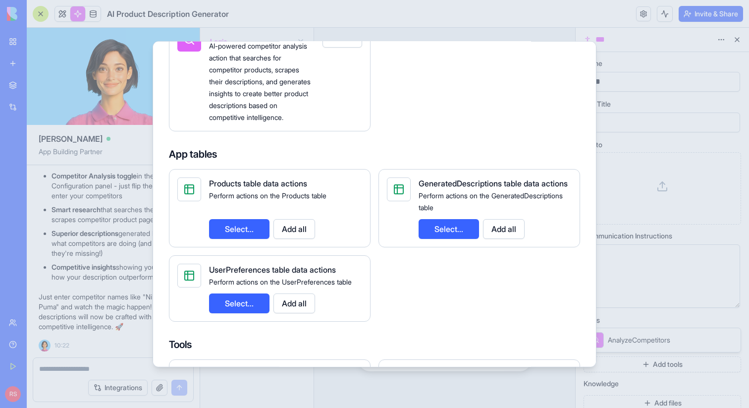
click at [500, 238] on button "Add all" at bounding box center [504, 228] width 42 height 20
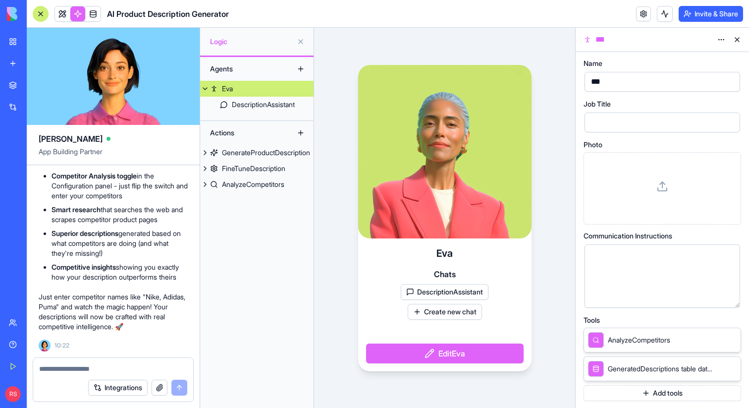
scroll to position [40, 0]
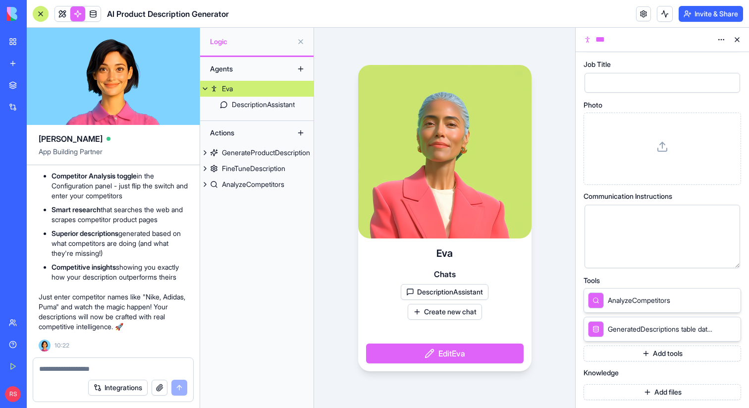
click at [612, 353] on button "Add tools" at bounding box center [663, 353] width 158 height 16
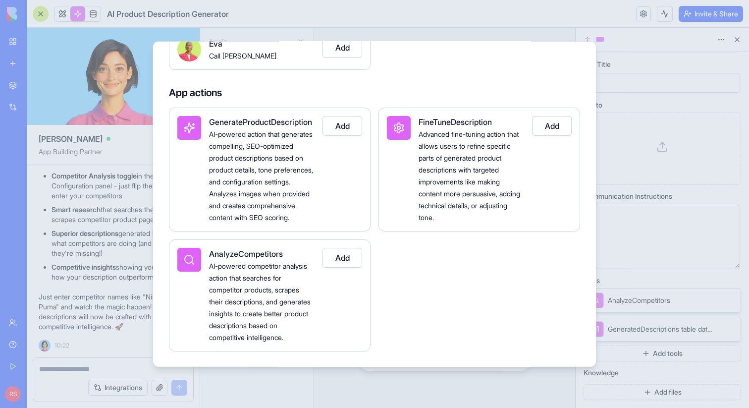
scroll to position [106, 0]
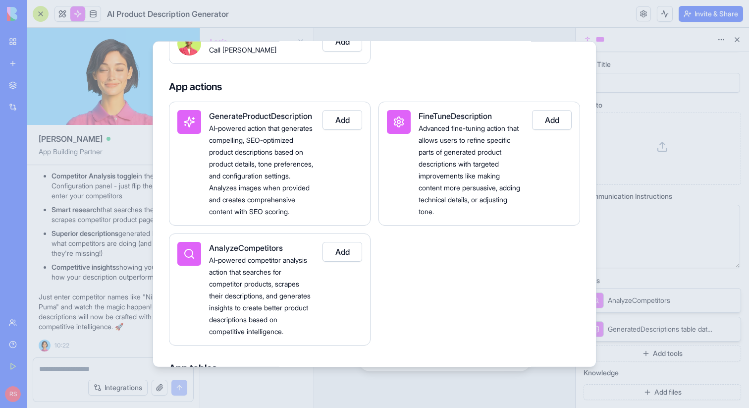
click at [328, 120] on button "Add" at bounding box center [343, 119] width 40 height 20
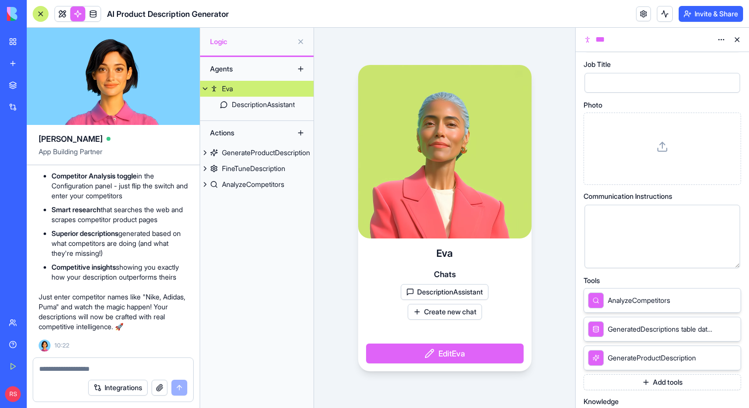
click at [624, 382] on button "Add tools" at bounding box center [663, 382] width 158 height 16
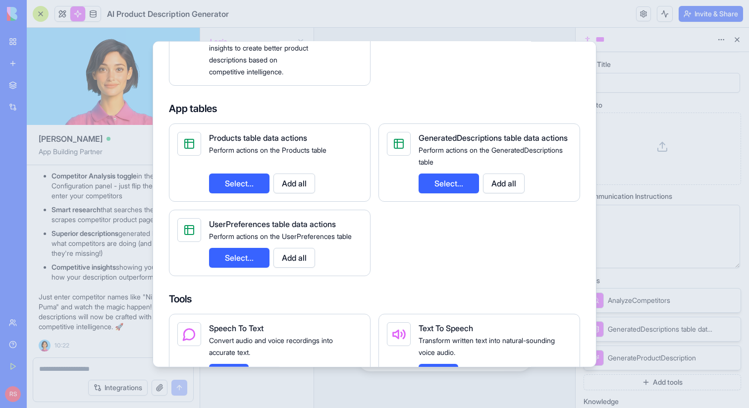
scroll to position [385, 0]
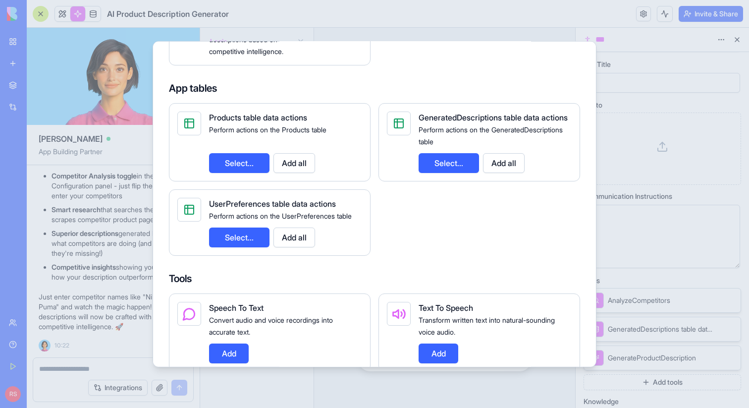
click at [298, 172] on button "Add all" at bounding box center [294, 163] width 42 height 20
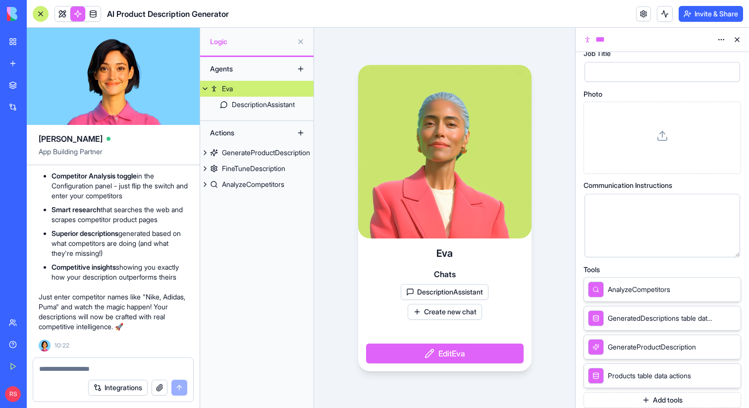
scroll to position [97, 0]
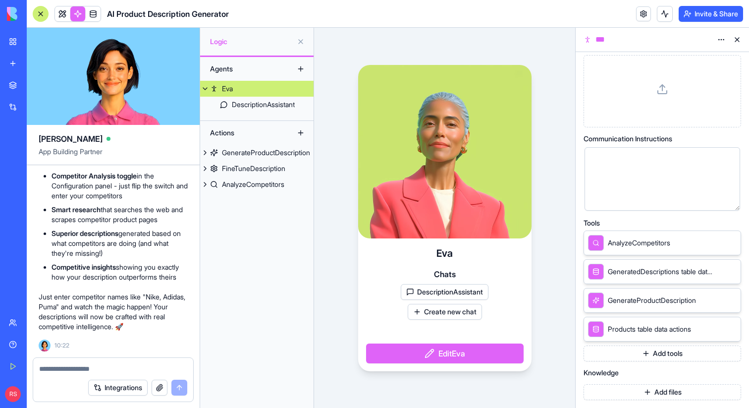
click at [619, 354] on button "Add tools" at bounding box center [663, 353] width 158 height 16
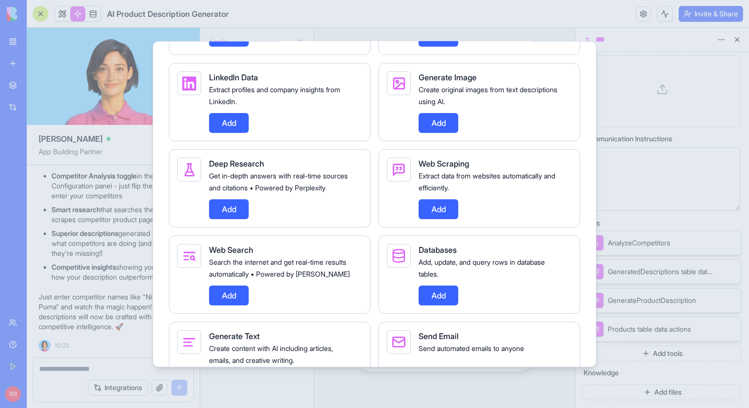
scroll to position [712, 0]
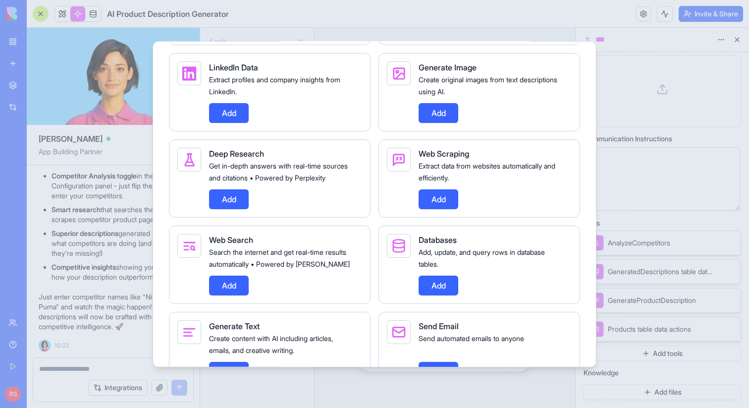
click at [221, 209] on button "Add" at bounding box center [229, 199] width 40 height 20
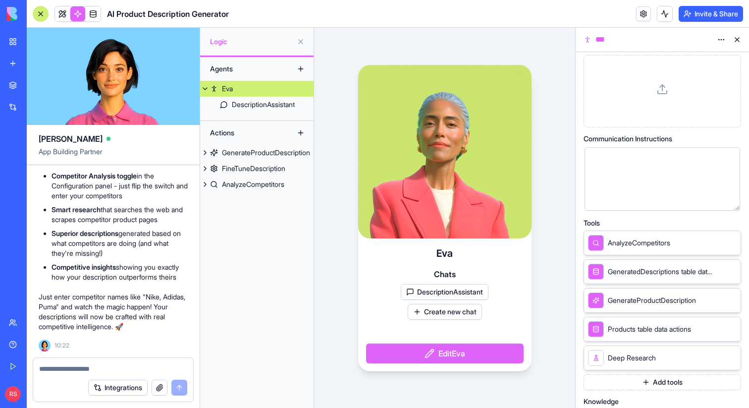
click at [611, 380] on button "Add tools" at bounding box center [663, 382] width 158 height 16
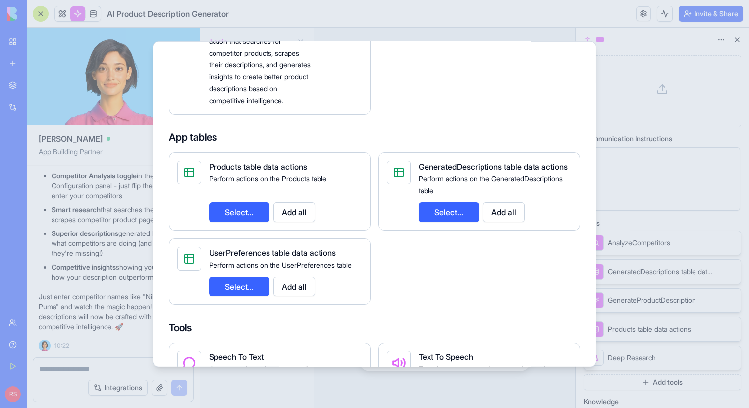
scroll to position [696, 0]
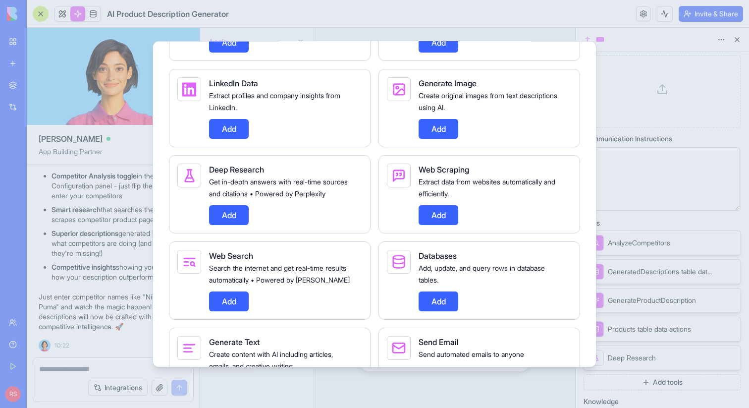
click at [445, 138] on button "Add" at bounding box center [439, 128] width 40 height 20
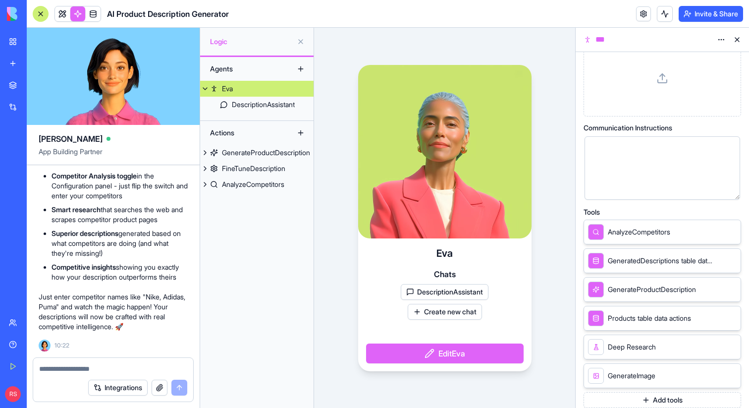
scroll to position [155, 0]
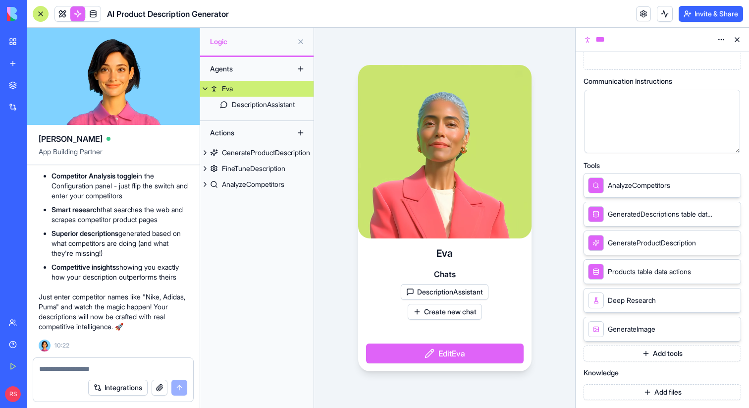
click at [614, 355] on button "Add tools" at bounding box center [663, 353] width 158 height 16
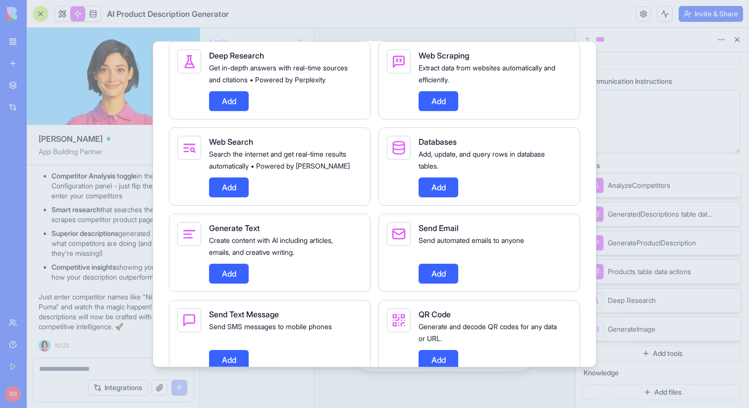
scroll to position [827, 0]
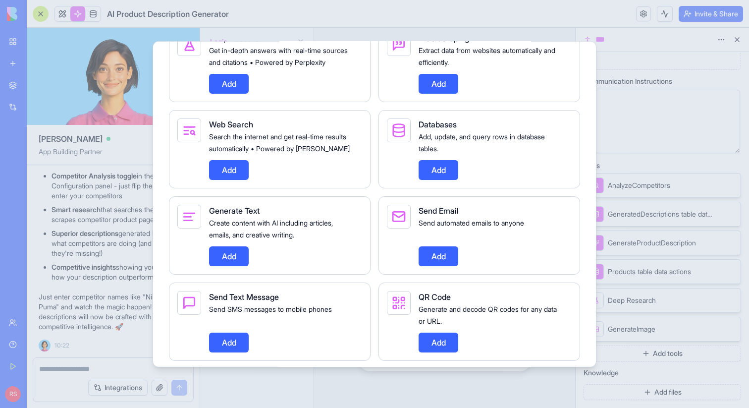
click at [237, 179] on button "Add" at bounding box center [229, 170] width 40 height 20
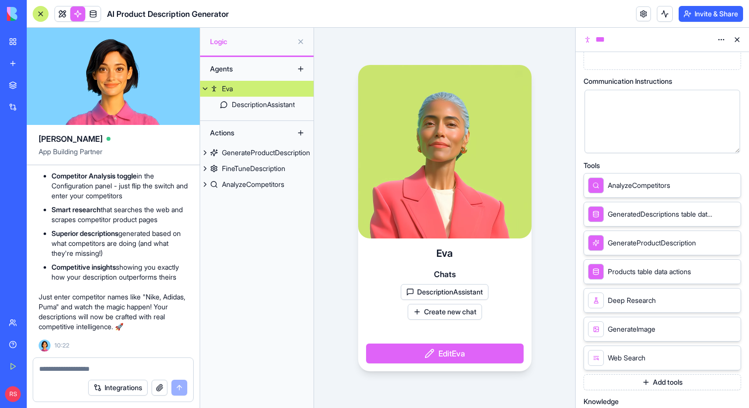
scroll to position [183, 0]
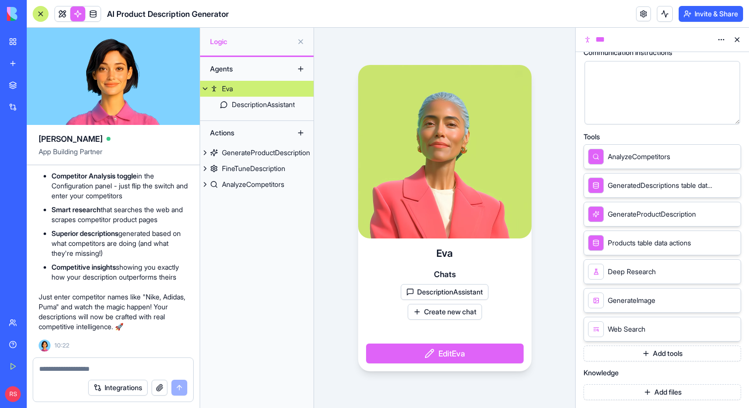
click at [727, 297] on icon at bounding box center [731, 300] width 8 height 8
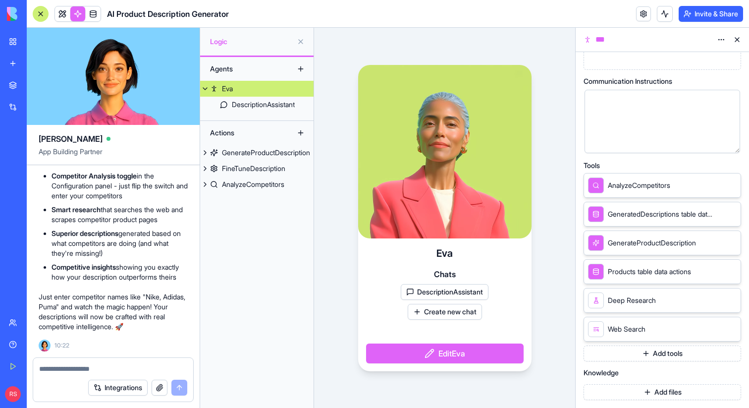
scroll to position [155, 0]
click at [637, 353] on button "Add tools" at bounding box center [663, 353] width 158 height 16
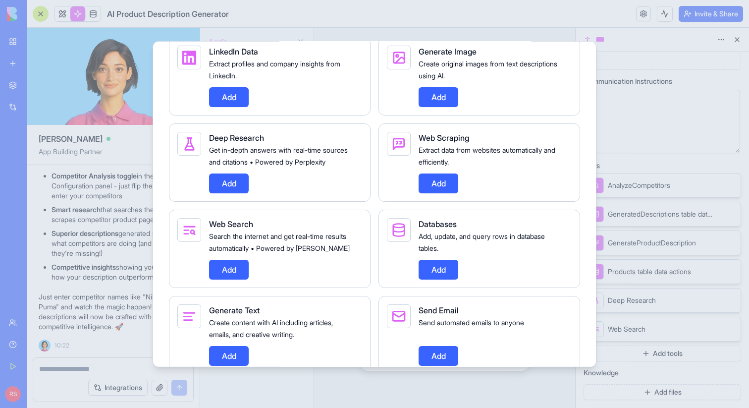
scroll to position [730, 0]
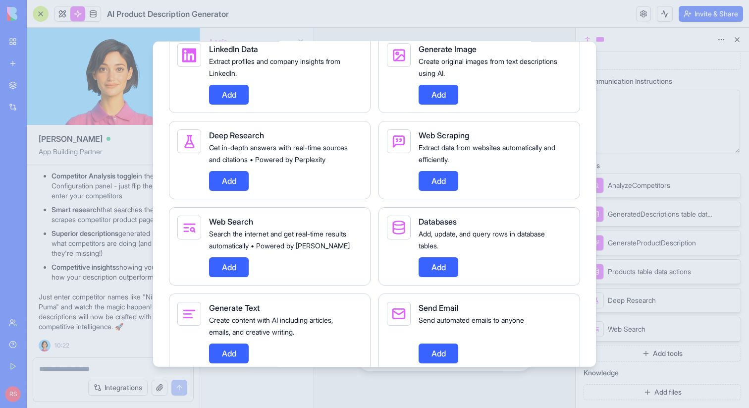
click at [239, 104] on button "Add" at bounding box center [229, 94] width 40 height 20
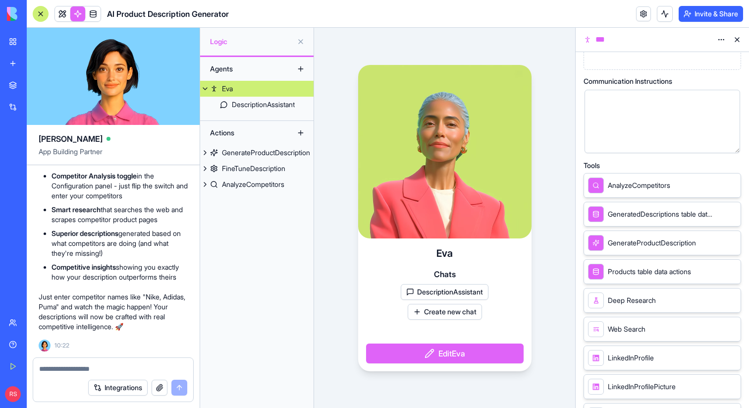
scroll to position [270, 0]
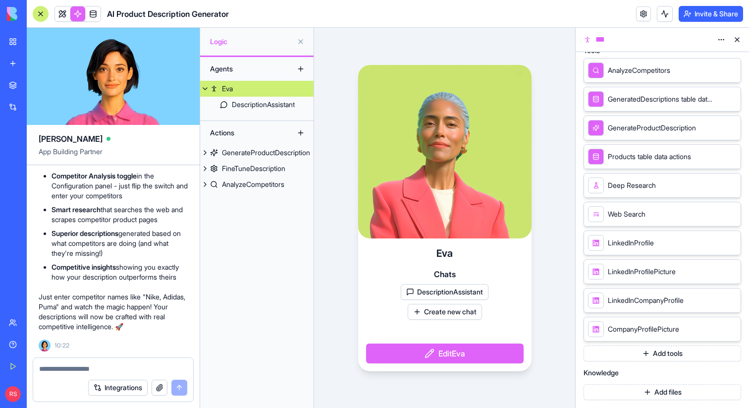
click at [658, 355] on button "Add tools" at bounding box center [663, 353] width 158 height 16
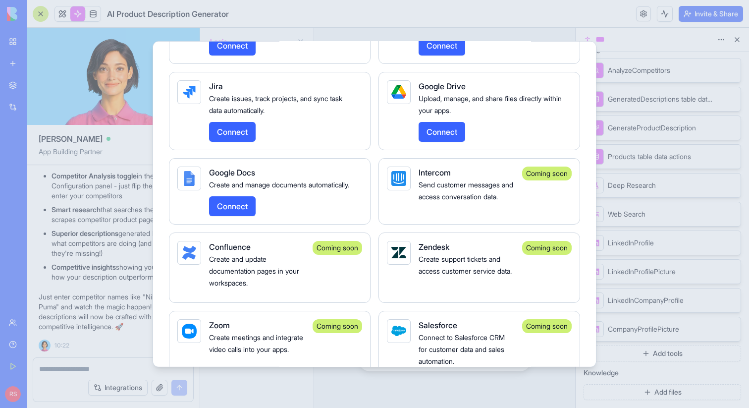
scroll to position [1999, 0]
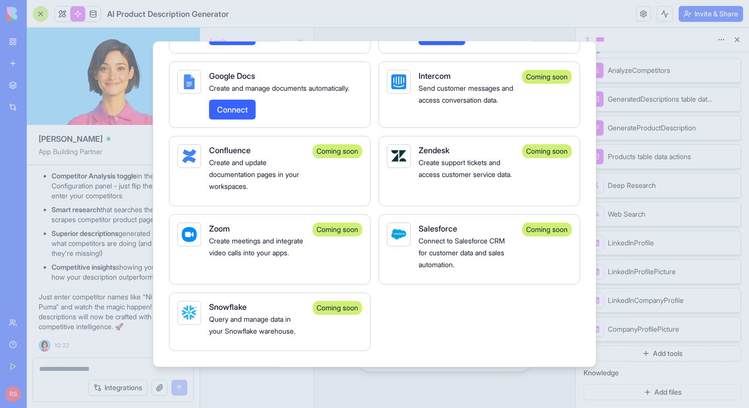
click at [546, 384] on div at bounding box center [374, 204] width 749 height 408
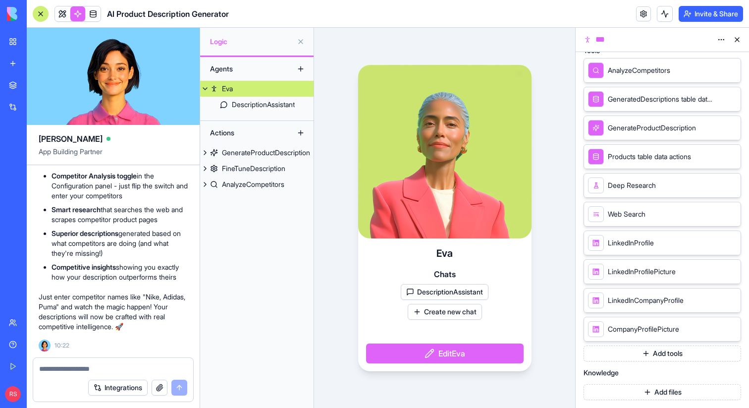
scroll to position [0, 0]
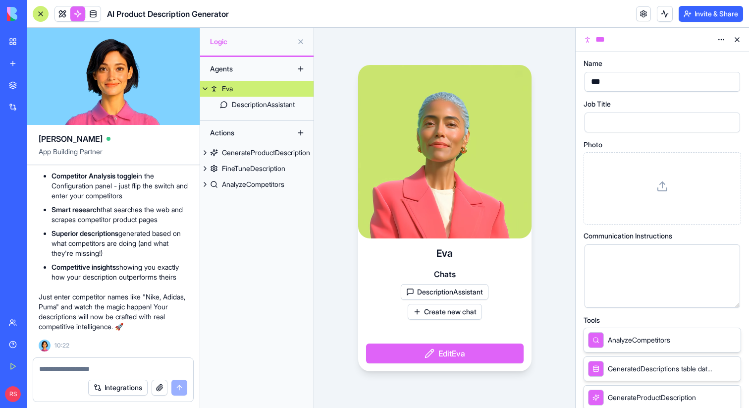
click at [611, 126] on div at bounding box center [654, 122] width 132 height 15
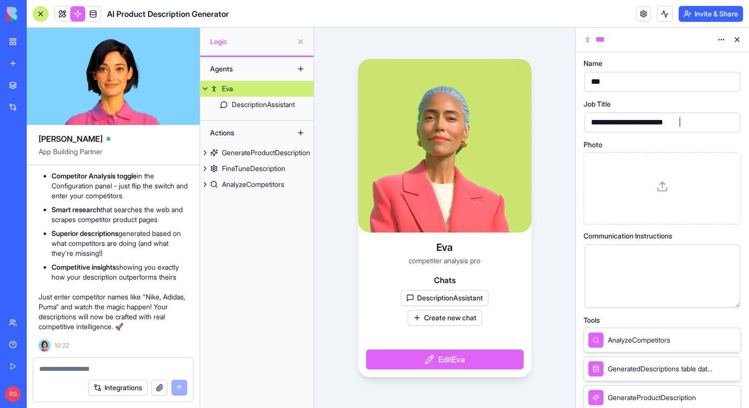
click at [623, 124] on div "**********" at bounding box center [634, 122] width 93 height 11
copy div "**********"
click at [632, 119] on div "**********" at bounding box center [633, 122] width 91 height 11
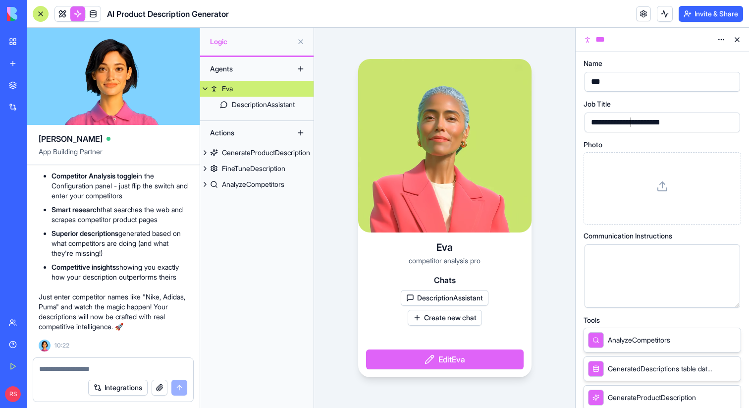
click at [632, 119] on div "**********" at bounding box center [633, 122] width 91 height 11
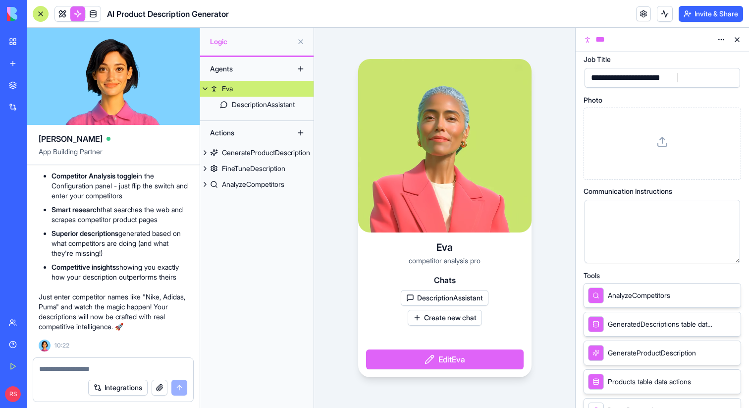
scroll to position [48, 0]
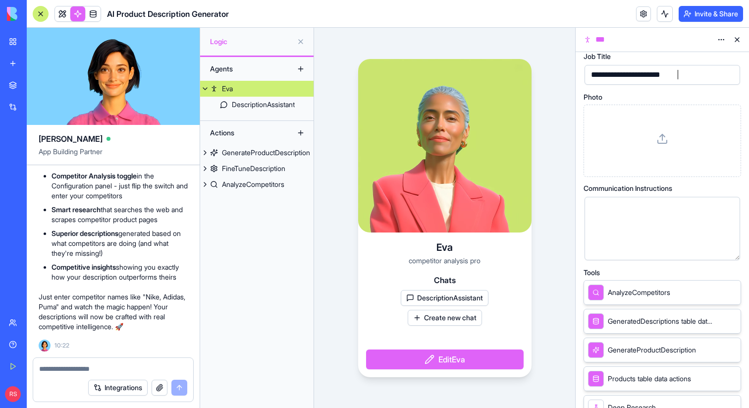
click at [623, 221] on div at bounding box center [654, 228] width 132 height 51
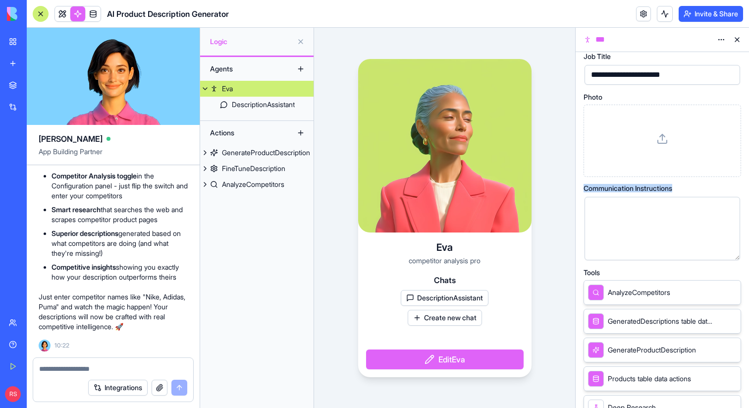
drag, startPoint x: 585, startPoint y: 188, endPoint x: 681, endPoint y: 187, distance: 96.1
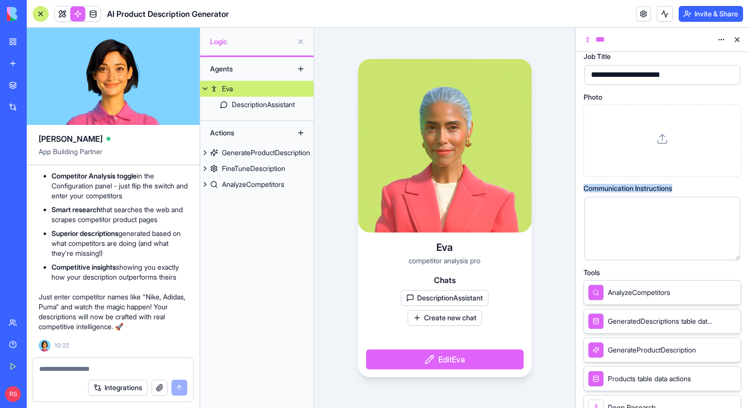
click at [681, 187] on div "Communication Instructions" at bounding box center [663, 188] width 158 height 7
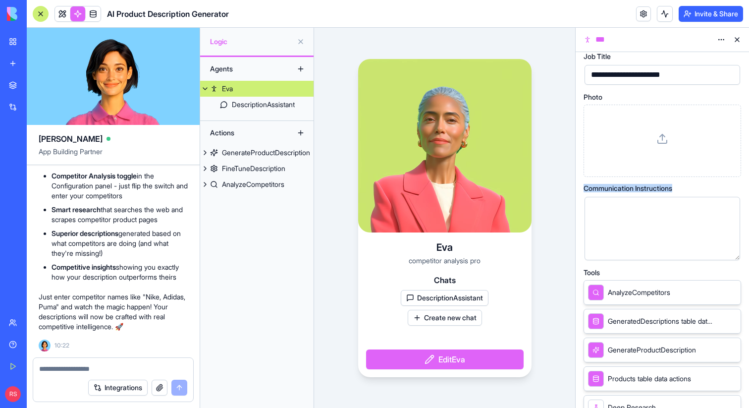
copy span "Communication Instructions"
click at [613, 225] on div at bounding box center [654, 228] width 132 height 51
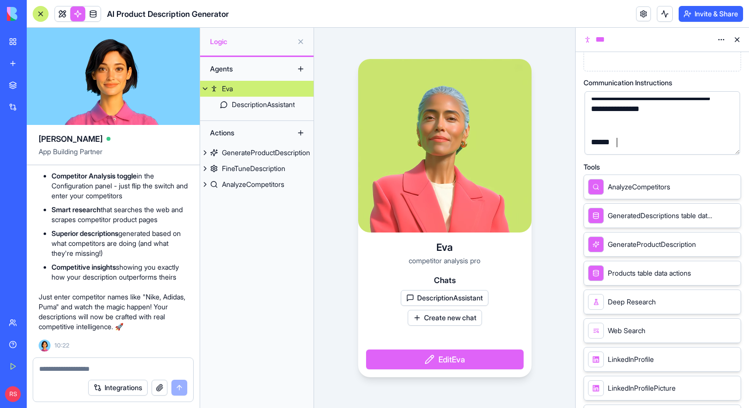
scroll to position [161, 0]
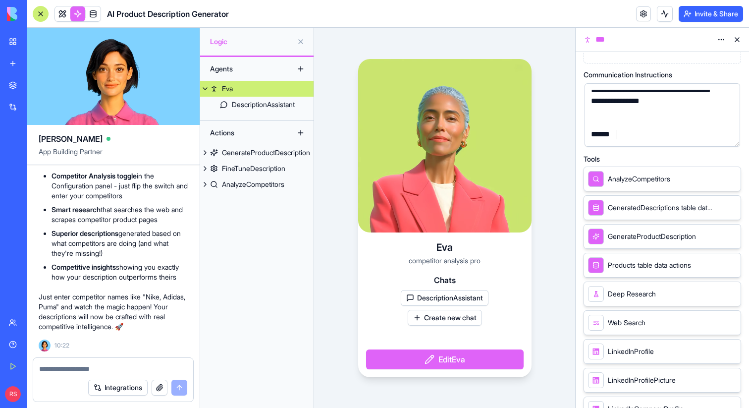
click at [574, 220] on div "[PERSON_NAME] competitor analysis pro Chats DescriptionAssistant Create new cha…" at bounding box center [444, 218] width 261 height 380
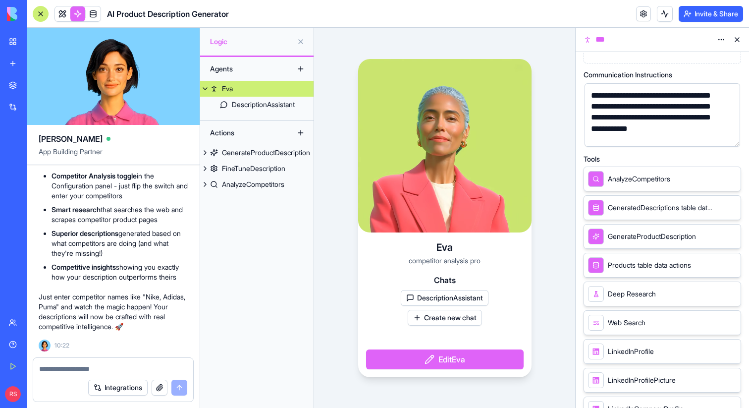
scroll to position [0, 0]
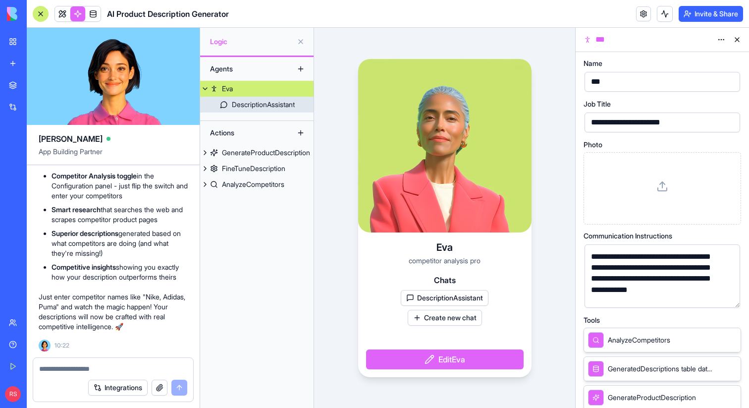
click at [242, 104] on div "DescriptionAssistant" at bounding box center [263, 105] width 63 height 10
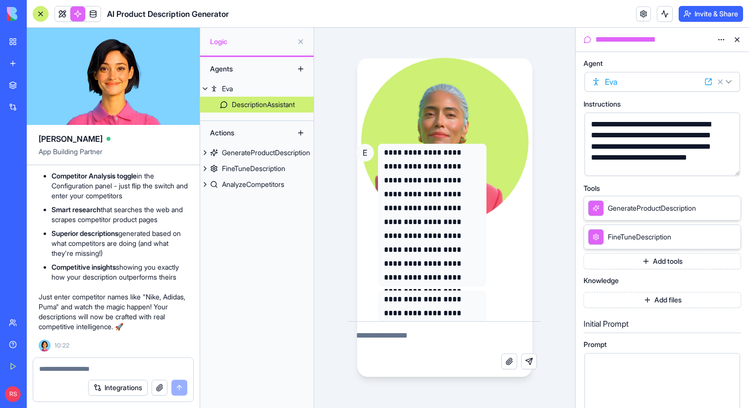
scroll to position [104, 0]
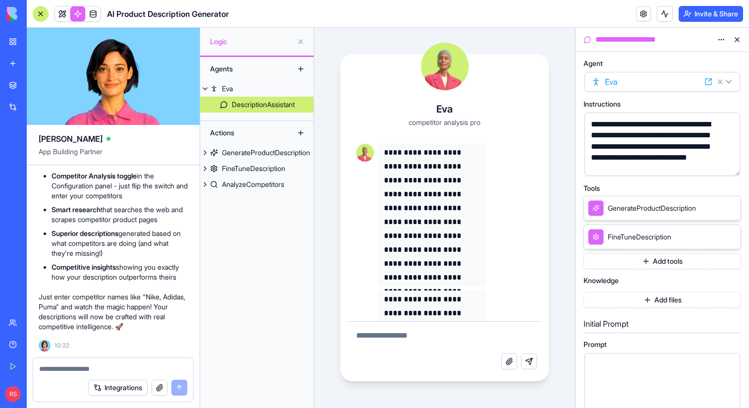
scroll to position [104, 0]
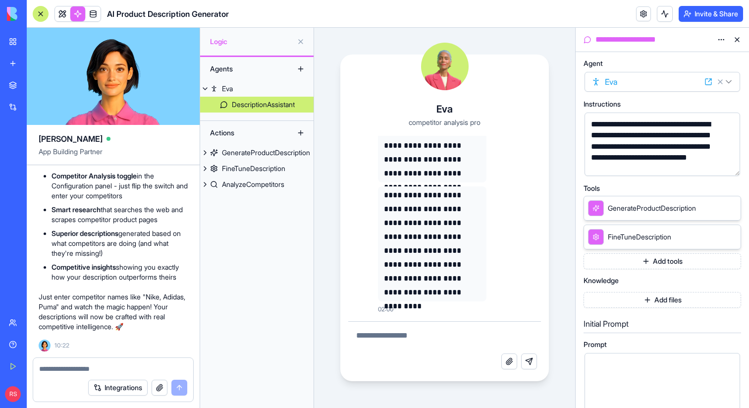
click at [241, 68] on div "Agents" at bounding box center [244, 69] width 79 height 16
click at [226, 69] on div "Agents" at bounding box center [244, 69] width 79 height 16
click at [302, 69] on button at bounding box center [301, 69] width 16 height 16
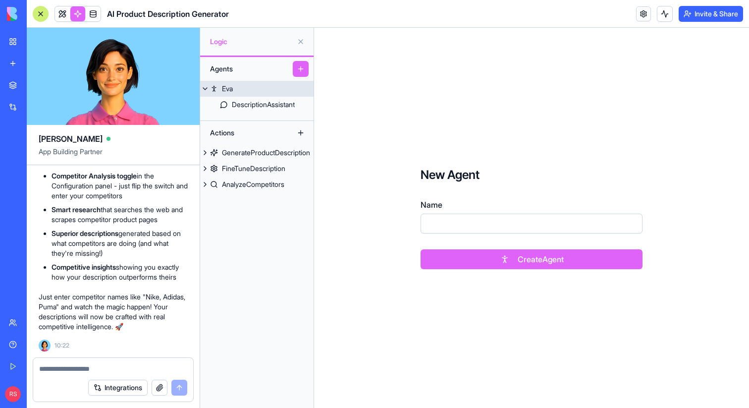
click at [234, 90] on link "Eva" at bounding box center [256, 89] width 113 height 16
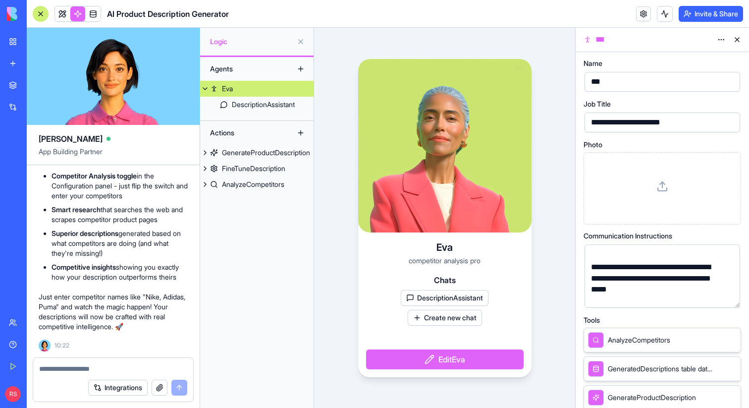
click at [40, 14] on div at bounding box center [41, 14] width 16 height 16
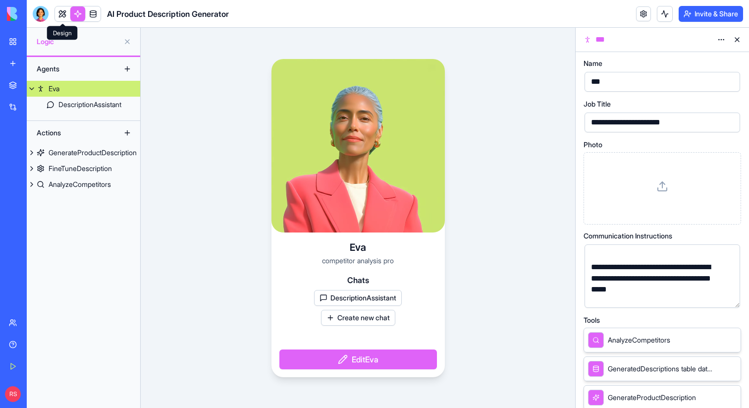
click at [59, 16] on link at bounding box center [62, 13] width 15 height 15
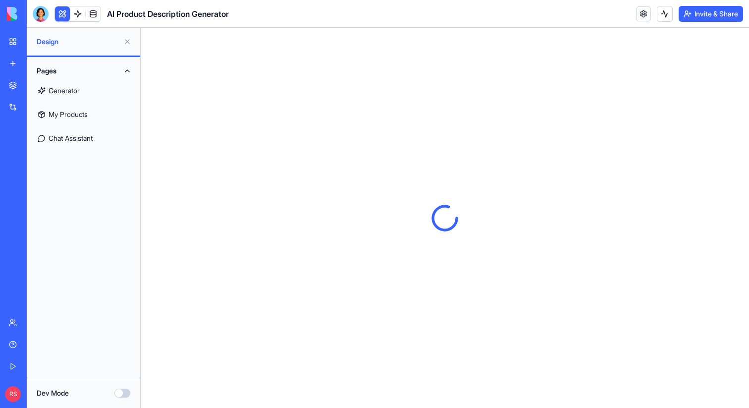
click at [78, 88] on link "Generator" at bounding box center [84, 91] width 102 height 24
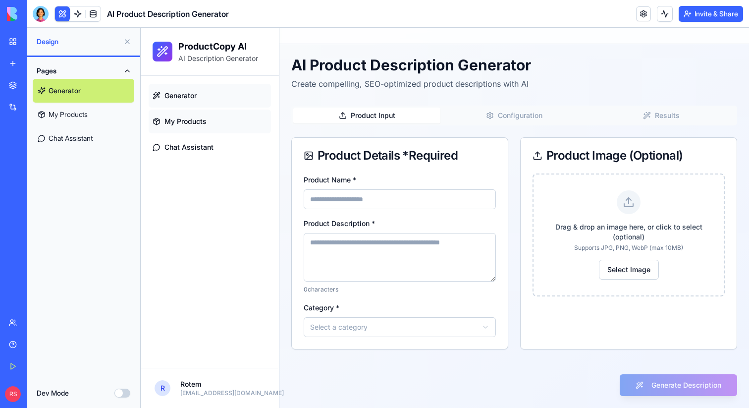
click at [175, 119] on span "My Products" at bounding box center [185, 121] width 42 height 10
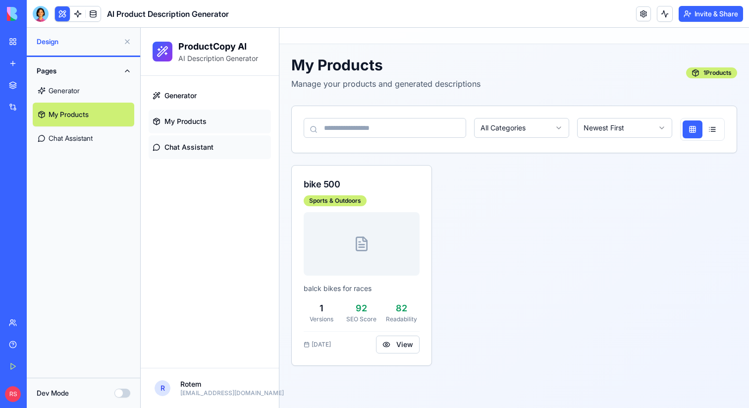
click at [173, 137] on link "Chat Assistant" at bounding box center [210, 147] width 122 height 24
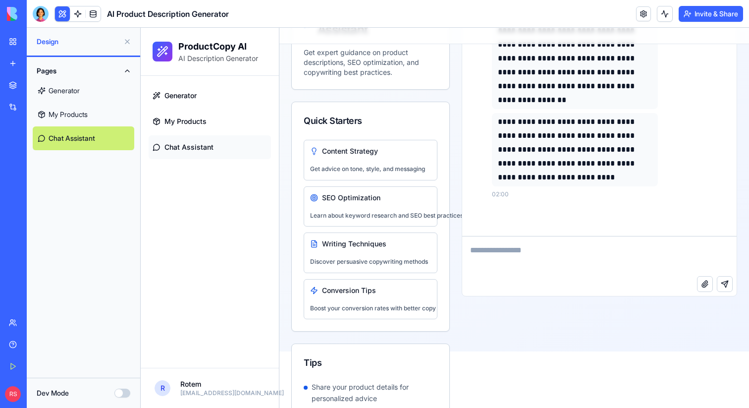
scroll to position [151, 0]
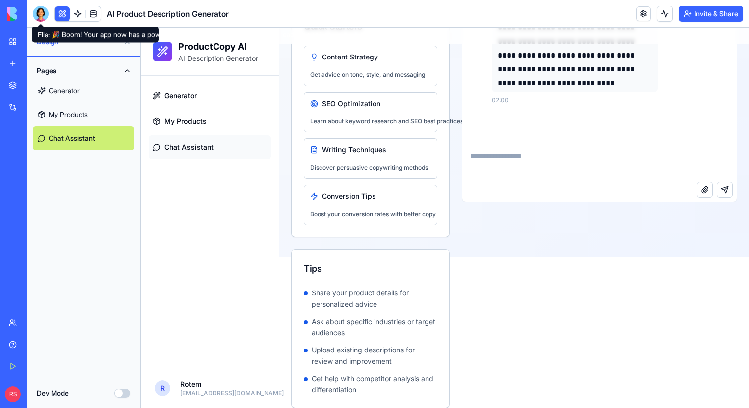
click at [37, 14] on div at bounding box center [41, 14] width 16 height 16
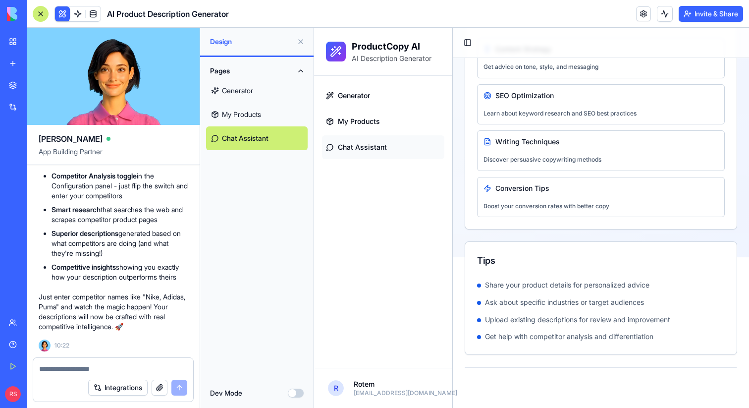
scroll to position [3623, 0]
click at [258, 91] on link "Generator" at bounding box center [257, 91] width 102 height 24
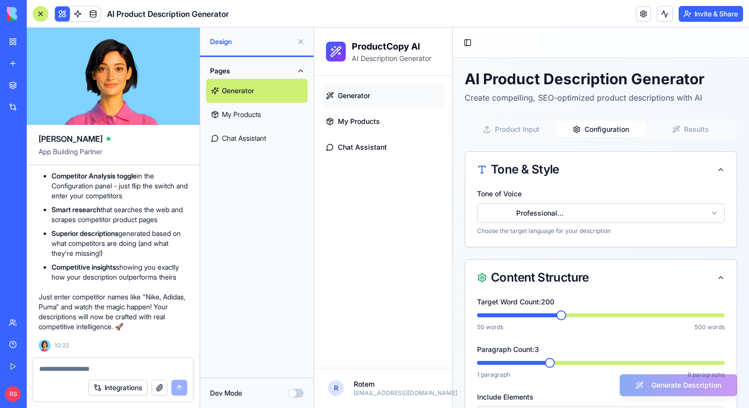
click at [621, 134] on button "Configuration" at bounding box center [601, 129] width 90 height 16
click at [466, 44] on button "Toggle Sidebar" at bounding box center [468, 43] width 14 height 14
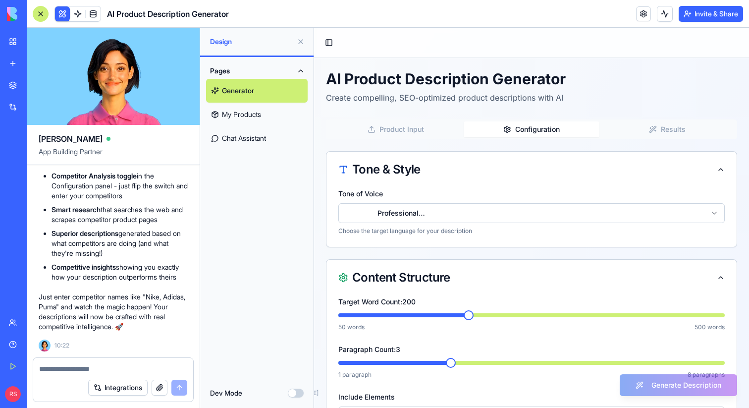
click at [682, 128] on button "Results" at bounding box center [667, 129] width 136 height 16
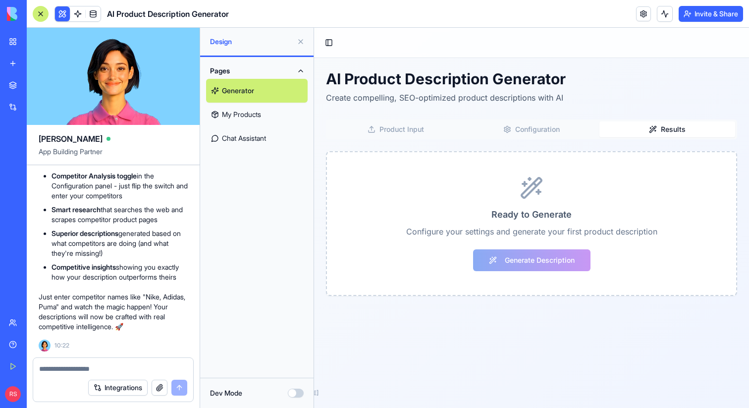
click at [567, 129] on button "Configuration" at bounding box center [532, 129] width 136 height 16
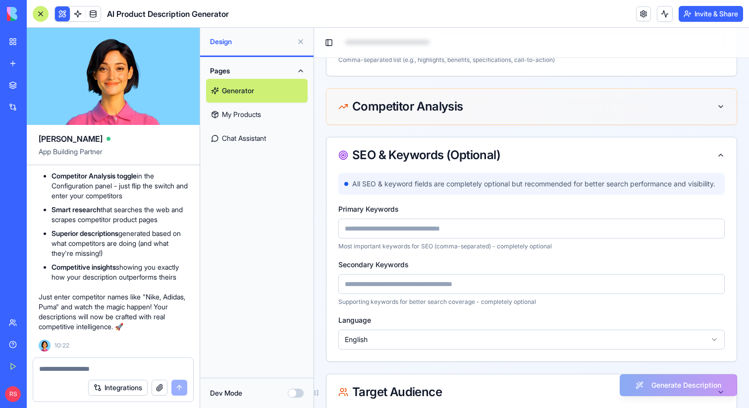
scroll to position [388, 0]
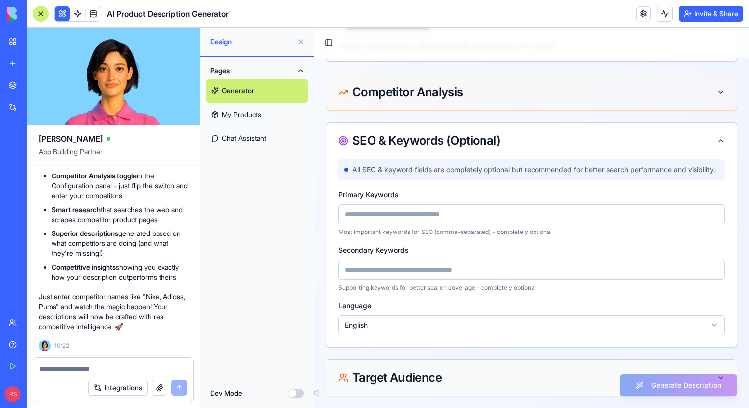
click at [485, 382] on div "Target Audience" at bounding box center [531, 378] width 386 height 12
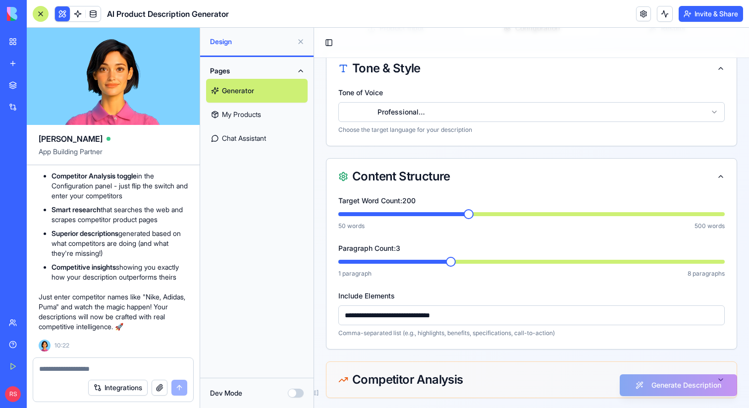
scroll to position [0, 0]
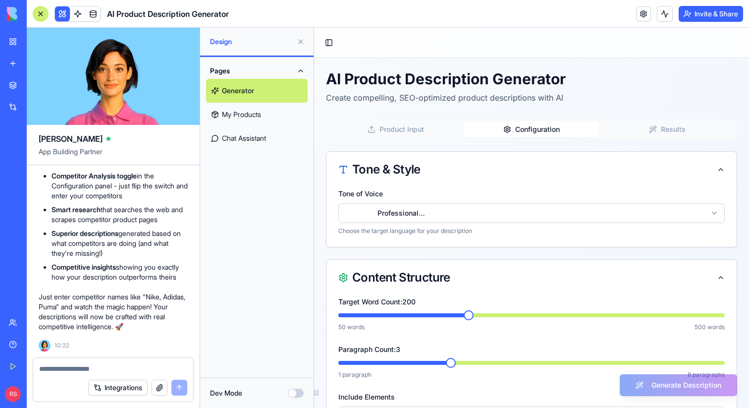
click at [113, 369] on textarea at bounding box center [113, 369] width 148 height 10
type textarea "**********"
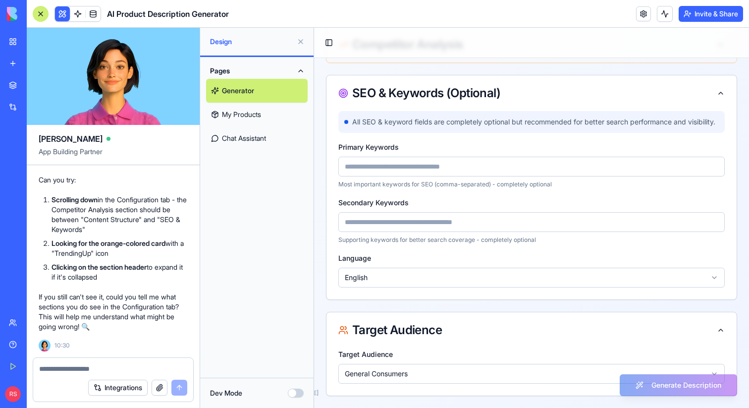
scroll to position [4152, 0]
click at [447, 327] on div "Target Audience" at bounding box center [531, 330] width 386 height 12
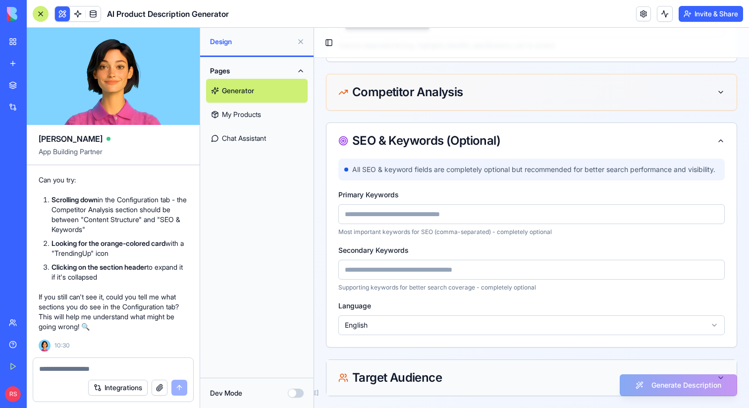
scroll to position [388, 0]
click at [590, 379] on div "Target Audience" at bounding box center [531, 378] width 386 height 12
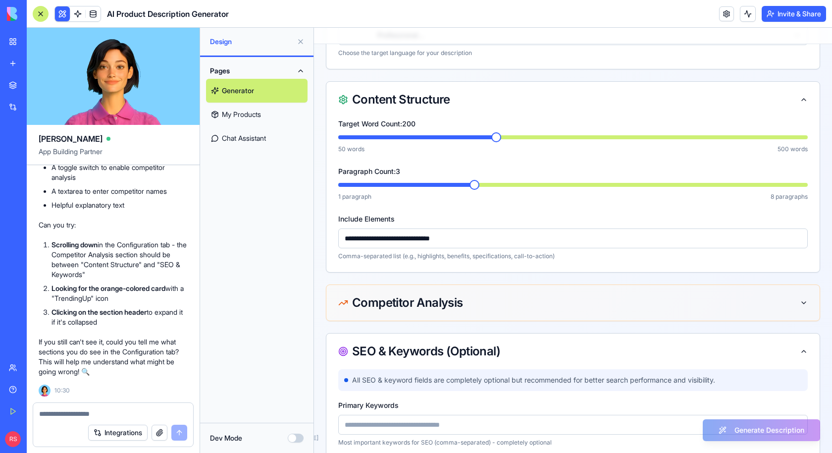
scroll to position [162, 0]
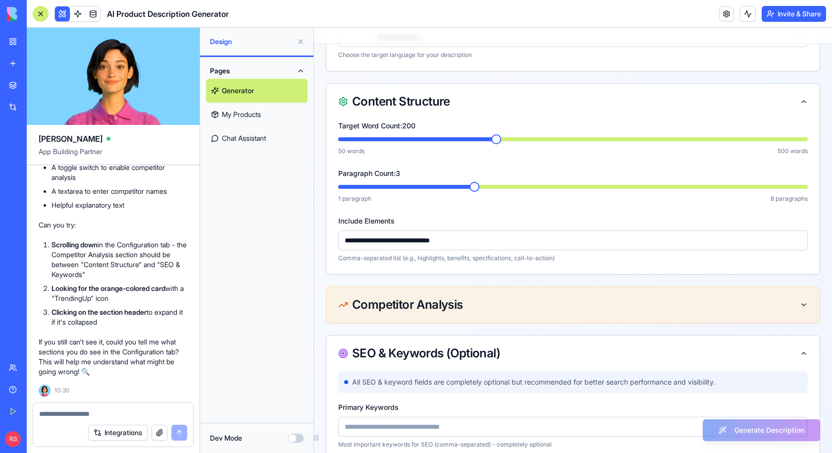
click at [652, 301] on div "Competitor Analysis" at bounding box center [573, 305] width 470 height 12
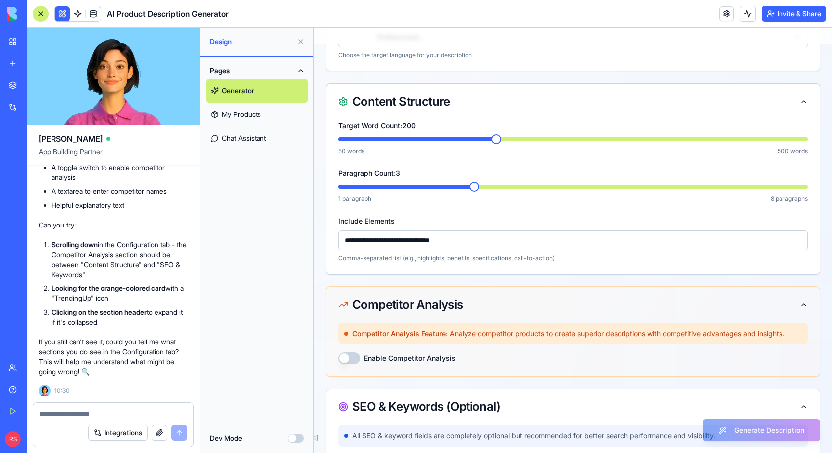
click at [354, 356] on button "Enable Competitor Analysis" at bounding box center [349, 358] width 22 height 12
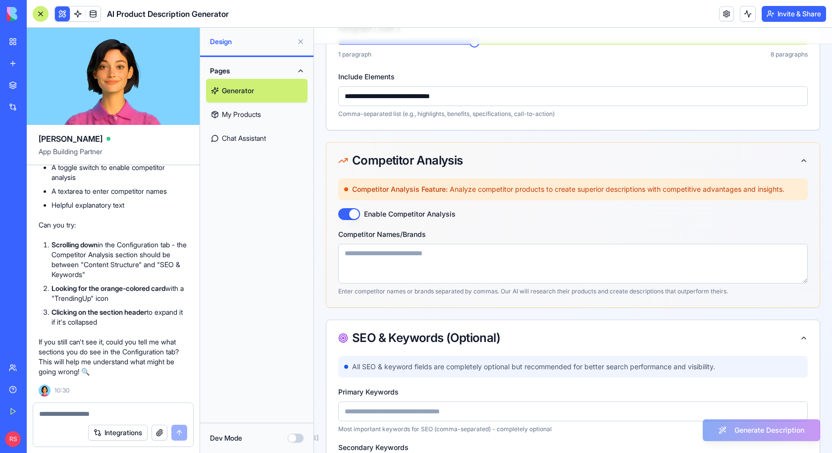
scroll to position [307, 0]
click at [415, 261] on textarea at bounding box center [573, 263] width 470 height 40
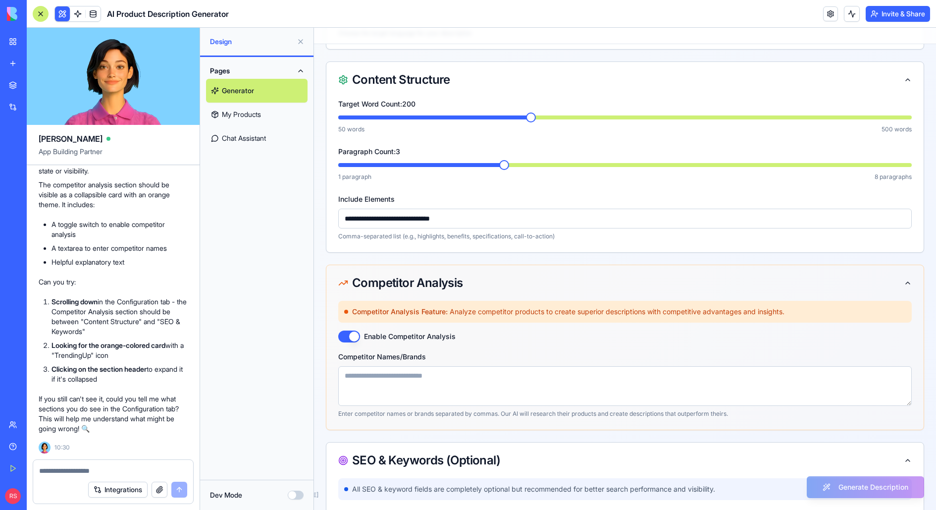
scroll to position [191, 0]
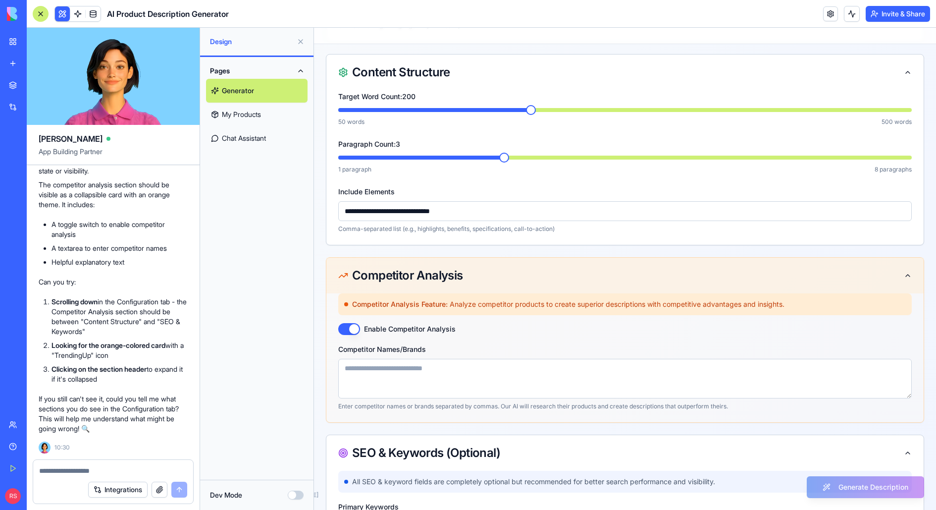
click at [749, 279] on div "Competitor Analysis" at bounding box center [625, 276] width 574 height 12
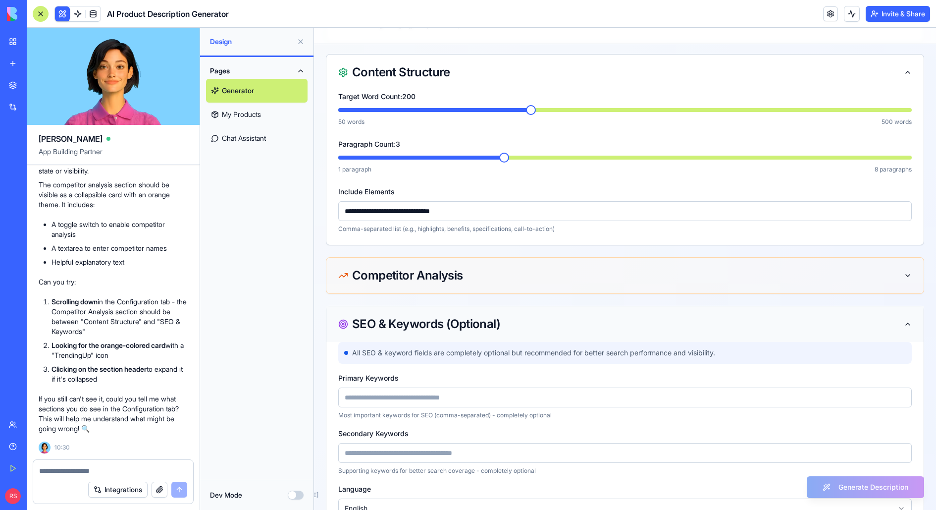
click at [749, 321] on div "SEO & Keywords (Optional)" at bounding box center [625, 324] width 574 height 12
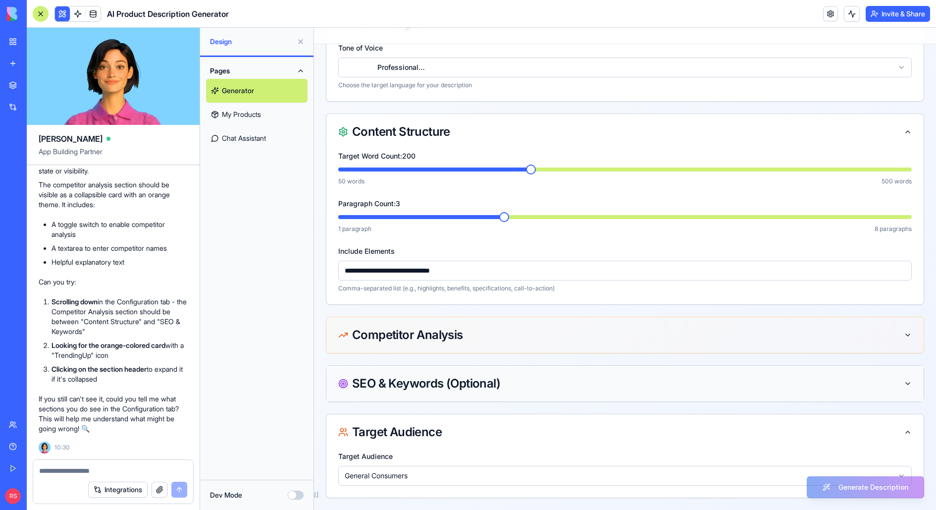
scroll to position [129, 0]
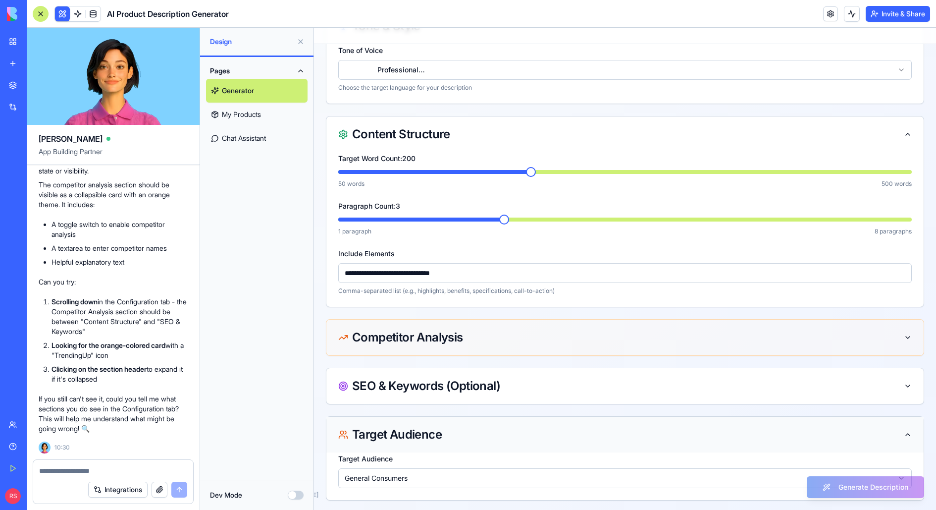
click at [749, 407] on div "Target Audience" at bounding box center [625, 435] width 574 height 12
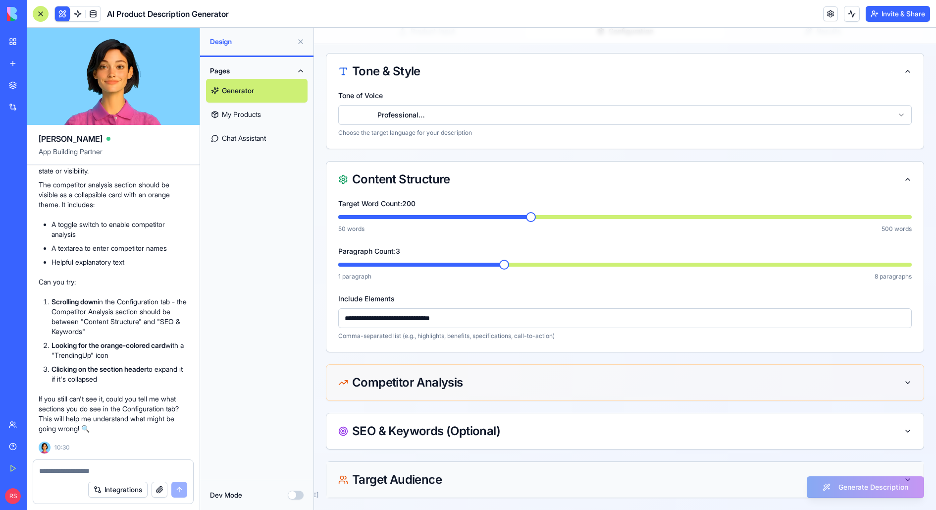
scroll to position [82, 0]
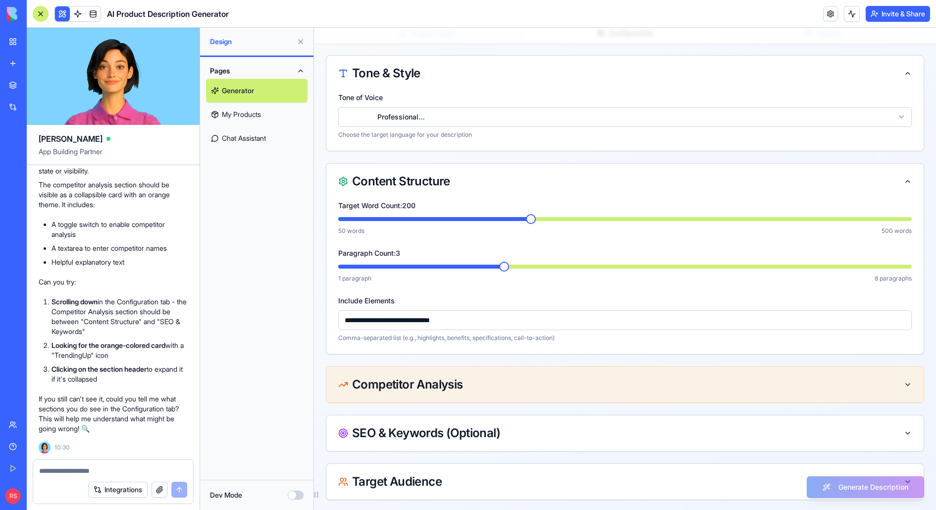
click at [655, 383] on div "Competitor Analysis" at bounding box center [625, 384] width 574 height 12
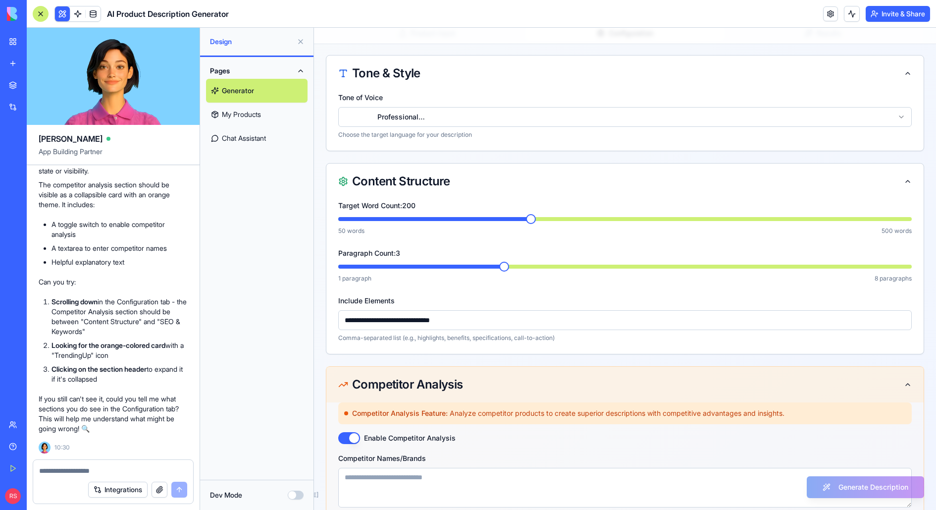
scroll to position [191, 0]
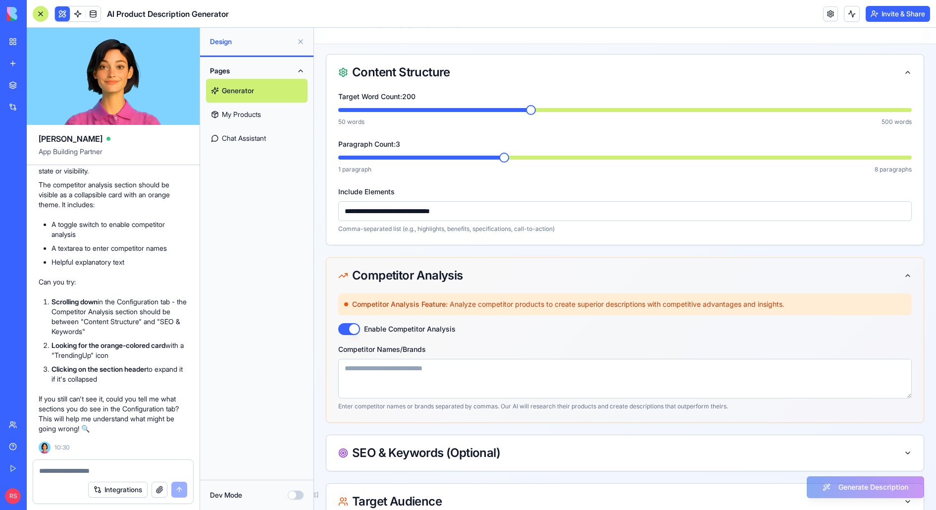
click at [516, 378] on textarea at bounding box center [625, 379] width 574 height 40
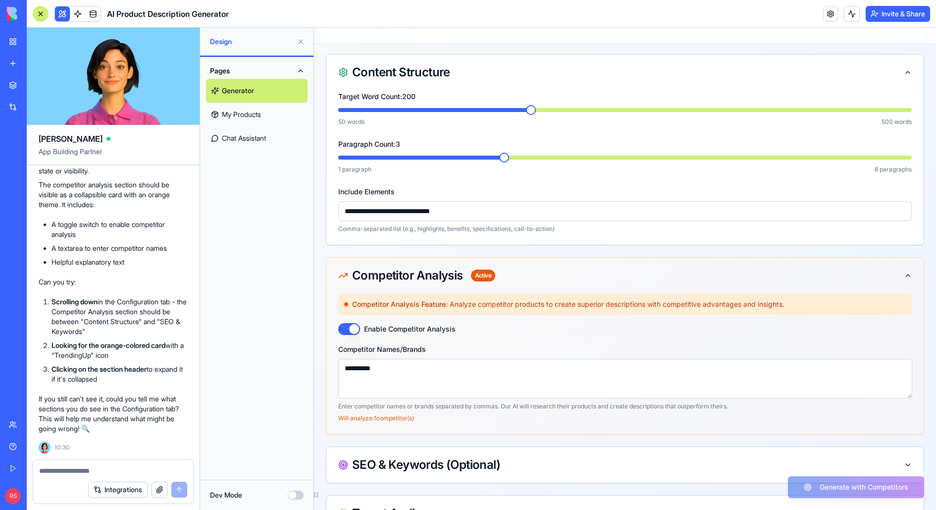
click at [493, 343] on div "**********" at bounding box center [625, 382] width 574 height 79
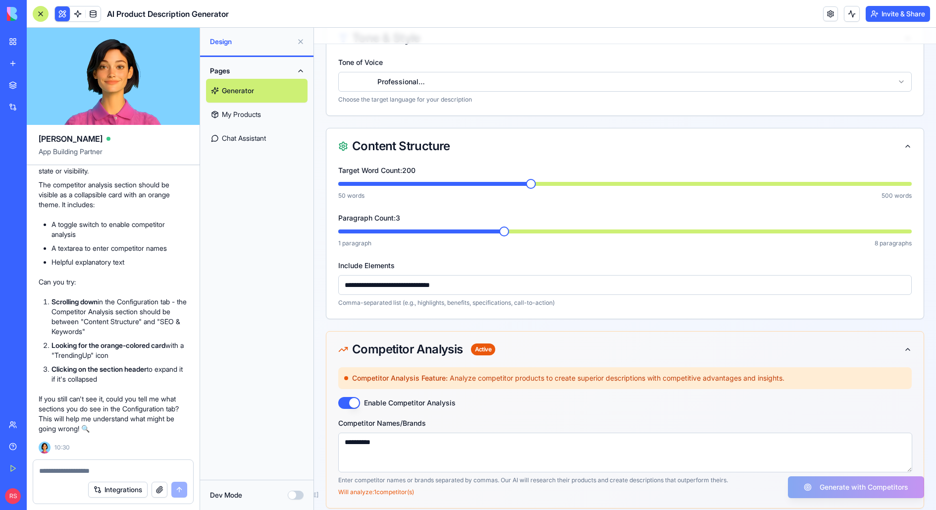
scroll to position [115, 0]
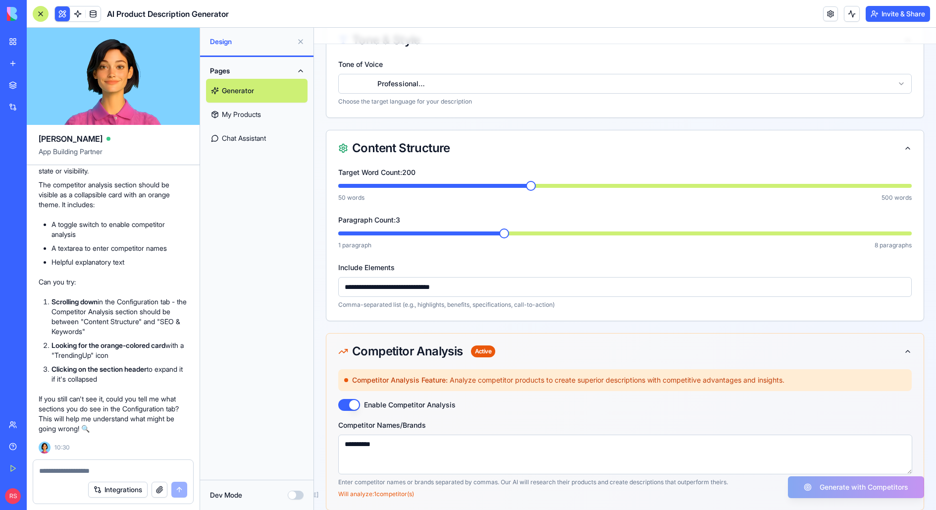
click at [421, 407] on textarea "**********" at bounding box center [625, 454] width 574 height 40
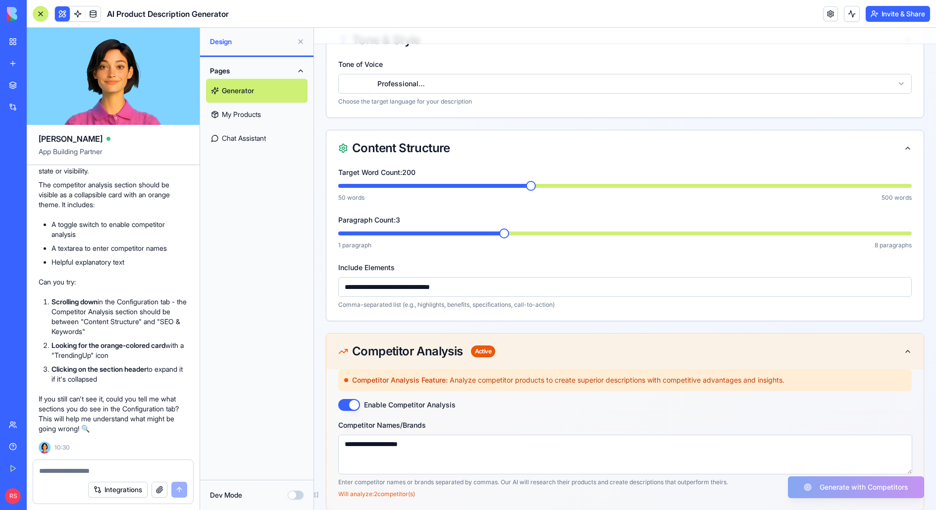
scroll to position [0, 0]
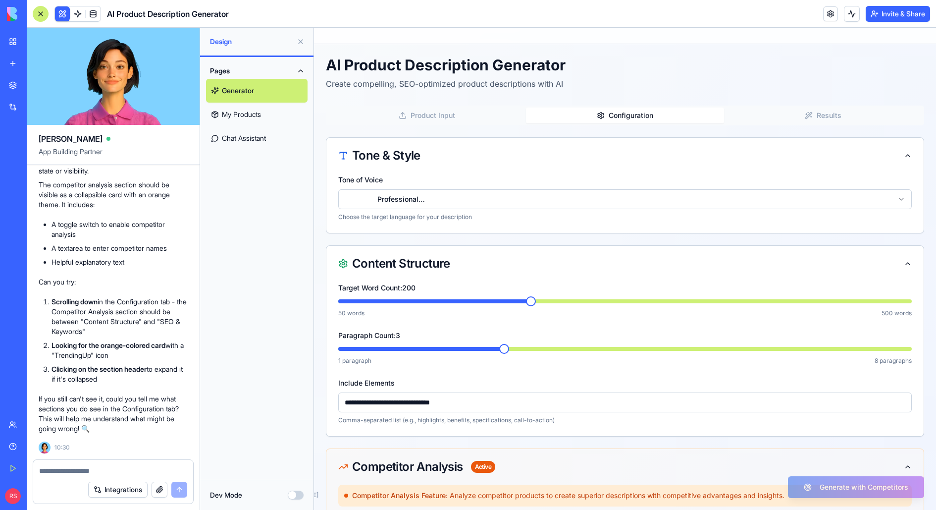
type textarea "**********"
click at [281, 117] on link "My Products" at bounding box center [257, 115] width 102 height 24
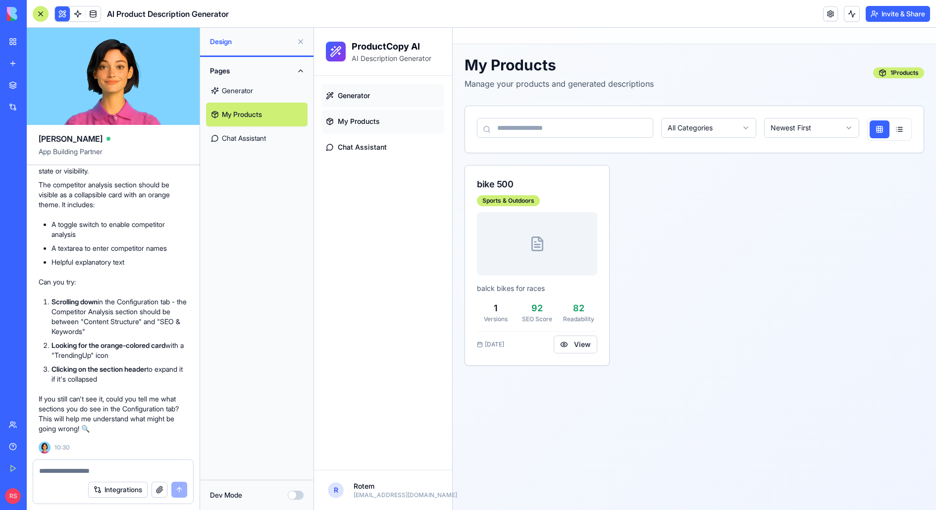
click at [350, 99] on span "Generator" at bounding box center [354, 96] width 32 height 10
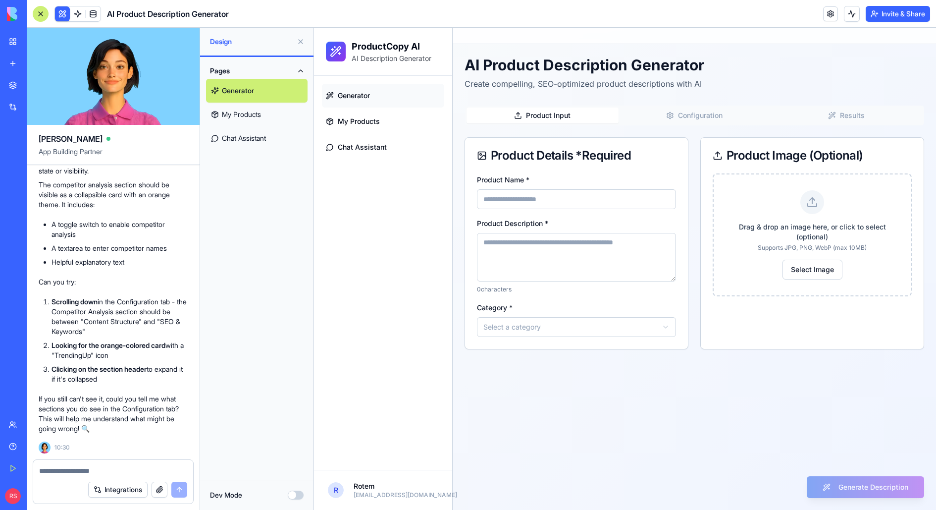
click at [556, 198] on input "Product Name *" at bounding box center [576, 199] width 199 height 20
type input "**********"
click at [533, 244] on textarea "Product Description *" at bounding box center [576, 257] width 199 height 49
type textarea "********"
click at [536, 327] on html "**********" at bounding box center [625, 269] width 622 height 482
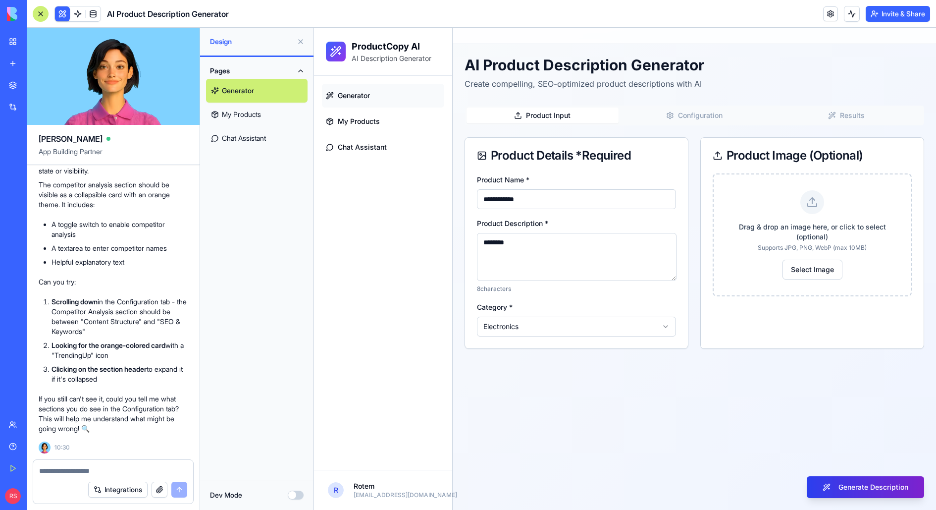
click at [749, 407] on button "Generate Description" at bounding box center [865, 487] width 117 height 22
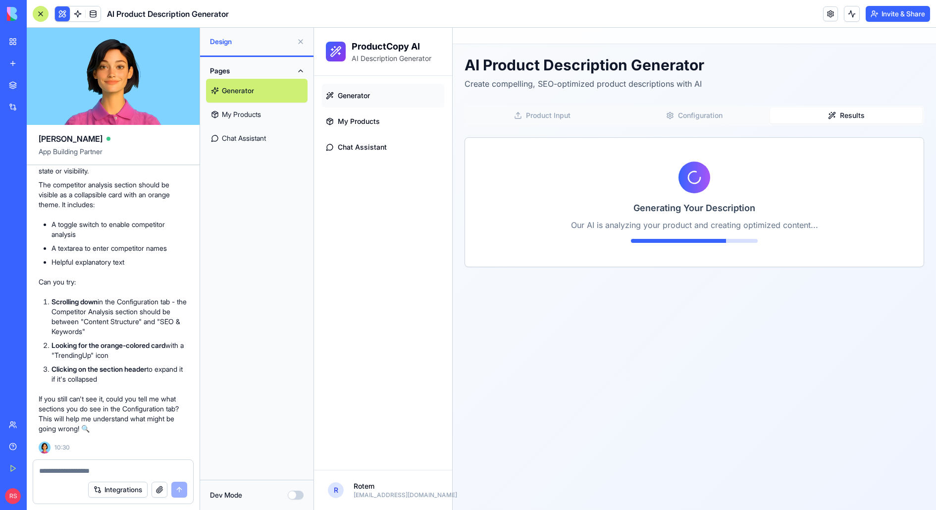
click at [130, 407] on textarea at bounding box center [113, 471] width 149 height 10
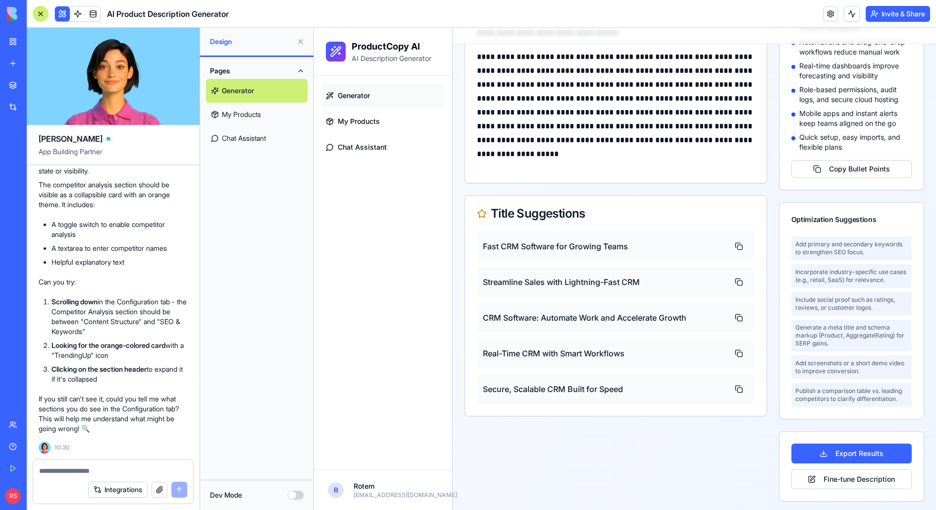
scroll to position [453, 0]
click at [457, 257] on div "**********" at bounding box center [695, 51] width 484 height 921
click at [561, 407] on div "**********" at bounding box center [616, 140] width 303 height 720
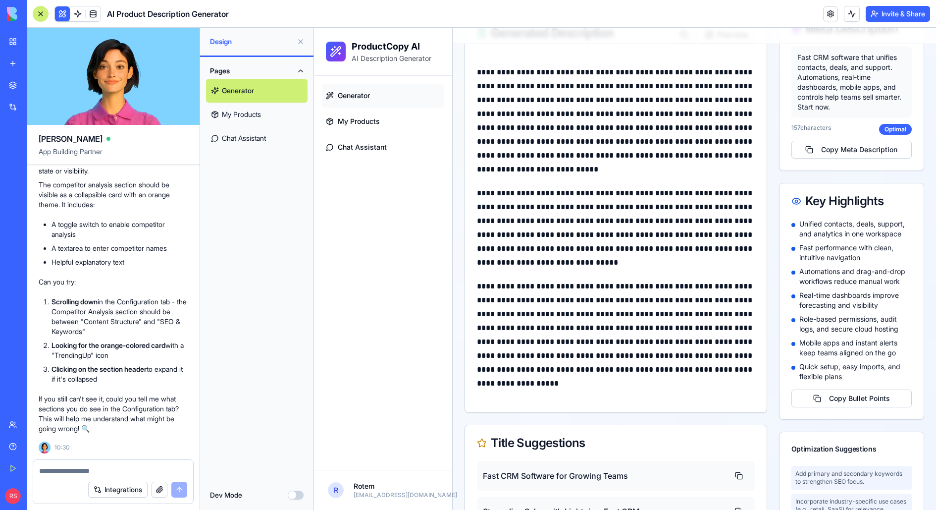
scroll to position [0, 0]
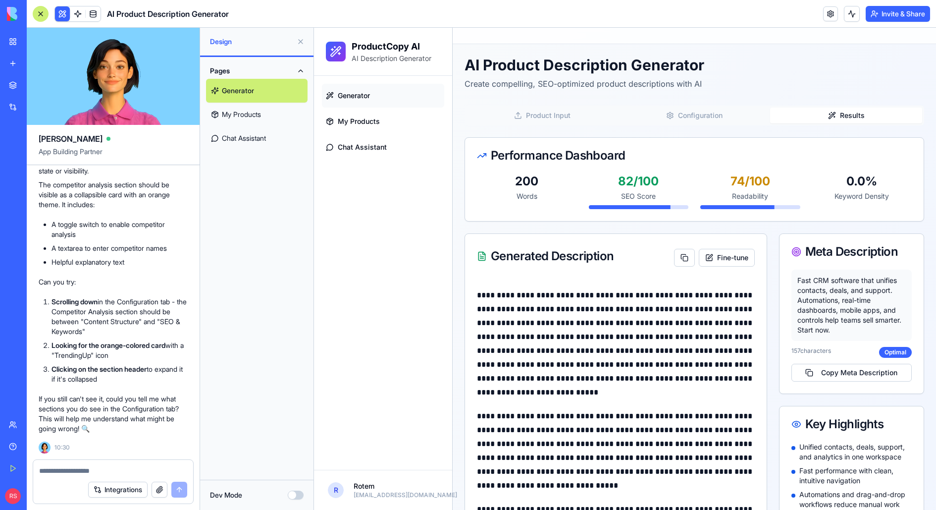
click at [714, 119] on button "Configuration" at bounding box center [695, 116] width 152 height 16
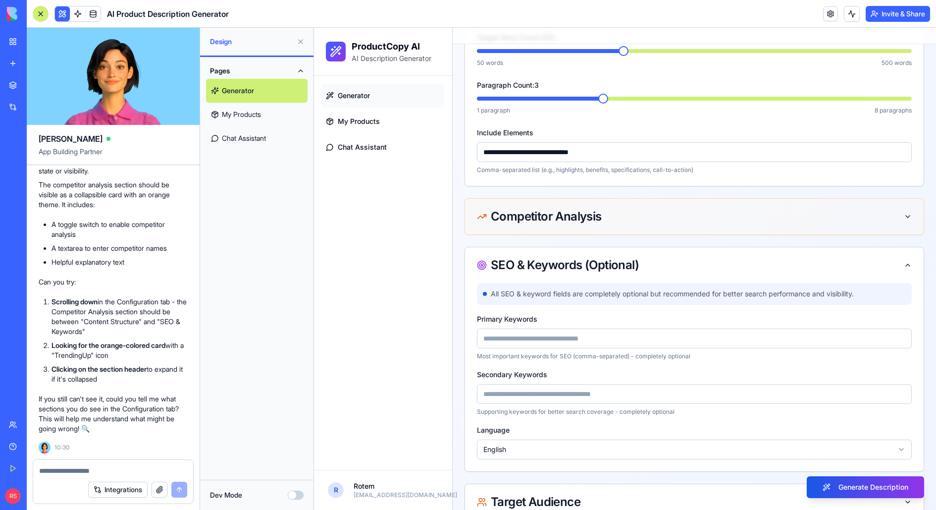
scroll to position [251, 0]
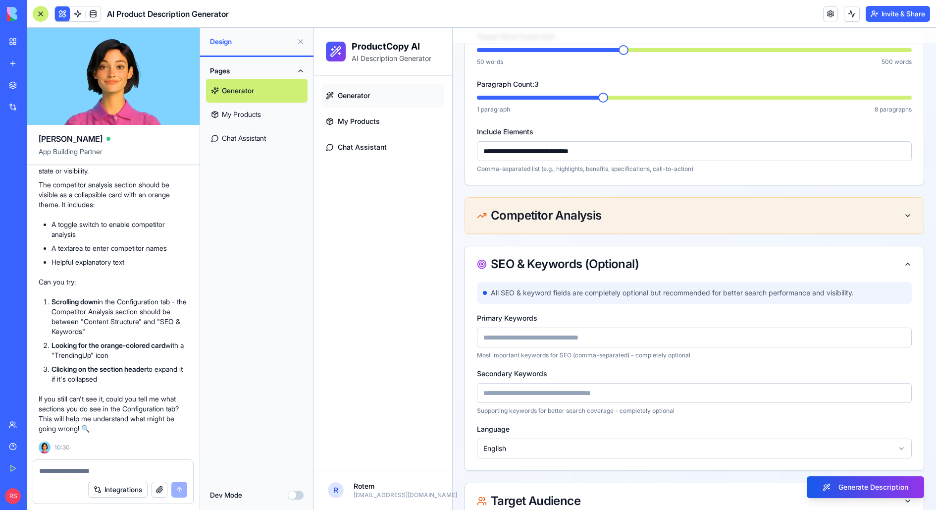
click at [612, 211] on div "Competitor Analysis" at bounding box center [694, 216] width 435 height 12
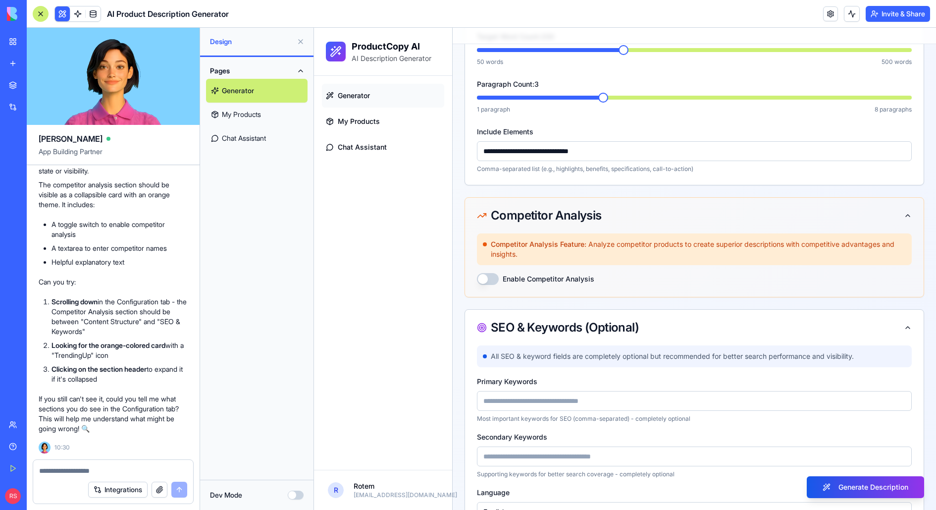
click at [493, 279] on button "Enable Competitor Analysis" at bounding box center [488, 279] width 22 height 12
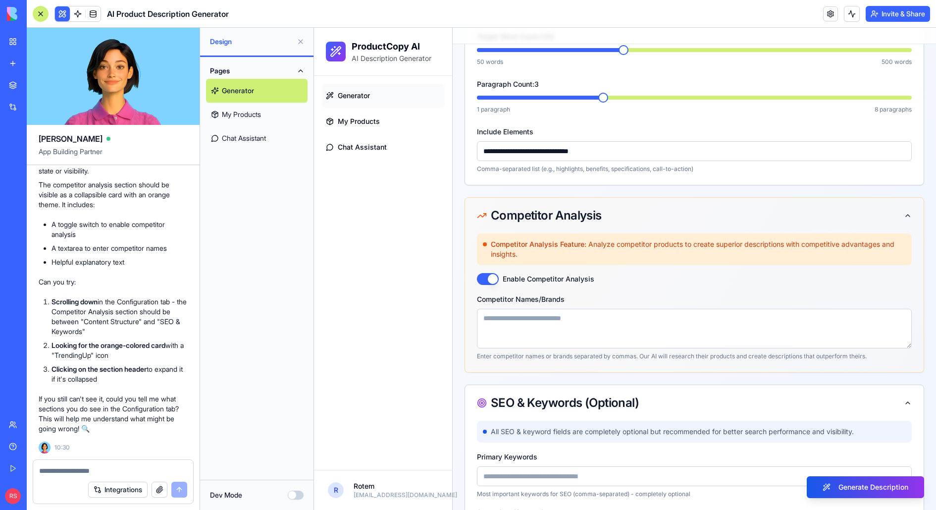
click at [501, 322] on textarea at bounding box center [694, 329] width 435 height 40
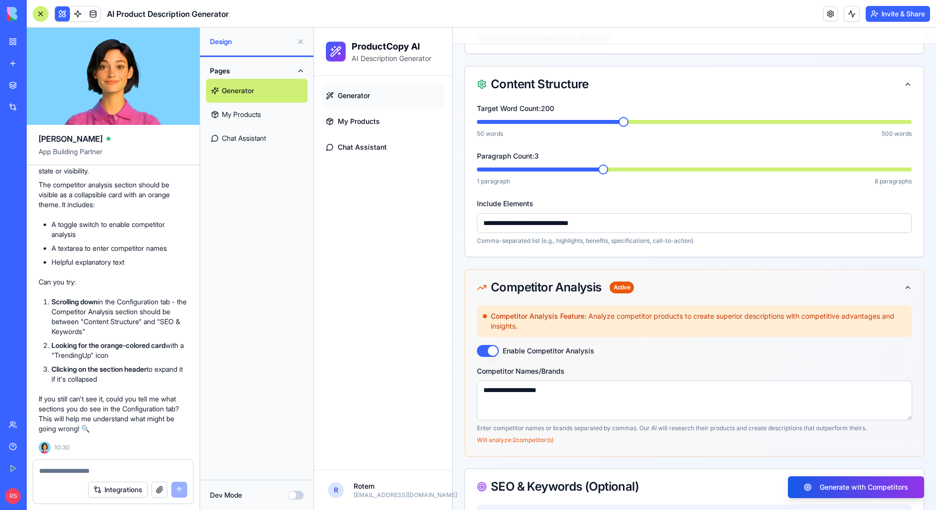
scroll to position [176, 0]
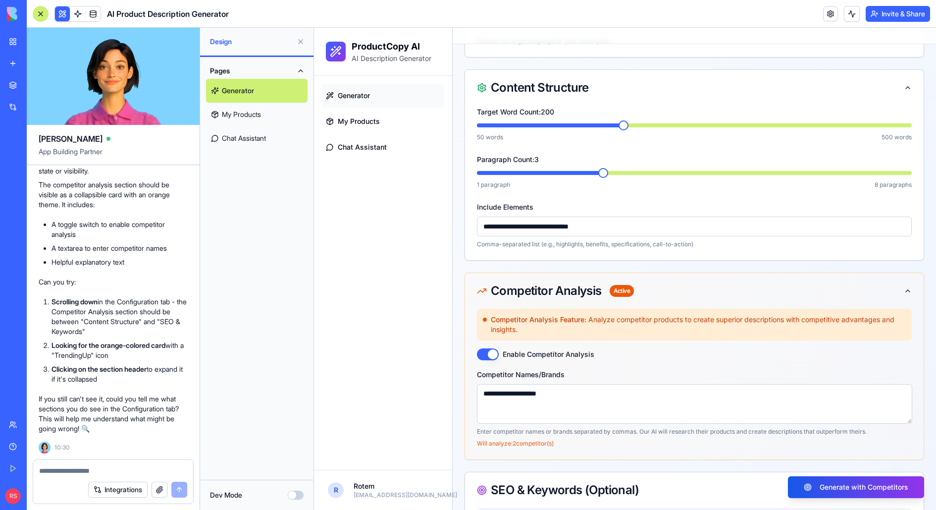
type textarea "**********"
click at [367, 97] on span "Generator" at bounding box center [354, 96] width 32 height 10
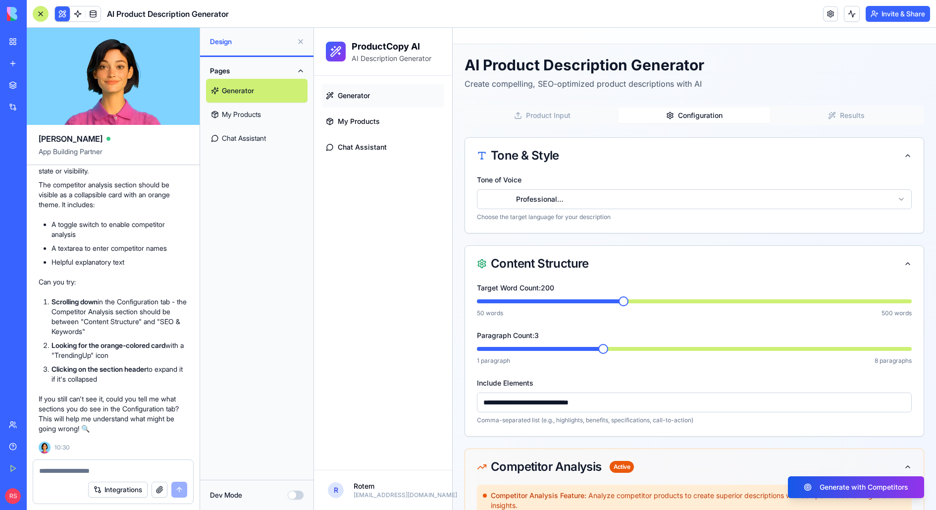
click at [563, 117] on button "Product Input" at bounding box center [543, 116] width 152 height 16
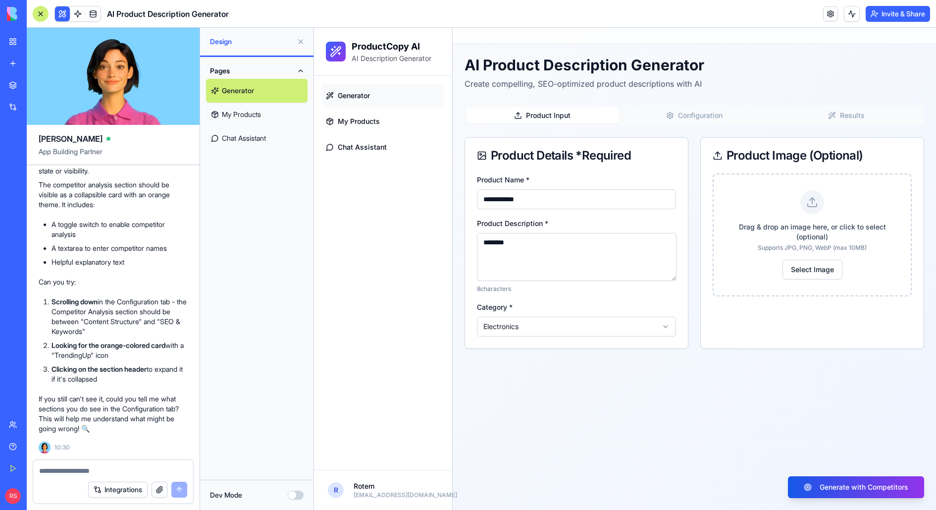
click at [669, 117] on icon "button" at bounding box center [670, 115] width 6 height 6
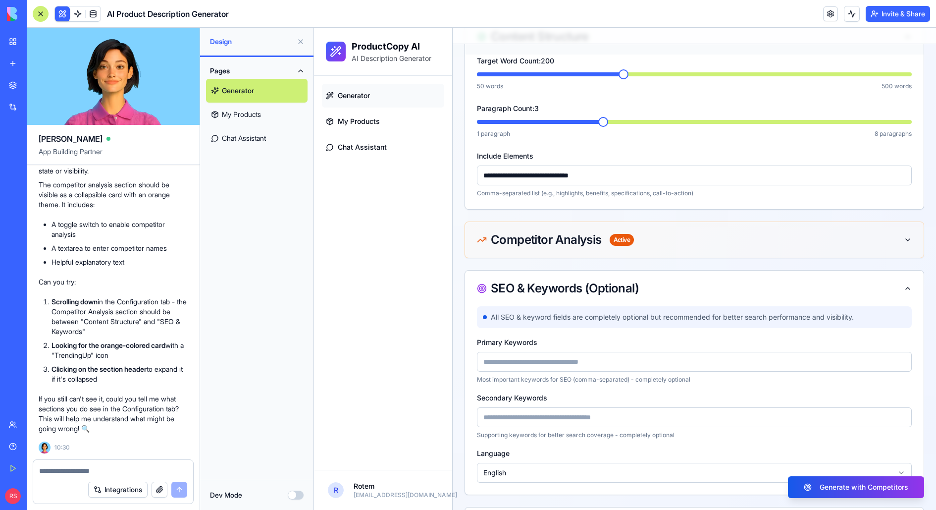
scroll to position [254, 0]
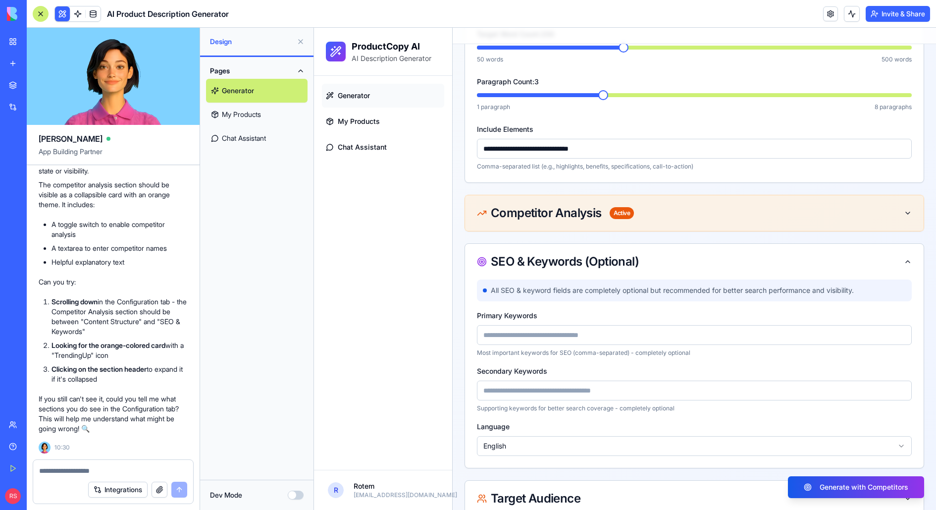
click at [523, 212] on div "Competitor Analysis Active" at bounding box center [555, 213] width 157 height 12
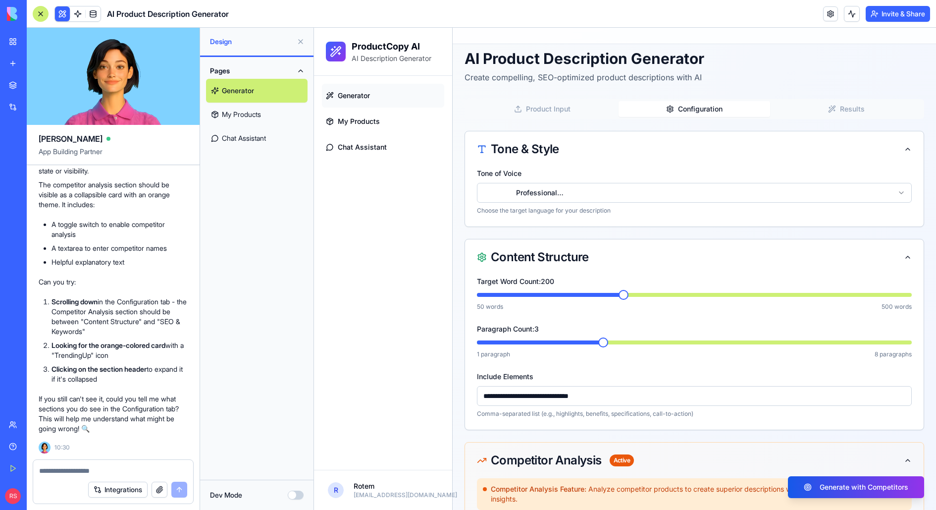
scroll to position [0, 0]
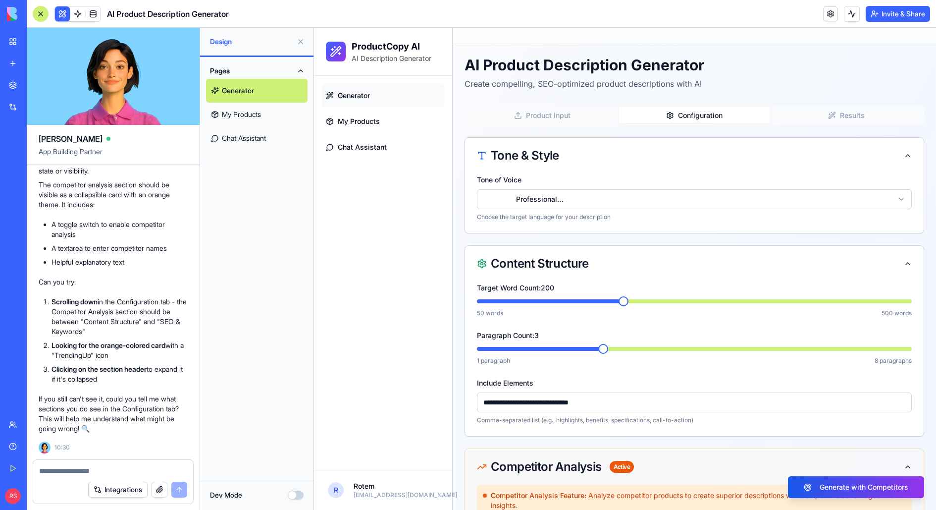
click at [582, 112] on button "Product Input" at bounding box center [543, 116] width 152 height 16
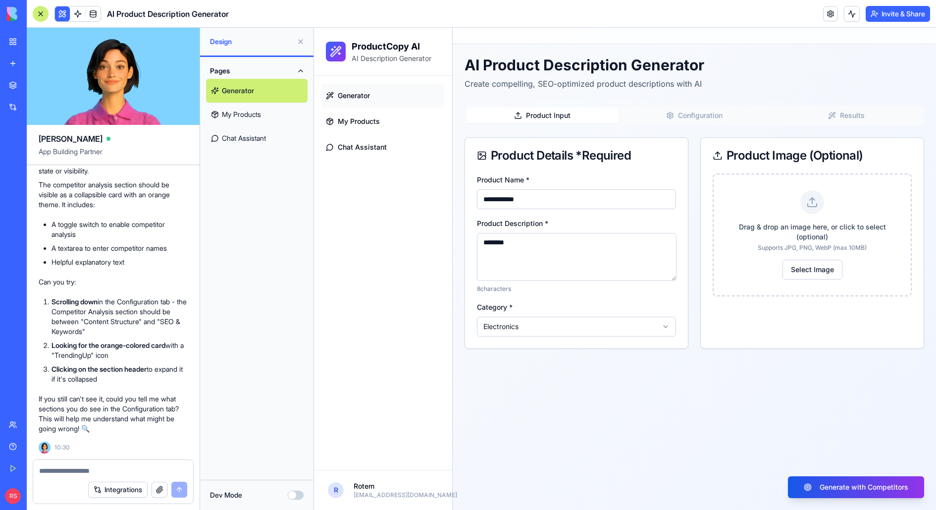
click at [540, 195] on input "**********" at bounding box center [576, 199] width 199 height 20
type input "**********"
click at [560, 243] on textarea "********" at bounding box center [577, 257] width 200 height 48
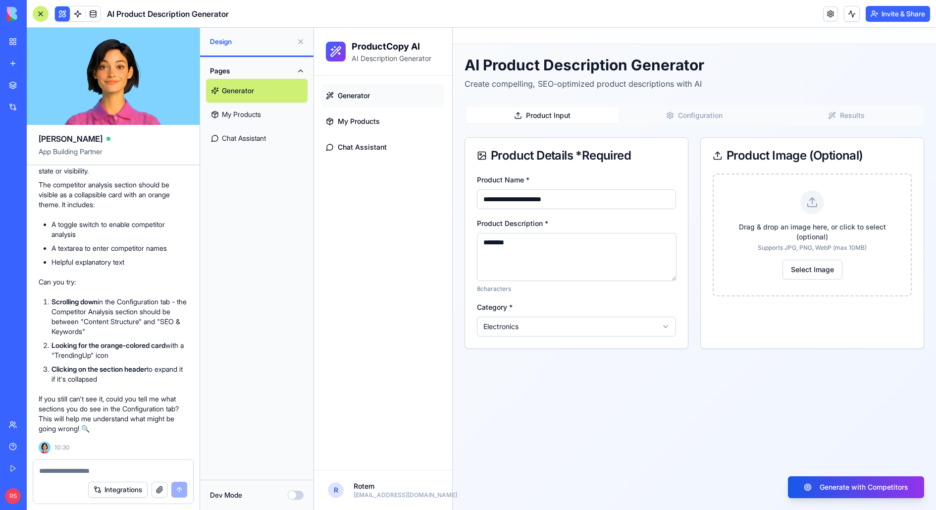
click at [560, 243] on textarea "********" at bounding box center [577, 257] width 200 height 48
type textarea "*"
type textarea "**********"
click at [542, 334] on html "**********" at bounding box center [625, 269] width 622 height 482
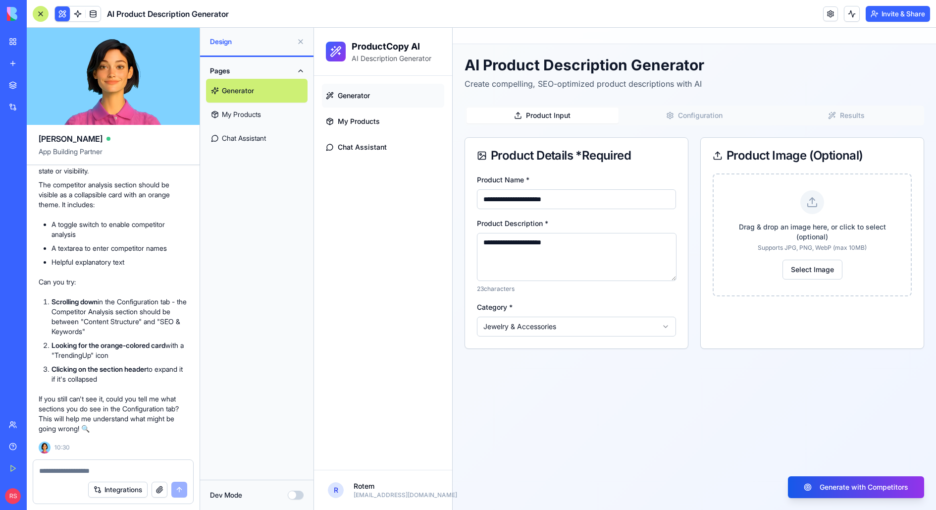
click at [707, 122] on button "Configuration" at bounding box center [695, 116] width 152 height 16
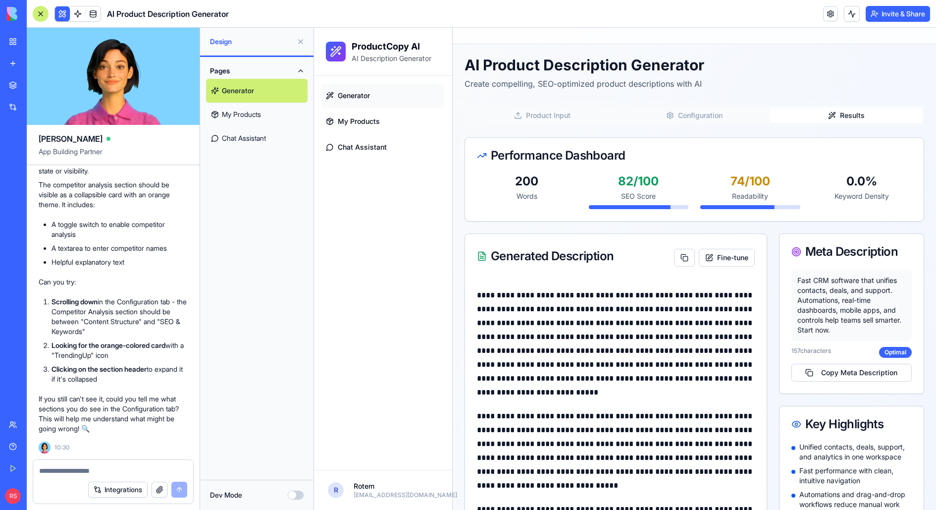
click at [749, 110] on button "Results" at bounding box center [846, 116] width 152 height 16
click at [681, 252] on button at bounding box center [684, 258] width 21 height 18
click at [727, 256] on button "Fine-tune" at bounding box center [727, 258] width 56 height 18
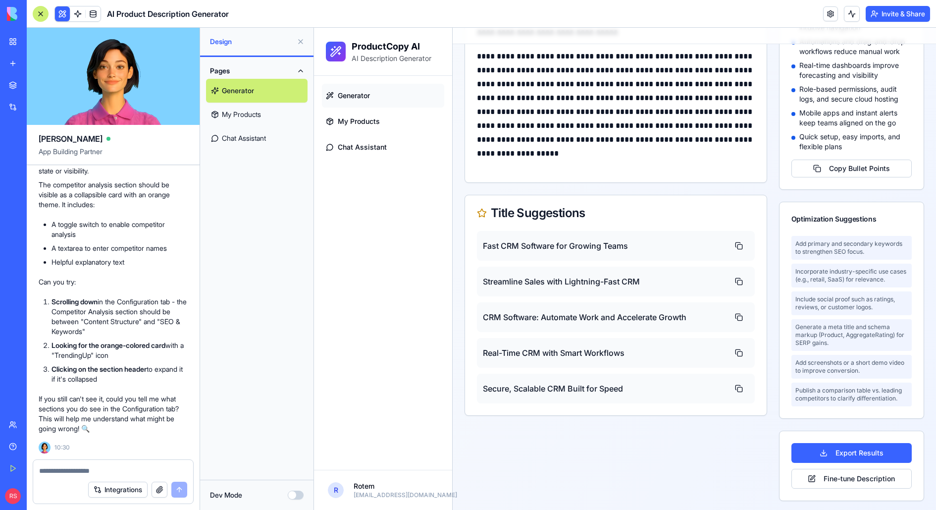
scroll to position [453, 0]
click at [73, 407] on textarea at bounding box center [113, 471] width 149 height 10
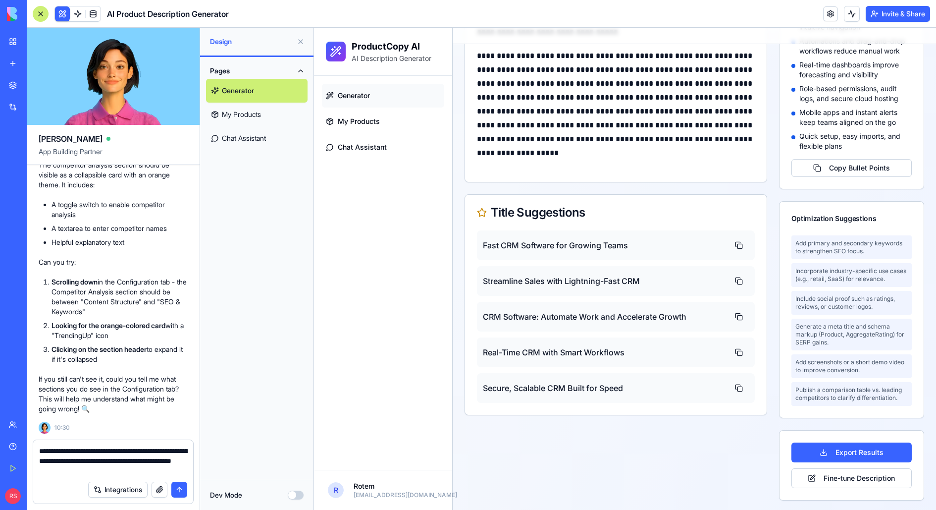
type textarea "**********"
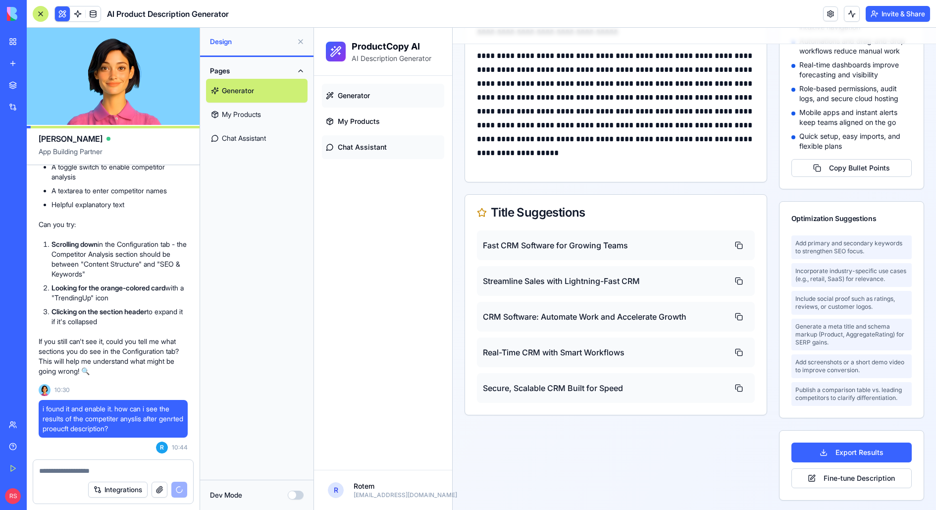
click at [333, 153] on link "Chat Assistant" at bounding box center [383, 147] width 122 height 24
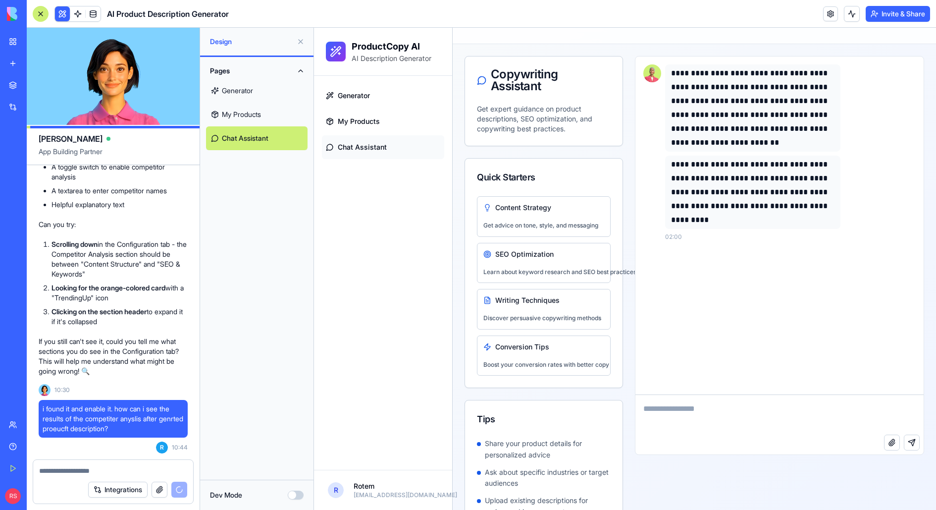
scroll to position [2, 0]
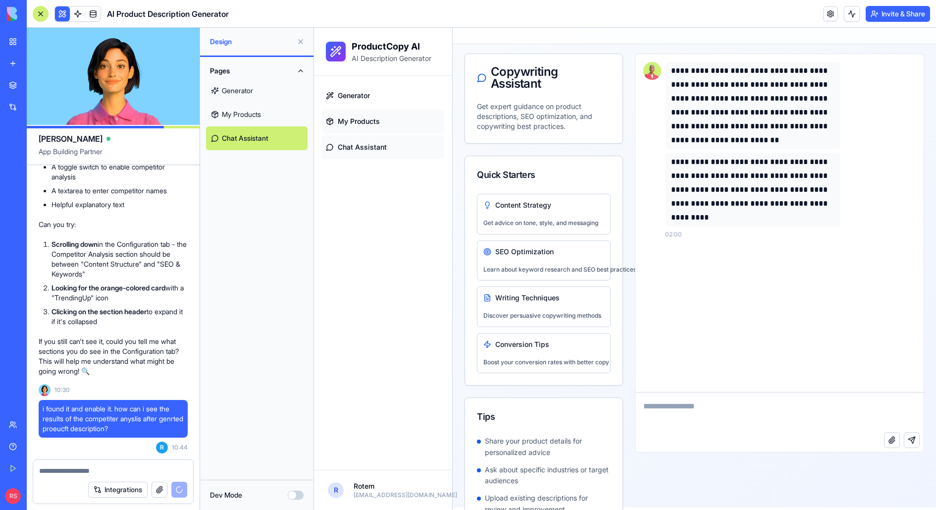
click at [381, 123] on link "My Products" at bounding box center [383, 121] width 122 height 24
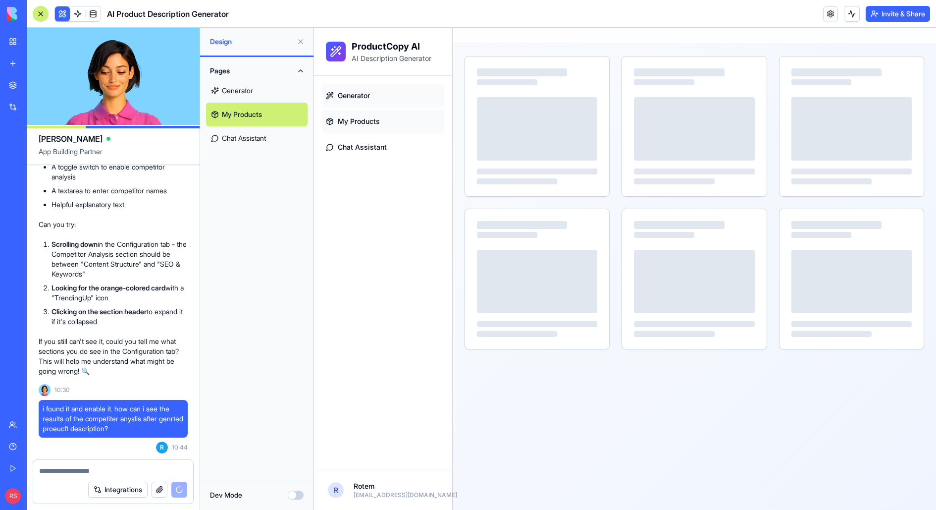
click at [366, 104] on link "Generator" at bounding box center [383, 96] width 122 height 24
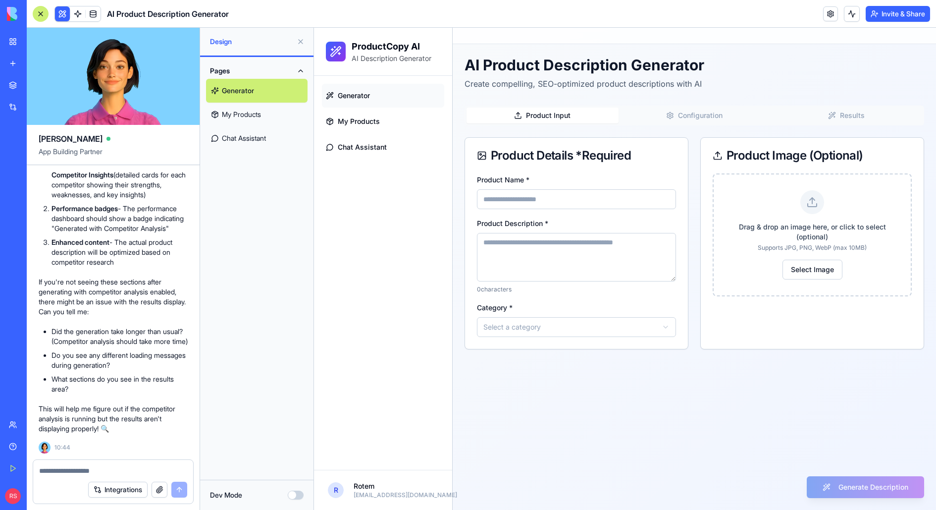
scroll to position [4568, 0]
click at [278, 114] on link "My Products" at bounding box center [257, 115] width 102 height 24
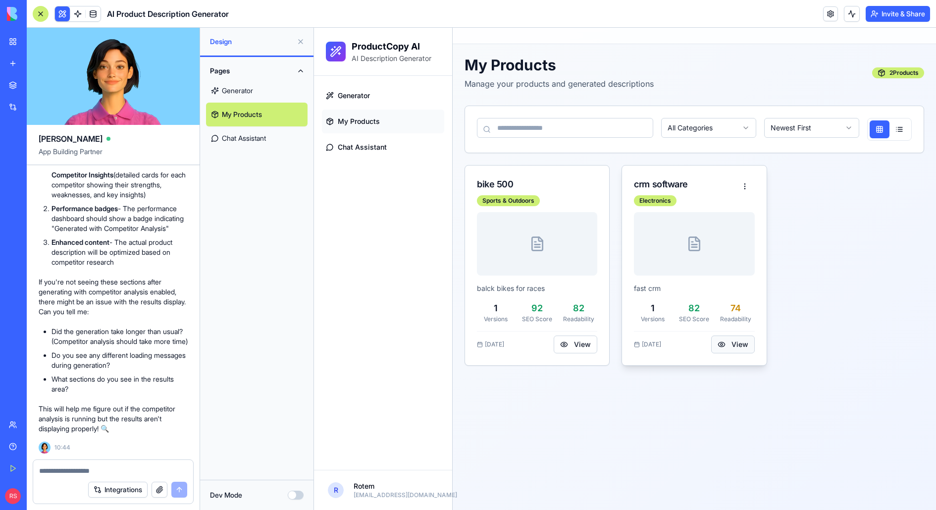
click at [727, 345] on button "View" at bounding box center [733, 344] width 44 height 18
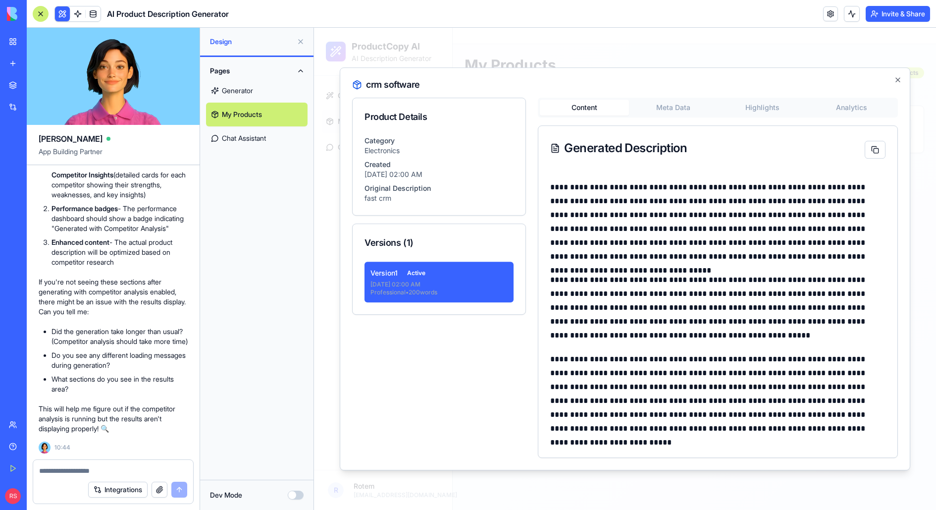
click at [749, 104] on body "ProductCopy AI AI Description Generator Generator My Products Chat Assistant R …" at bounding box center [625, 269] width 622 height 482
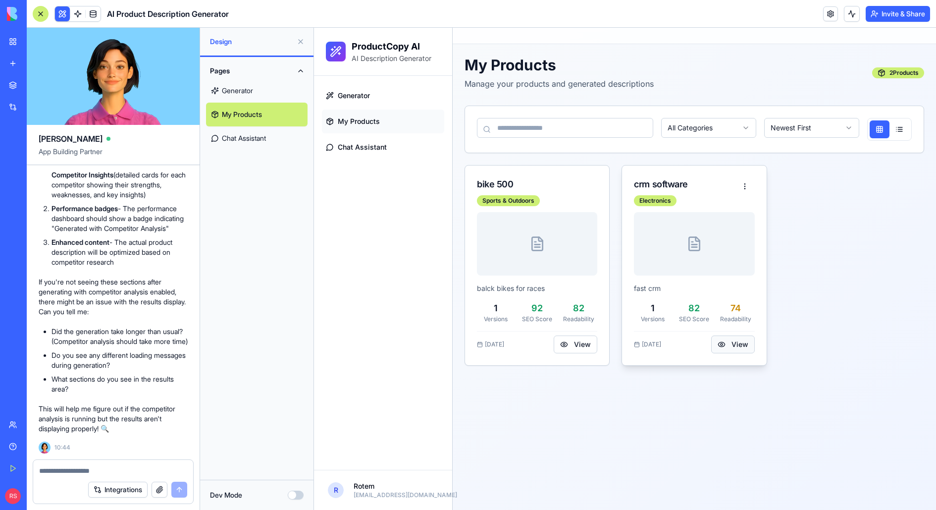
click at [731, 340] on button "View" at bounding box center [733, 344] width 44 height 18
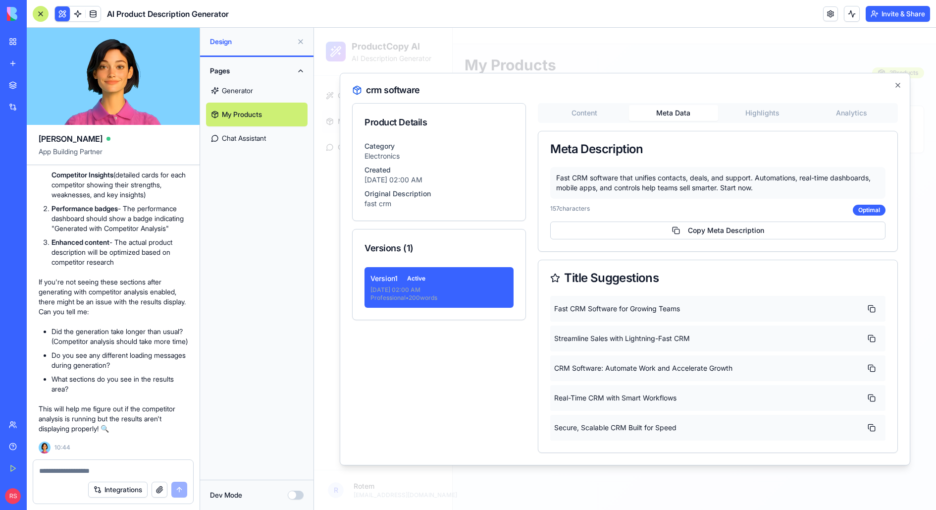
click at [665, 106] on button "Meta Data" at bounding box center [673, 113] width 89 height 16
click at [749, 116] on body "ProductCopy AI AI Description Generator Generator My Products Chat Assistant R …" at bounding box center [625, 269] width 622 height 482
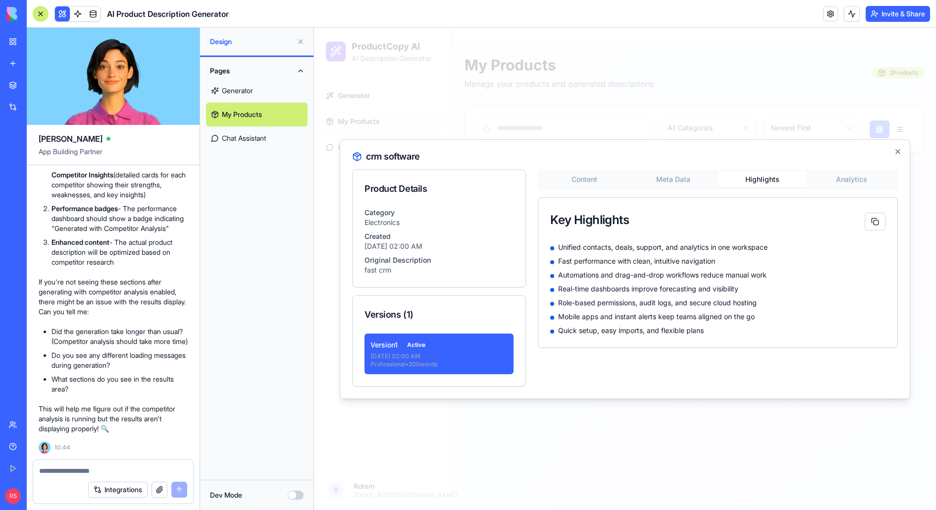
click at [628, 141] on div "crm software Product Details Category Electronics Created [DATE] 02:00 AM Origi…" at bounding box center [625, 269] width 571 height 260
click at [749, 151] on icon "button" at bounding box center [898, 152] width 4 height 4
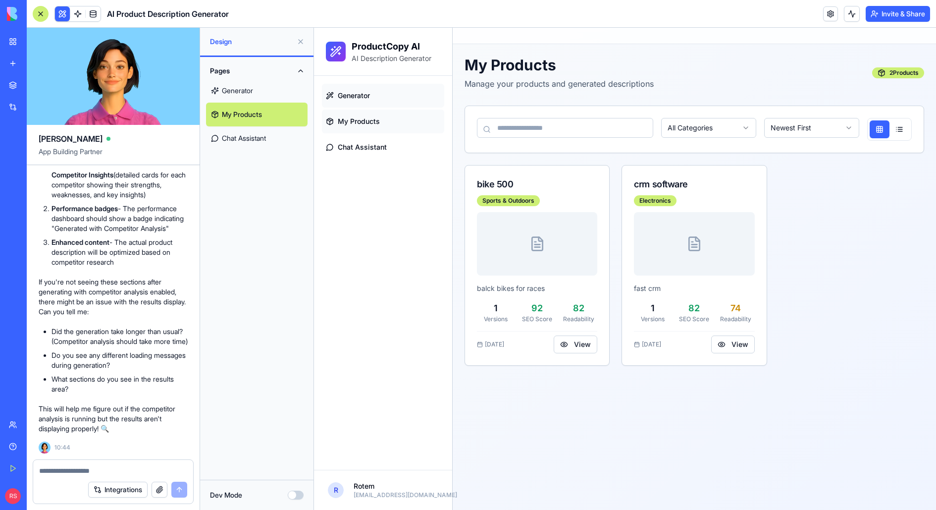
click at [388, 95] on link "Generator" at bounding box center [383, 96] width 122 height 24
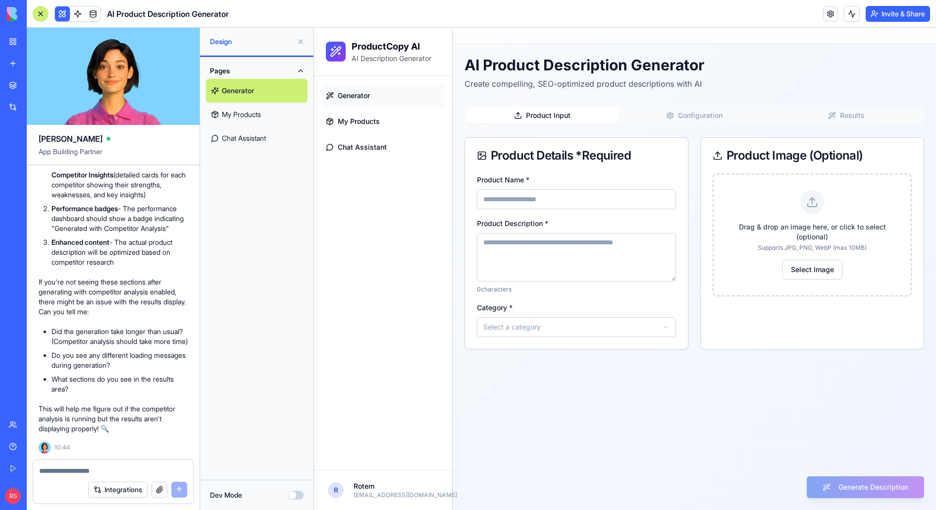
click at [529, 196] on input "Product Name *" at bounding box center [576, 199] width 199 height 20
type input "********"
click at [543, 258] on textarea "Product Description *" at bounding box center [576, 257] width 199 height 49
type textarea "*****"
click at [555, 204] on input "********" at bounding box center [576, 199] width 199 height 20
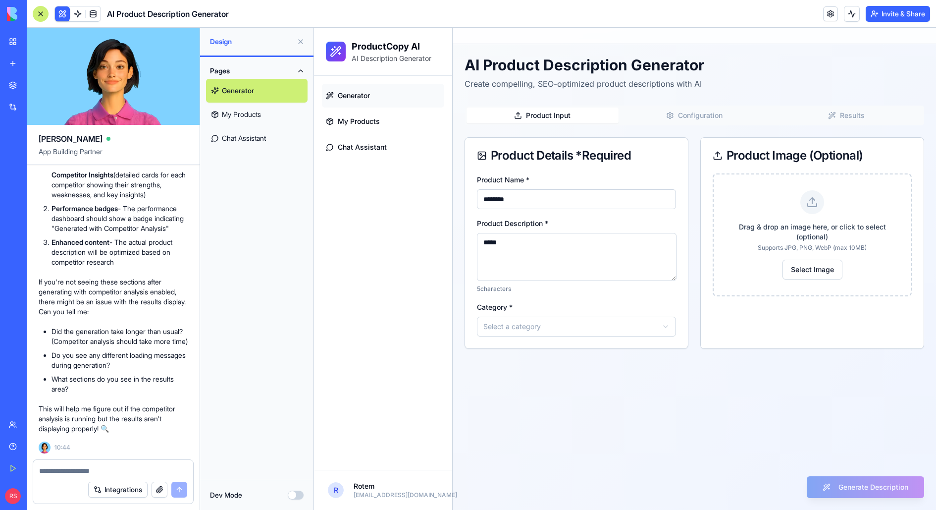
click at [555, 204] on input "********" at bounding box center [576, 199] width 199 height 20
type input "**********"
click at [544, 242] on textarea "*****" at bounding box center [577, 257] width 200 height 48
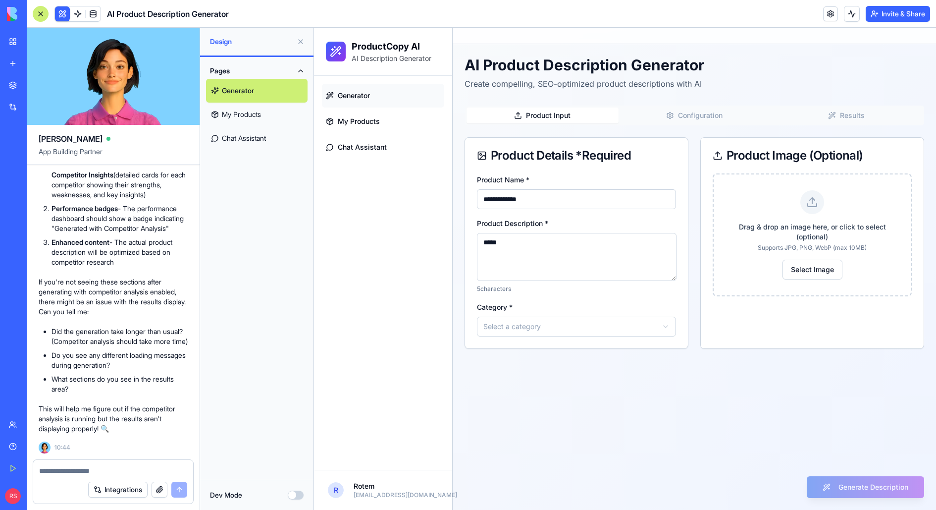
click at [544, 242] on textarea "*****" at bounding box center [577, 257] width 200 height 48
type textarea "**********"
click at [547, 319] on html "**********" at bounding box center [625, 269] width 622 height 482
click at [749, 407] on button "Generate Description" at bounding box center [865, 487] width 117 height 22
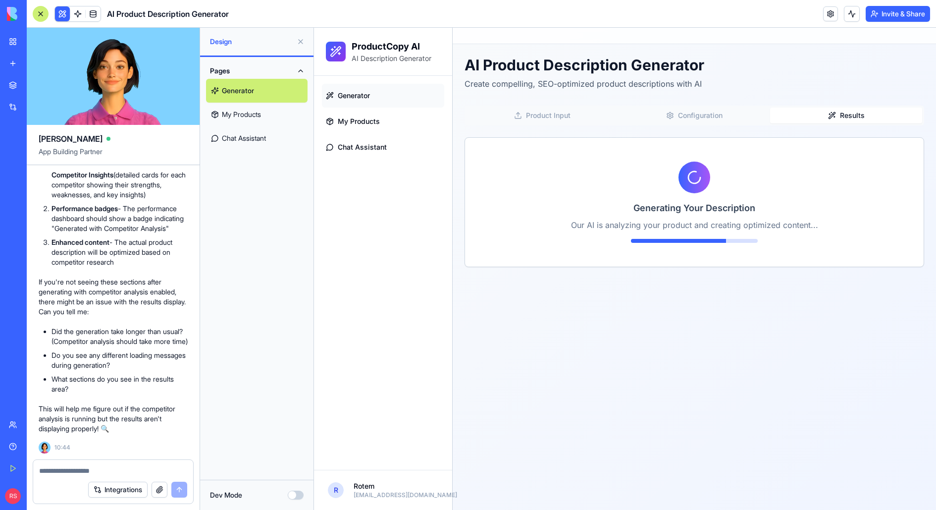
click at [113, 407] on textarea at bounding box center [113, 471] width 149 height 10
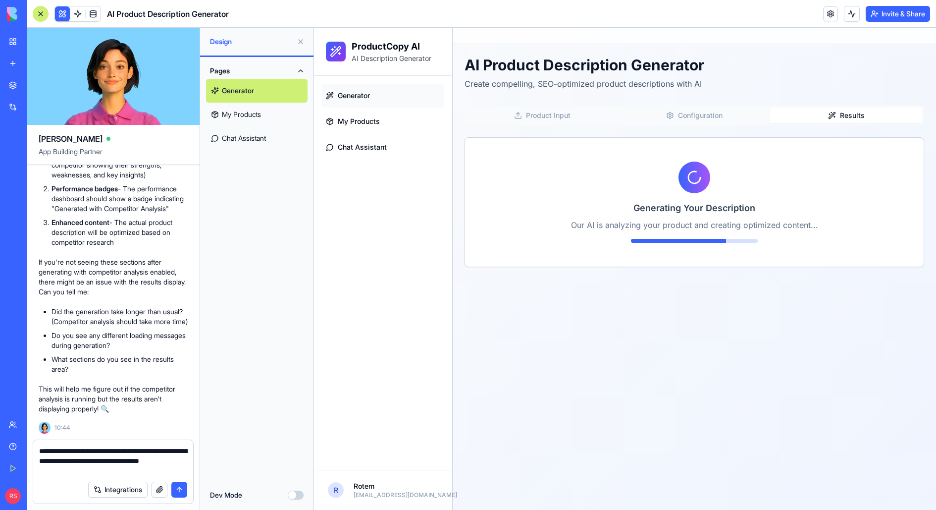
type textarea "**********"
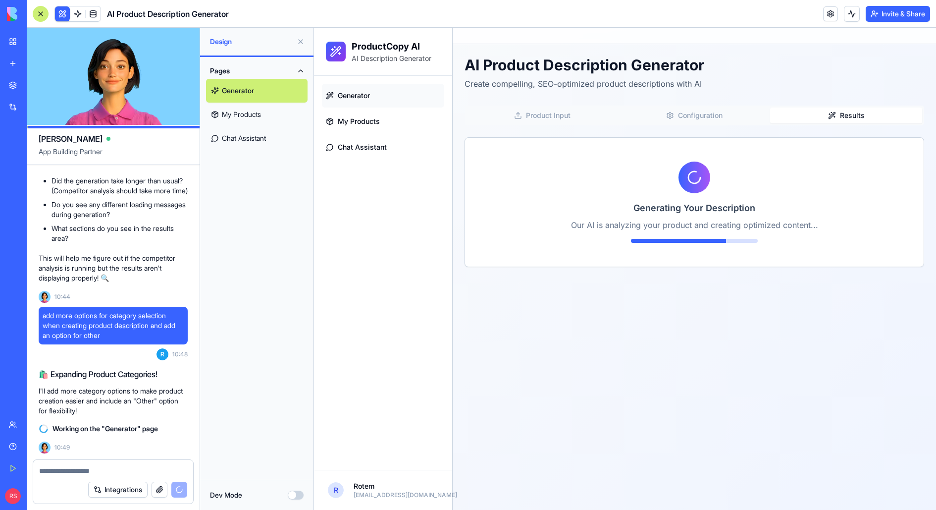
scroll to position [4737, 0]
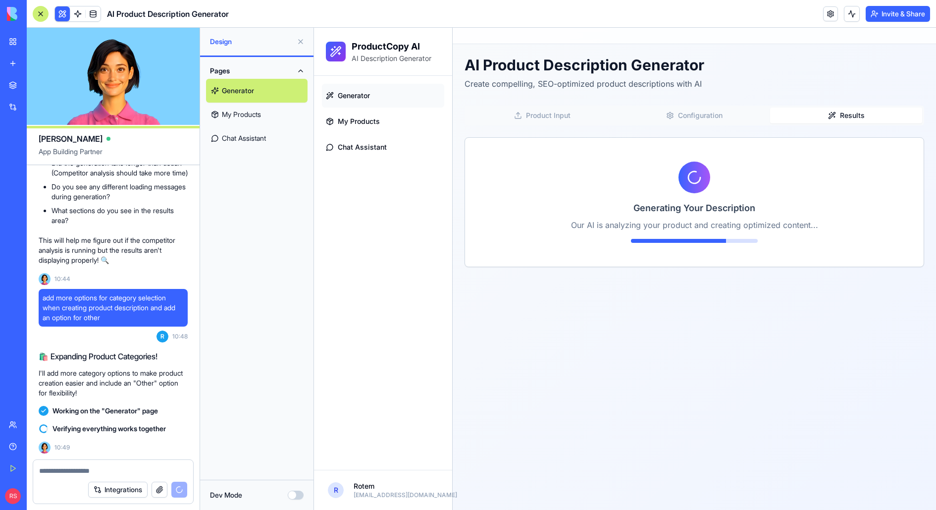
click at [684, 116] on button "Configuration" at bounding box center [695, 116] width 152 height 16
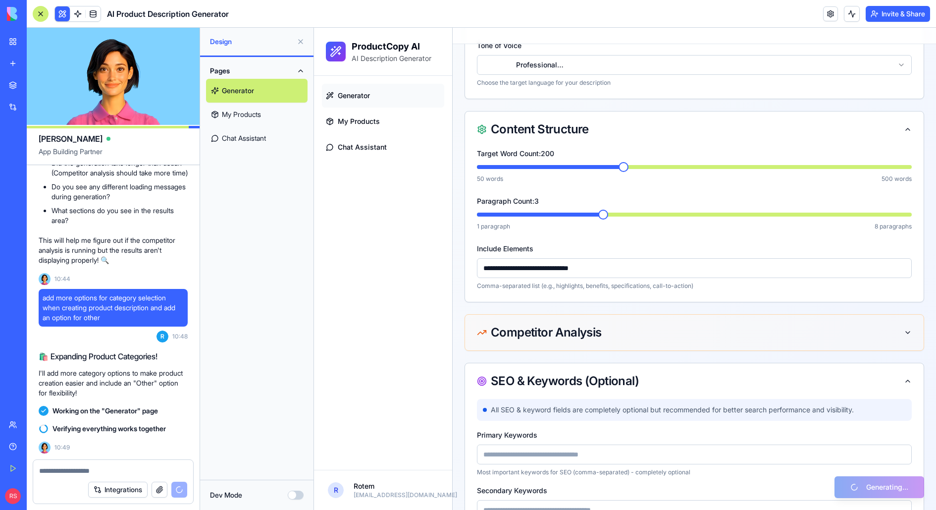
scroll to position [163, 0]
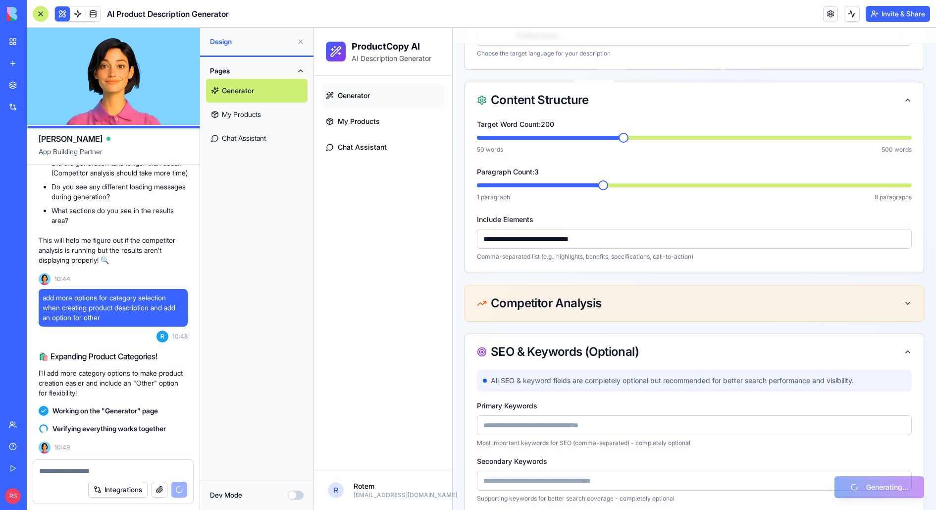
click at [498, 303] on div "Competitor Analysis" at bounding box center [539, 303] width 125 height 12
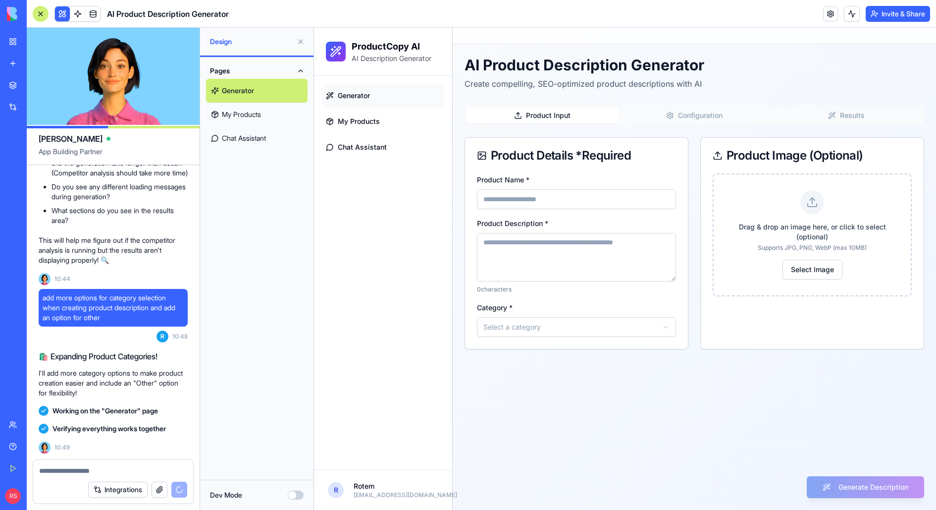
scroll to position [5121, 0]
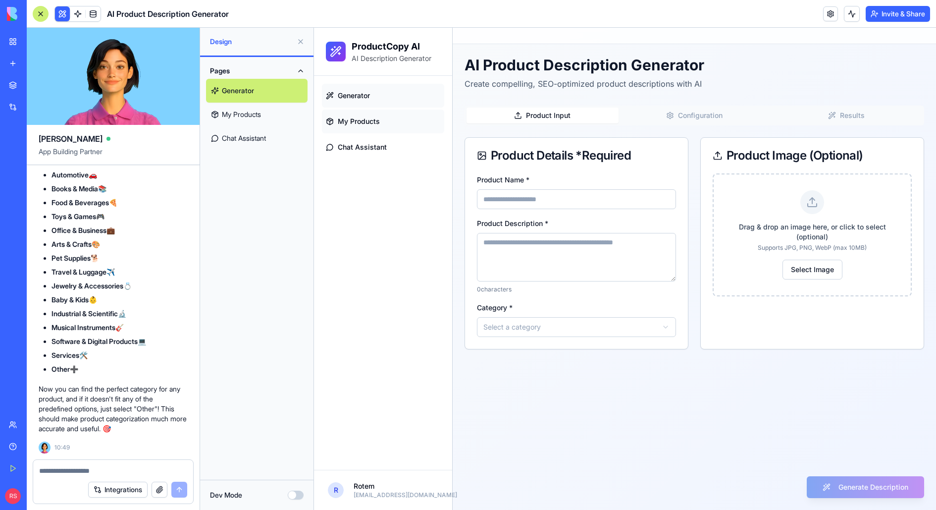
click at [392, 131] on link "My Products" at bounding box center [383, 121] width 122 height 24
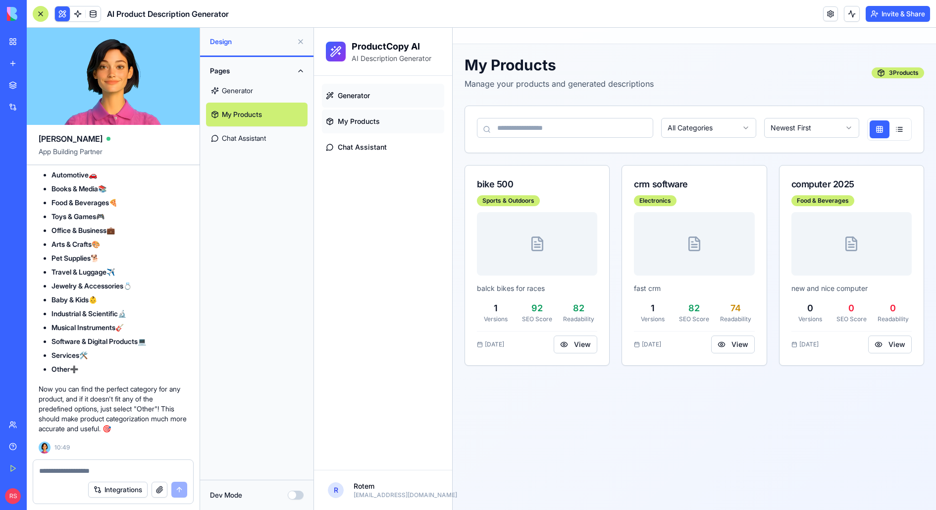
click at [397, 104] on link "Generator" at bounding box center [383, 96] width 122 height 24
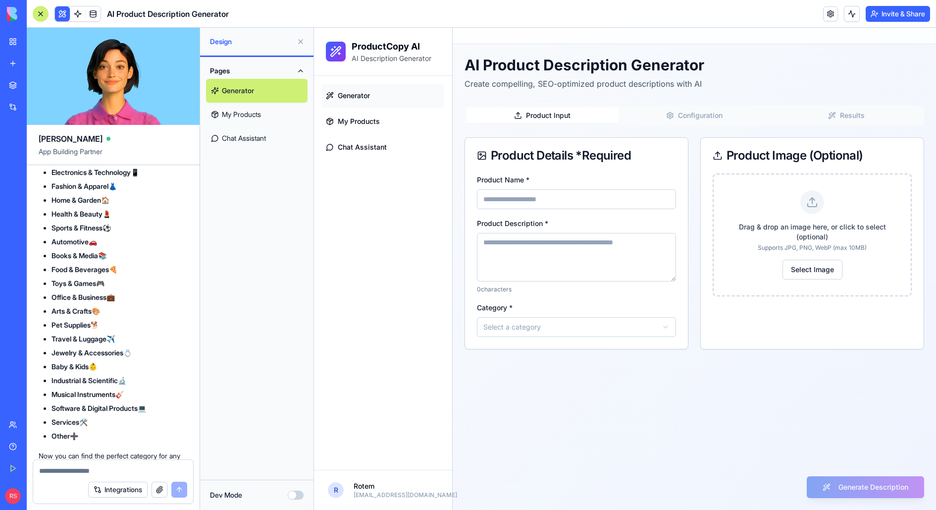
scroll to position [4874, 0]
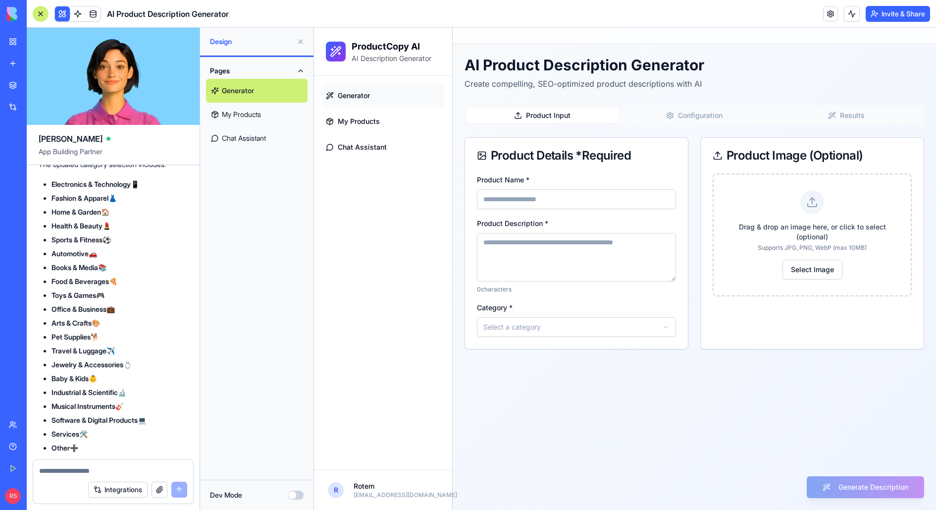
click at [540, 206] on input "Product Name *" at bounding box center [576, 199] width 199 height 20
type input "**********"
click at [542, 239] on textarea "Product Description *" at bounding box center [576, 257] width 199 height 49
type textarea "**********"
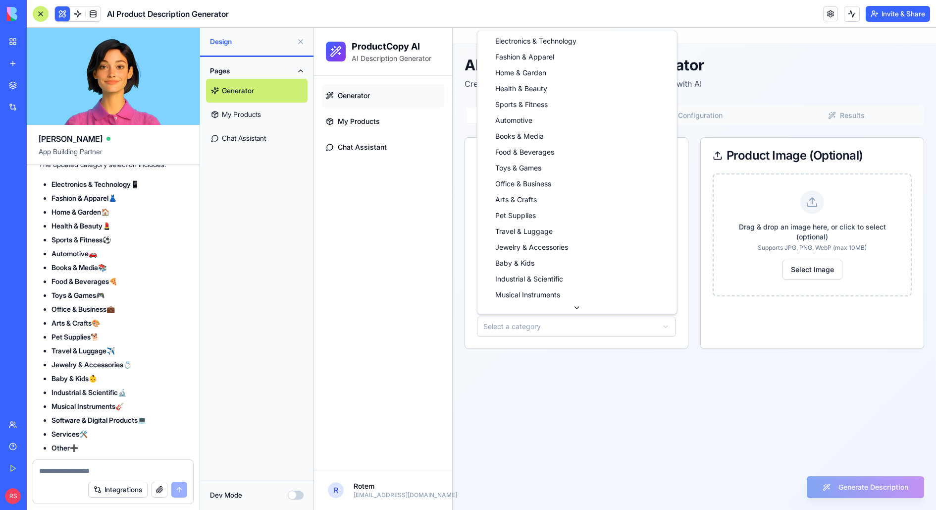
click at [498, 324] on html "**********" at bounding box center [625, 269] width 622 height 482
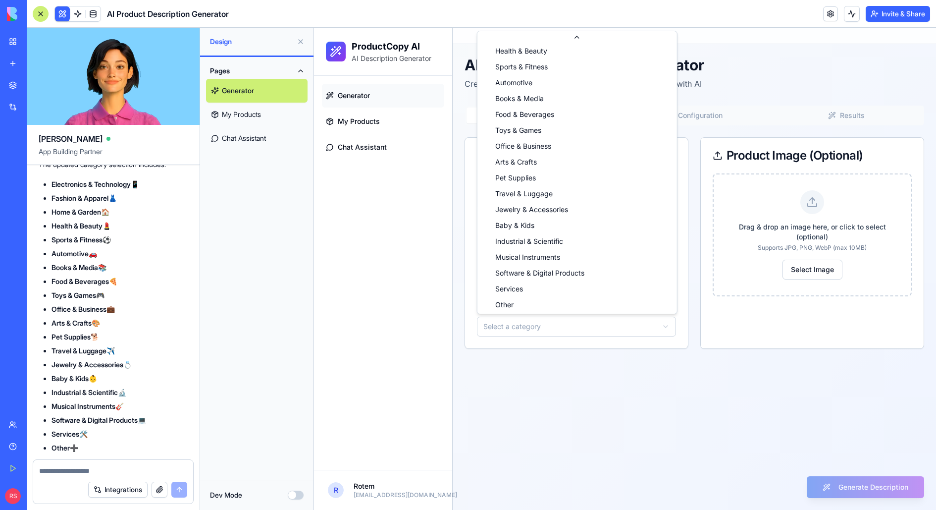
scroll to position [0, 0]
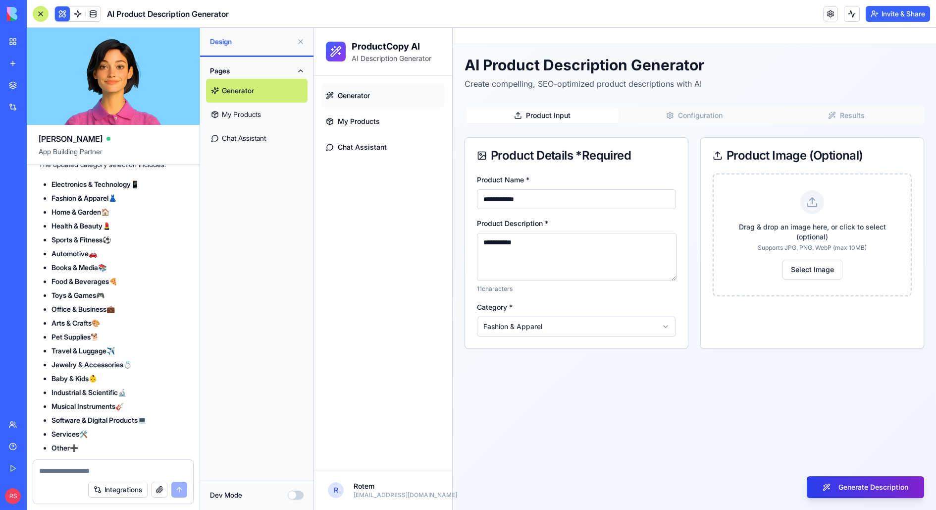
click at [749, 407] on button "Generate Description" at bounding box center [865, 487] width 117 height 22
